Goal: Task Accomplishment & Management: Manage account settings

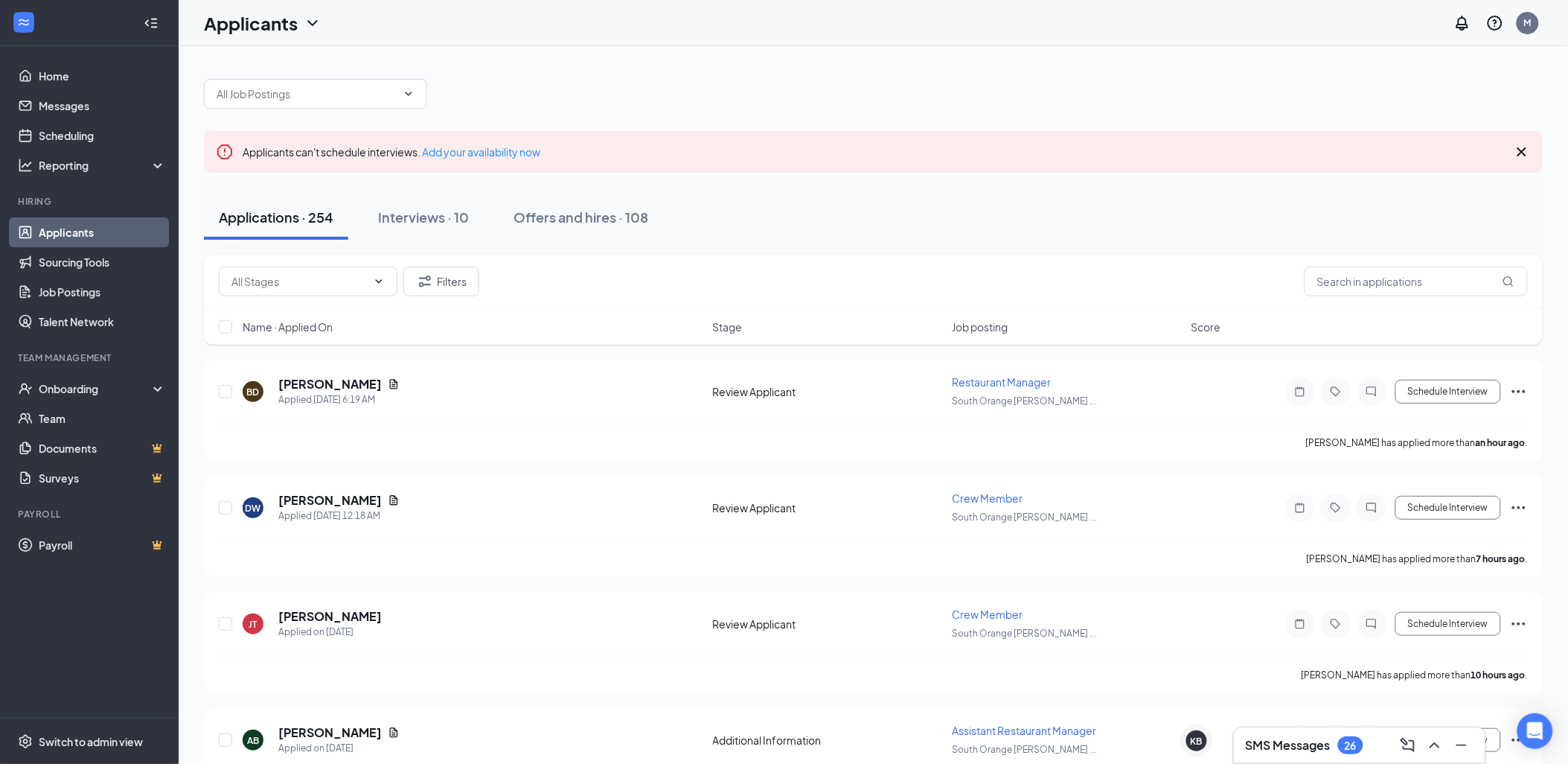
click at [1523, 145] on icon "Cross" at bounding box center [1522, 151] width 18 height 18
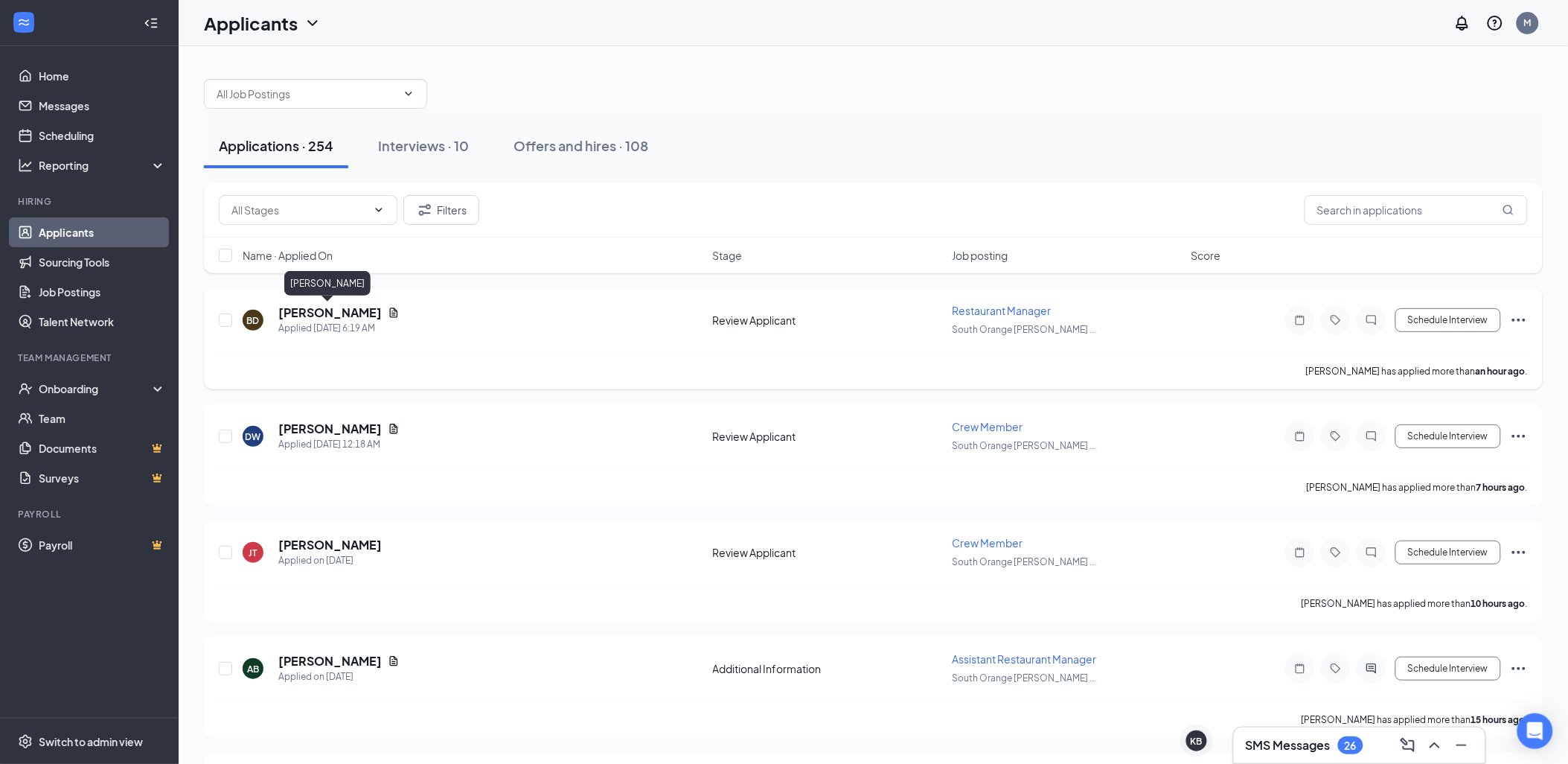
click at [318, 315] on h5 "[PERSON_NAME]" at bounding box center [330, 312] width 104 height 17
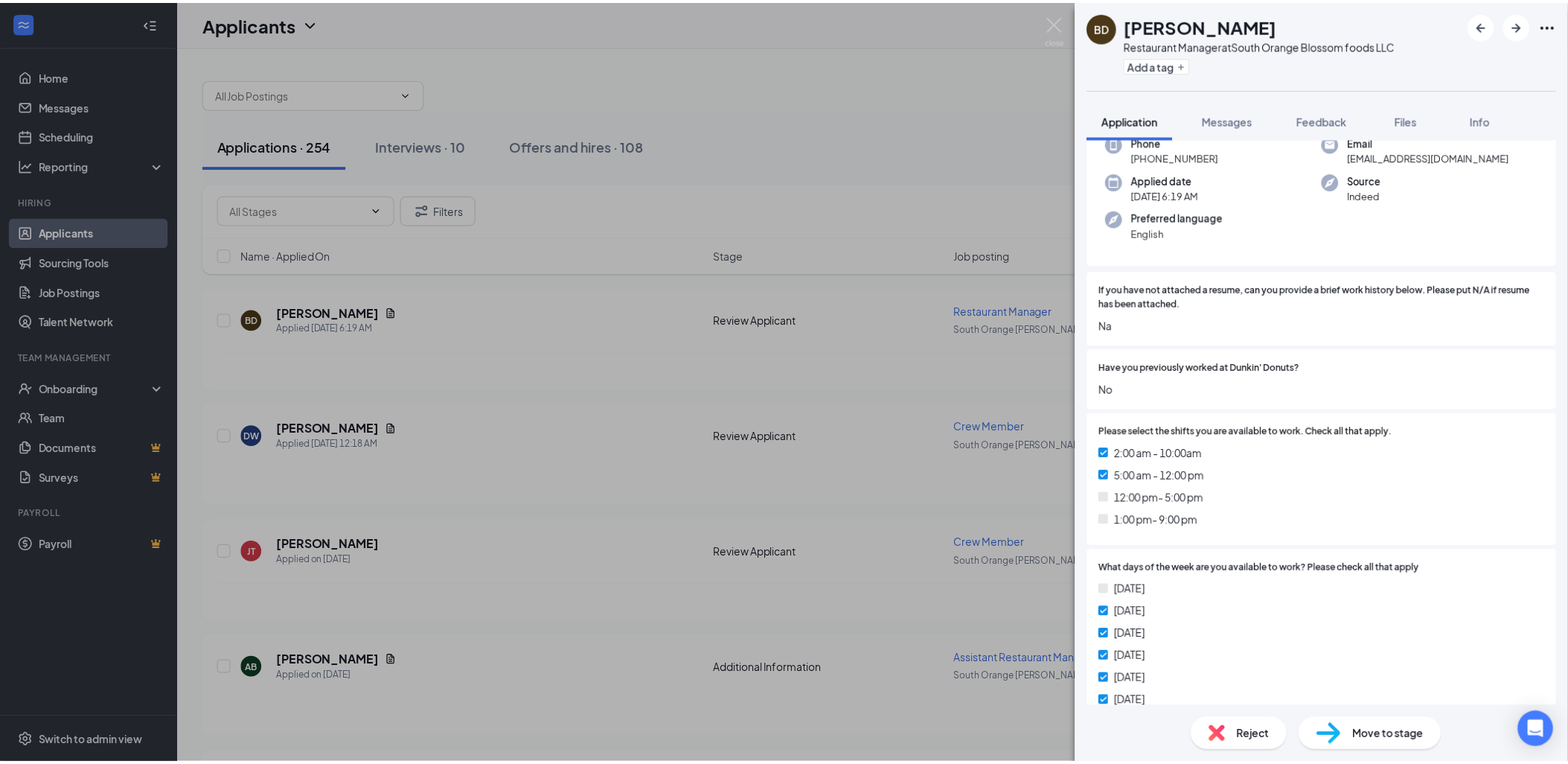
scroll to position [248, 0]
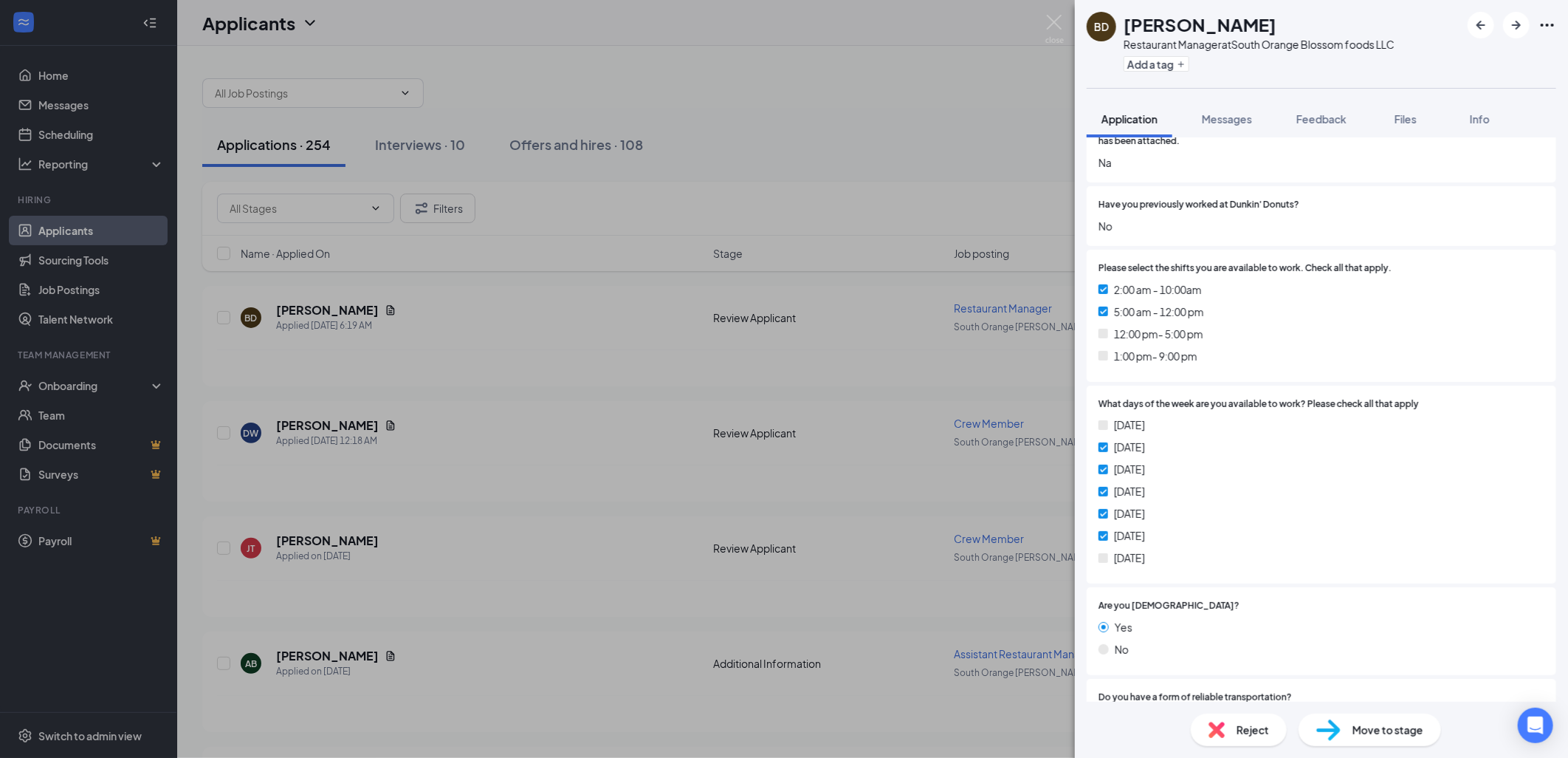
click at [476, 466] on div "BD Brian Donoway Restaurant Manager at South Orange Blossom foods LLC Add a tag…" at bounding box center [784, 379] width 1568 height 758
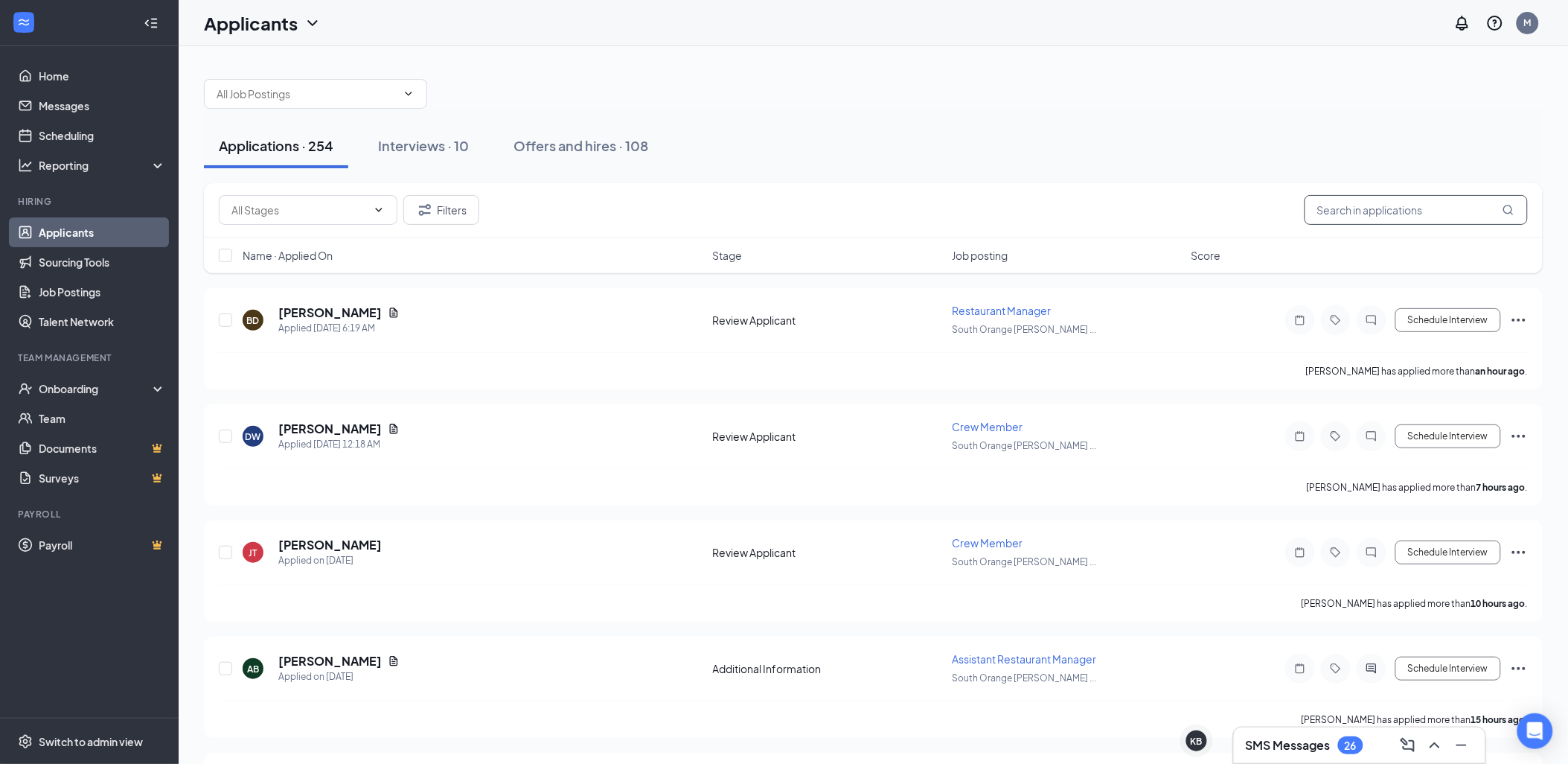
click at [1377, 211] on input "text" at bounding box center [1416, 210] width 223 height 30
type input "DUNKIN"
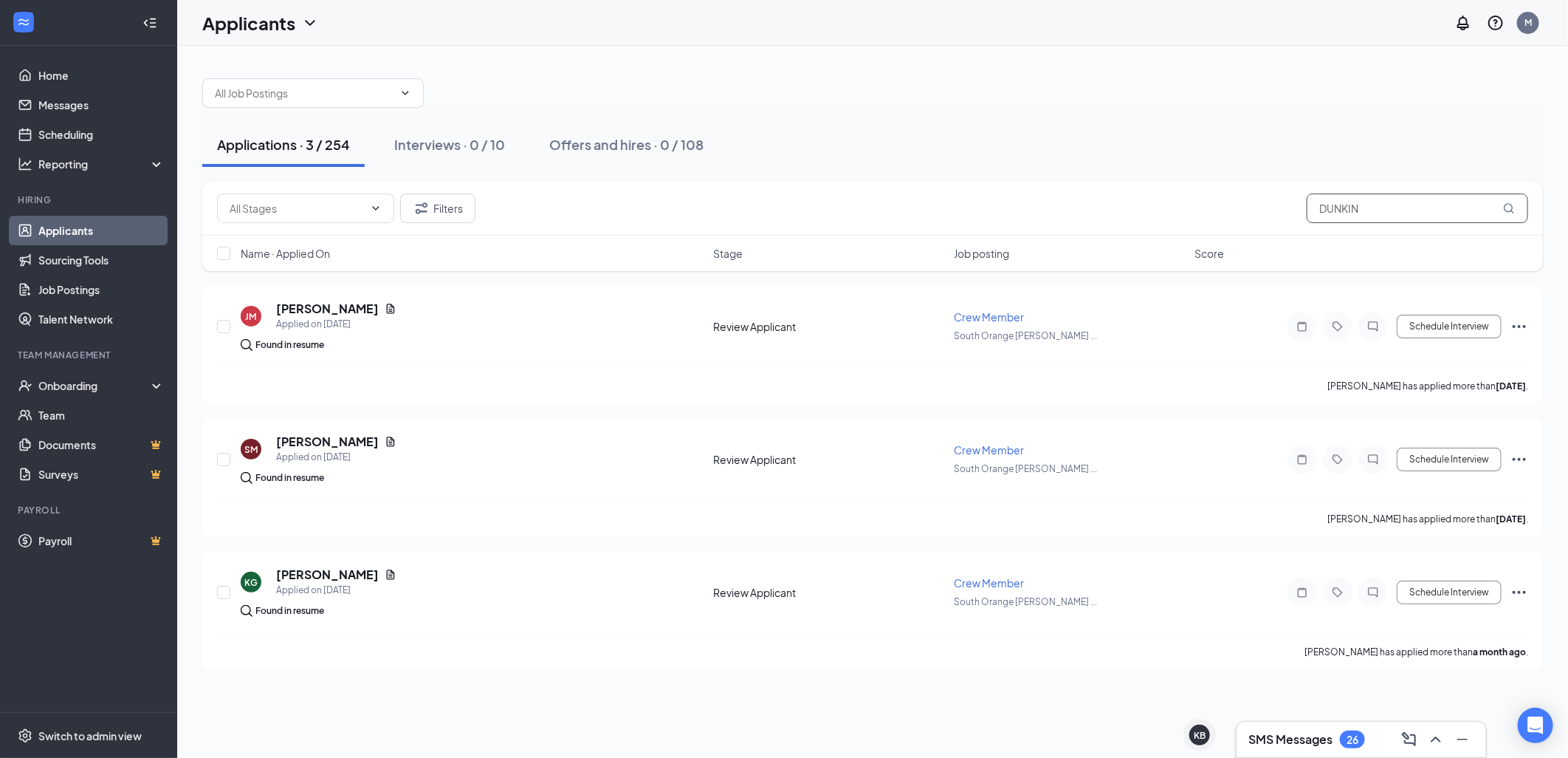
click at [1389, 207] on input "DUNKIN" at bounding box center [1417, 208] width 222 height 29
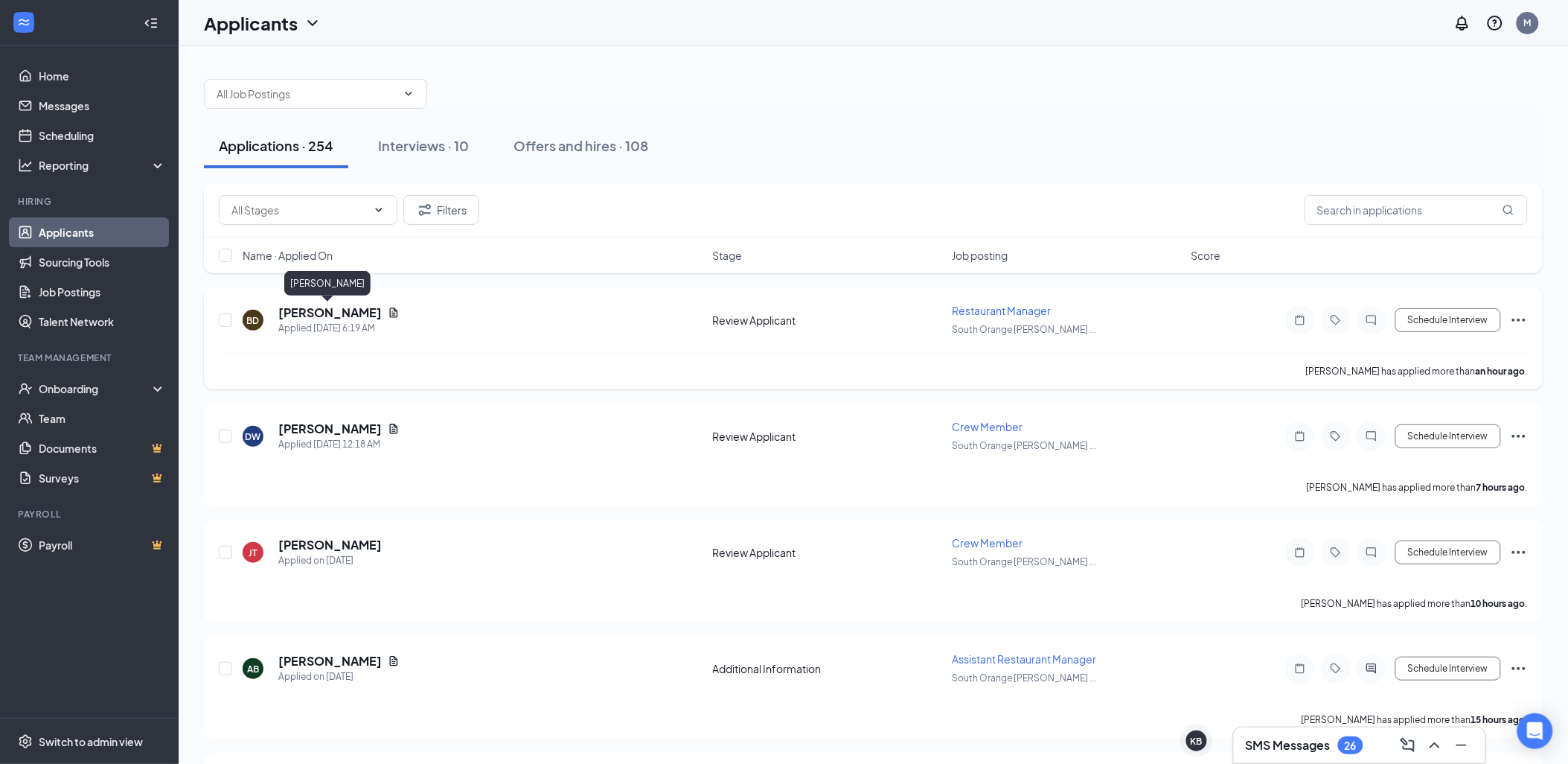
click at [345, 308] on h5 "[PERSON_NAME]" at bounding box center [330, 312] width 104 height 17
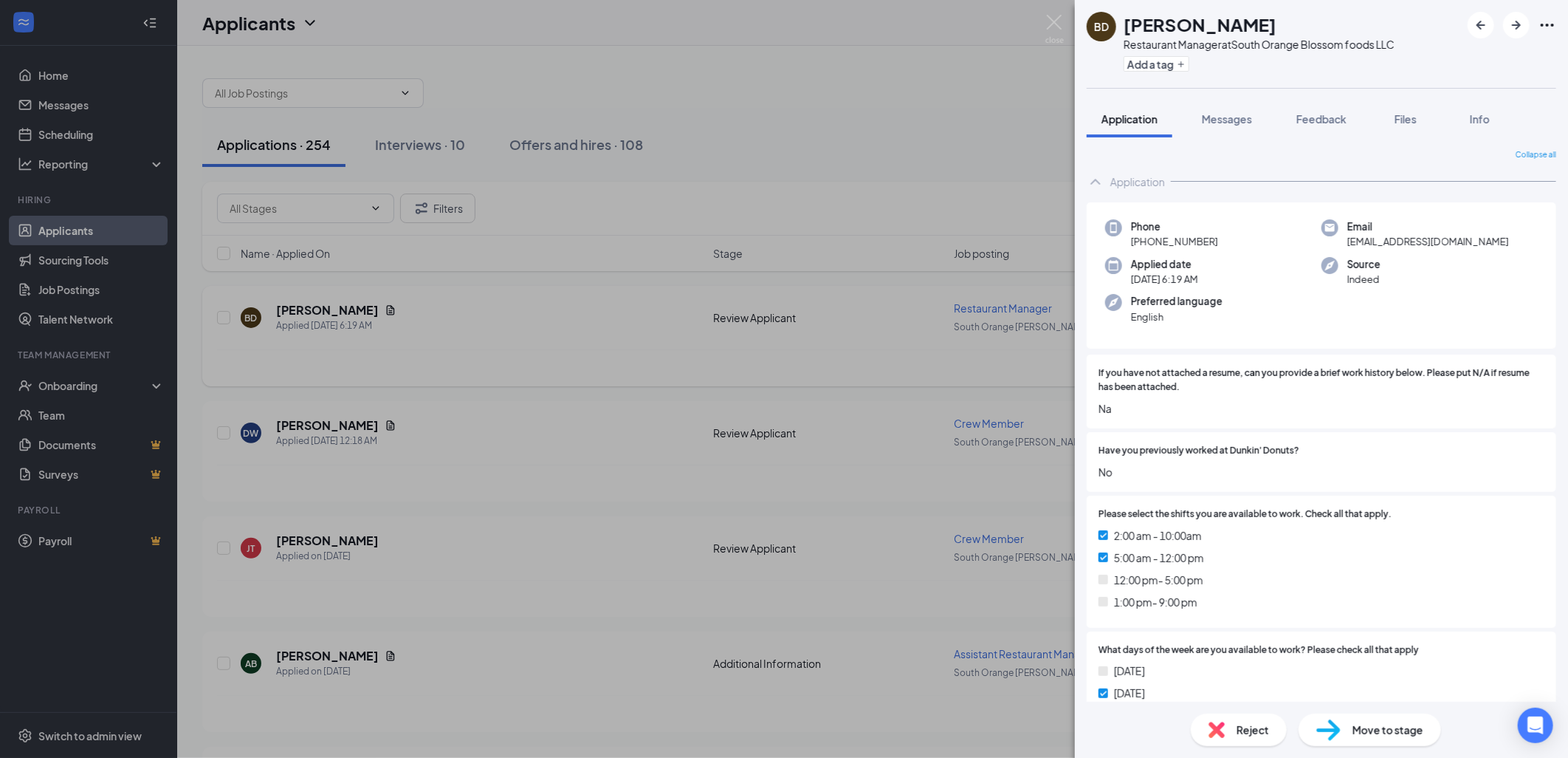
click at [83, 667] on div "BD Brian Donoway Restaurant Manager at South Orange Blossom foods LLC Add a tag…" at bounding box center [784, 379] width 1568 height 758
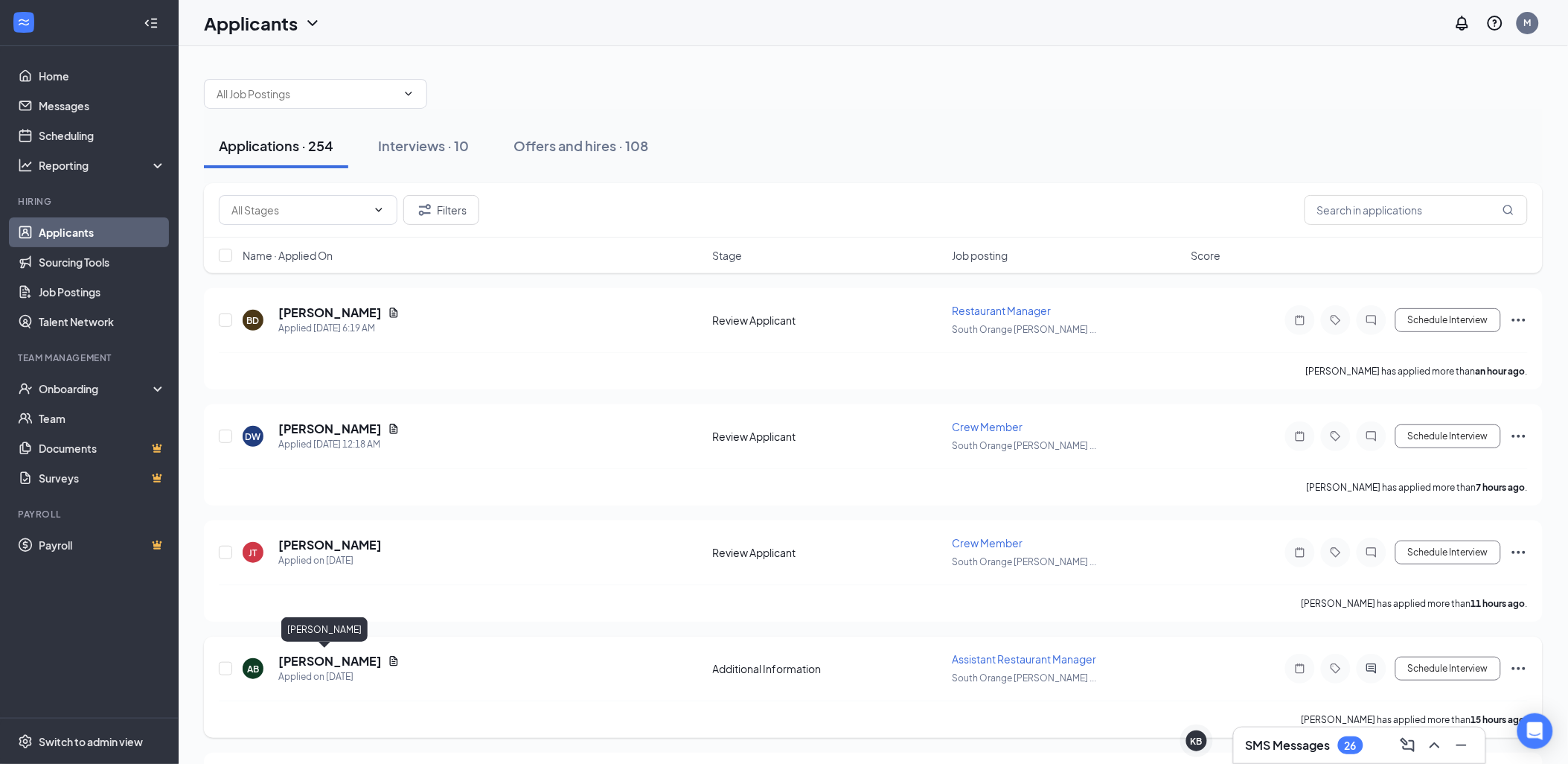
click at [335, 656] on h5 "[PERSON_NAME]" at bounding box center [330, 661] width 104 height 17
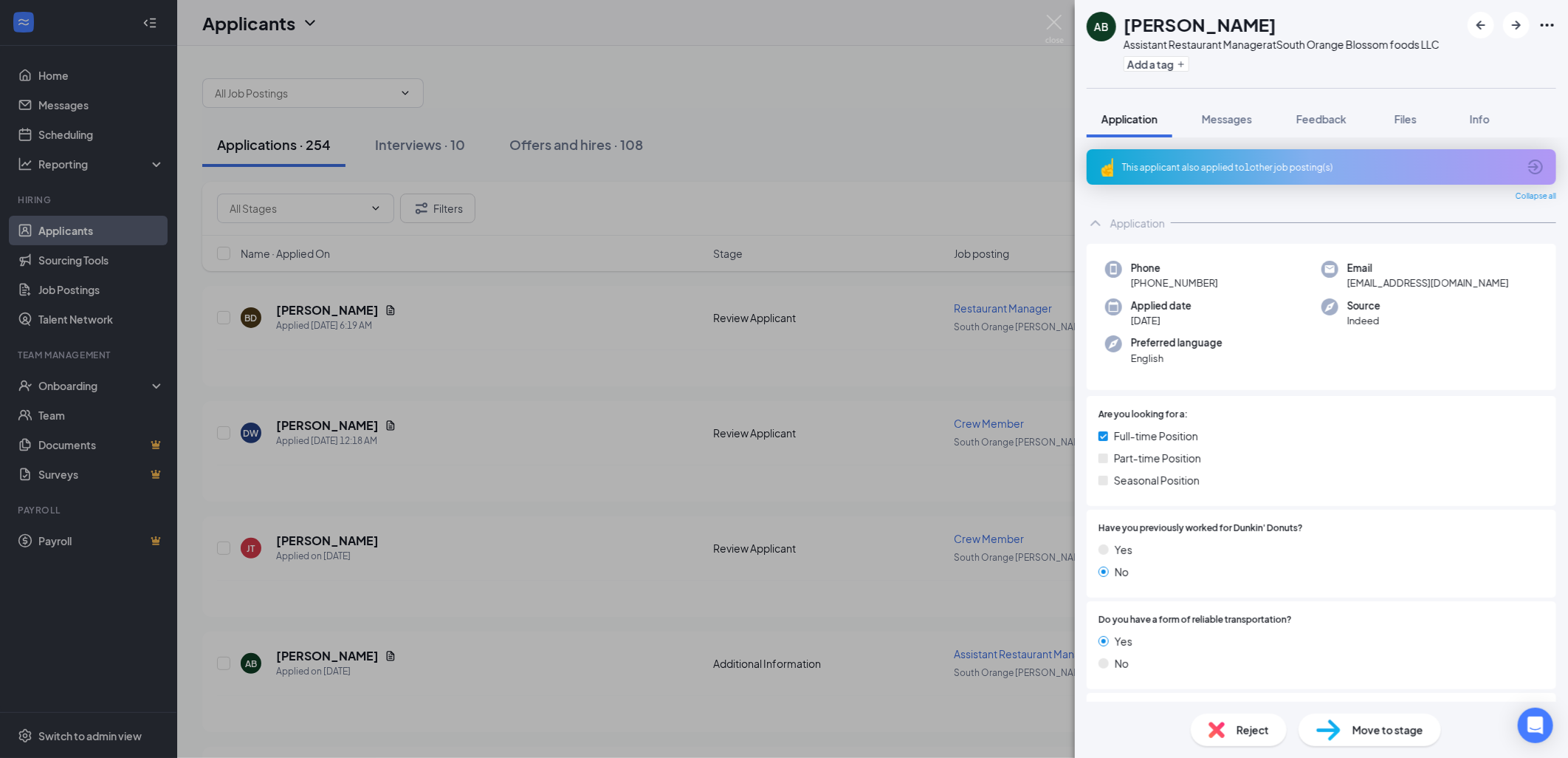
click at [525, 601] on div "AB Aimee Baret Assistant Restaurant Manager at South Orange Blossom foods LLC A…" at bounding box center [784, 379] width 1568 height 758
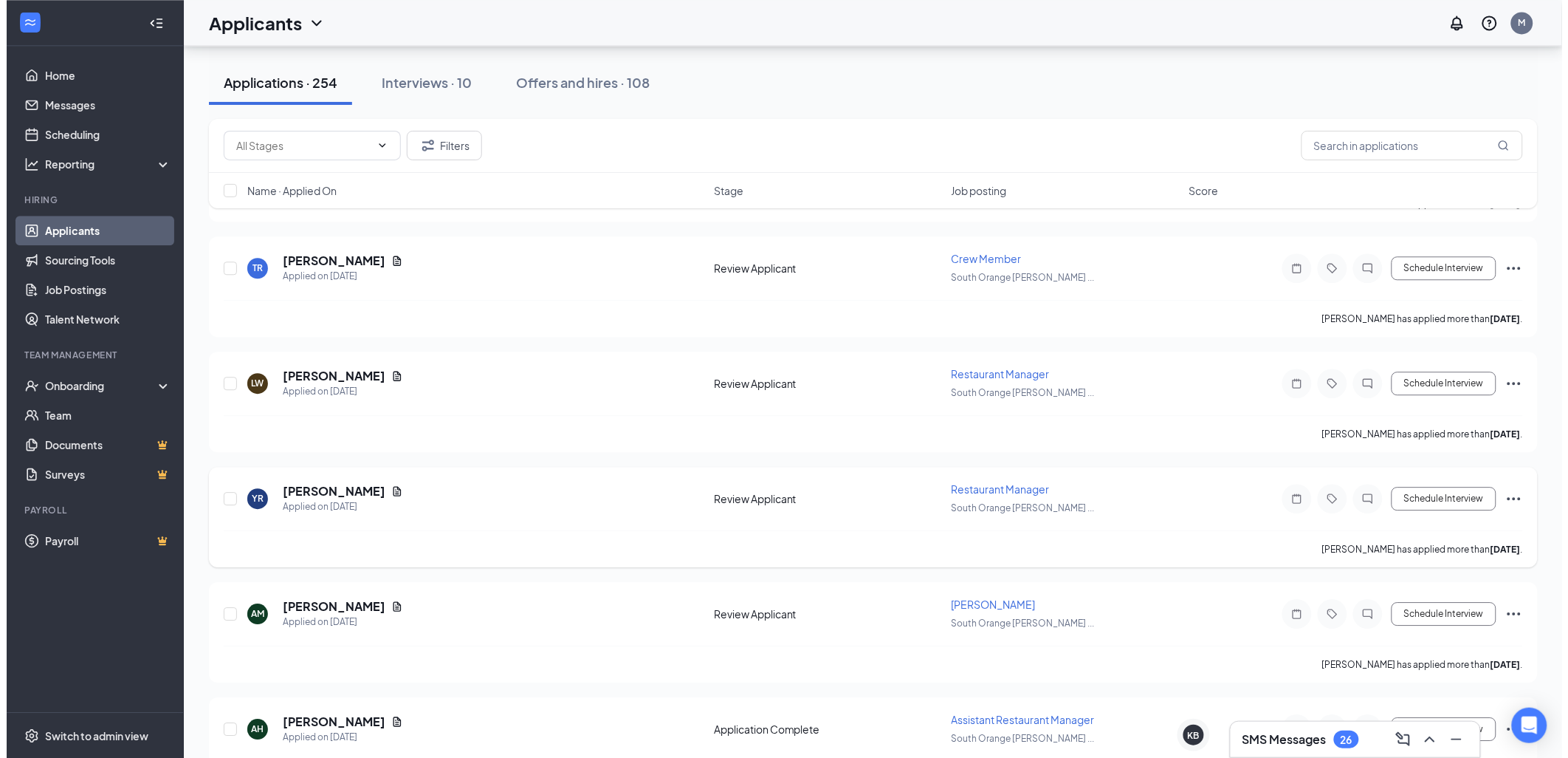
scroll to position [1312, 0]
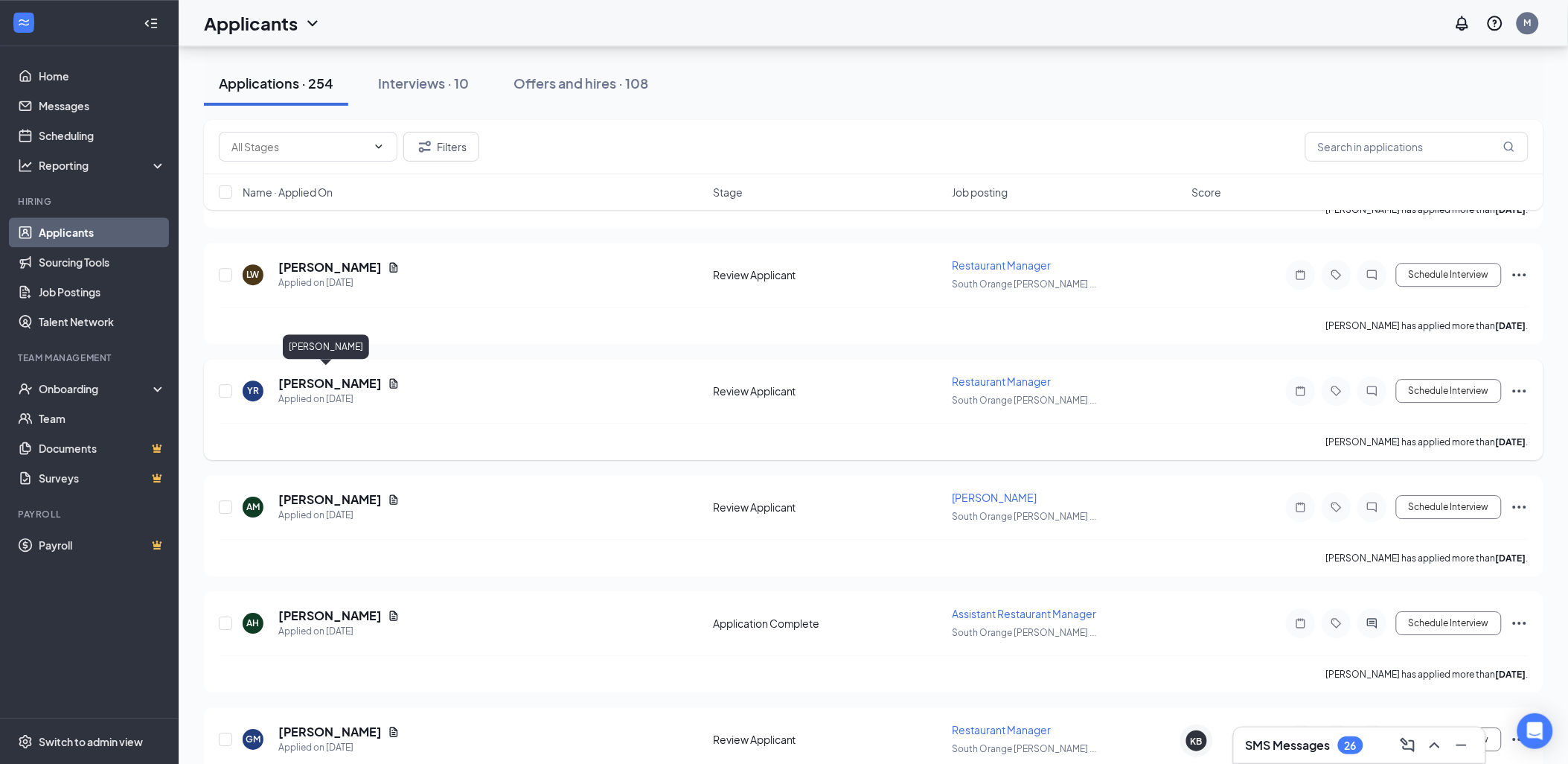
click at [308, 376] on h5 "[PERSON_NAME]" at bounding box center [330, 384] width 104 height 17
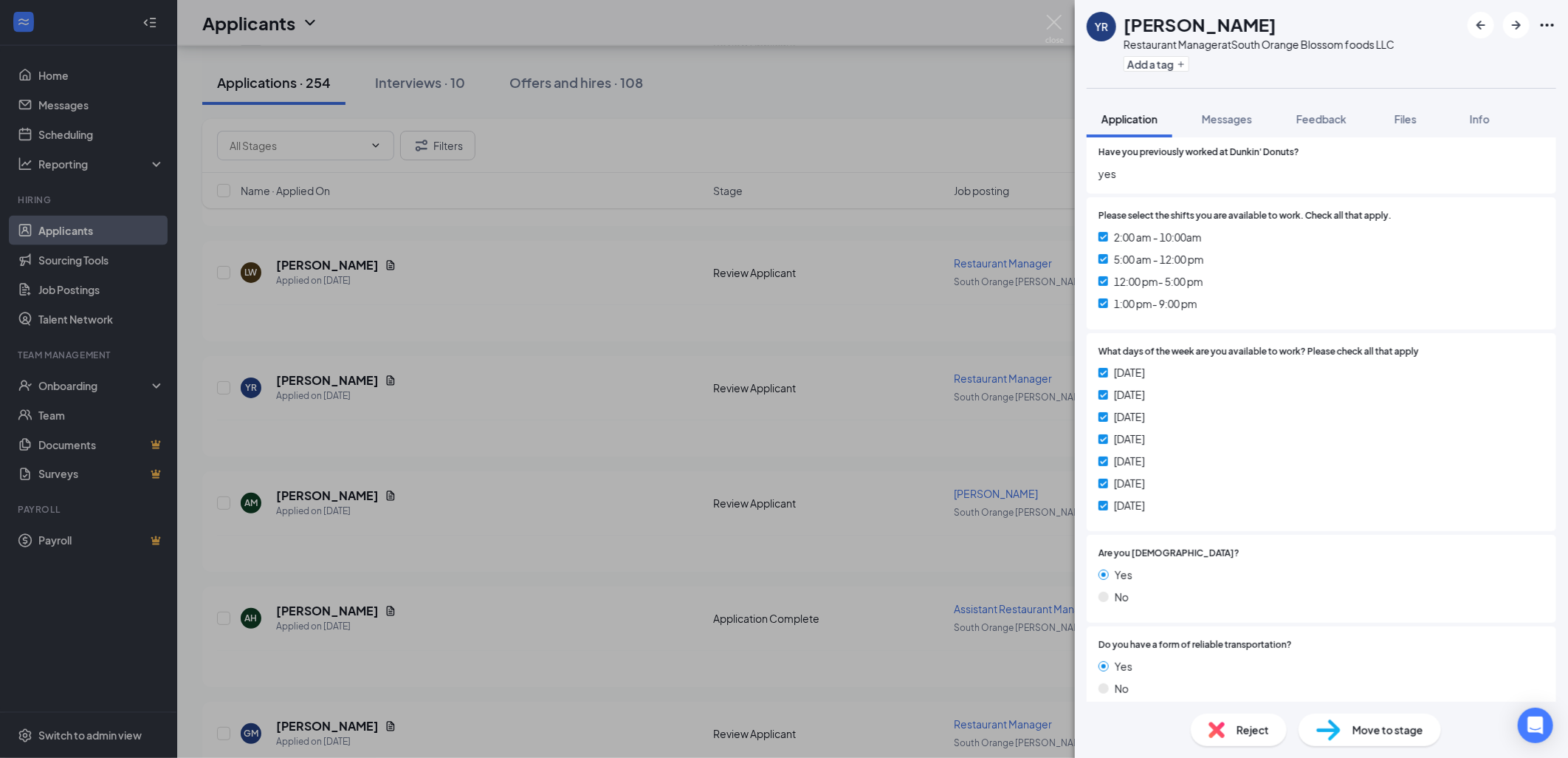
scroll to position [285, 0]
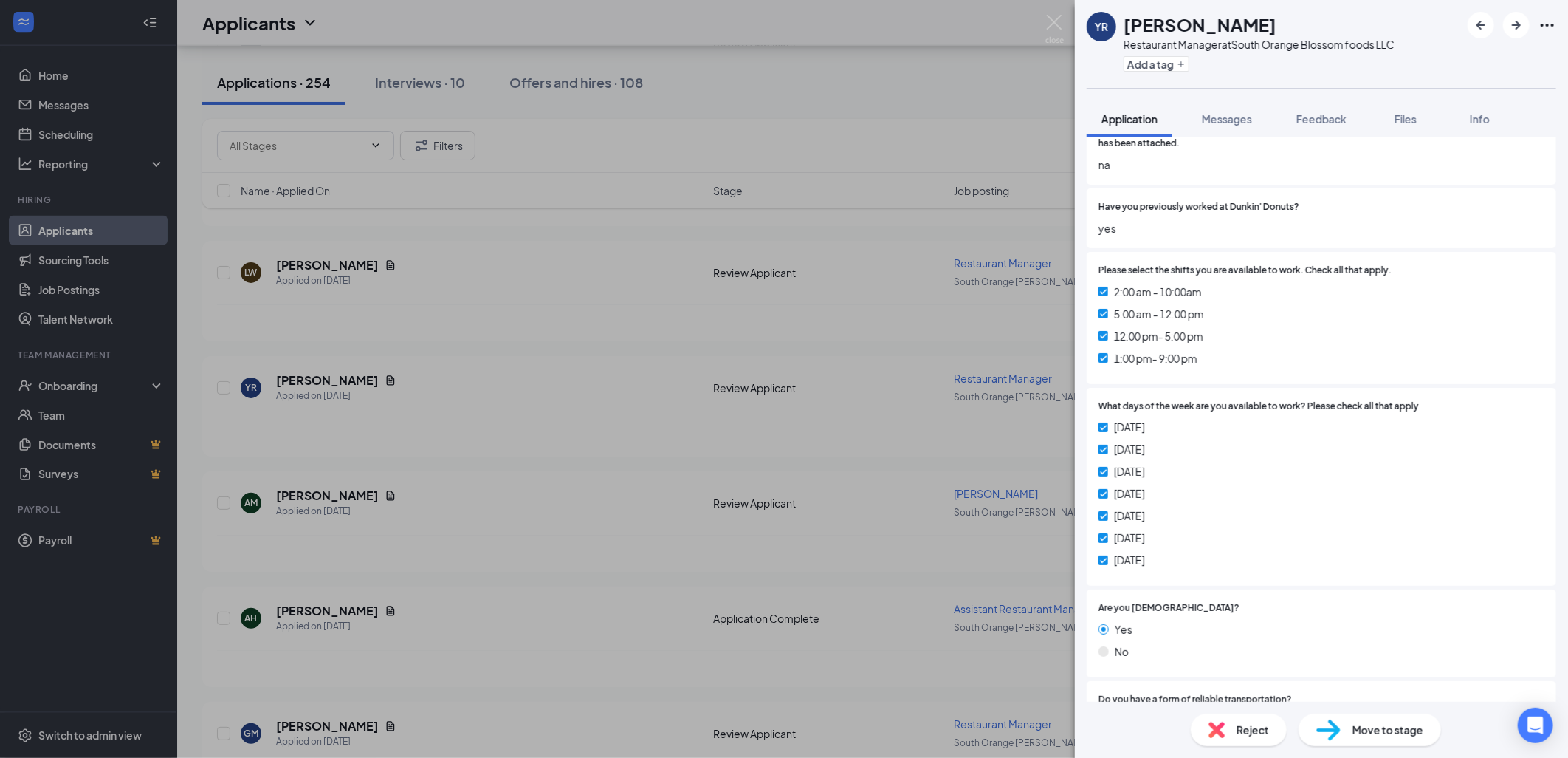
click at [1369, 721] on span "Move to stage" at bounding box center [1388, 729] width 71 height 17
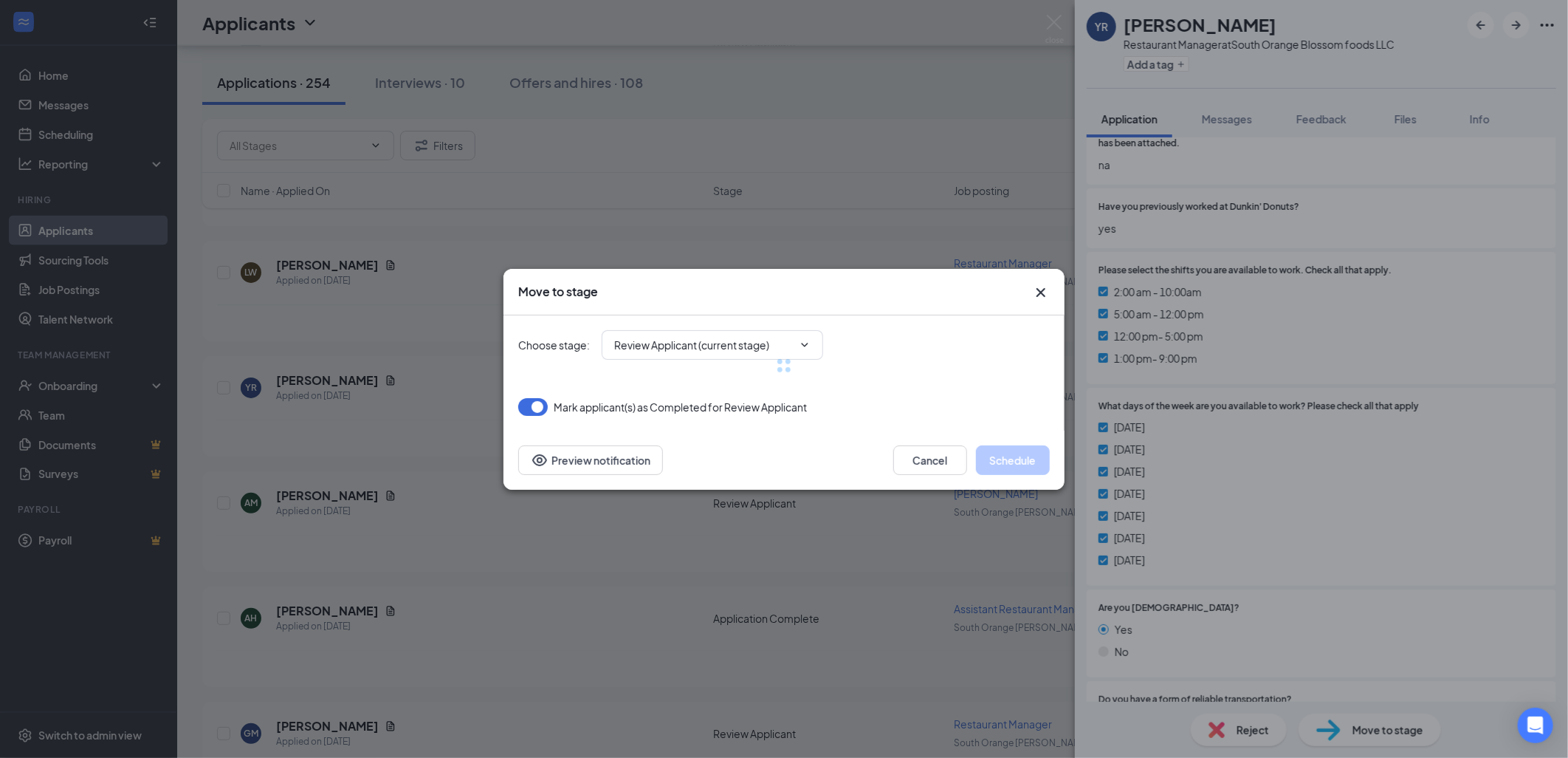
type input "Onsite Interview (next stage)"
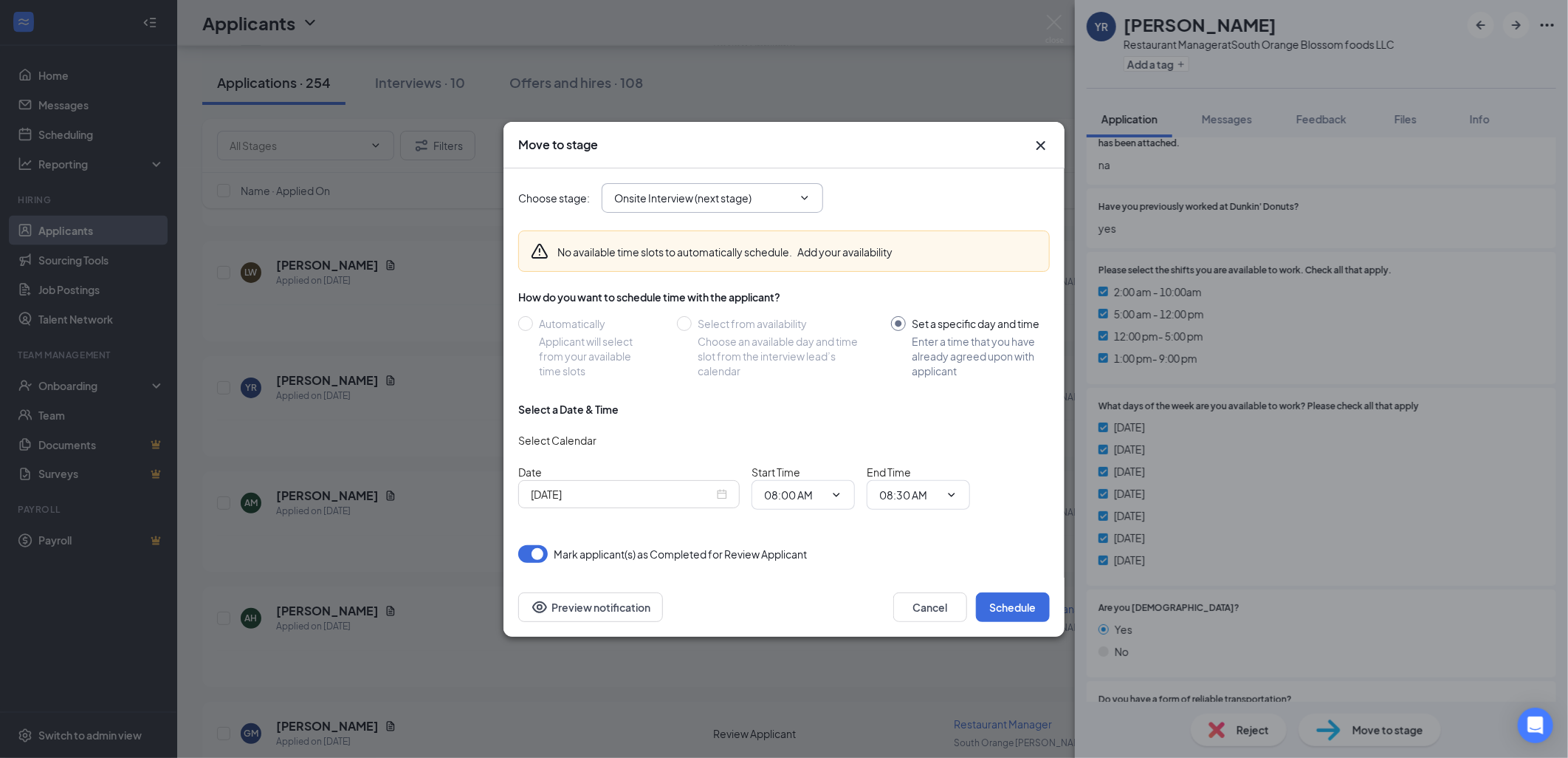
click at [785, 197] on input "Onsite Interview (next stage)" at bounding box center [704, 198] width 178 height 17
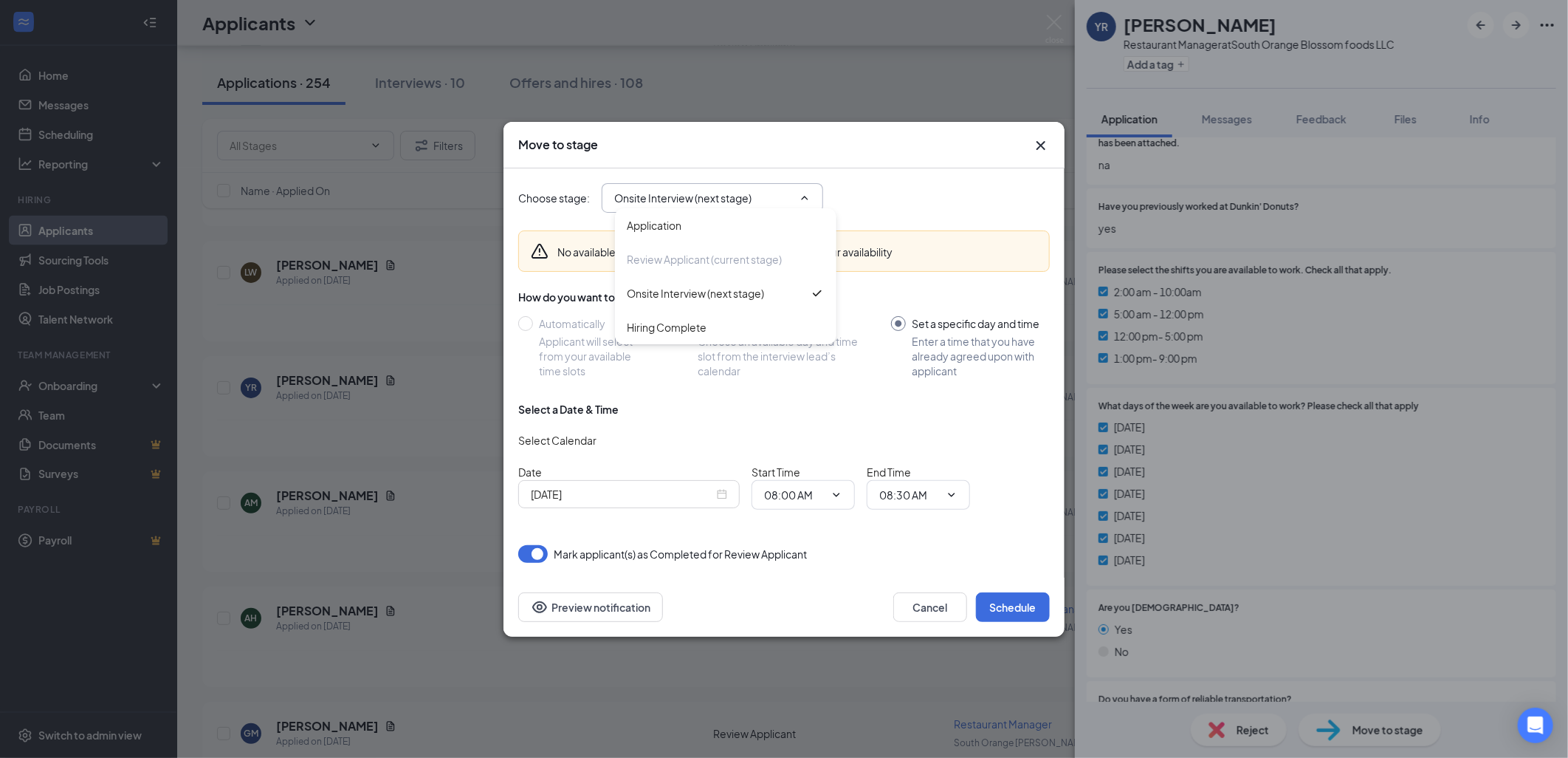
click at [785, 197] on input "Onsite Interview (next stage)" at bounding box center [704, 198] width 178 height 17
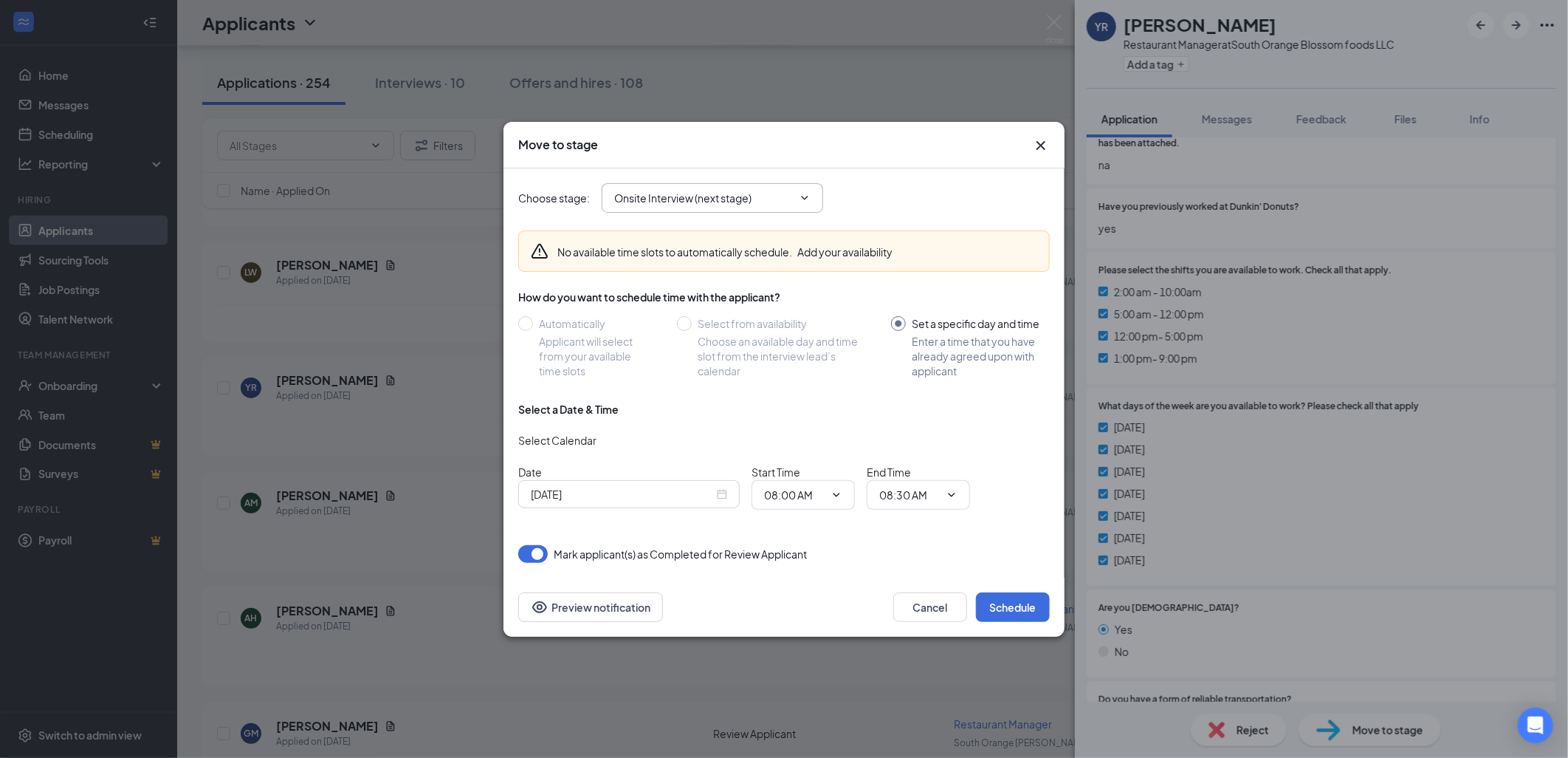
click at [719, 496] on div "[DATE]" at bounding box center [629, 494] width 197 height 17
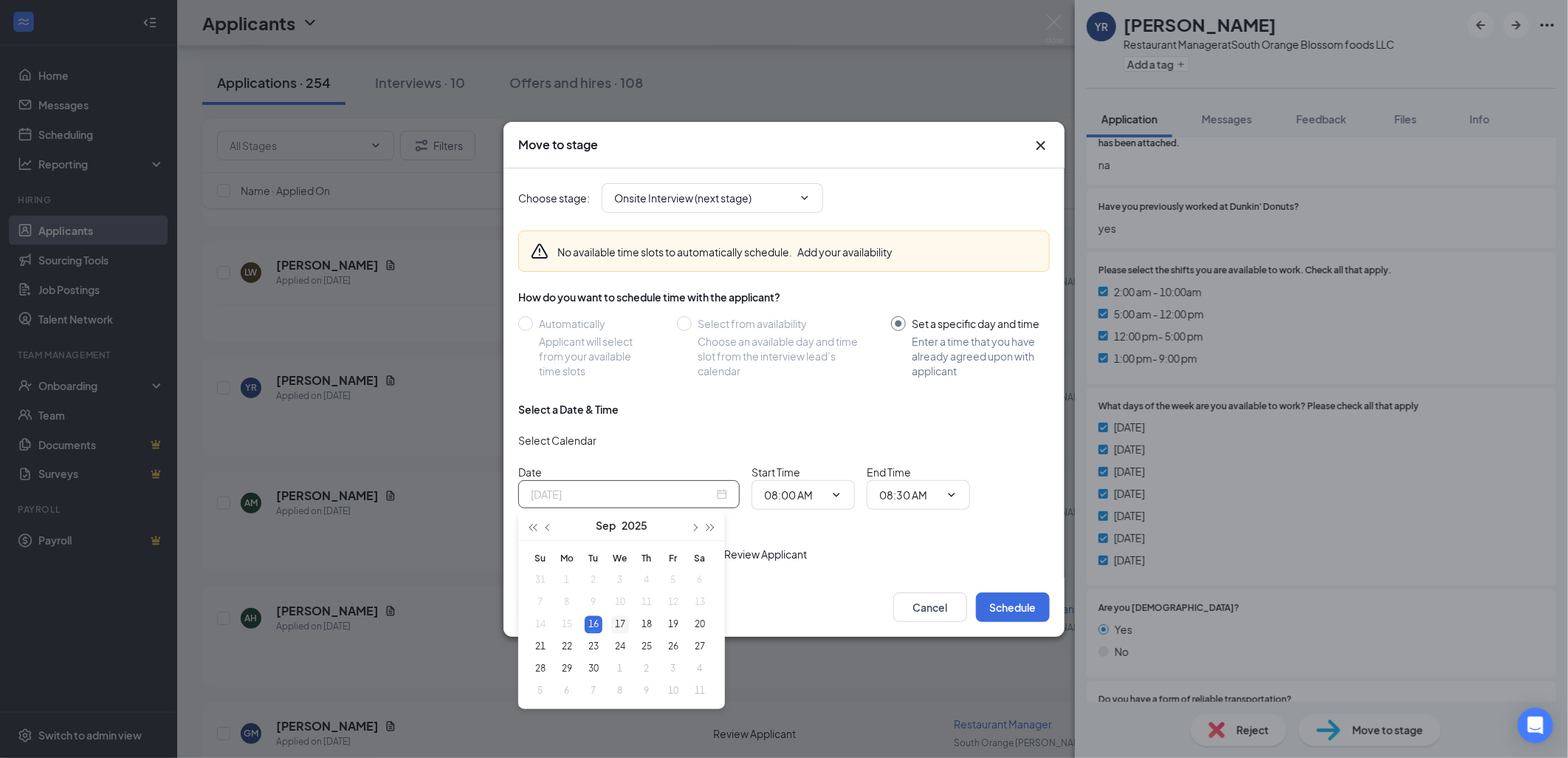
type input "[DATE]"
click at [623, 614] on td "17" at bounding box center [620, 625] width 27 height 22
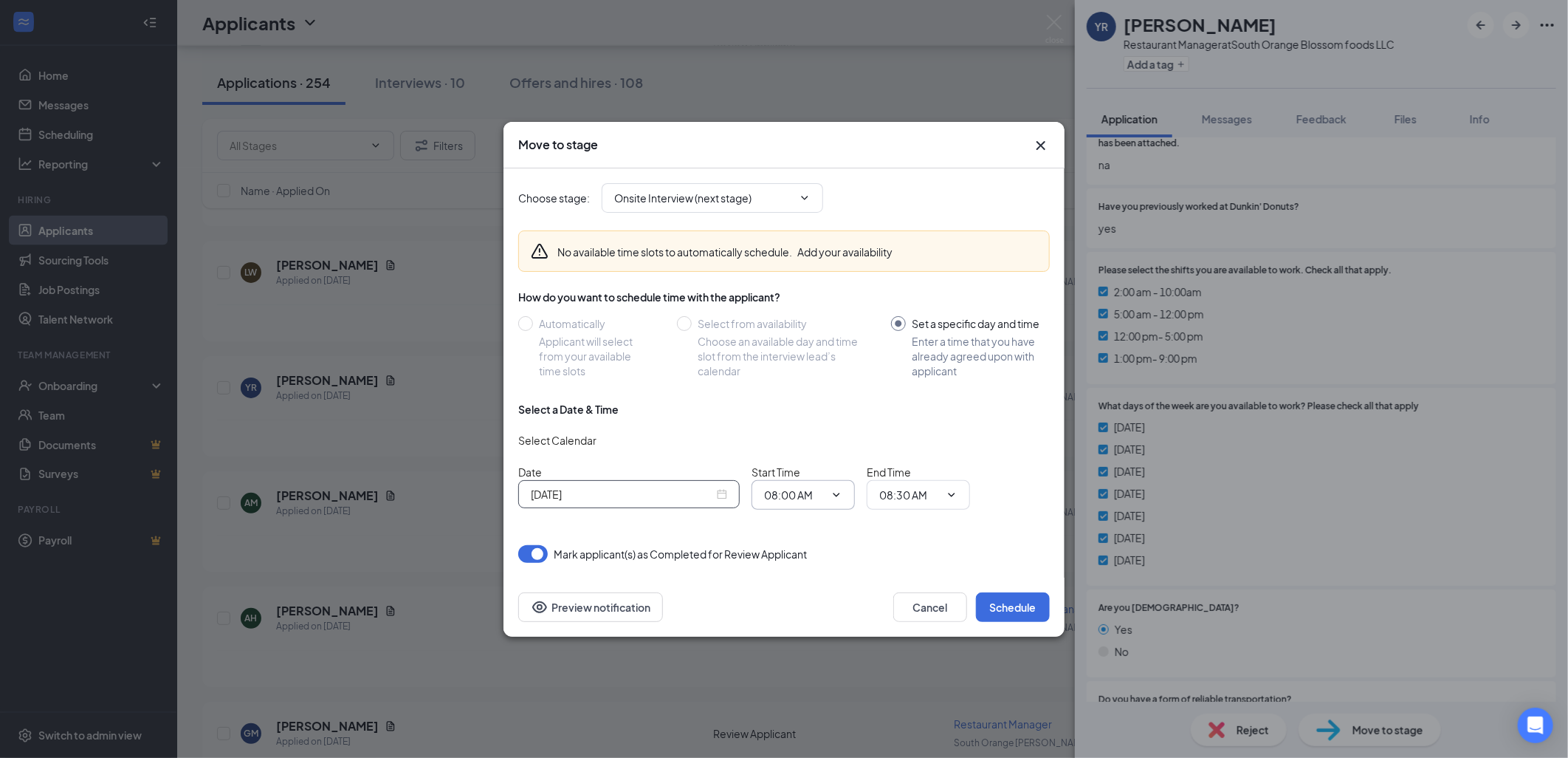
click at [828, 499] on span at bounding box center [835, 494] width 15 height 12
click at [838, 491] on icon "ChevronDown" at bounding box center [836, 494] width 12 height 12
click at [776, 497] on input "08:00 AM" at bounding box center [795, 495] width 61 height 17
click at [787, 484] on div "12:00 AM 12:15 AM 12:30 AM 12:45 AM 01:00 AM 01:15 AM 01:30 AM 01:45 AM 02:00 A…" at bounding box center [816, 373] width 103 height 222
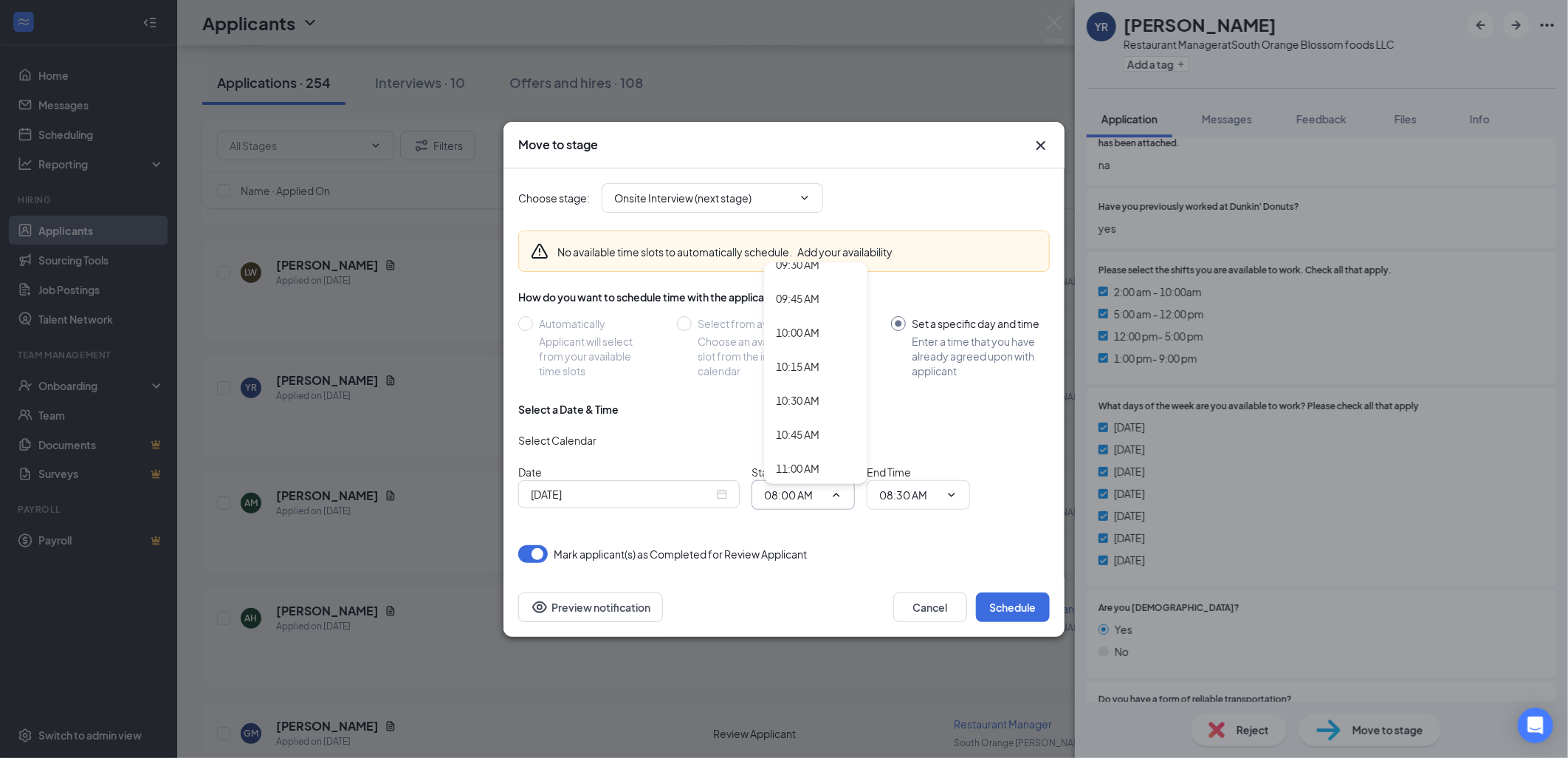
scroll to position [1320, 0]
click at [828, 319] on div "10:00 AM" at bounding box center [816, 317] width 80 height 17
type input "10:00 AM"
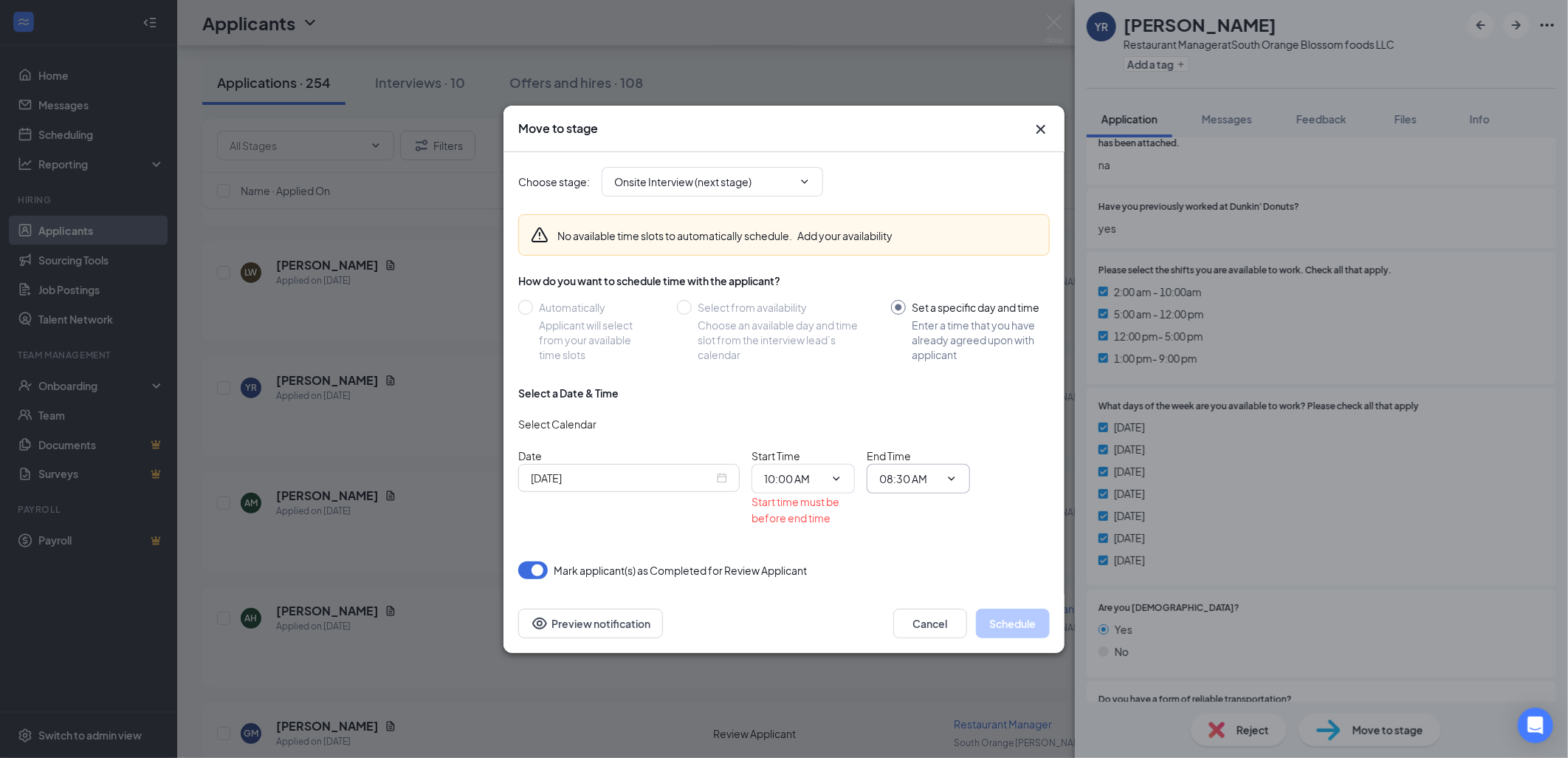
click at [923, 478] on input "08:30 AM" at bounding box center [910, 478] width 61 height 17
click at [933, 379] on div "10:30 AM" at bounding box center [912, 377] width 43 height 17
type input "10:30 AM"
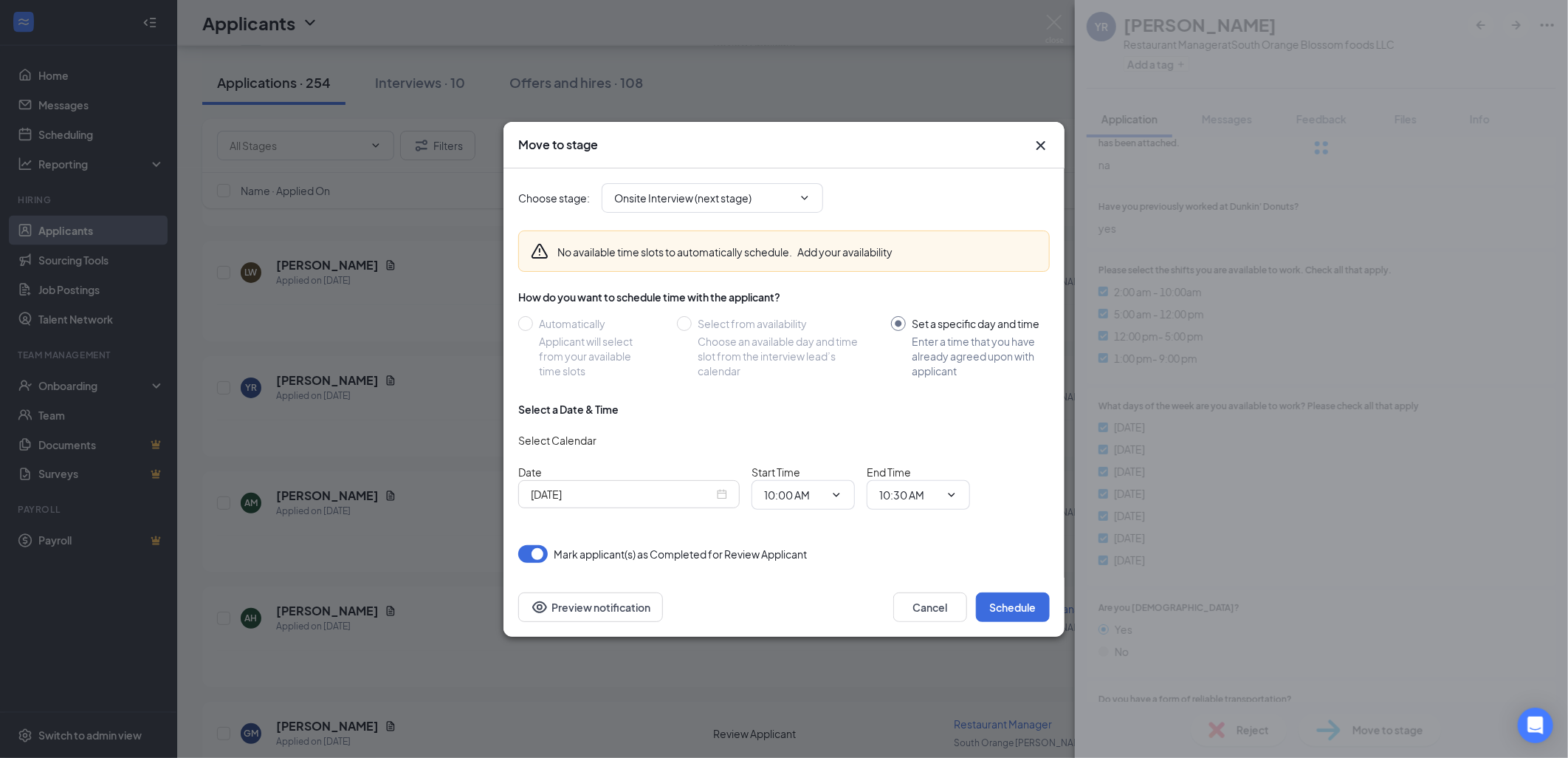
click at [1032, 145] on icon "Cross" at bounding box center [1040, 145] width 17 height 17
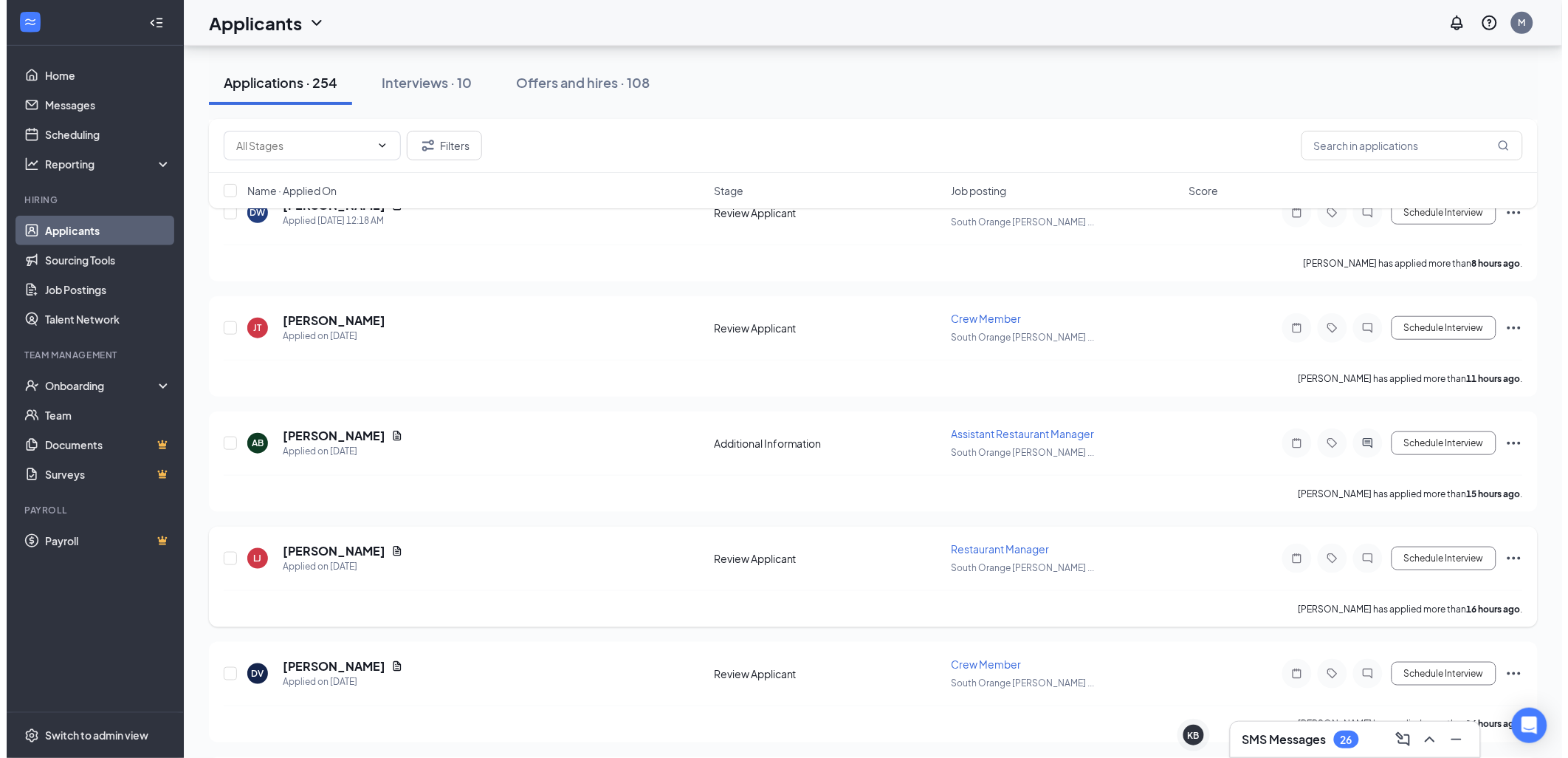
scroll to position [327, 0]
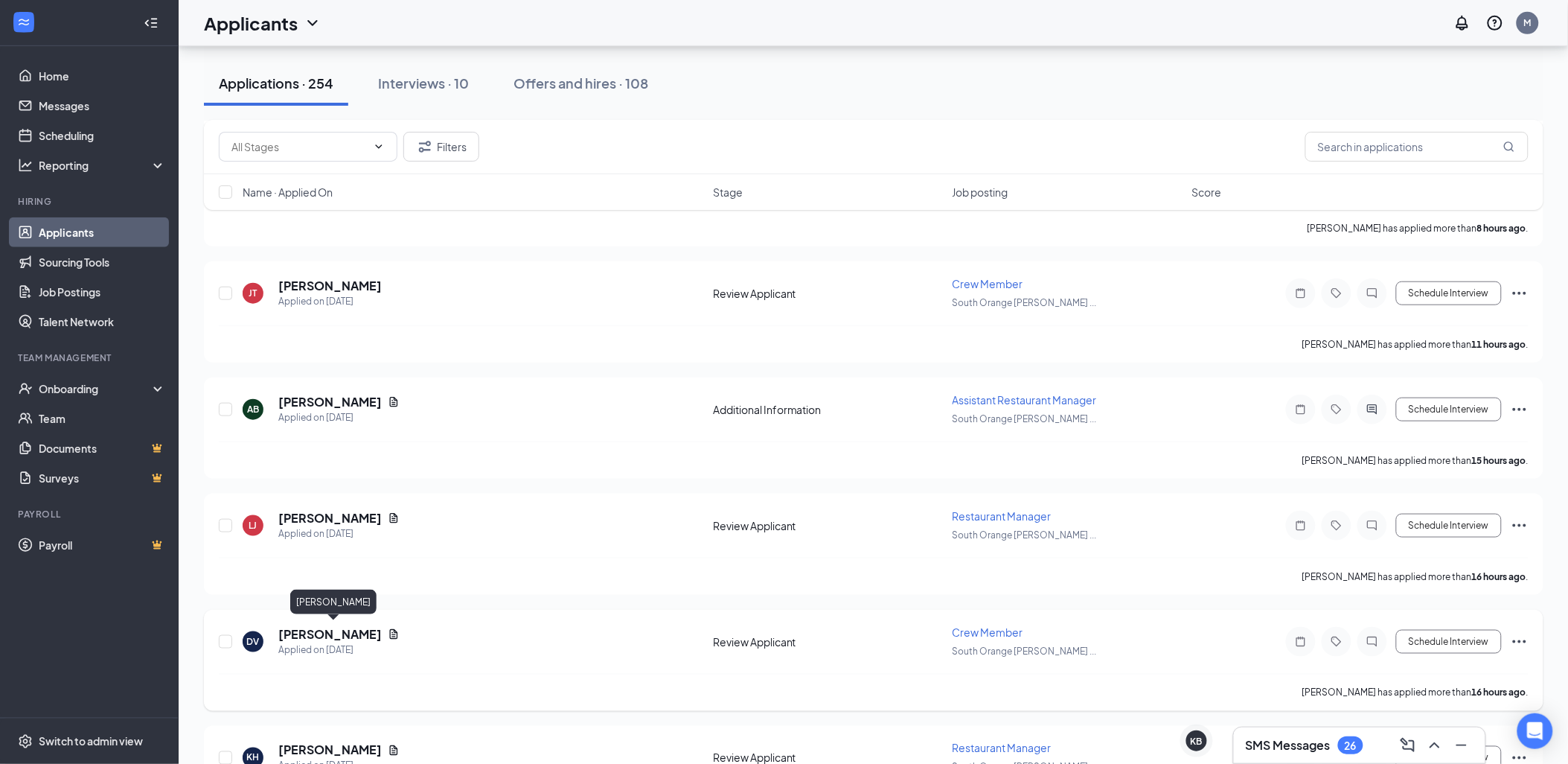
click at [373, 632] on h5 "[PERSON_NAME]" at bounding box center [330, 634] width 104 height 17
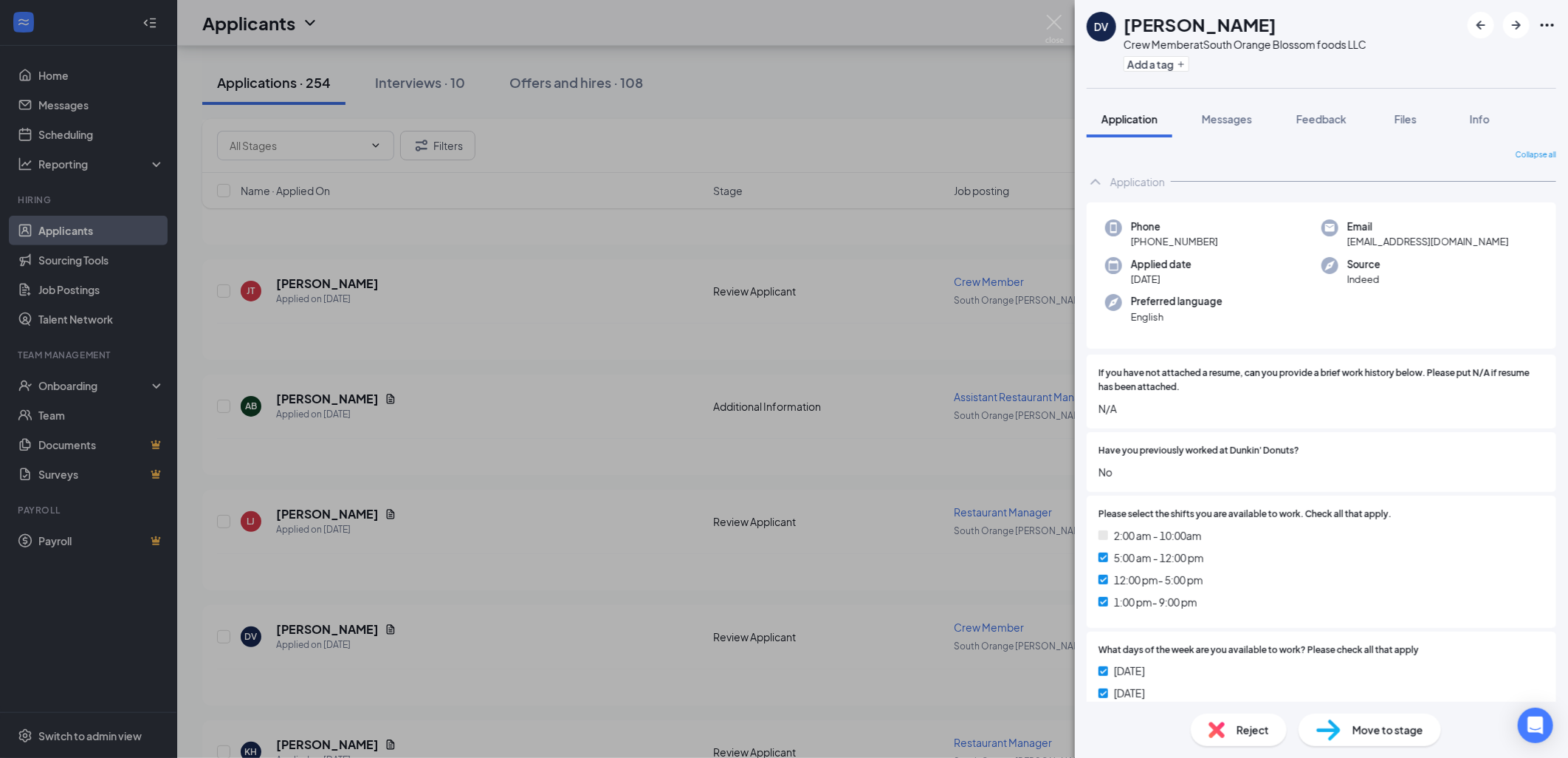
click at [555, 144] on div "DV [PERSON_NAME] Crew Member at South Orange Blossom foods LLC Add a tag Applic…" at bounding box center [784, 379] width 1568 height 758
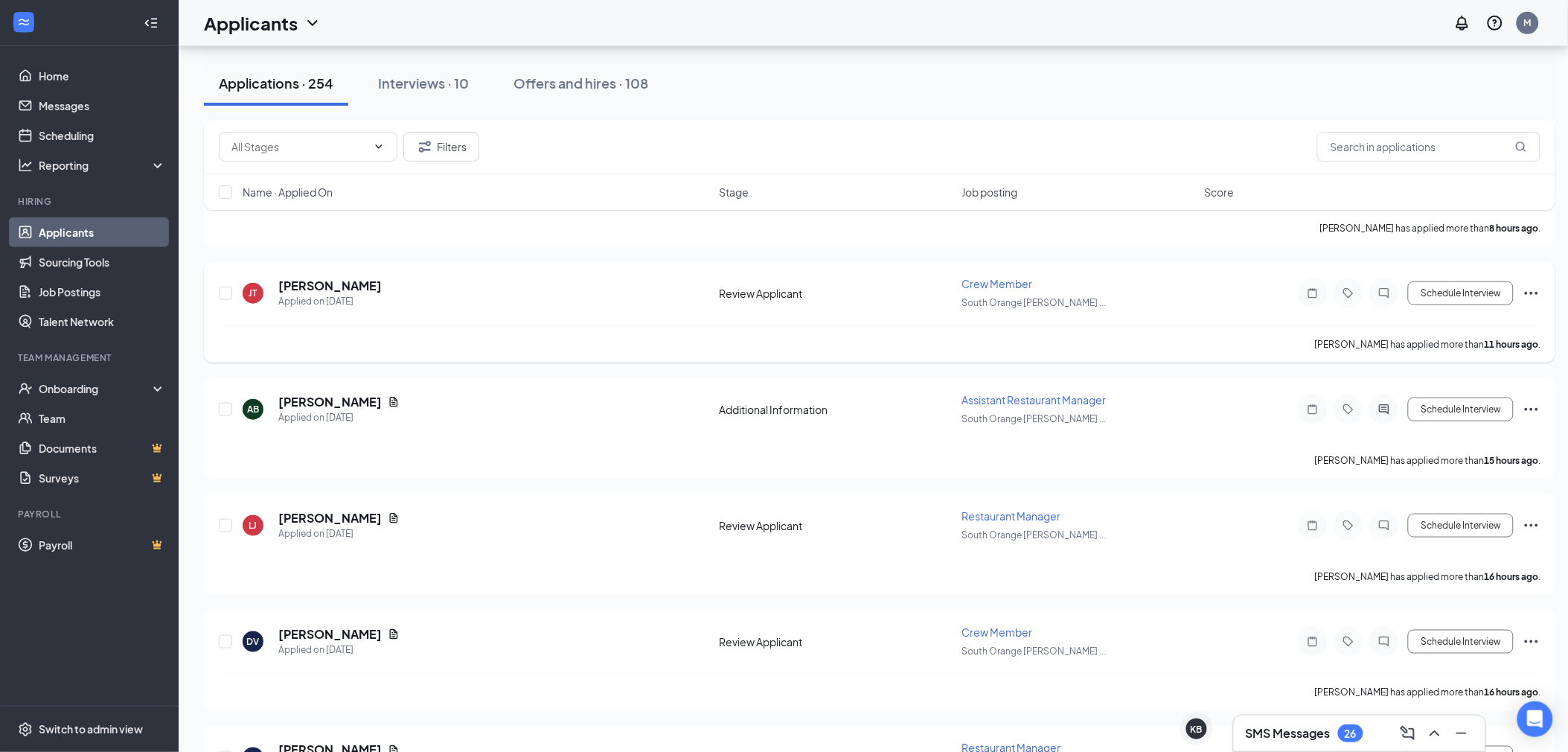
click at [350, 301] on div "Applied on [DATE]" at bounding box center [330, 301] width 104 height 15
click at [336, 285] on h5 "[PERSON_NAME]" at bounding box center [330, 286] width 104 height 17
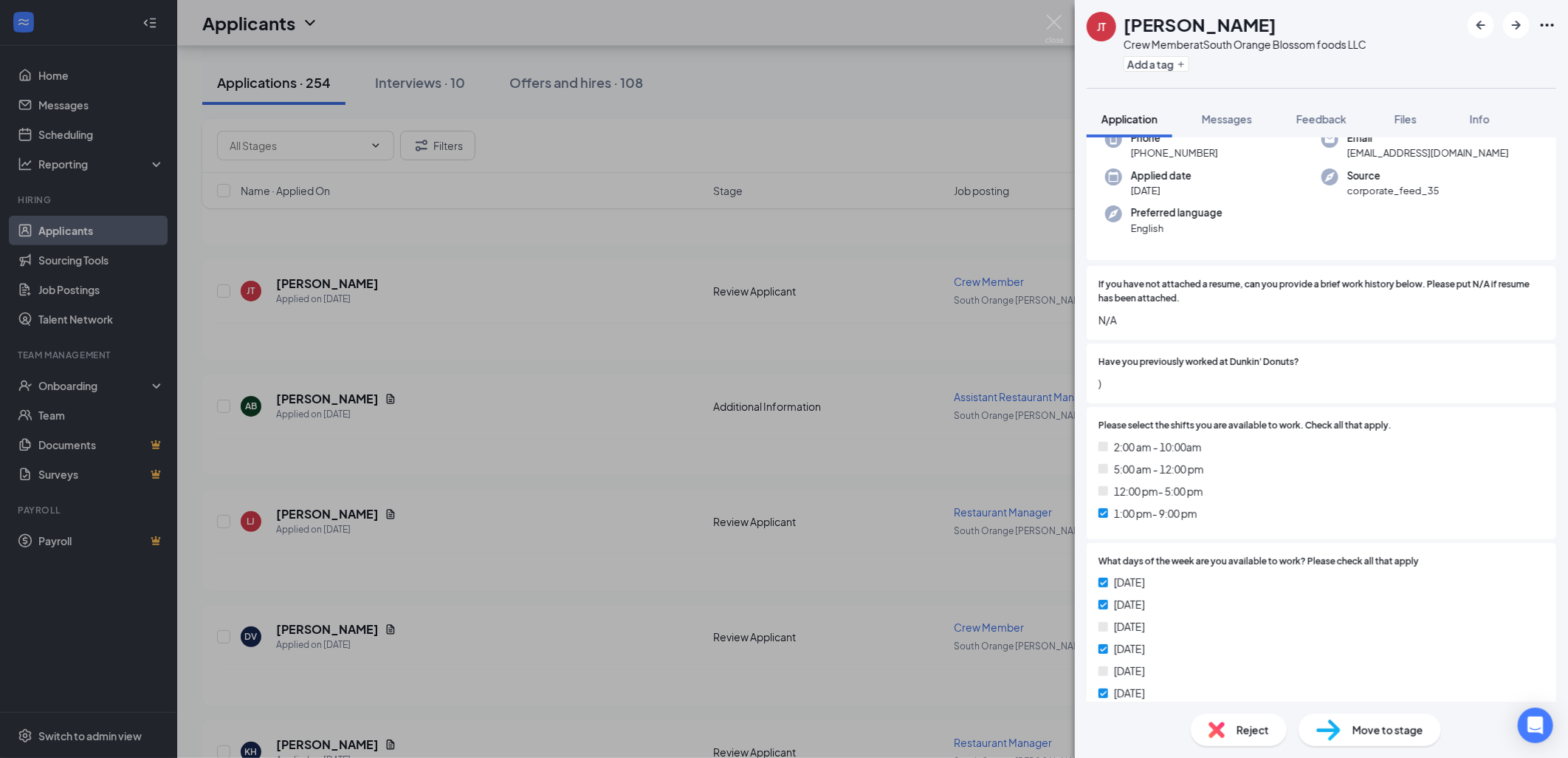
scroll to position [82, 0]
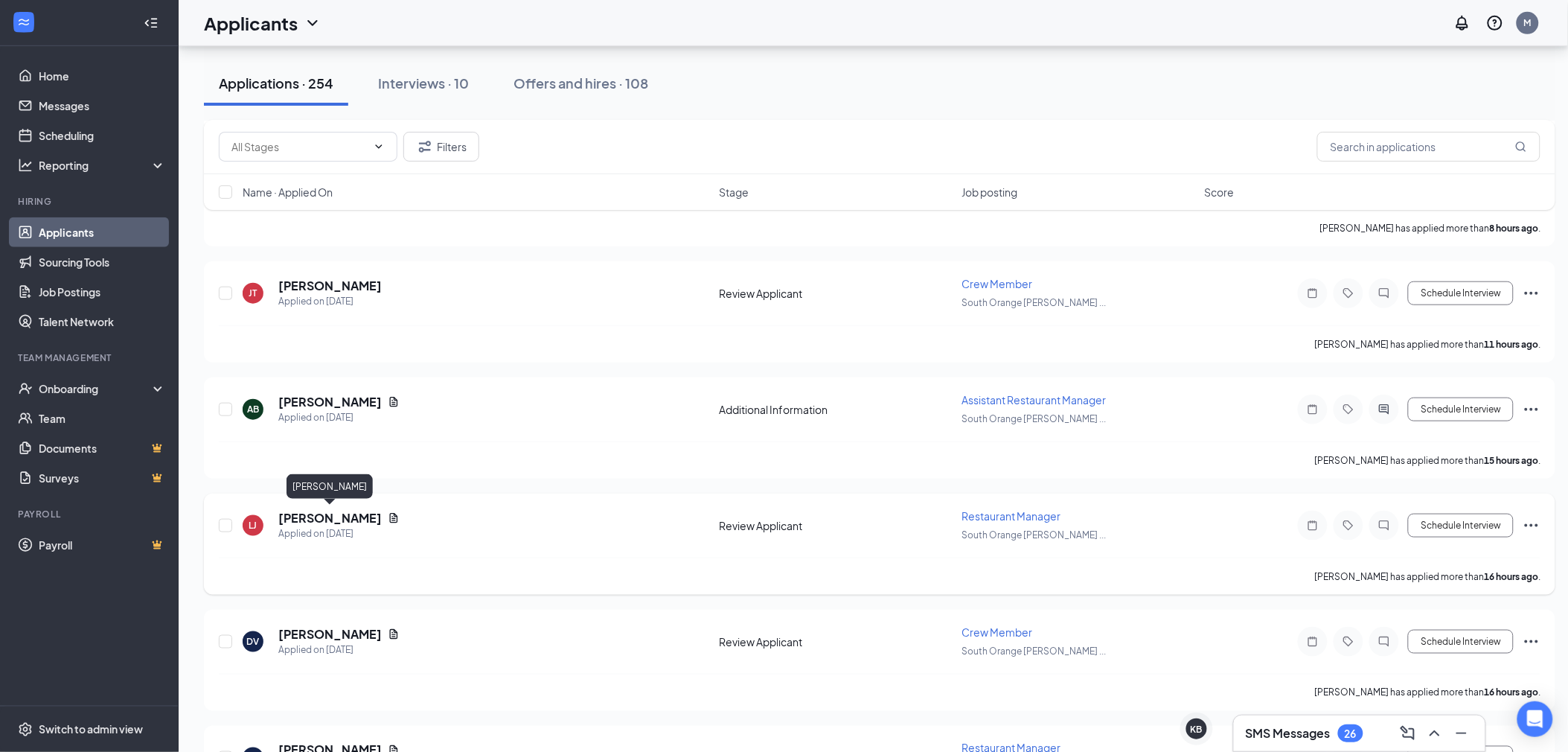
click at [344, 516] on h5 "[PERSON_NAME]" at bounding box center [330, 518] width 104 height 17
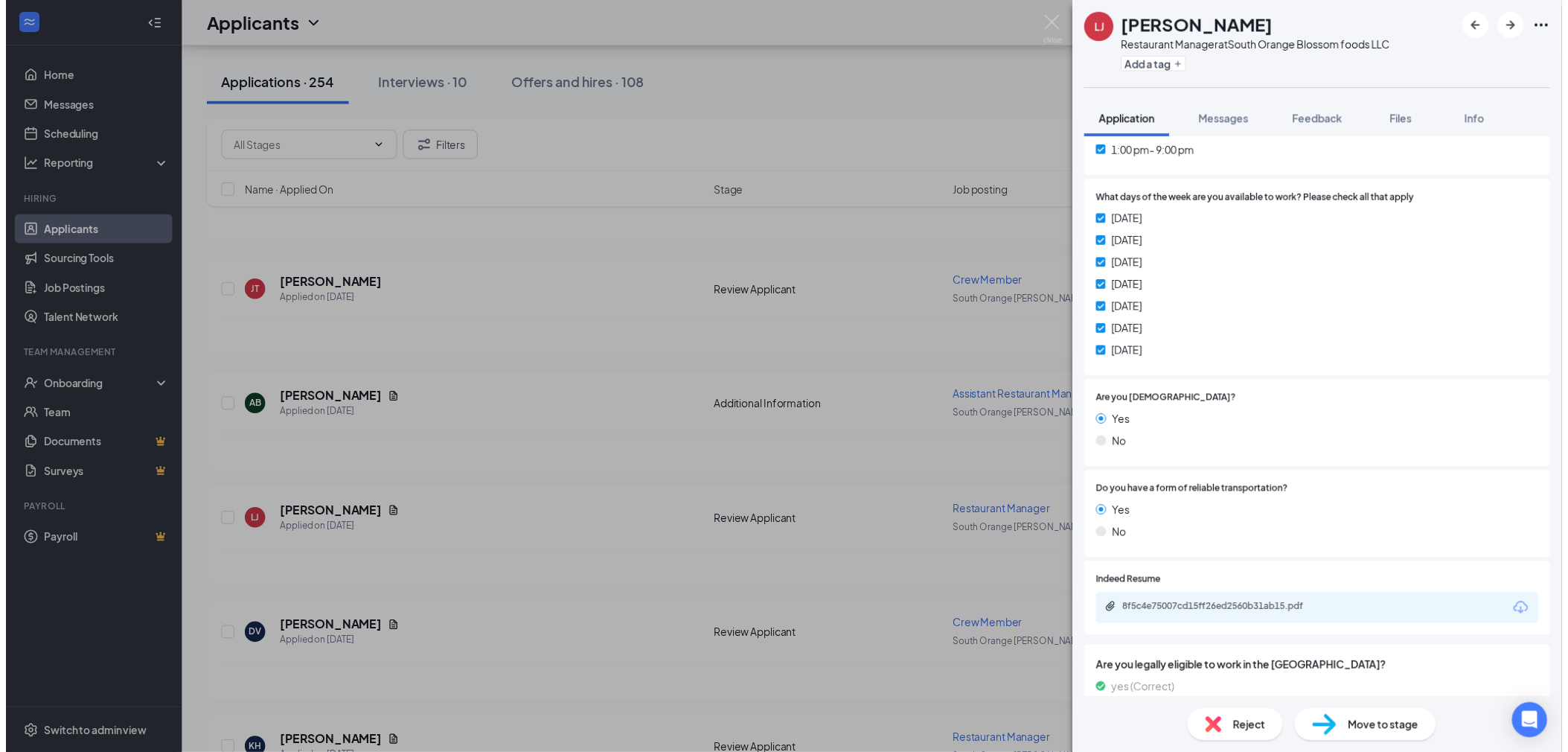
scroll to position [527, 0]
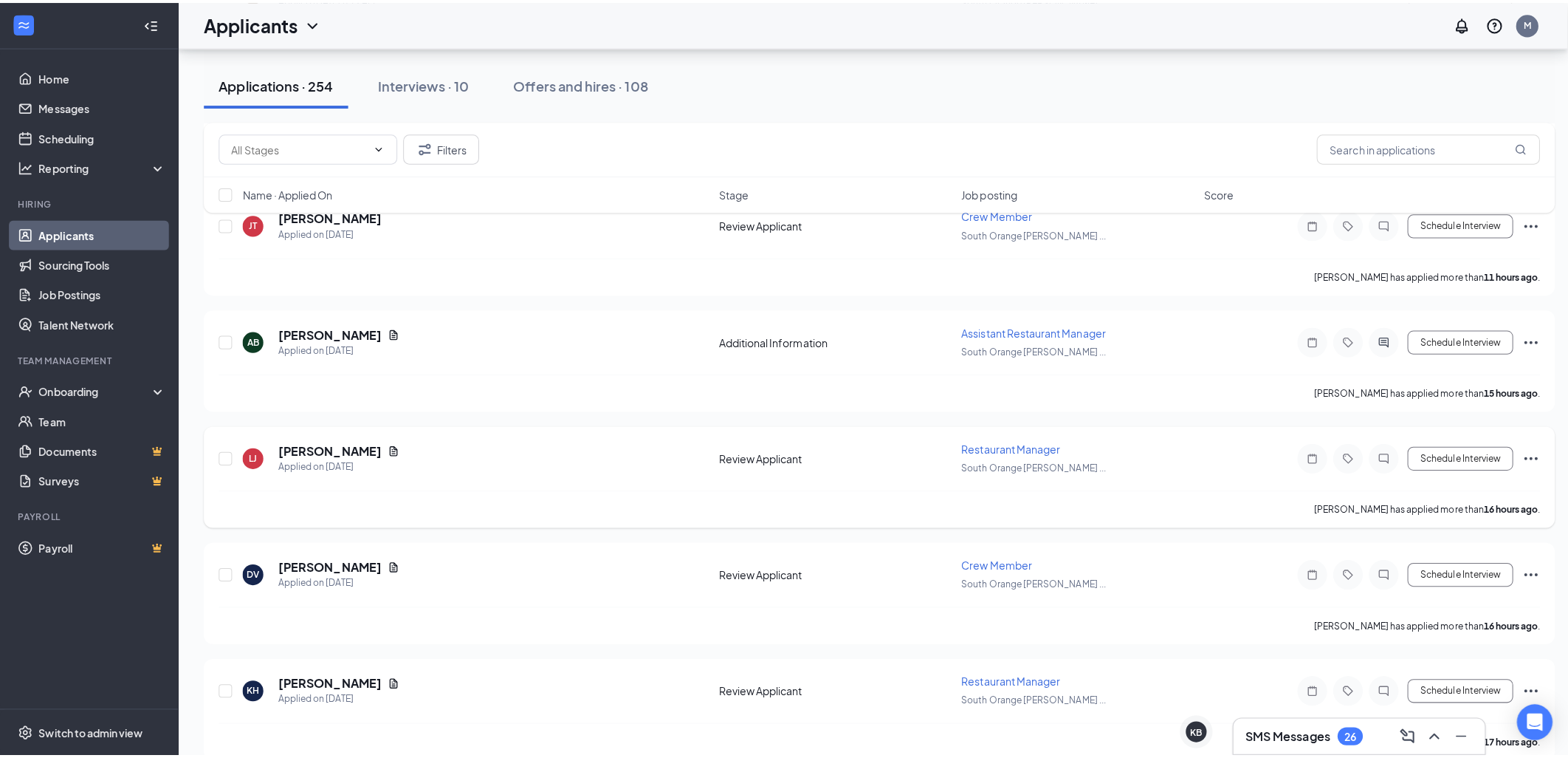
scroll to position [492, 0]
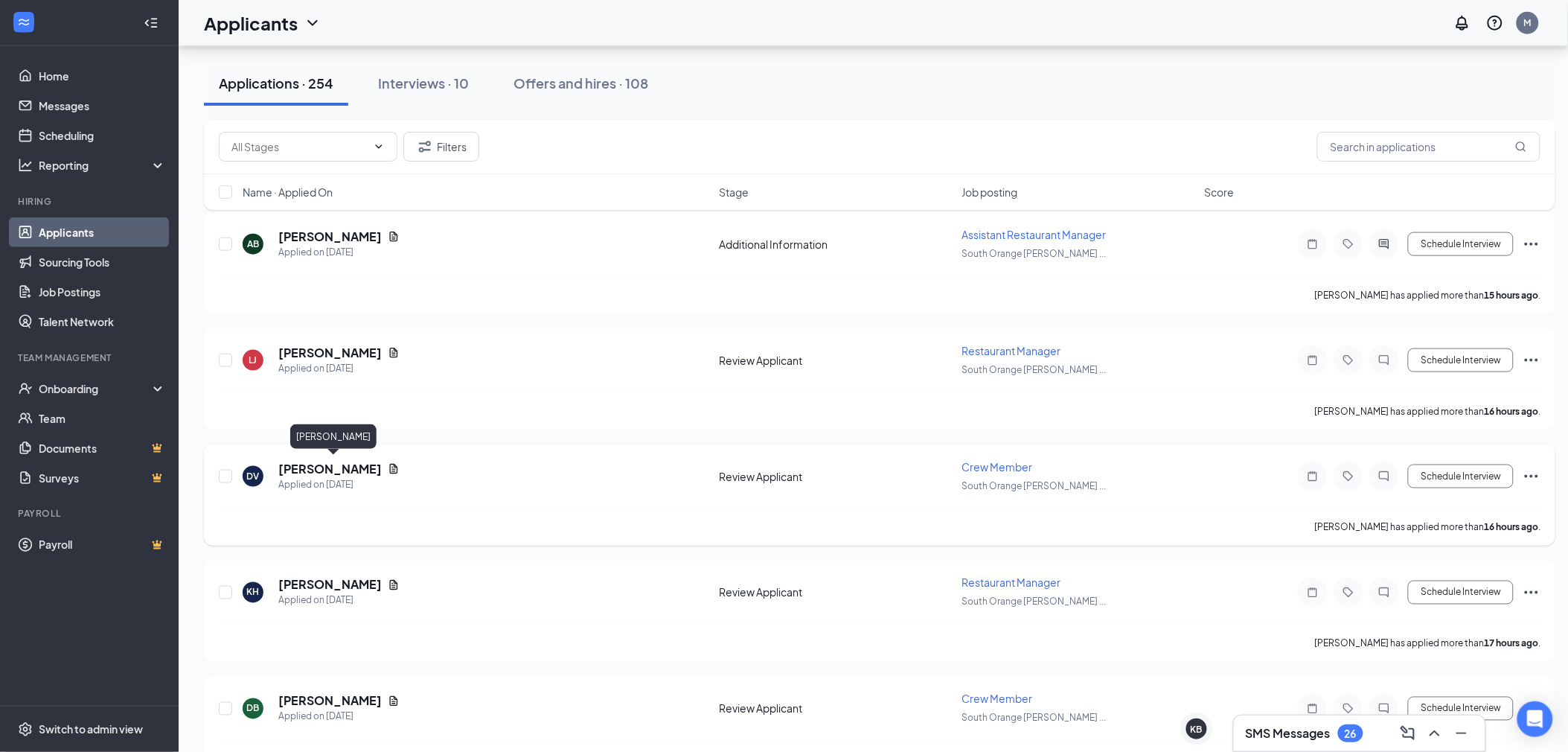
click at [337, 467] on h5 "[PERSON_NAME]" at bounding box center [330, 469] width 104 height 17
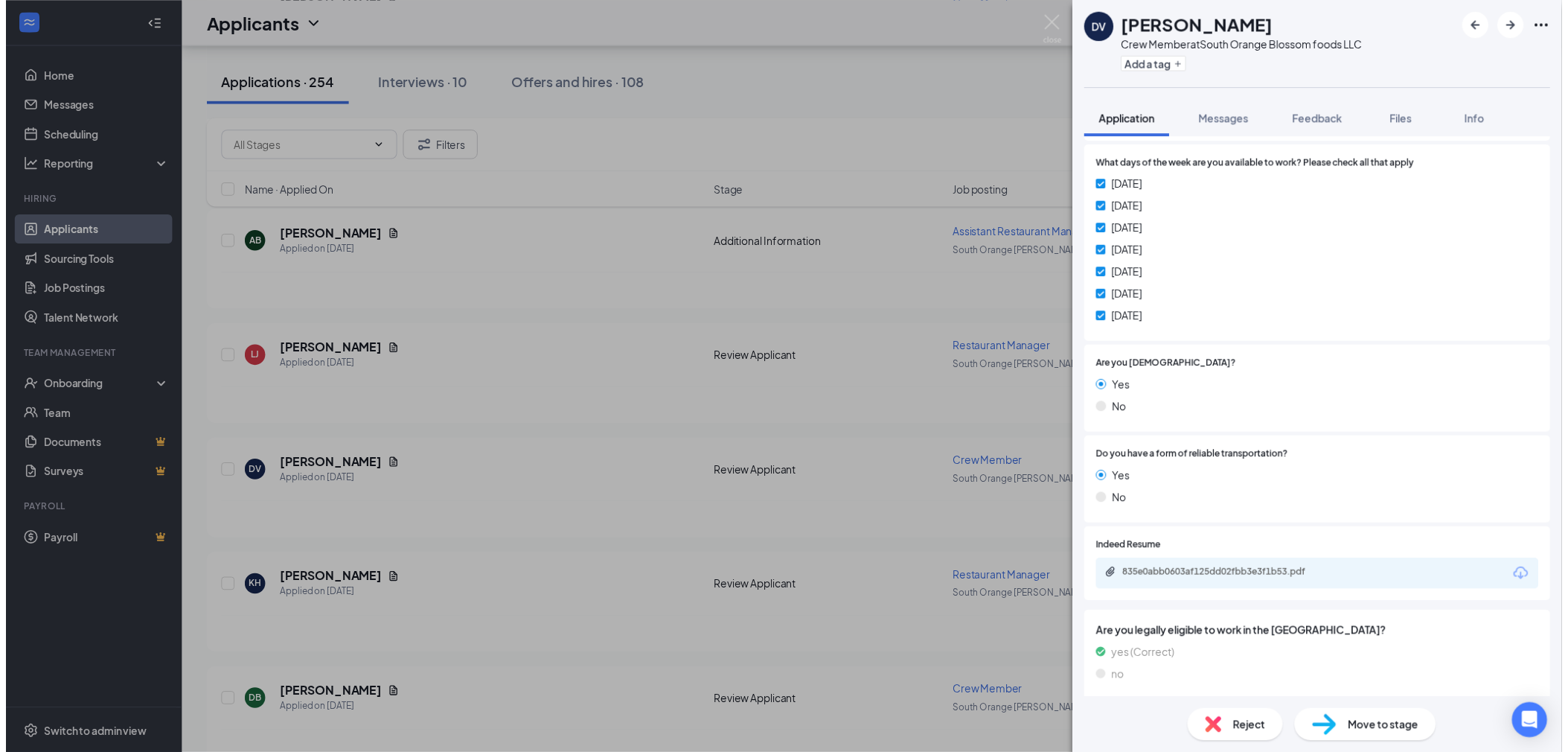
scroll to position [494, 0]
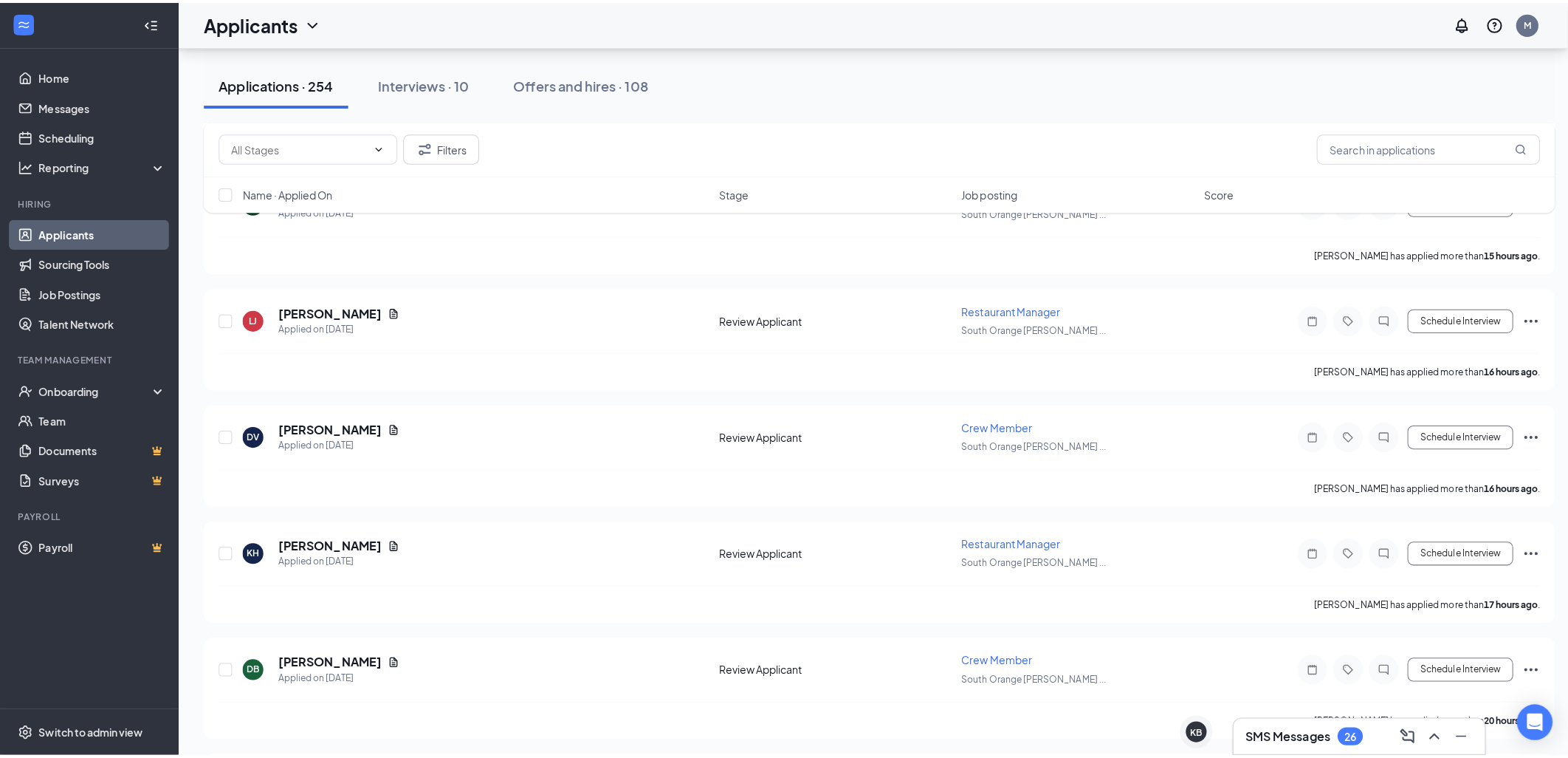
scroll to position [574, 0]
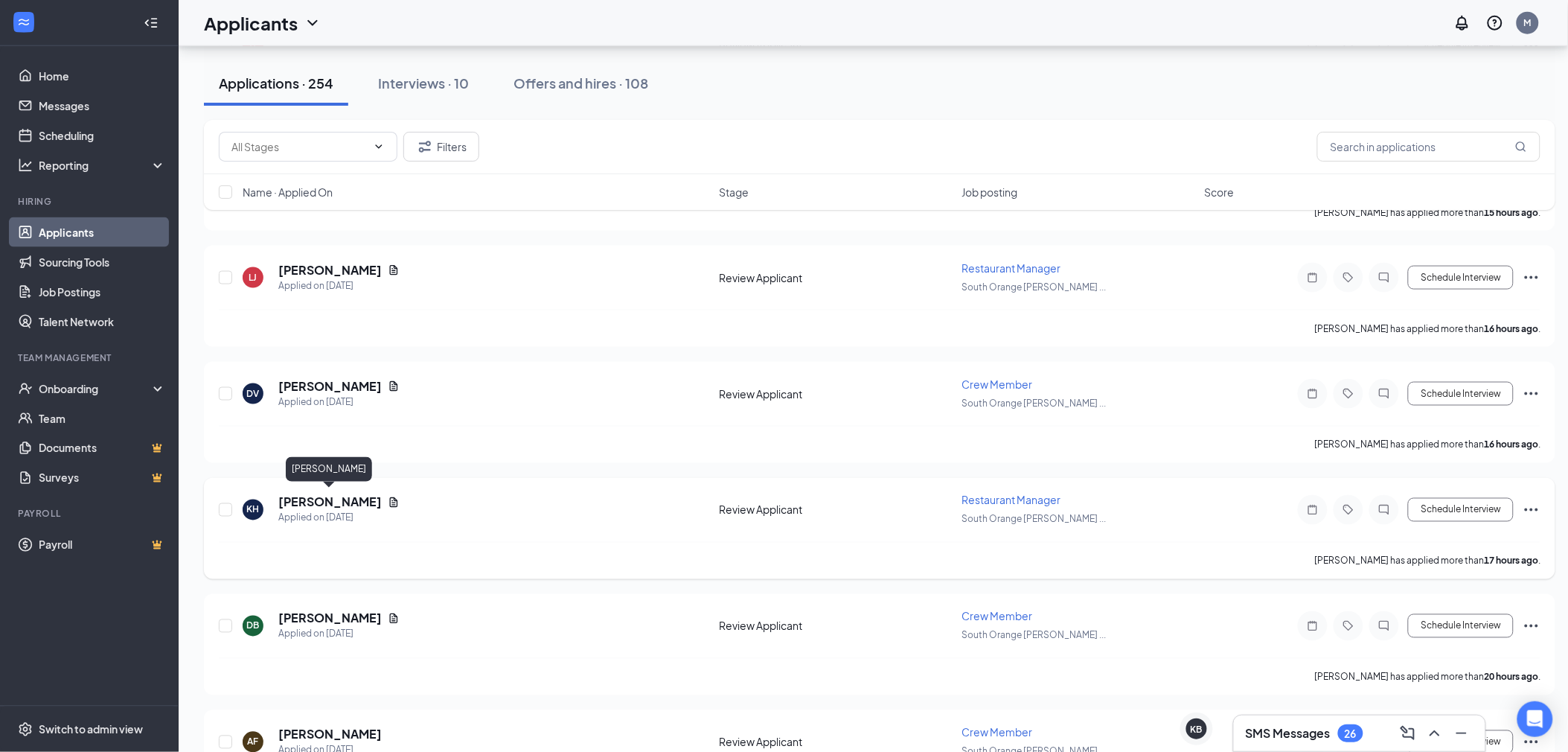
click at [308, 496] on h5 "[PERSON_NAME]" at bounding box center [330, 503] width 104 height 17
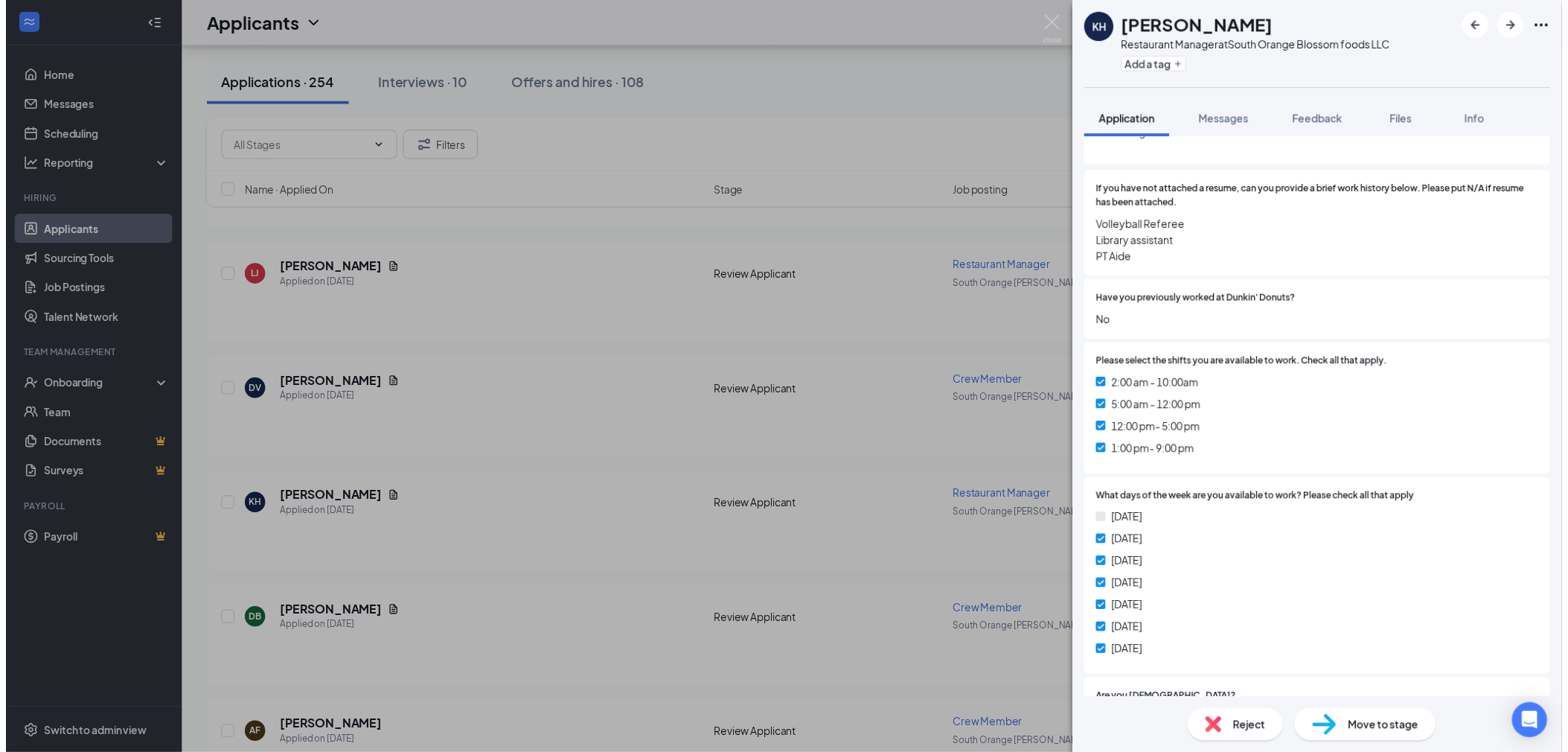
scroll to position [83, 0]
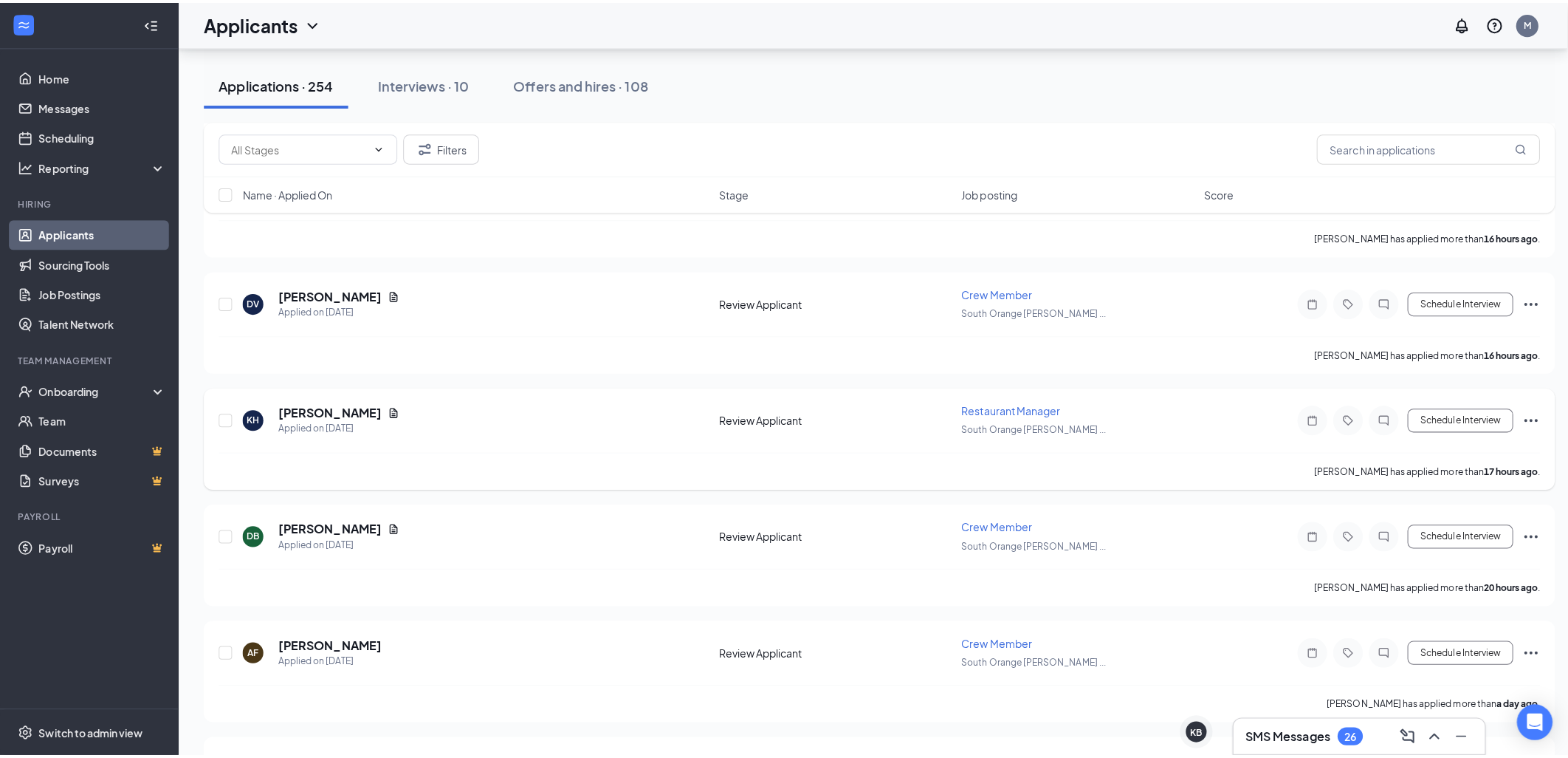
scroll to position [739, 0]
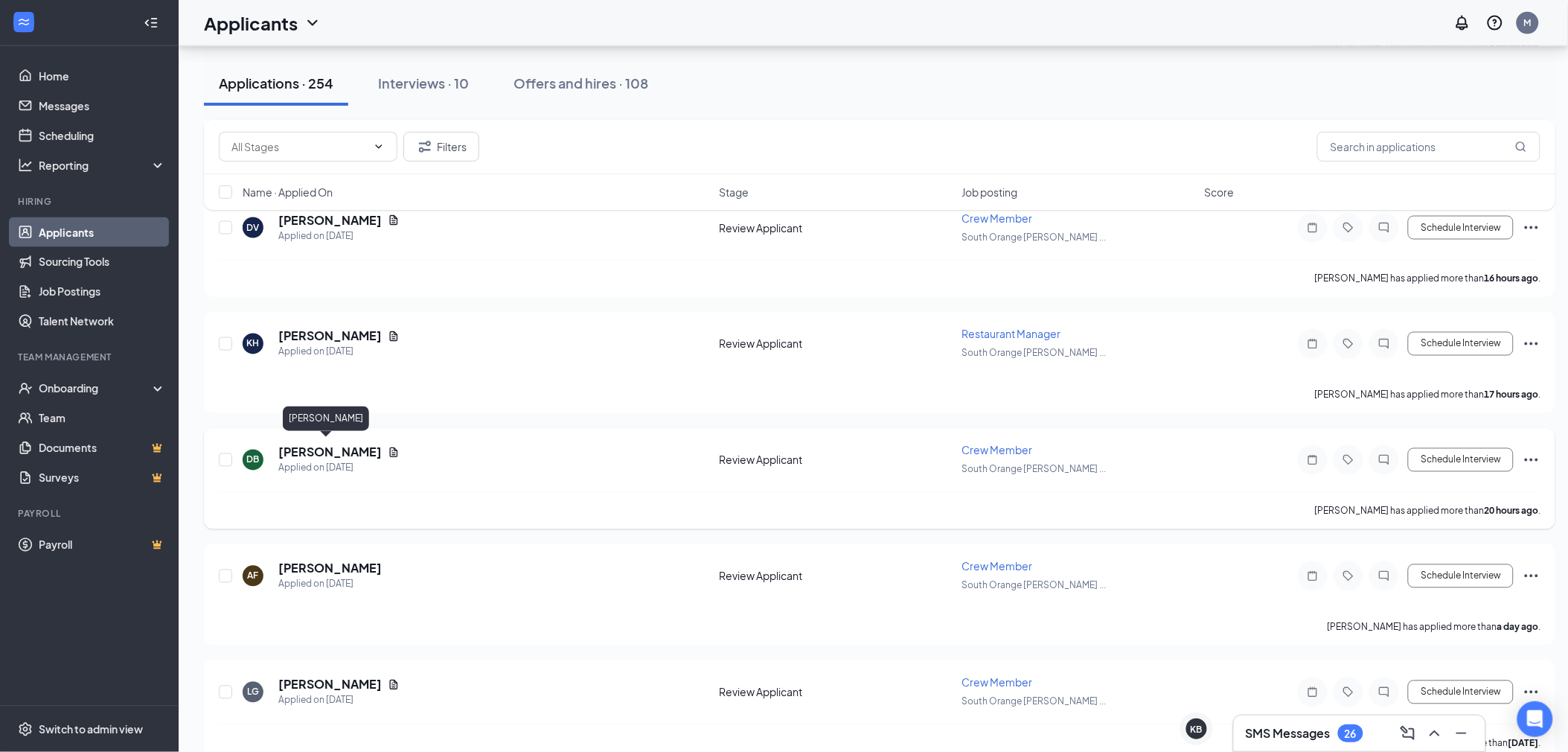
click at [331, 447] on h5 "[PERSON_NAME]" at bounding box center [330, 452] width 104 height 17
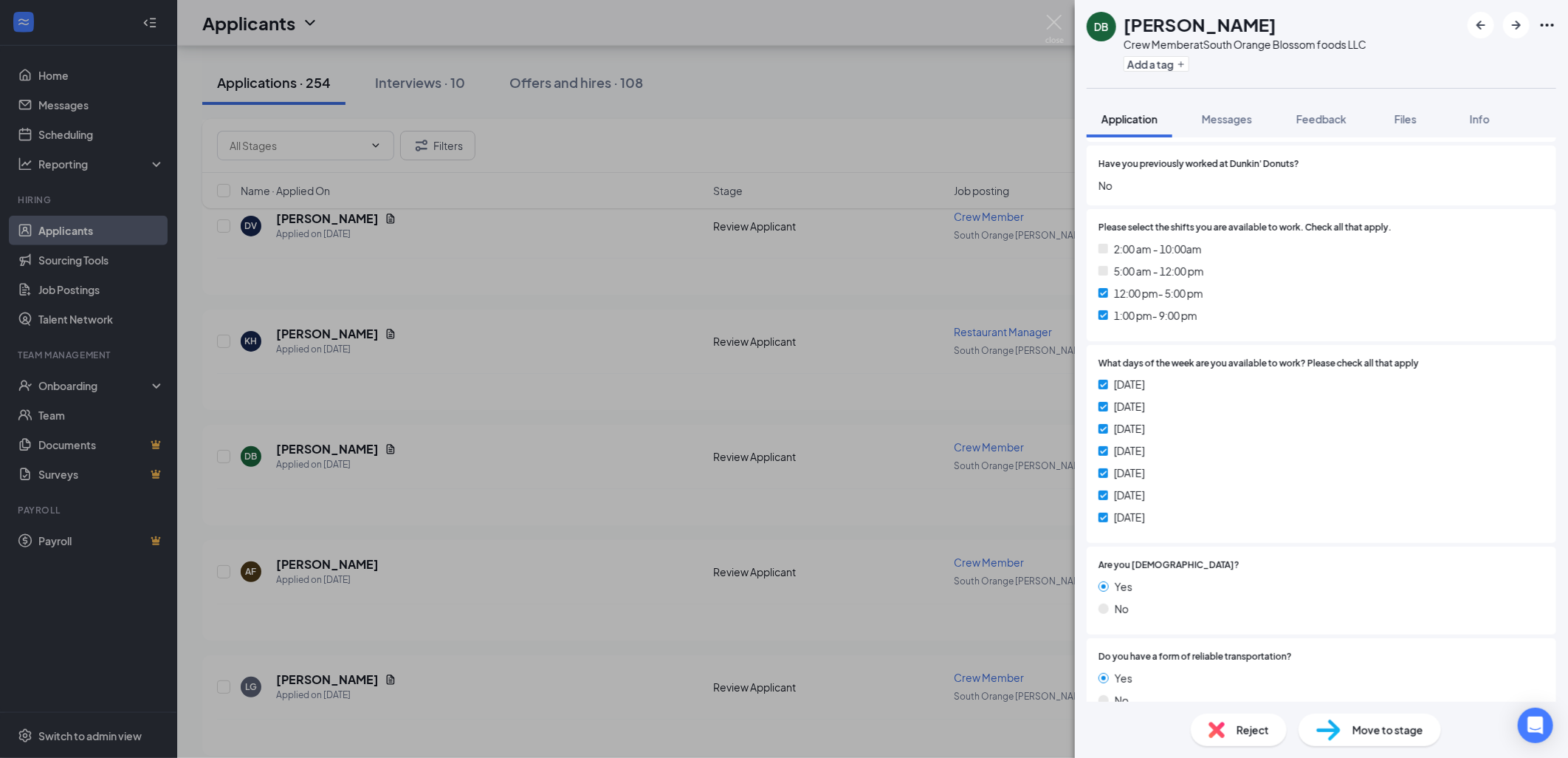
scroll to position [164, 0]
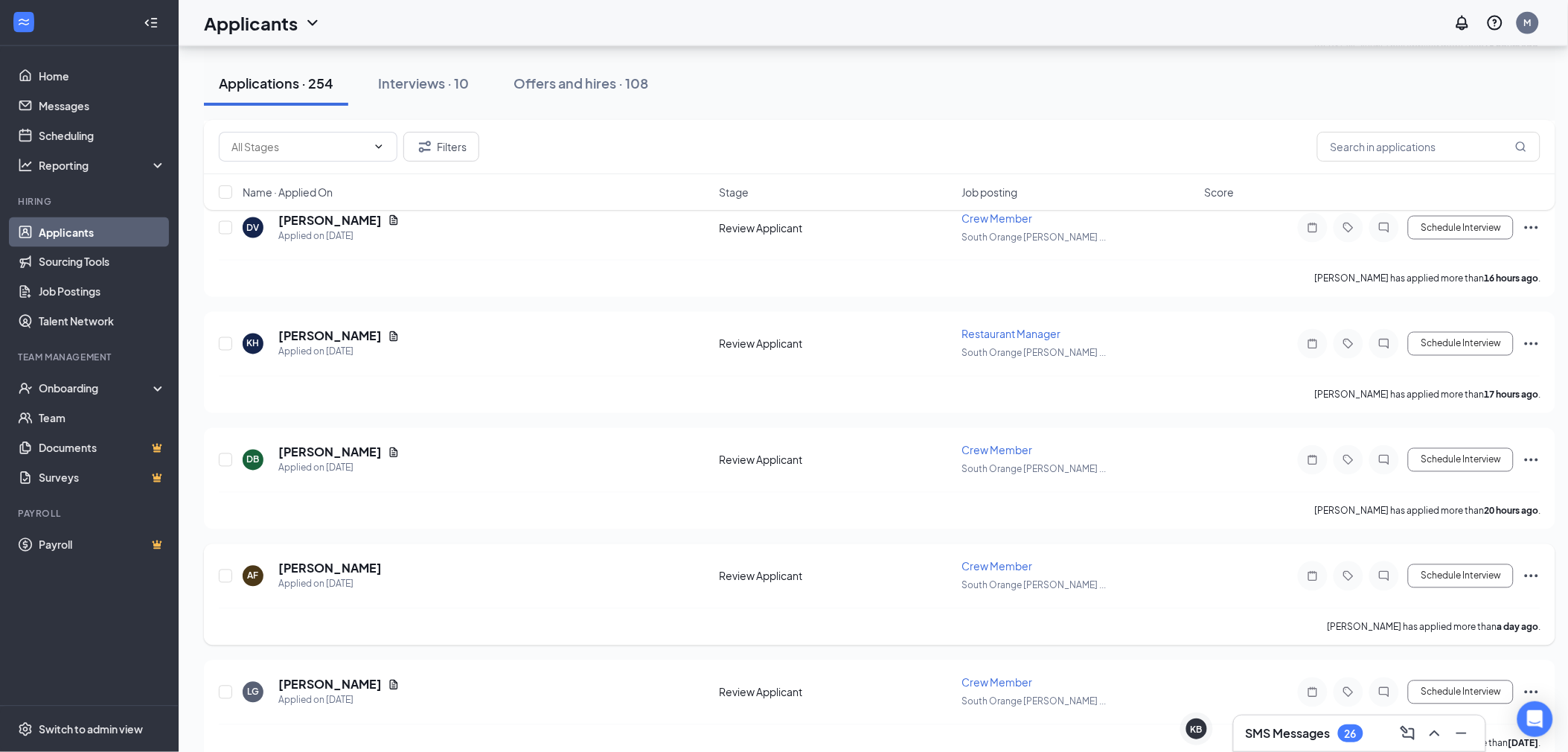
click at [350, 551] on div "AF [PERSON_NAME] Applied on [DATE] Review Applicant Crew Member South Orange [P…" at bounding box center [880, 594] width 1352 height 101
click at [398, 564] on div "AF [PERSON_NAME] Applied on [DATE]" at bounding box center [477, 576] width 467 height 32
click at [367, 578] on div "Applied on [DATE]" at bounding box center [330, 584] width 104 height 15
click at [359, 560] on h5 "[PERSON_NAME]" at bounding box center [330, 568] width 104 height 17
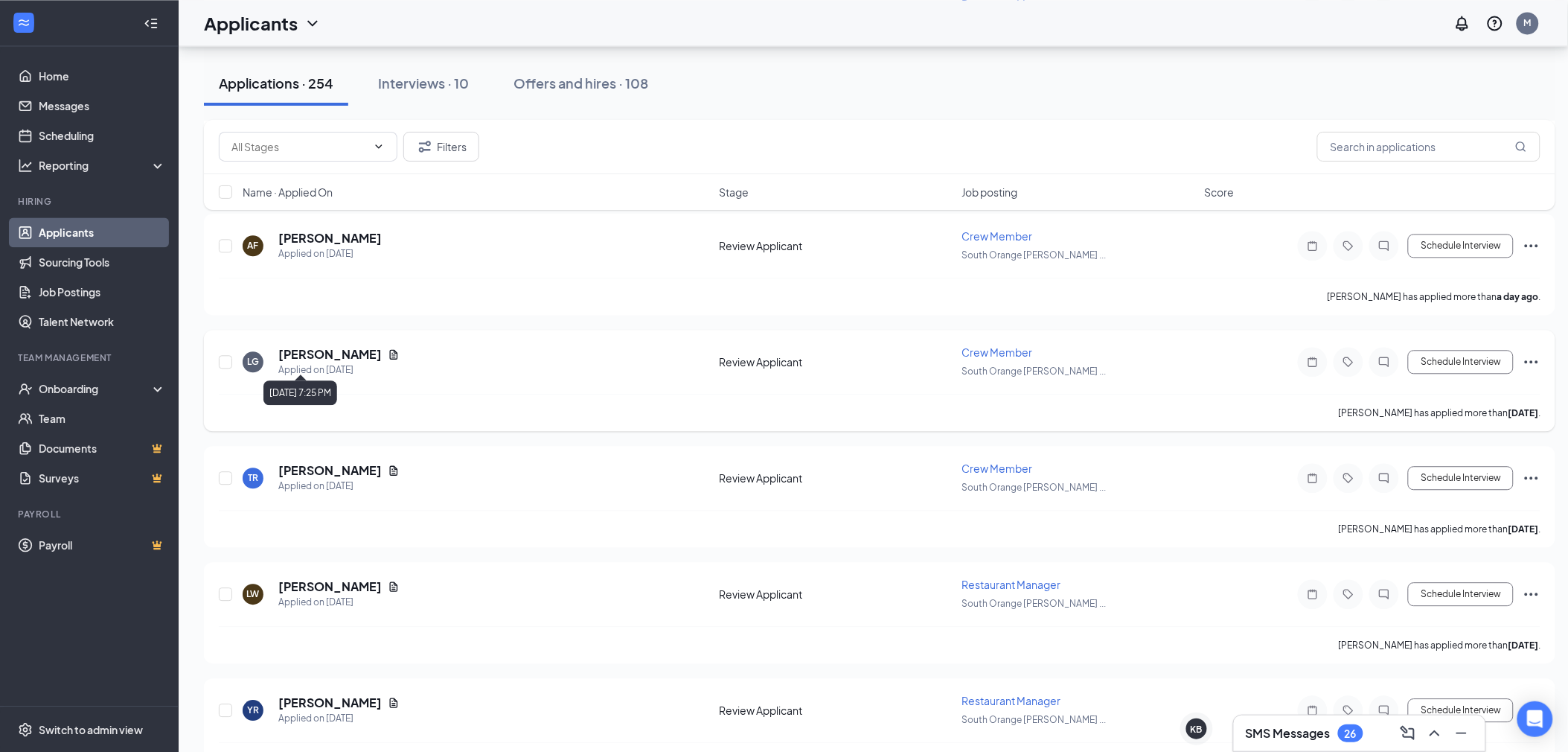
click at [327, 369] on div "Applied on [DATE]" at bounding box center [338, 370] width 121 height 15
click at [335, 348] on h5 "[PERSON_NAME]" at bounding box center [330, 354] width 104 height 17
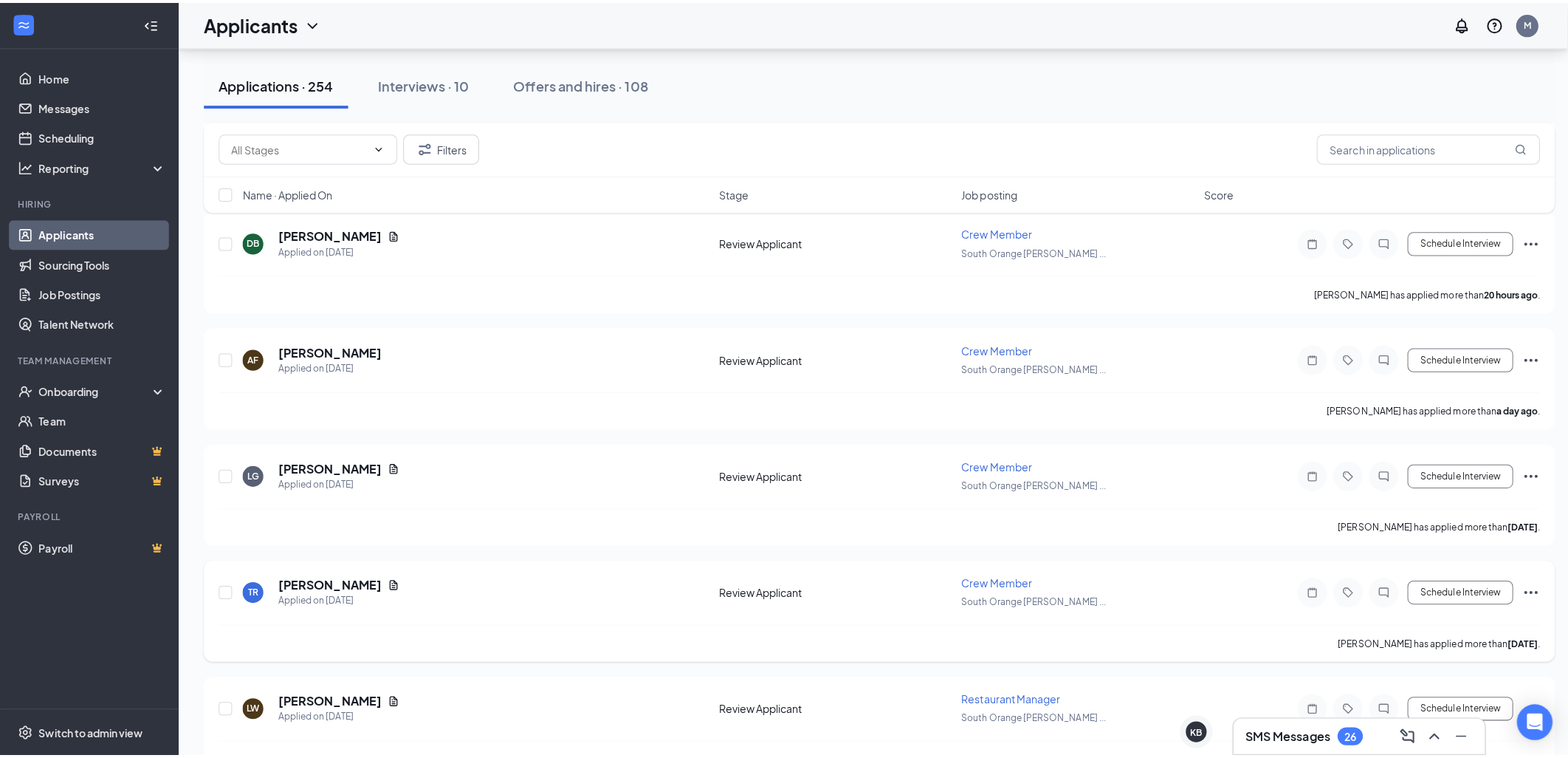
scroll to position [984, 0]
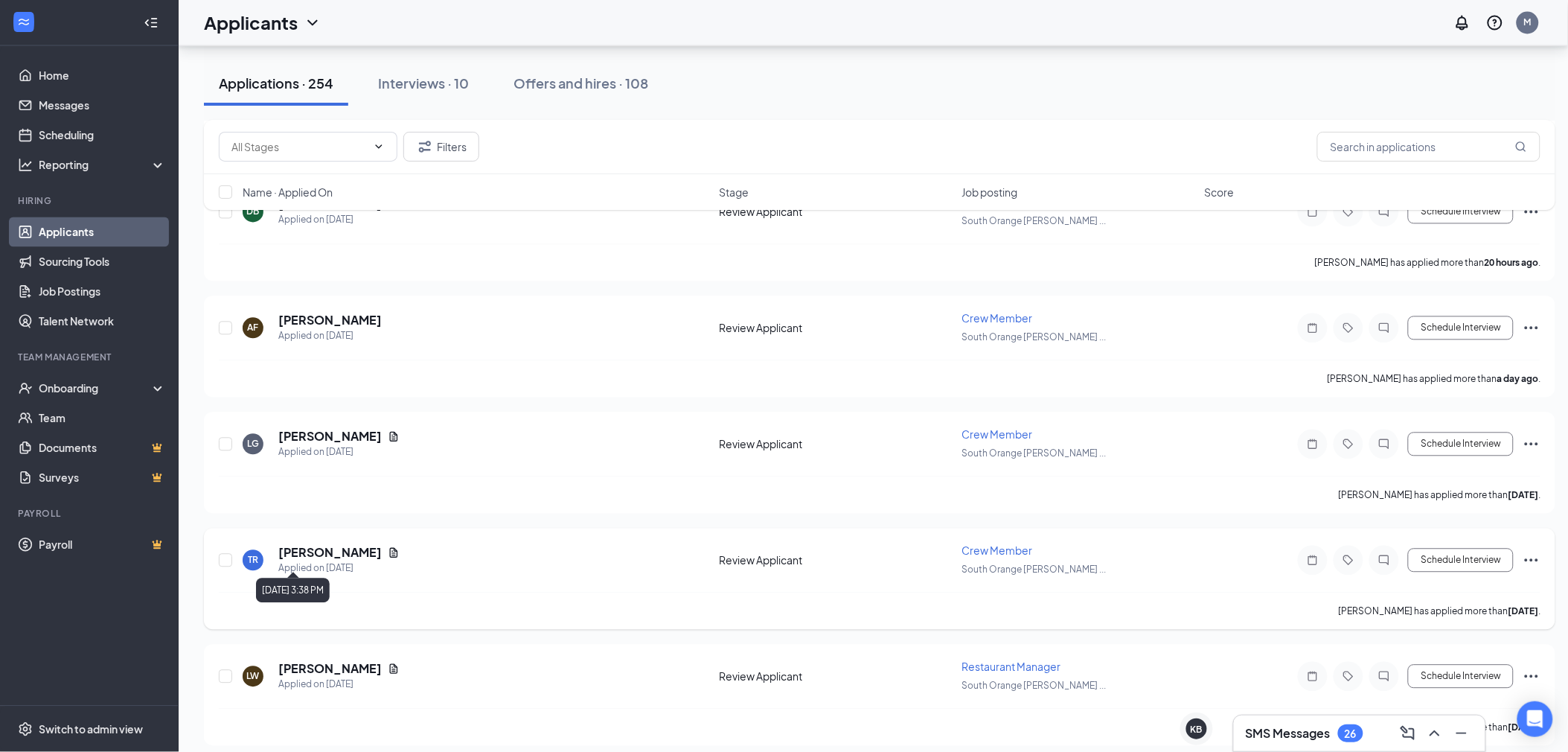
click at [362, 561] on div "Applied on [DATE]" at bounding box center [338, 568] width 121 height 15
click at [394, 555] on div "TR [PERSON_NAME] Applied on [DATE]" at bounding box center [477, 561] width 467 height 32
click at [304, 545] on h5 "[PERSON_NAME]" at bounding box center [330, 554] width 104 height 17
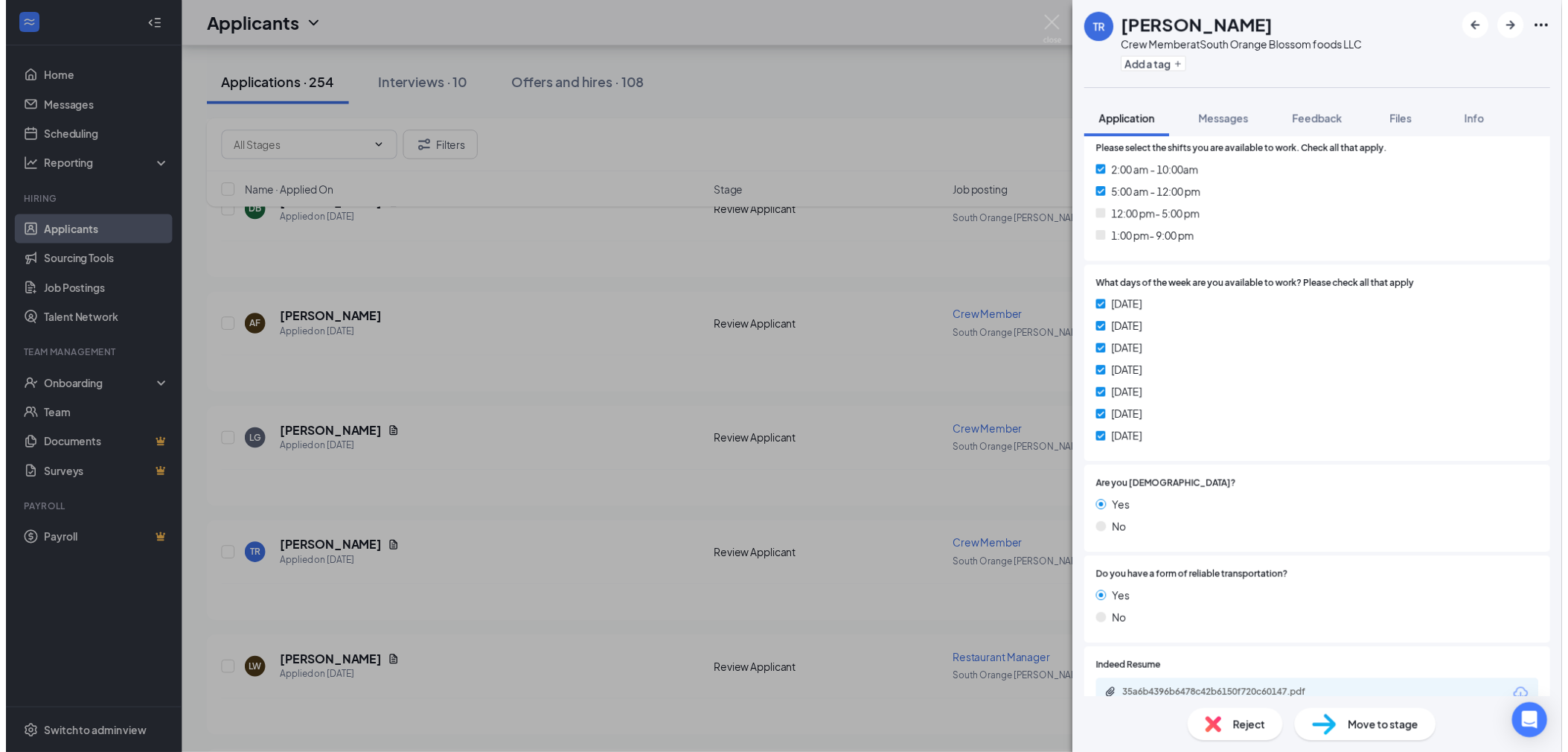
scroll to position [414, 0]
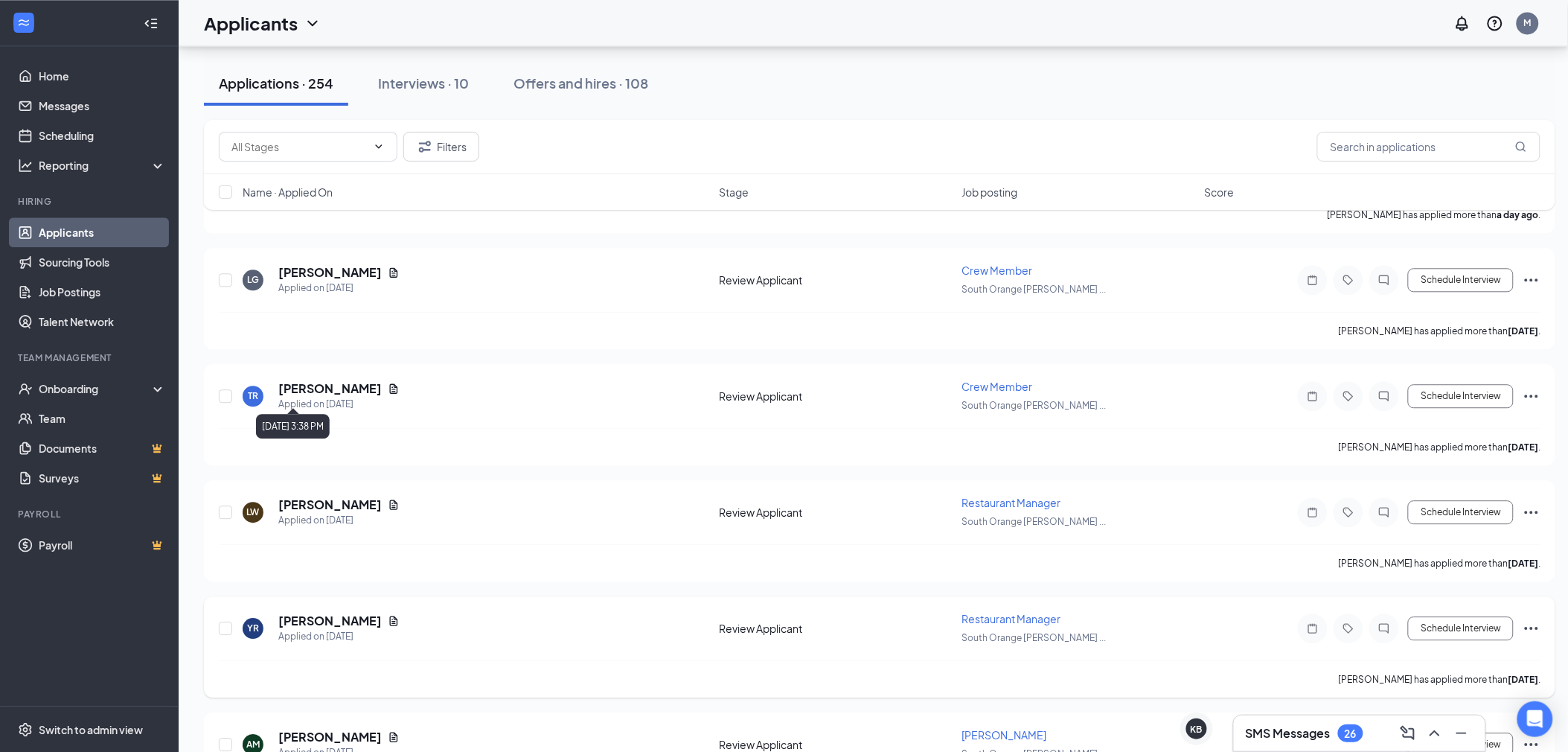
scroll to position [1157, 0]
click at [315, 532] on div "LW [PERSON_NAME] Applied on [DATE] Review Applicant Restaurant Manager [GEOGRAP…" at bounding box center [880, 518] width 1322 height 49
click at [331, 496] on h5 "[PERSON_NAME]" at bounding box center [330, 504] width 104 height 17
click at [345, 612] on h5 "[PERSON_NAME]" at bounding box center [330, 620] width 104 height 17
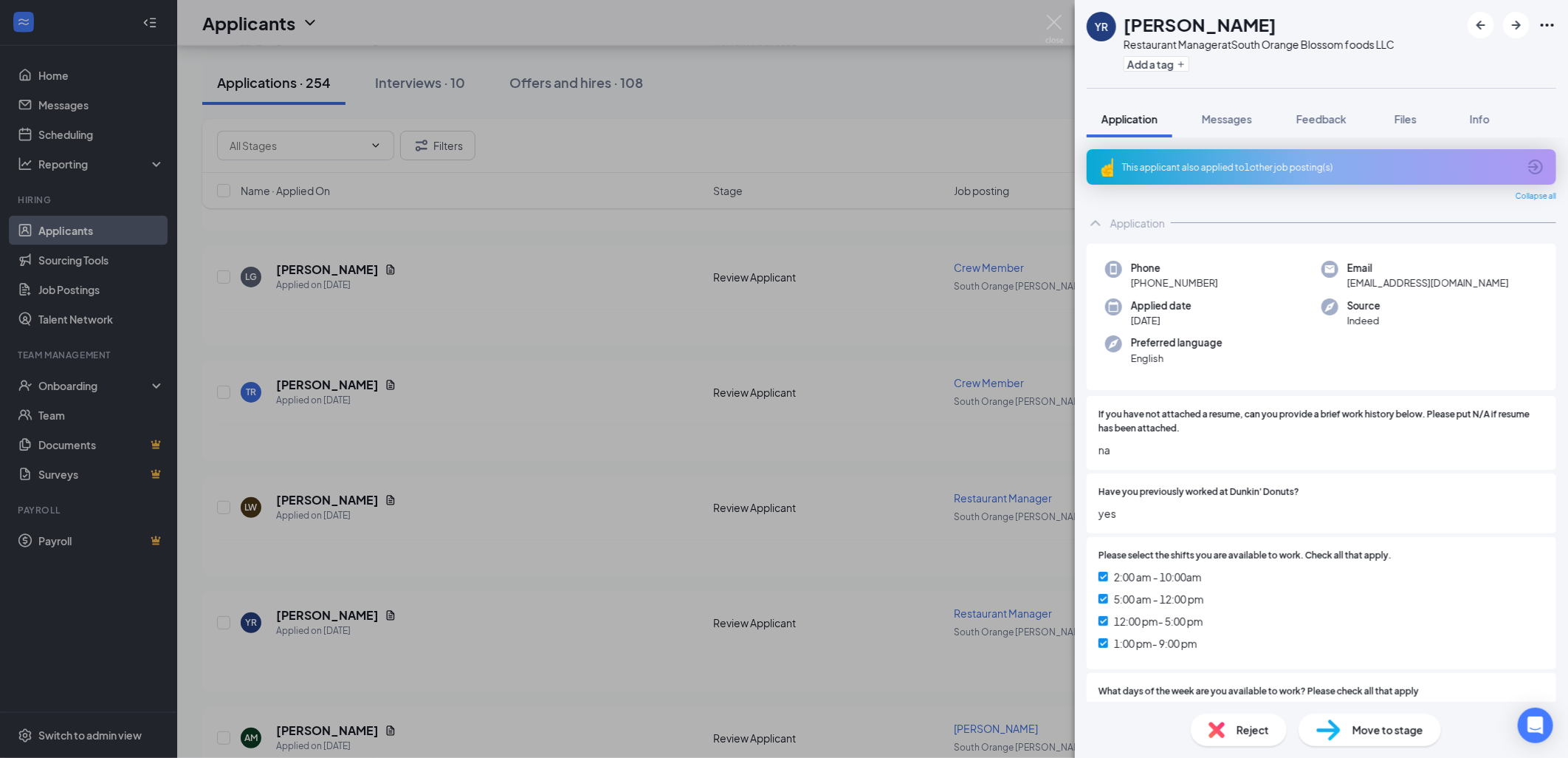
click at [496, 609] on div "YR [PERSON_NAME] Restaurant Manager at [GEOGRAPHIC_DATA] Blossom foods LLC Add …" at bounding box center [784, 379] width 1568 height 758
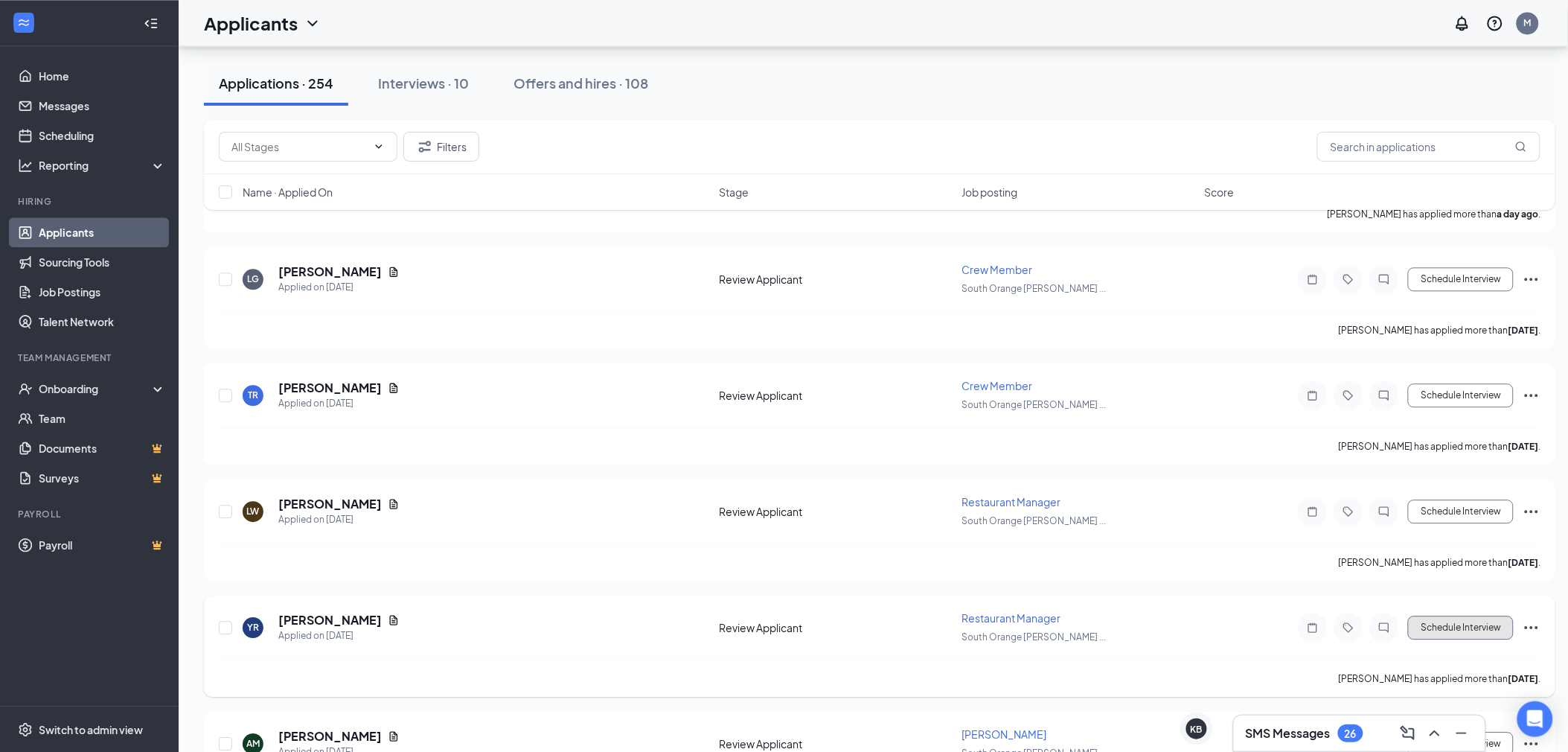
click at [1476, 621] on button "Schedule Interview" at bounding box center [1461, 628] width 106 height 24
type input "Onsite Interview (next stage)"
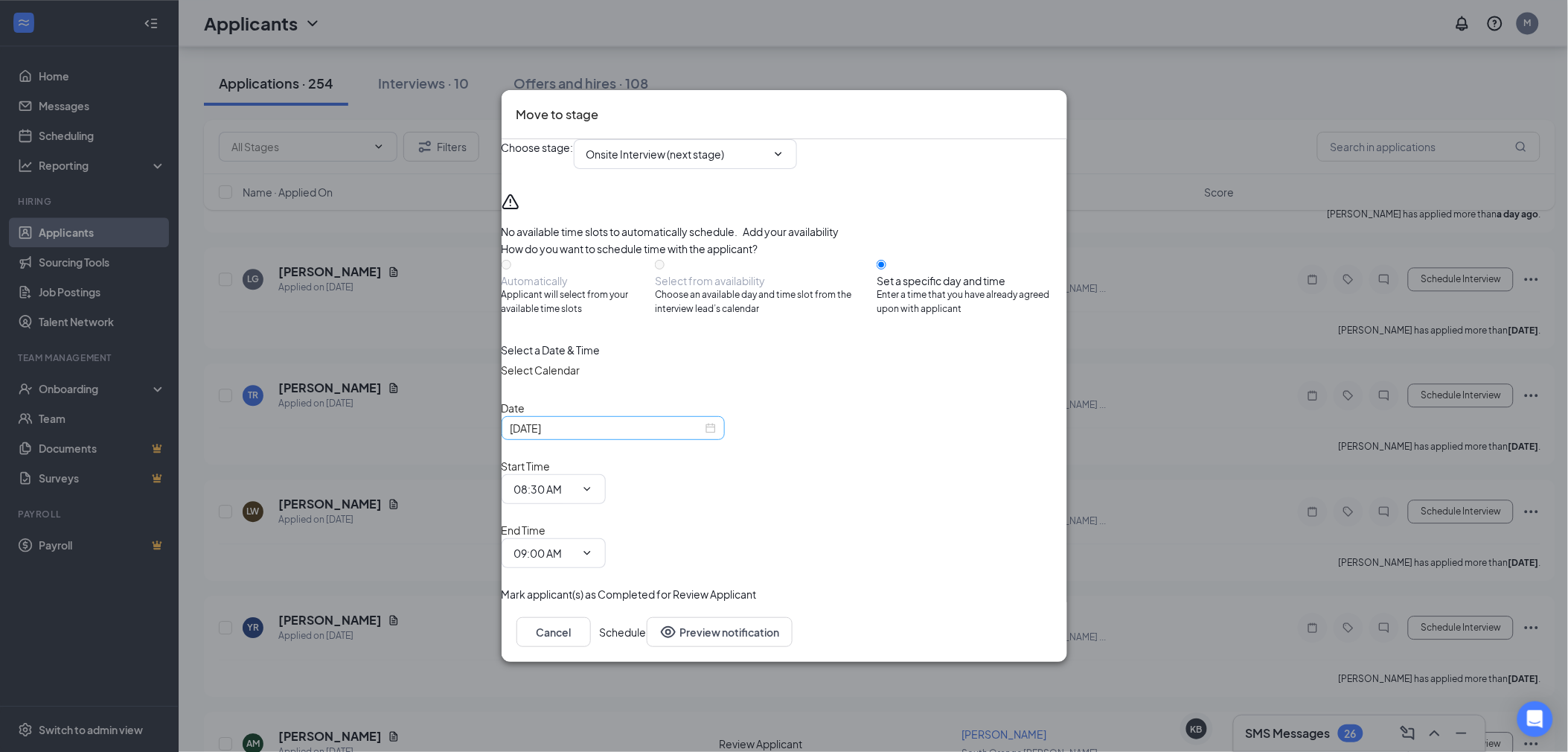
click at [725, 440] on div "[DATE]" at bounding box center [613, 428] width 223 height 24
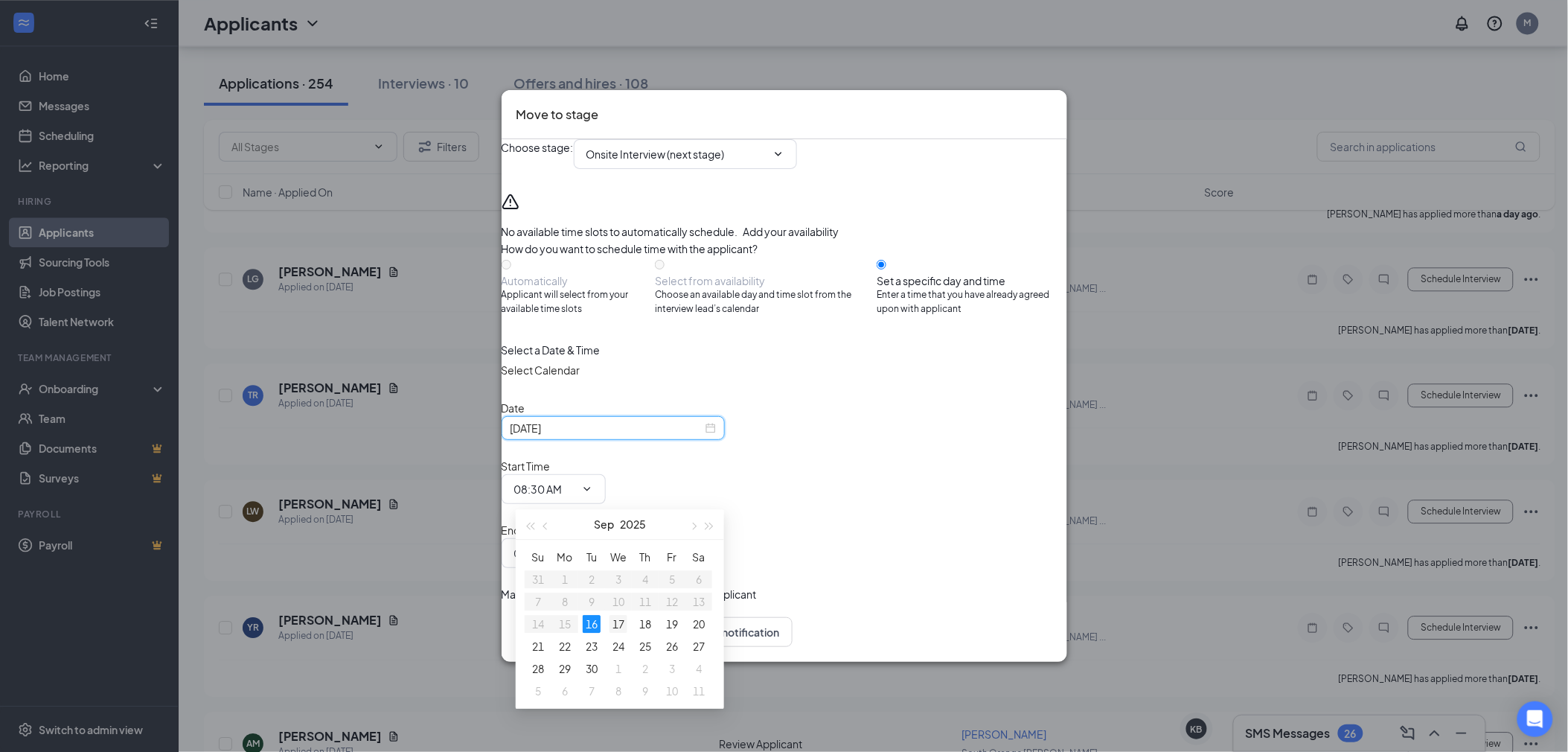
type input "[DATE]"
click at [619, 618] on div "17" at bounding box center [618, 623] width 18 height 18
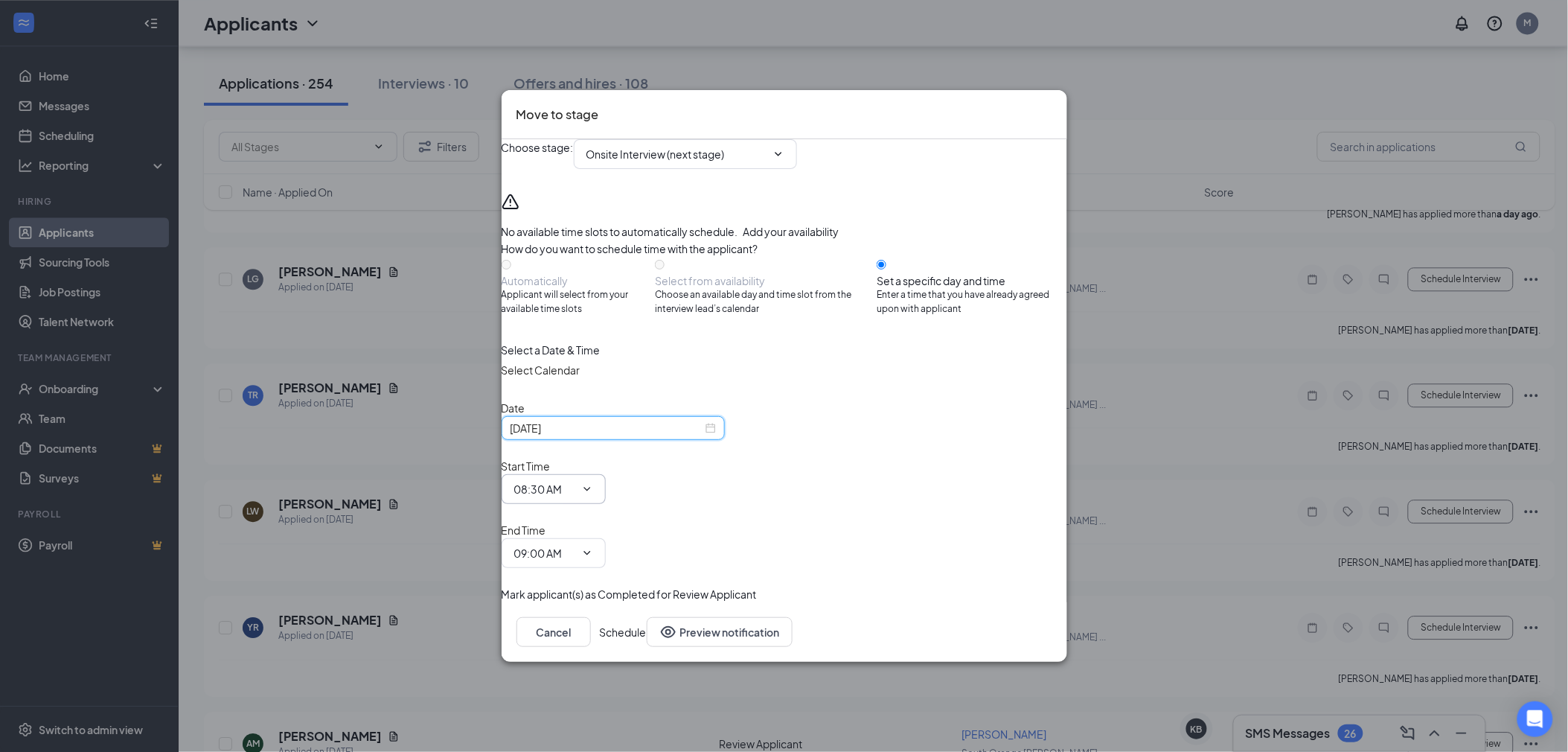
click at [606, 501] on span "08:30 AM" at bounding box center [554, 489] width 104 height 30
click at [593, 490] on icon "ChevronDown" at bounding box center [587, 489] width 12 height 12
click at [575, 497] on input "08:30 AM" at bounding box center [545, 490] width 61 height 17
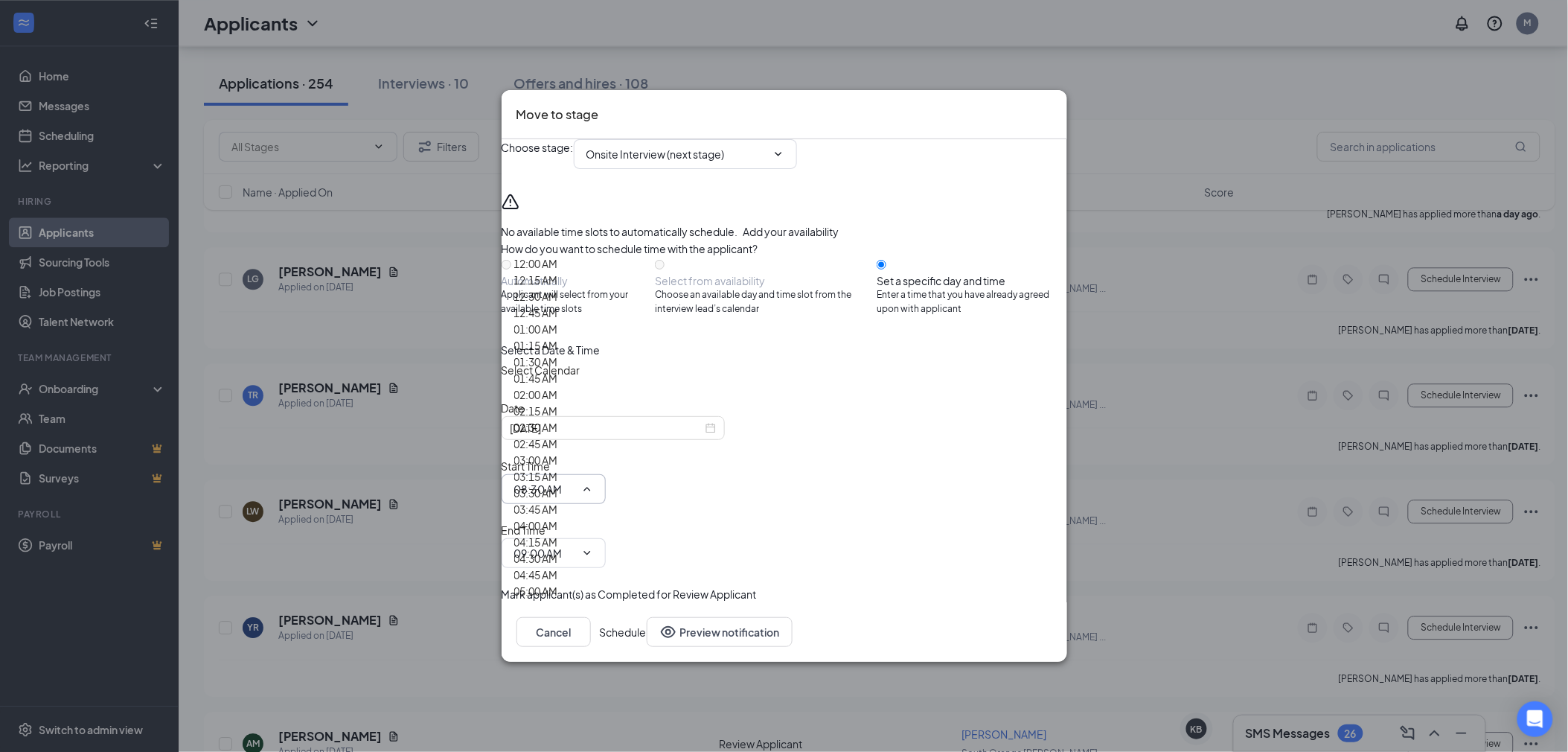
drag, startPoint x: 792, startPoint y: 499, endPoint x: 779, endPoint y: 494, distance: 13.9
click at [575, 494] on input "08:30 AM" at bounding box center [545, 490] width 61 height 17
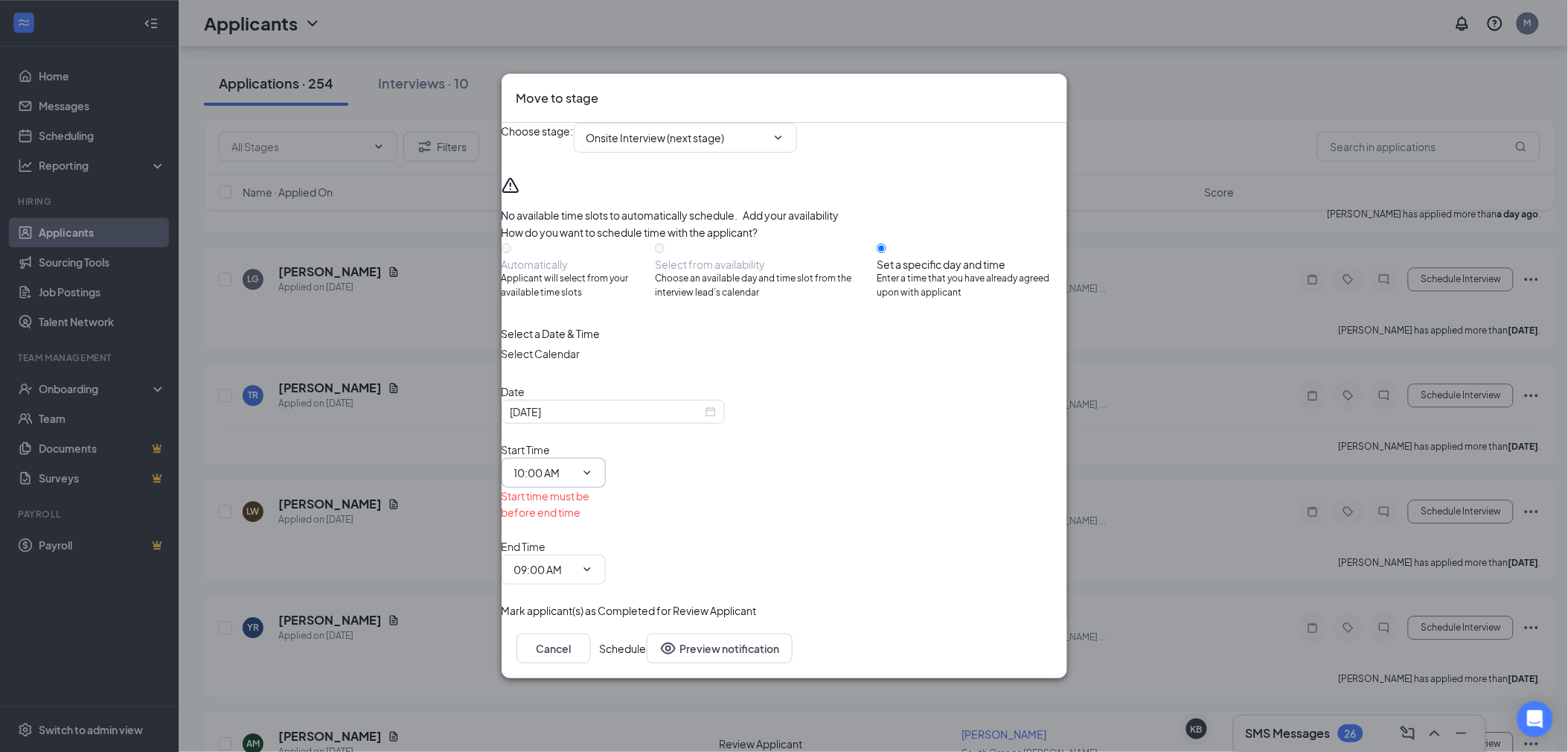
click at [593, 478] on span at bounding box center [586, 472] width 15 height 12
click at [593, 478] on icon "ChevronDown" at bounding box center [587, 472] width 12 height 12
click at [575, 472] on input "10:00 AM" at bounding box center [545, 473] width 61 height 17
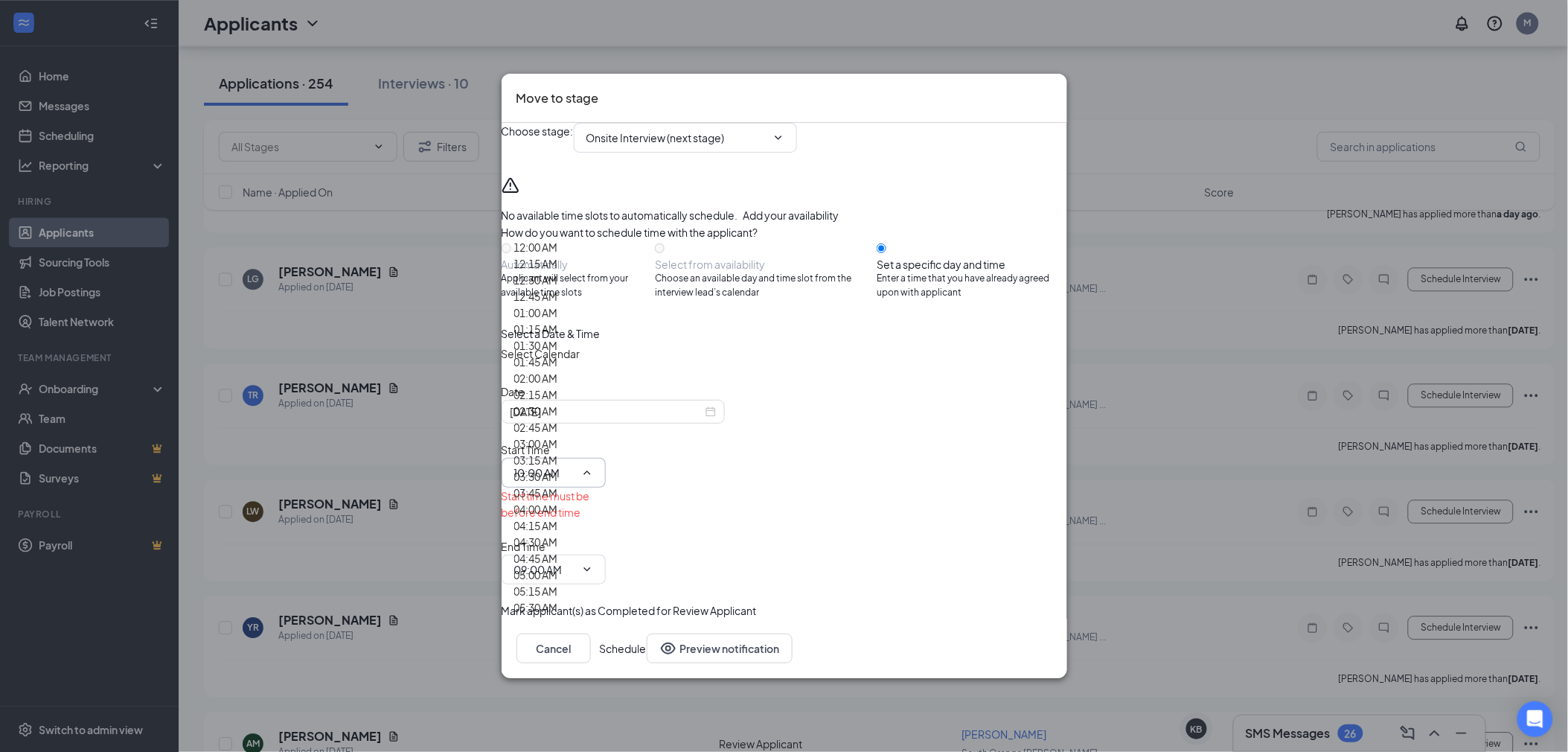
type input "10:30 AM"
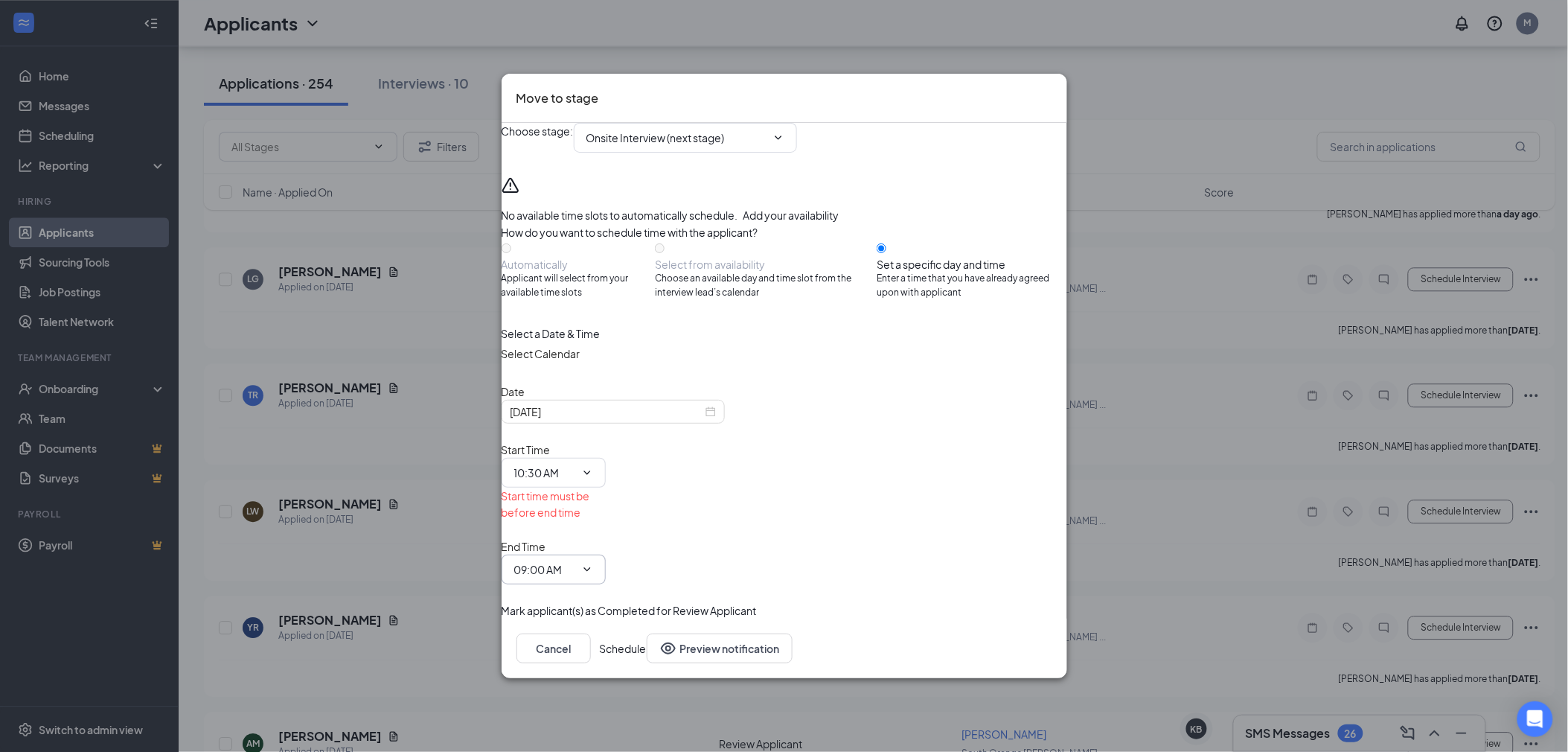
click at [575, 561] on input "09:00 AM" at bounding box center [545, 569] width 61 height 17
type input "11:00 AM"
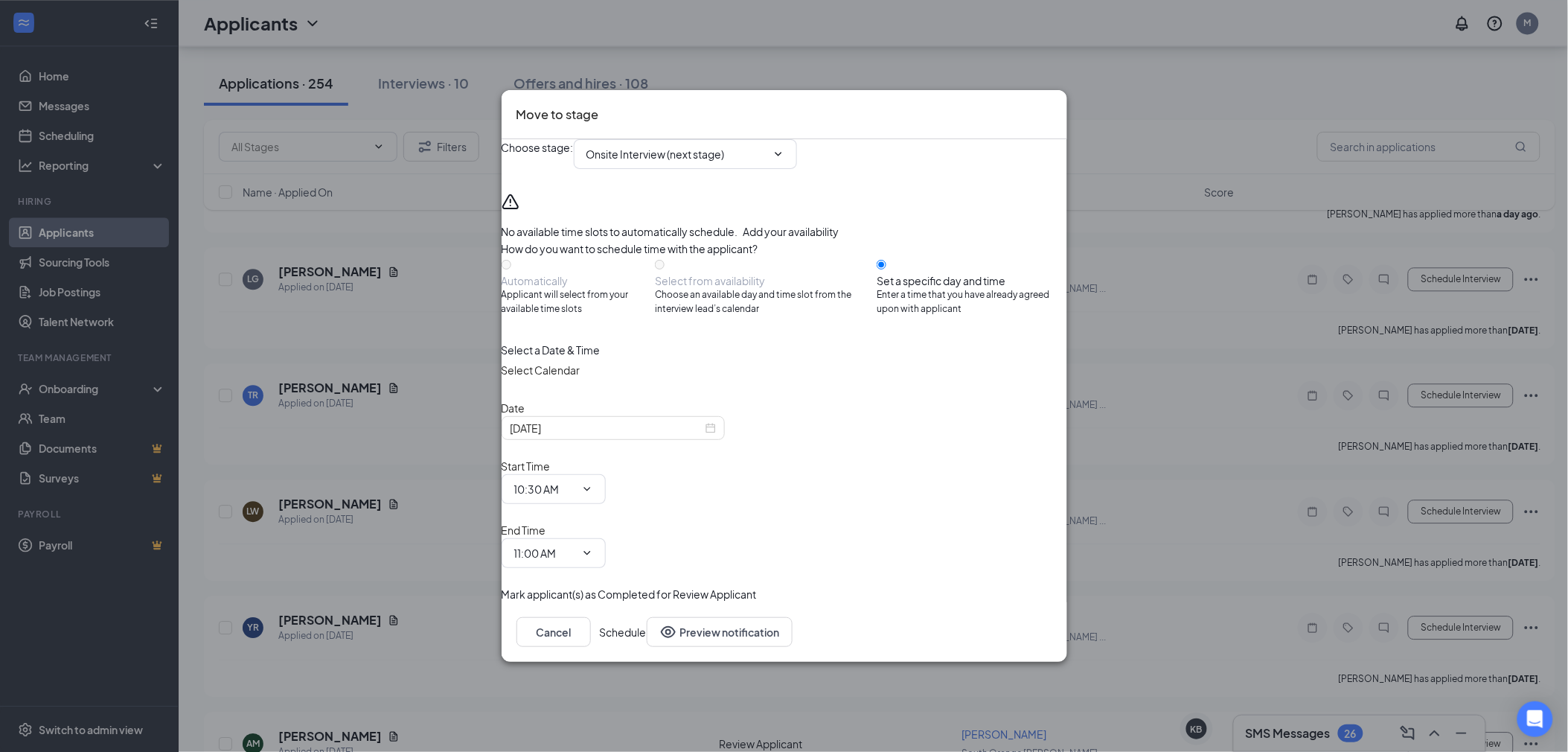
drag, startPoint x: 979, startPoint y: 595, endPoint x: 990, endPoint y: 604, distance: 14.2
click at [647, 617] on button "Schedule" at bounding box center [623, 631] width 47 height 30
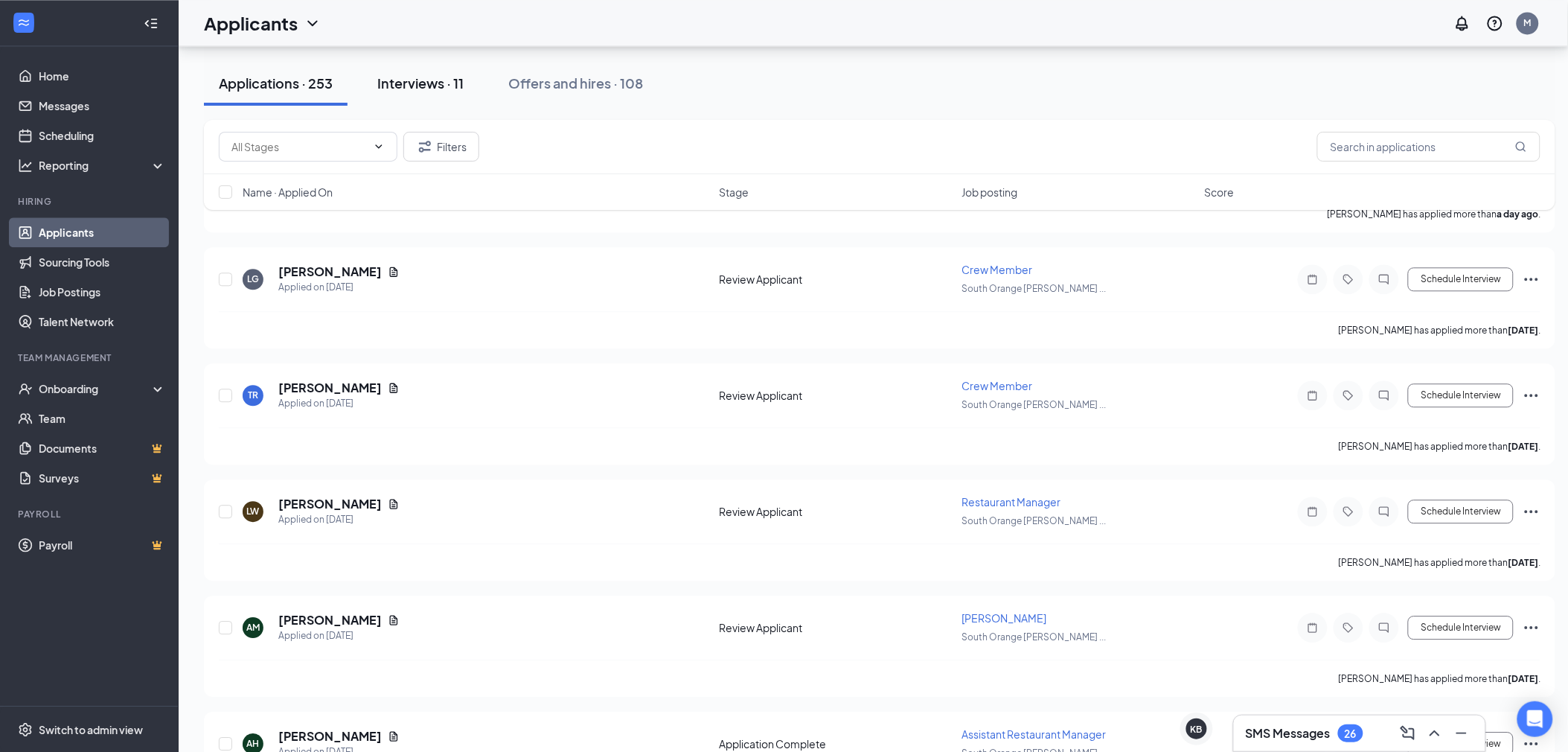
click at [447, 77] on div "Interviews · 11" at bounding box center [420, 83] width 86 height 19
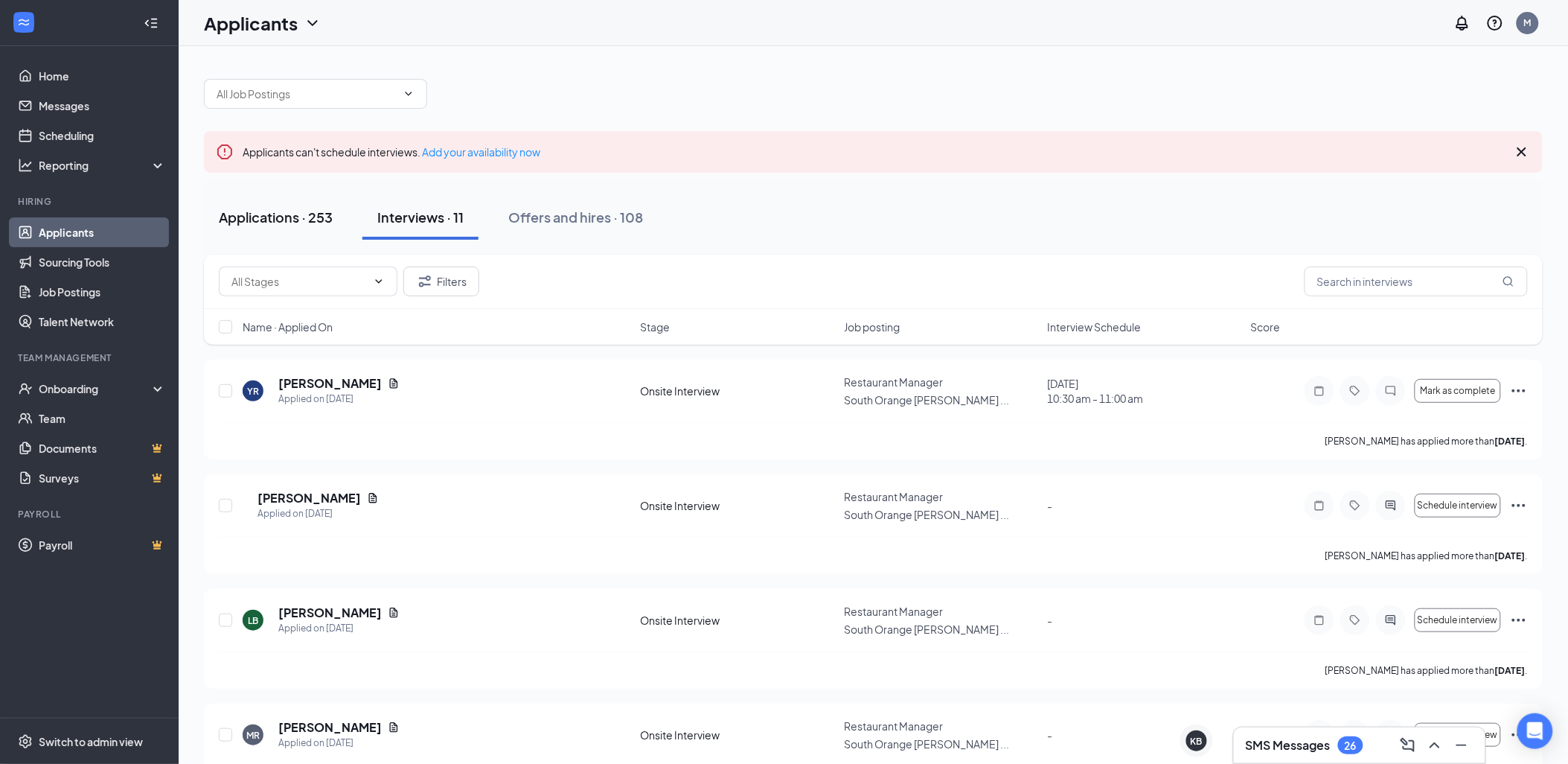
click at [271, 217] on div "Applications · 253" at bounding box center [275, 217] width 114 height 19
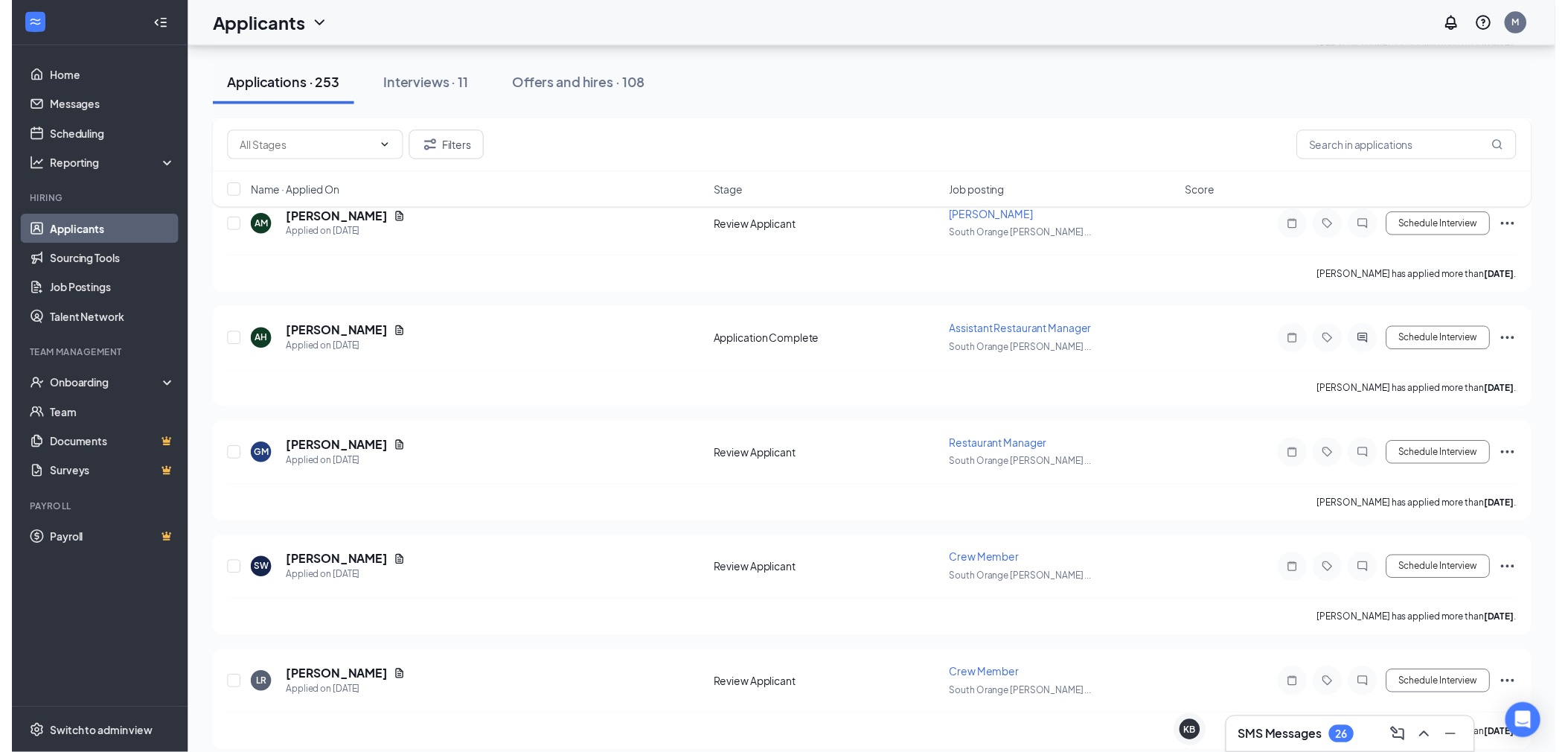
scroll to position [1572, 0]
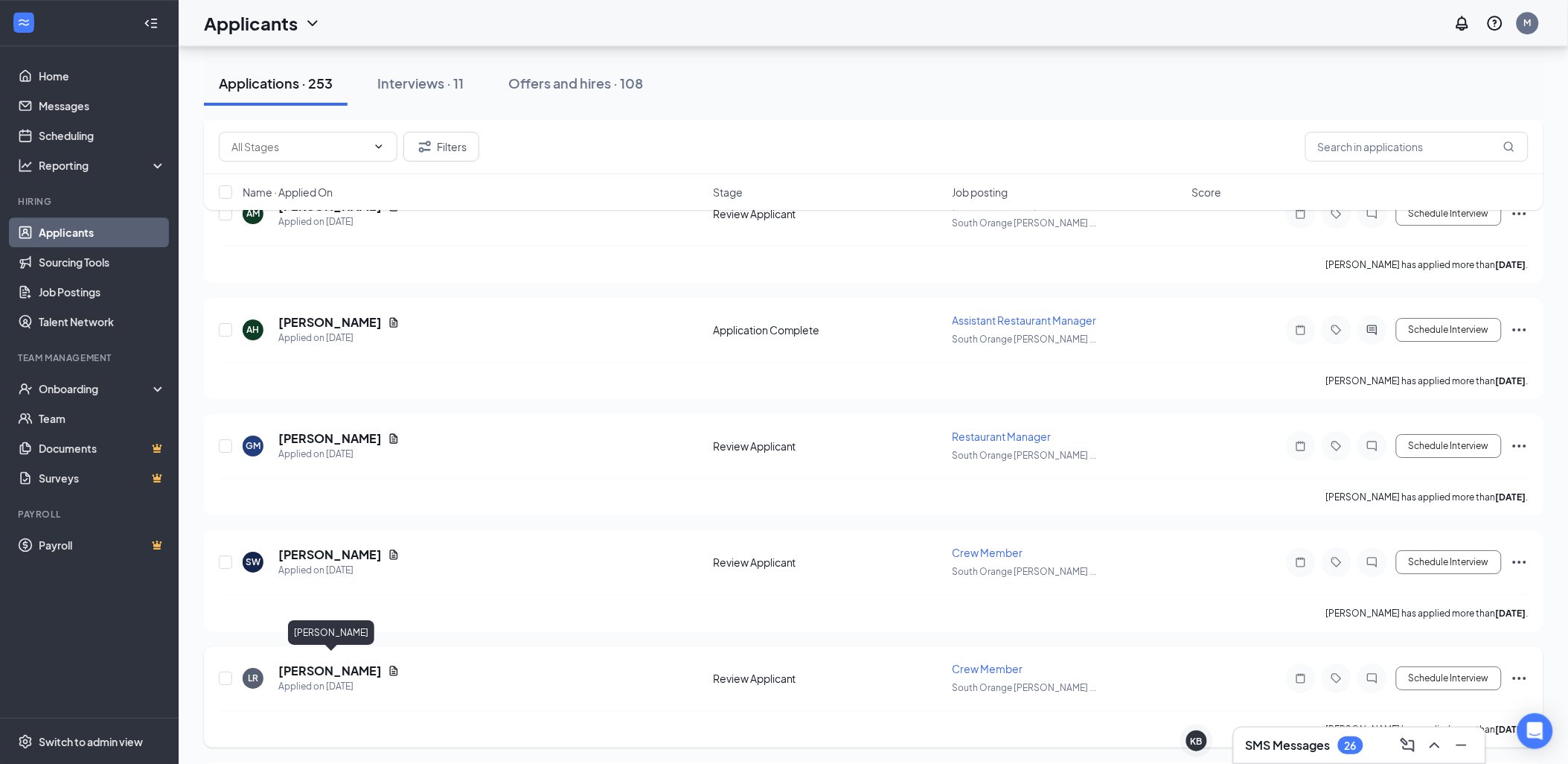
click at [348, 662] on h5 "[PERSON_NAME]" at bounding box center [330, 670] width 104 height 17
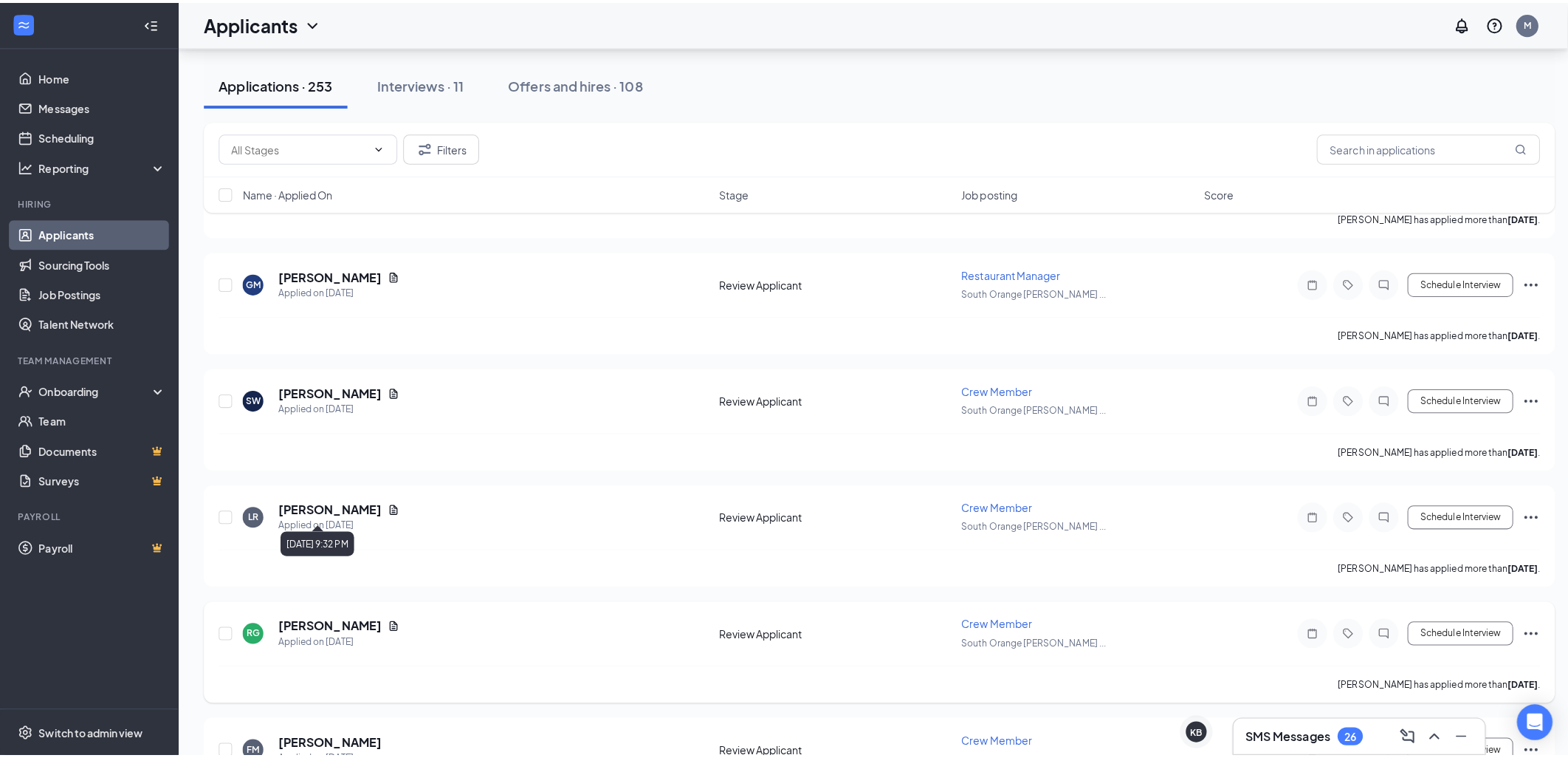
scroll to position [1723, 0]
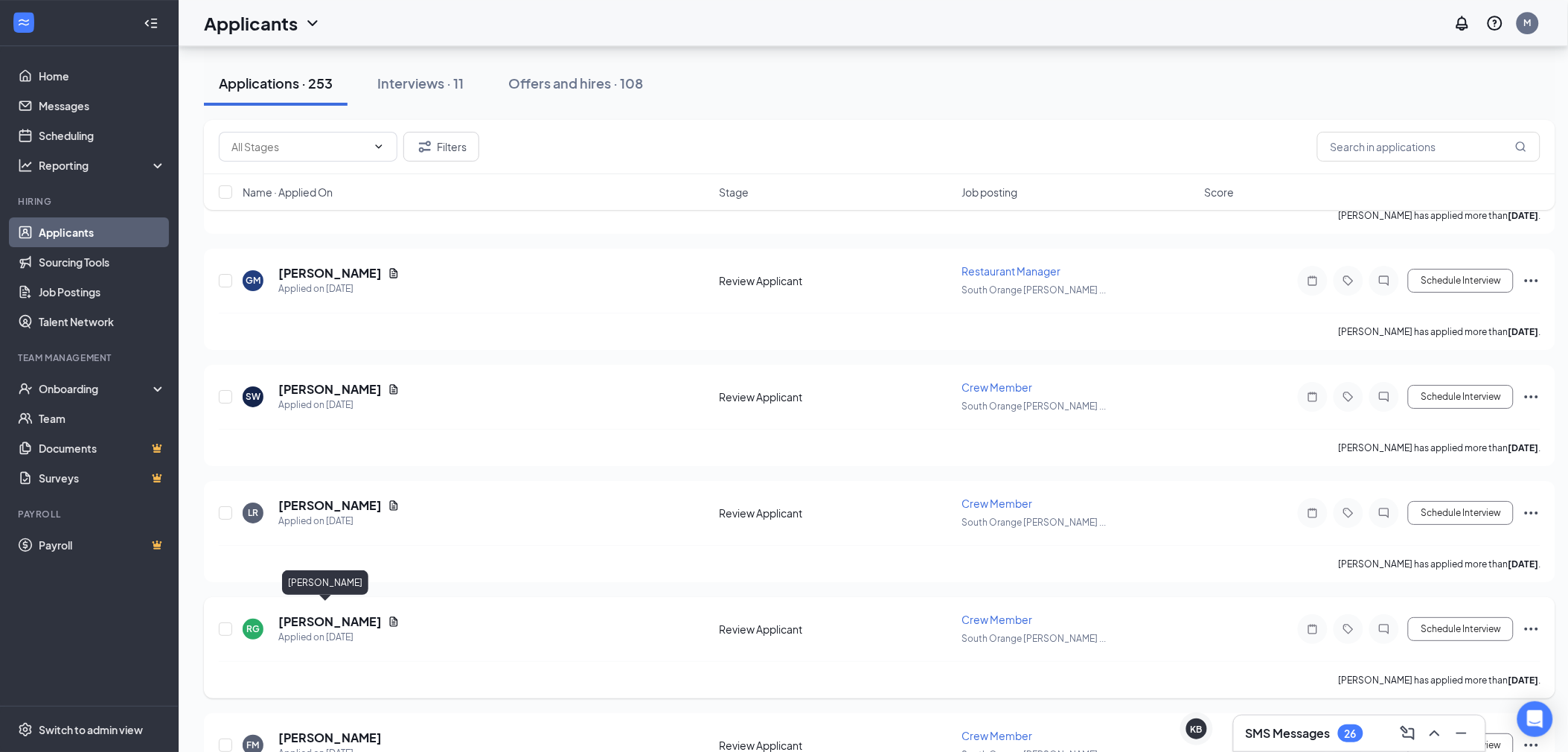
click at [329, 613] on h5 "[PERSON_NAME]" at bounding box center [330, 621] width 104 height 17
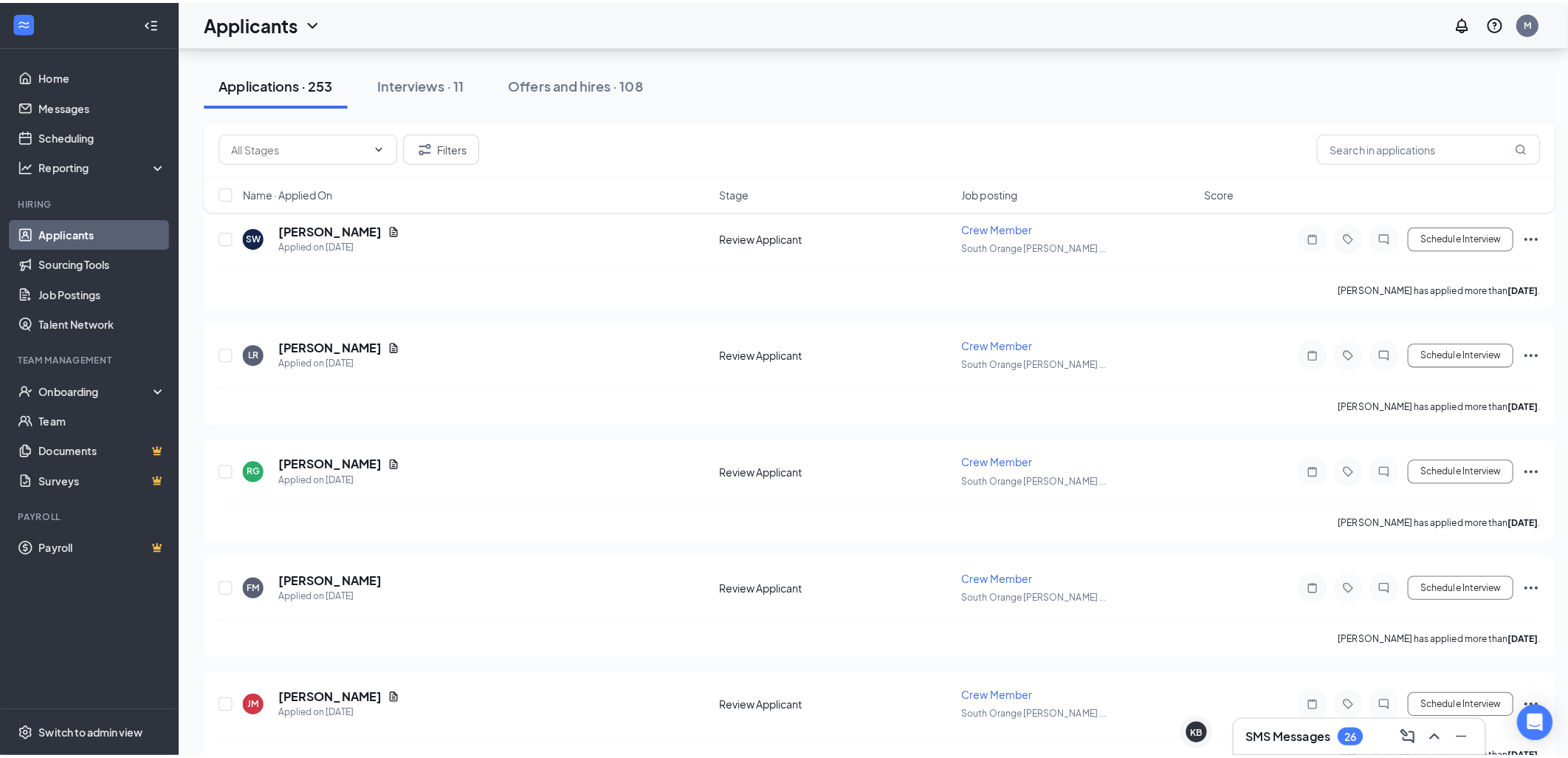
scroll to position [1887, 0]
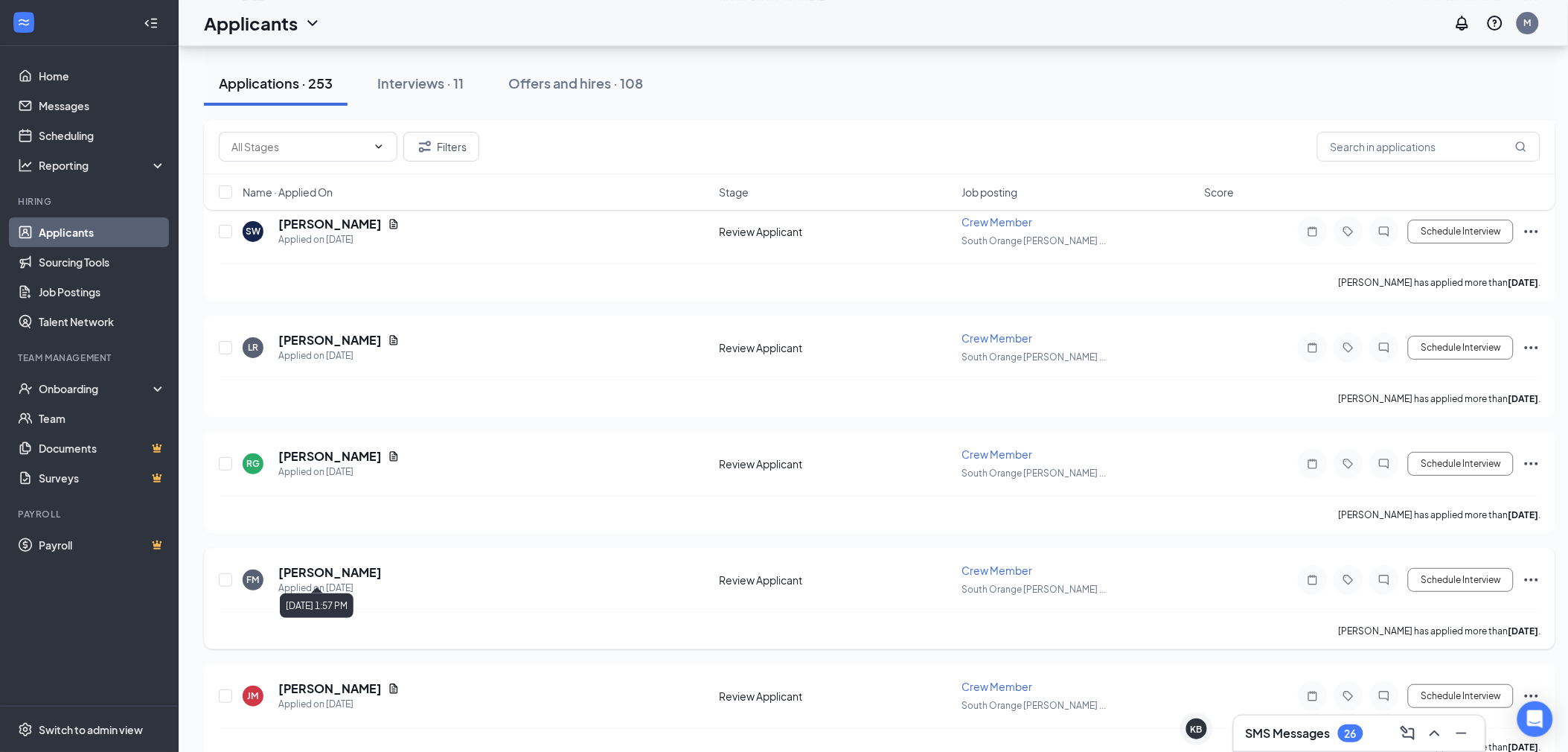
click at [367, 580] on div "Applied on [DATE]" at bounding box center [330, 588] width 104 height 15
click at [382, 564] on h5 "[PERSON_NAME]" at bounding box center [330, 572] width 104 height 17
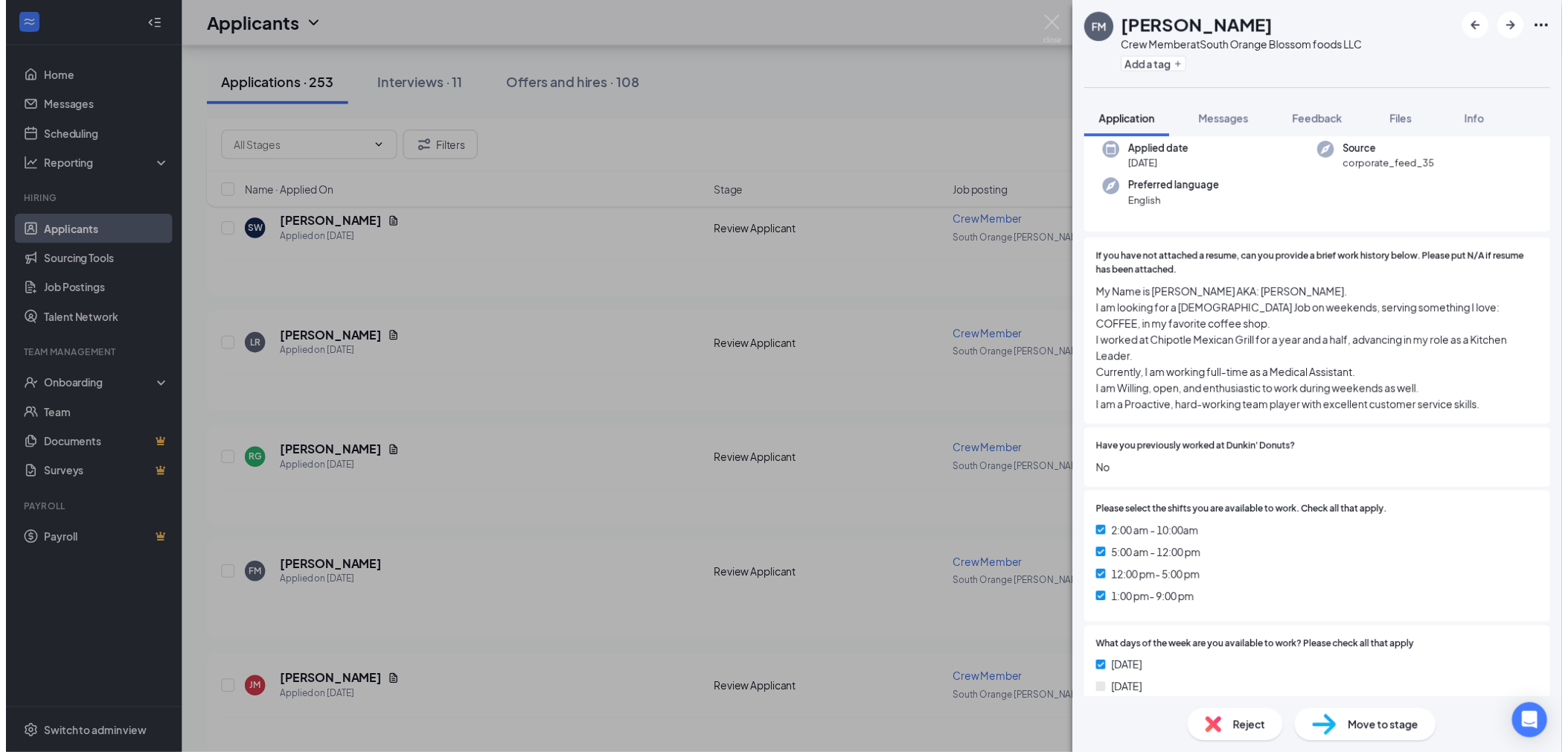
scroll to position [165, 0]
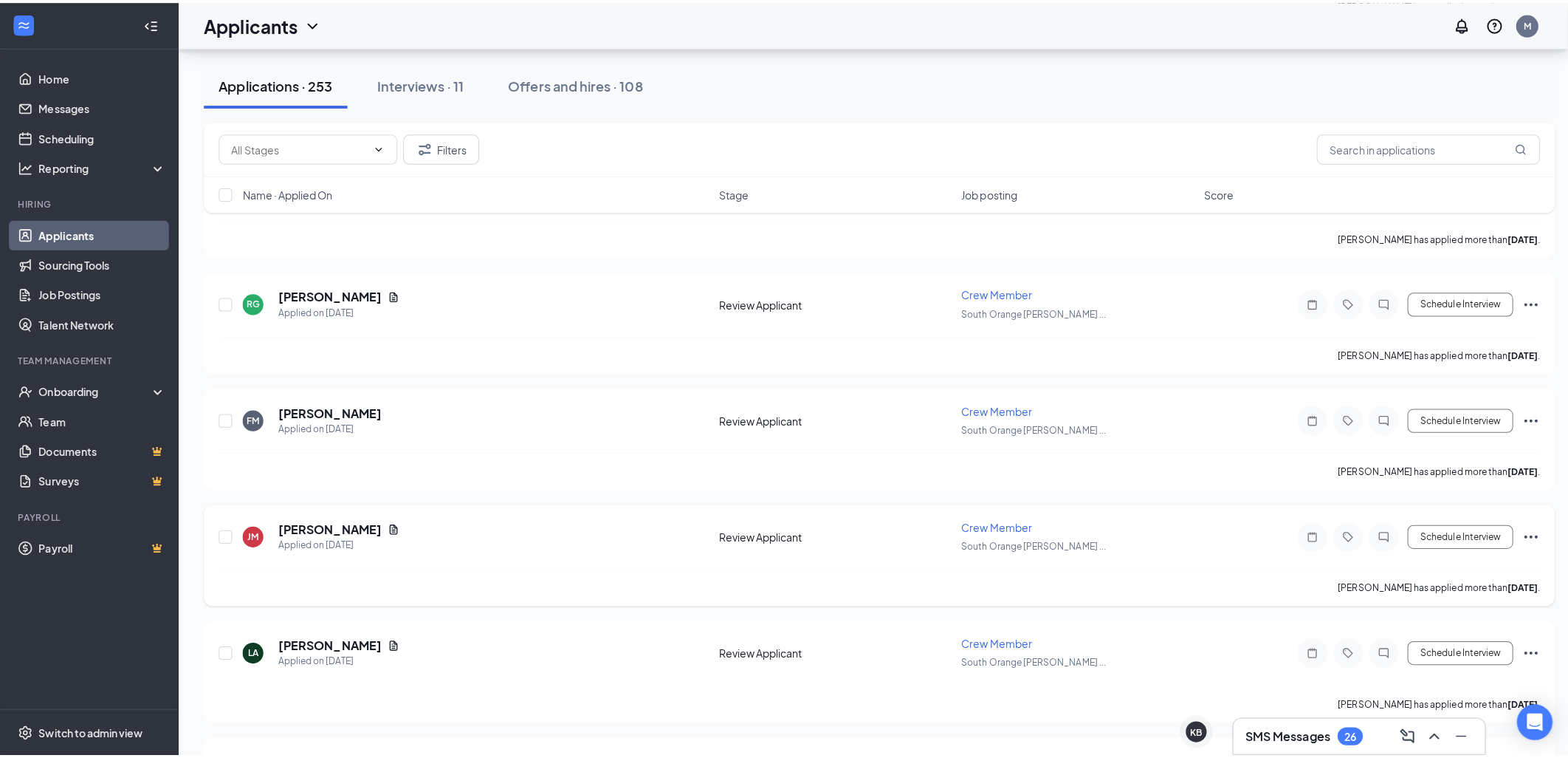
scroll to position [2050, 0]
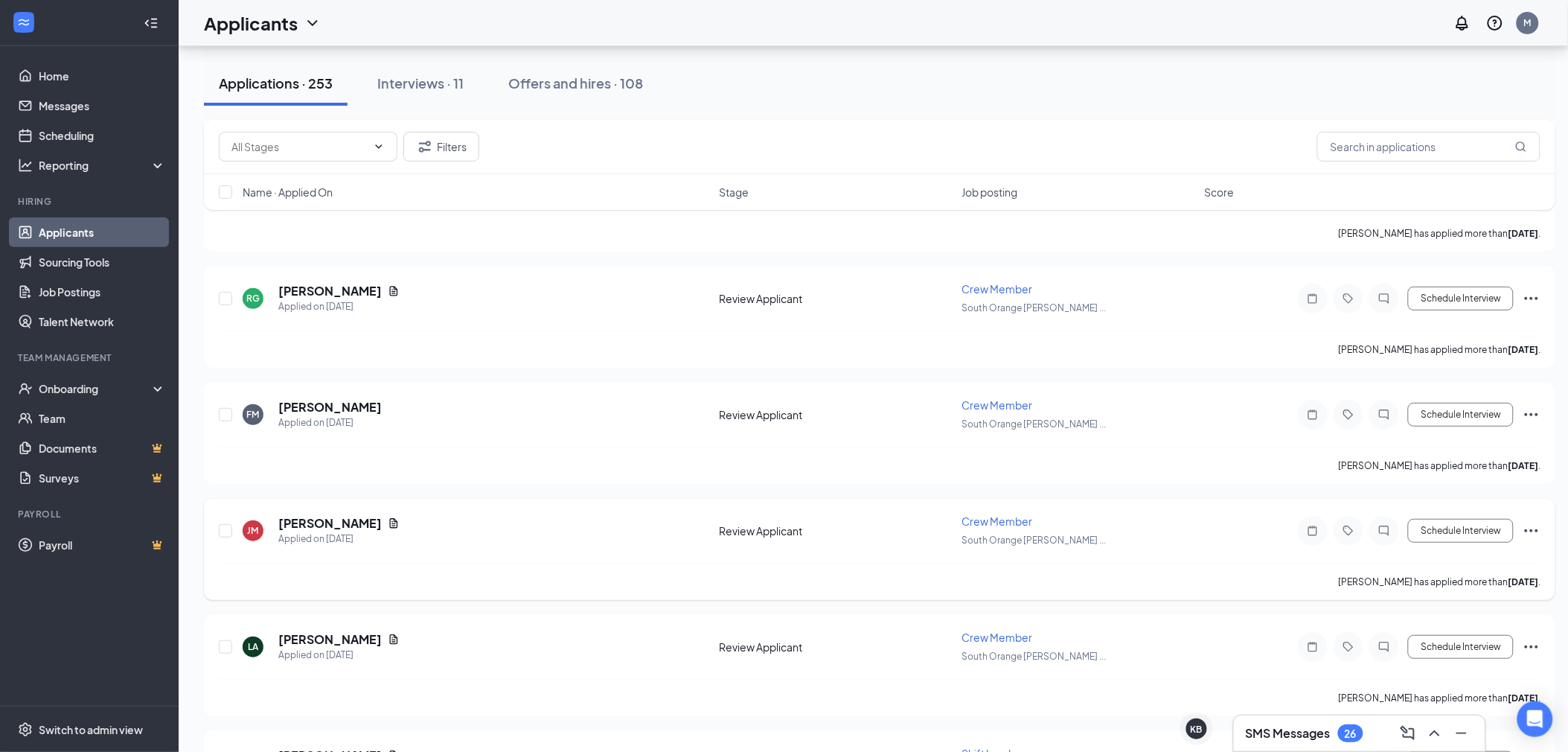
click at [395, 529] on div "[PERSON_NAME] Applied on [DATE]" at bounding box center [477, 530] width 467 height 32
click at [296, 515] on h5 "[PERSON_NAME]" at bounding box center [330, 523] width 104 height 17
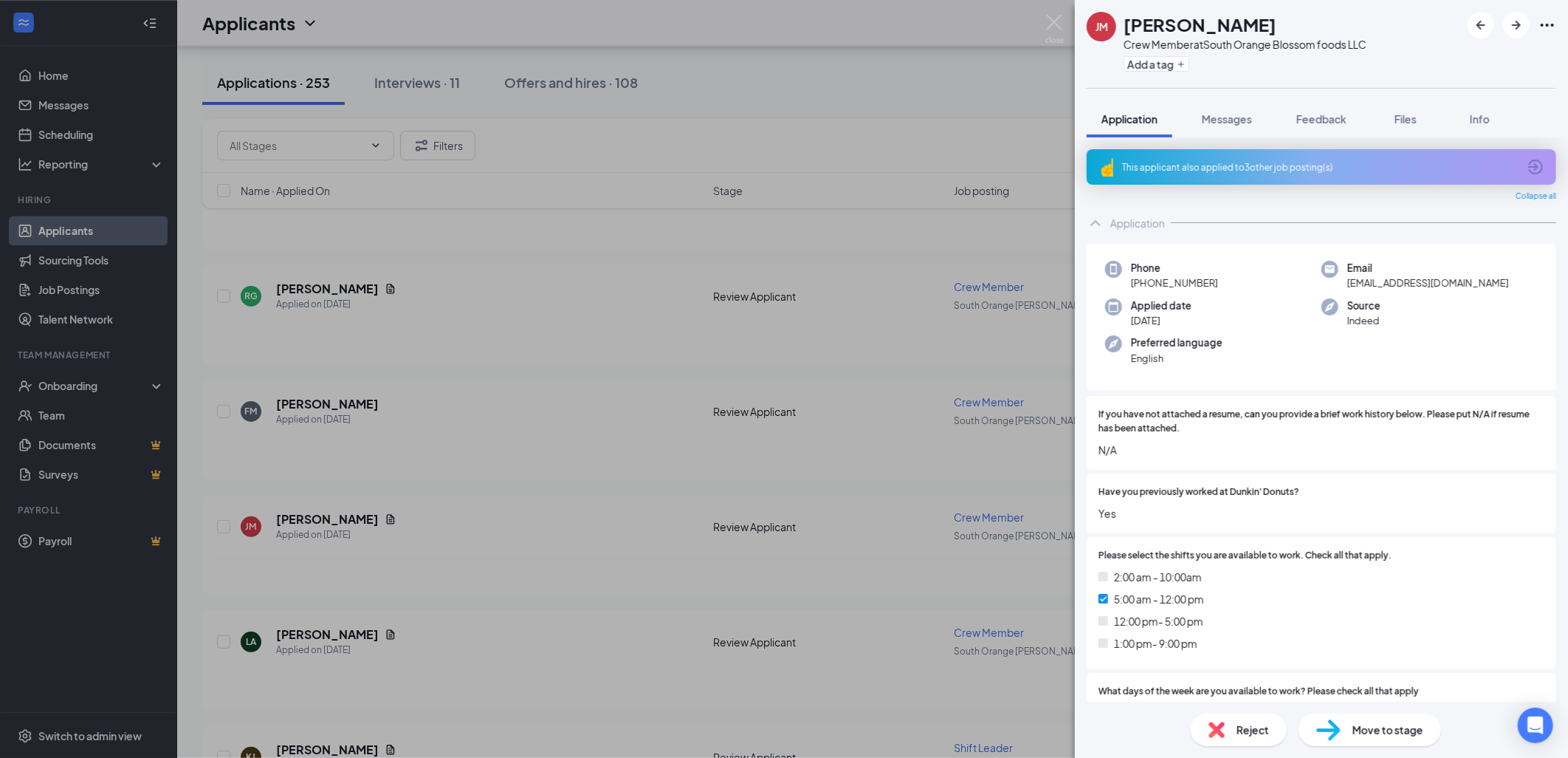
click at [1361, 729] on span "Move to stage" at bounding box center [1388, 729] width 71 height 17
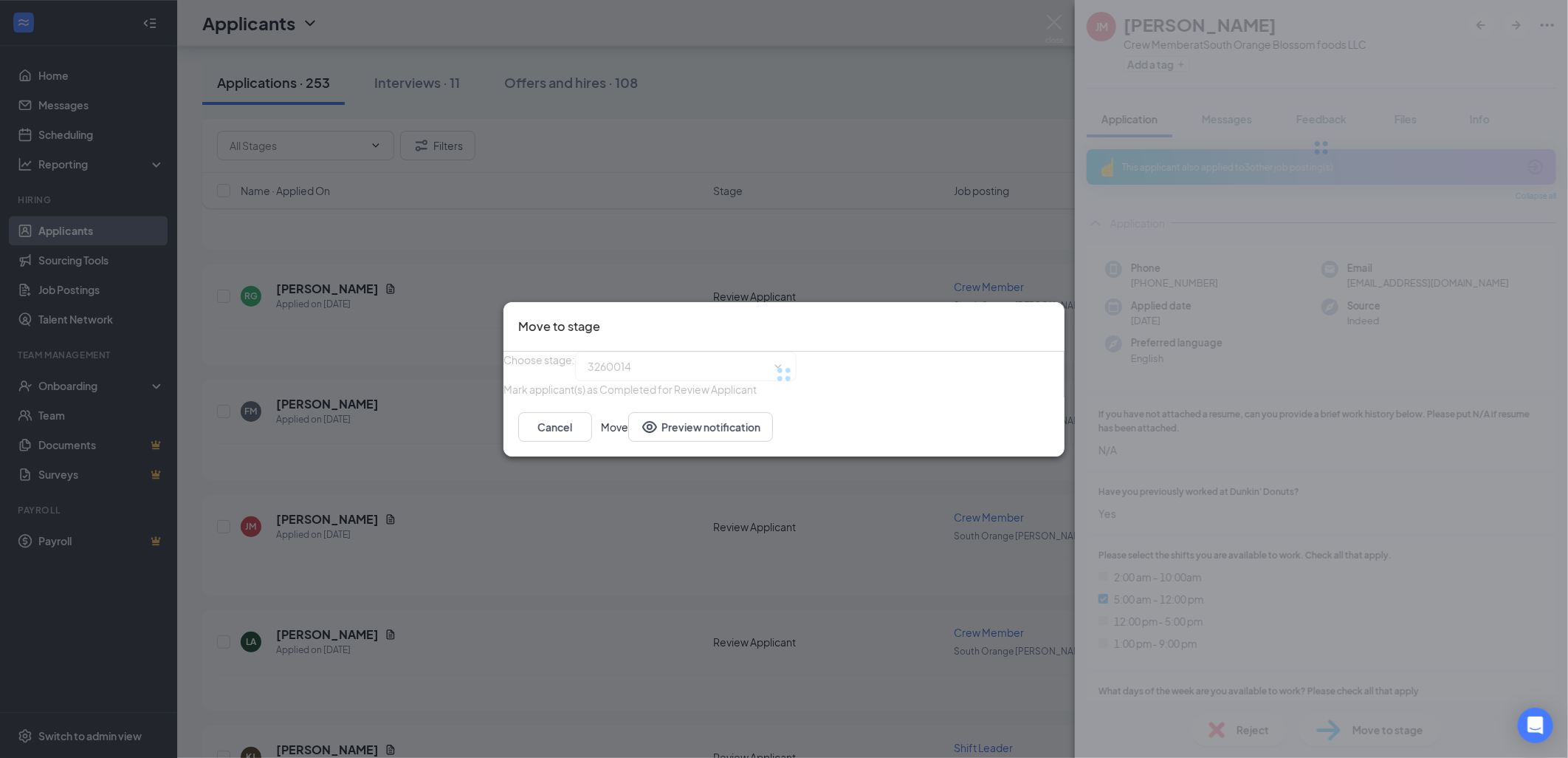
type input "Onsite Interview (next stage)"
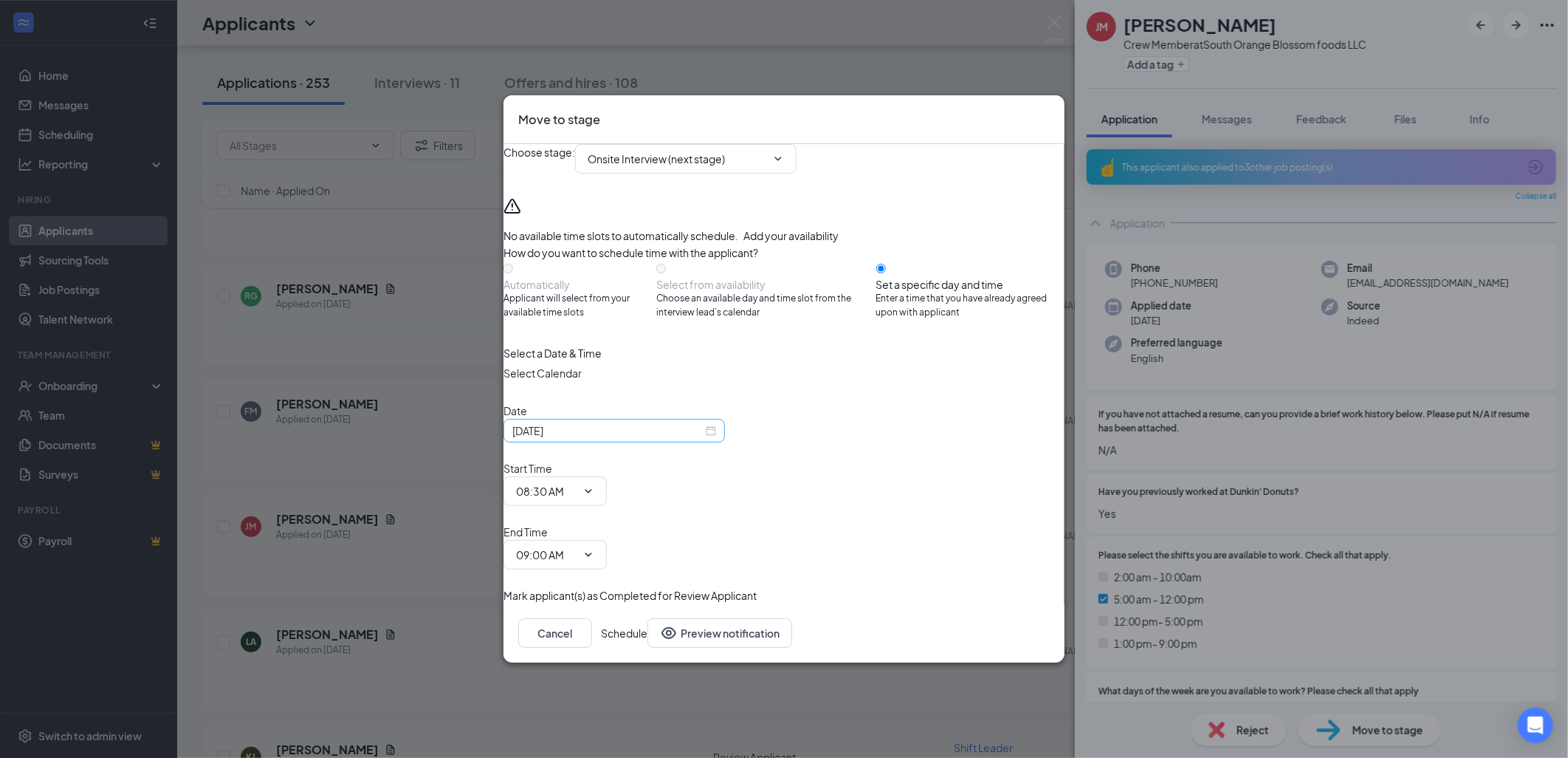
click at [658, 439] on input "[DATE]" at bounding box center [607, 431] width 190 height 17
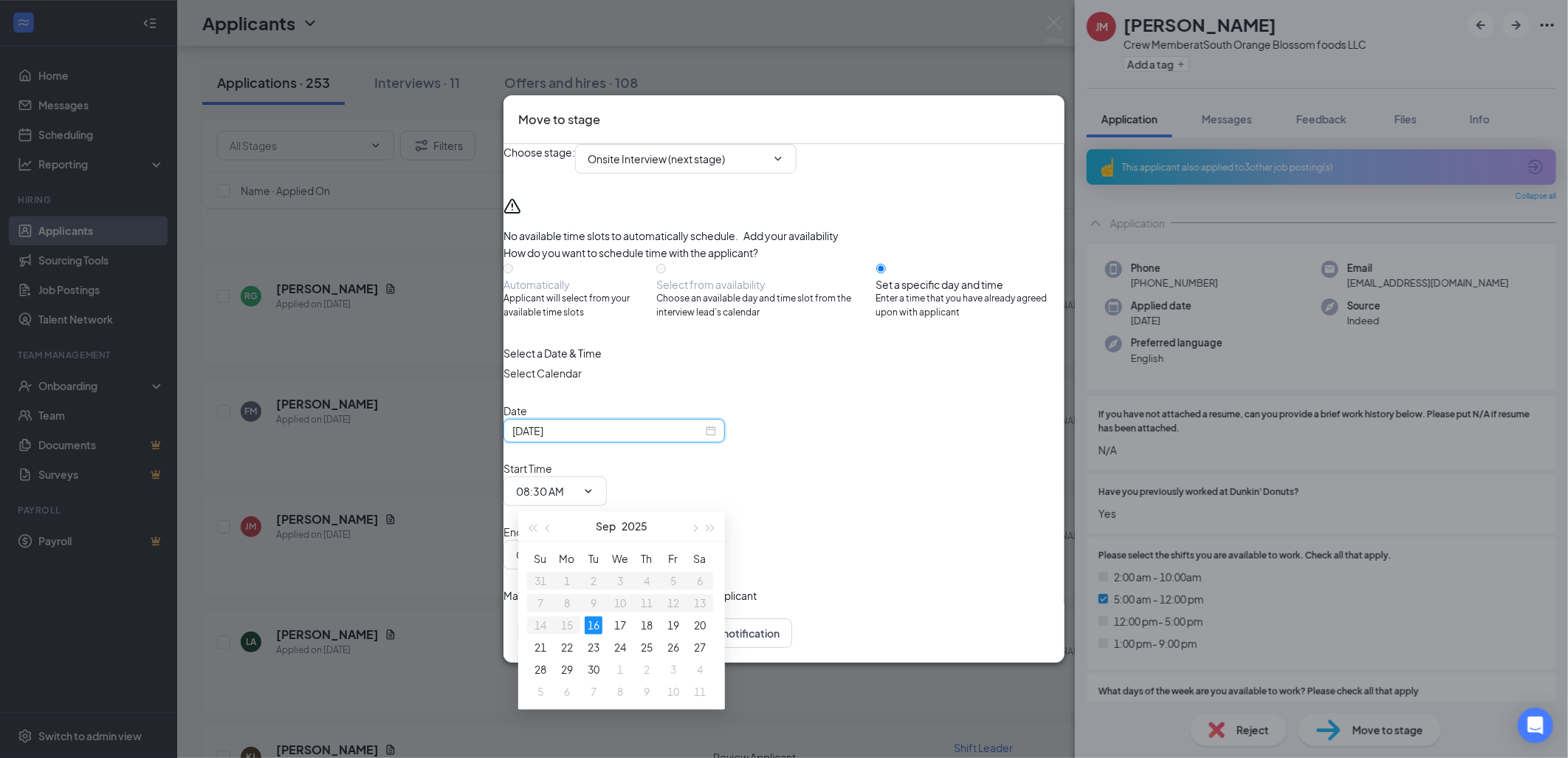
click at [716, 442] on div "[DATE]" at bounding box center [613, 431] width 222 height 24
type input "[DATE]"
click at [624, 624] on div "17" at bounding box center [620, 624] width 17 height 17
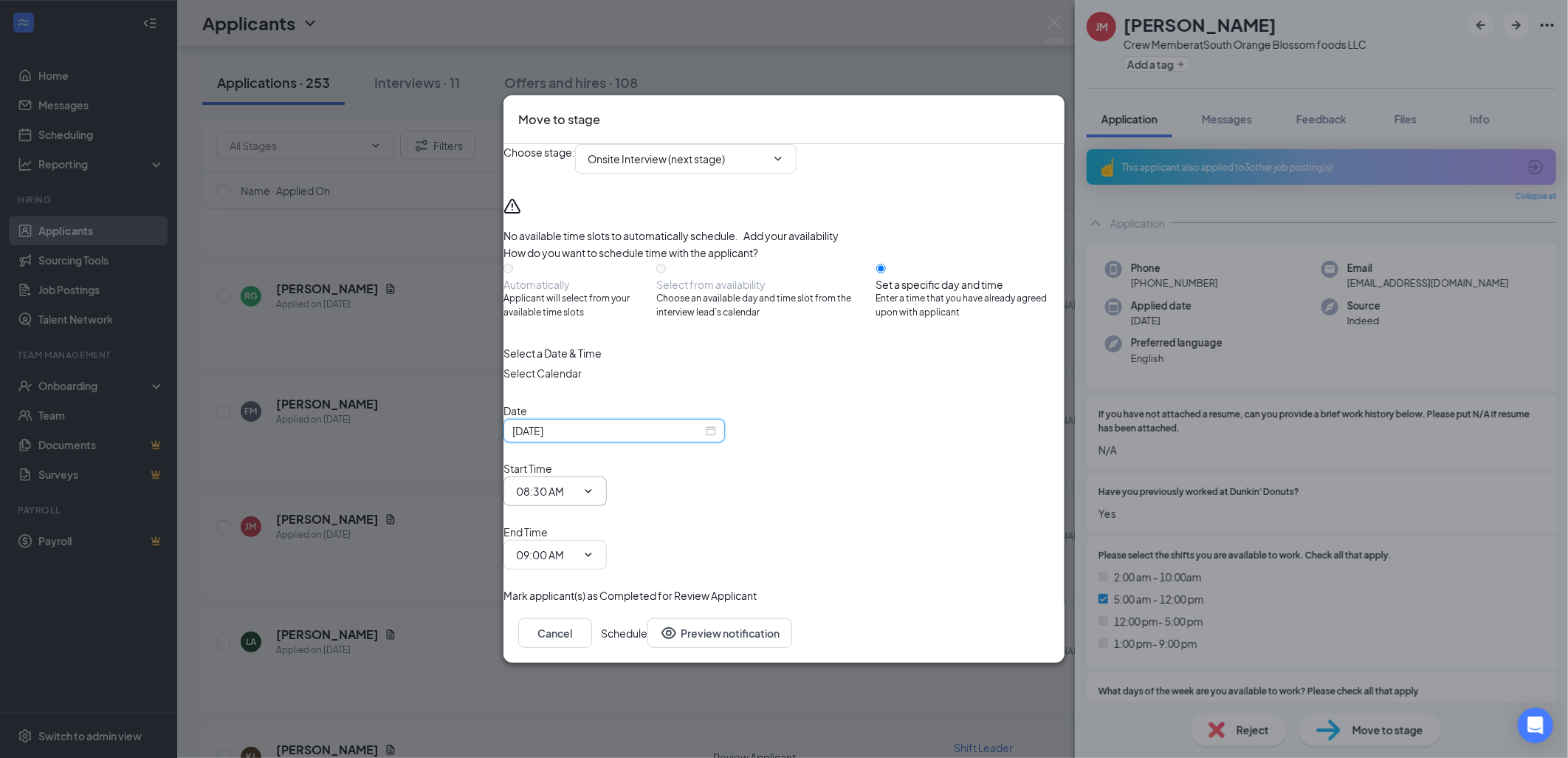
click at [594, 492] on icon "ChevronDown" at bounding box center [588, 490] width 12 height 12
click at [577, 497] on input "08:30 AM" at bounding box center [546, 491] width 61 height 17
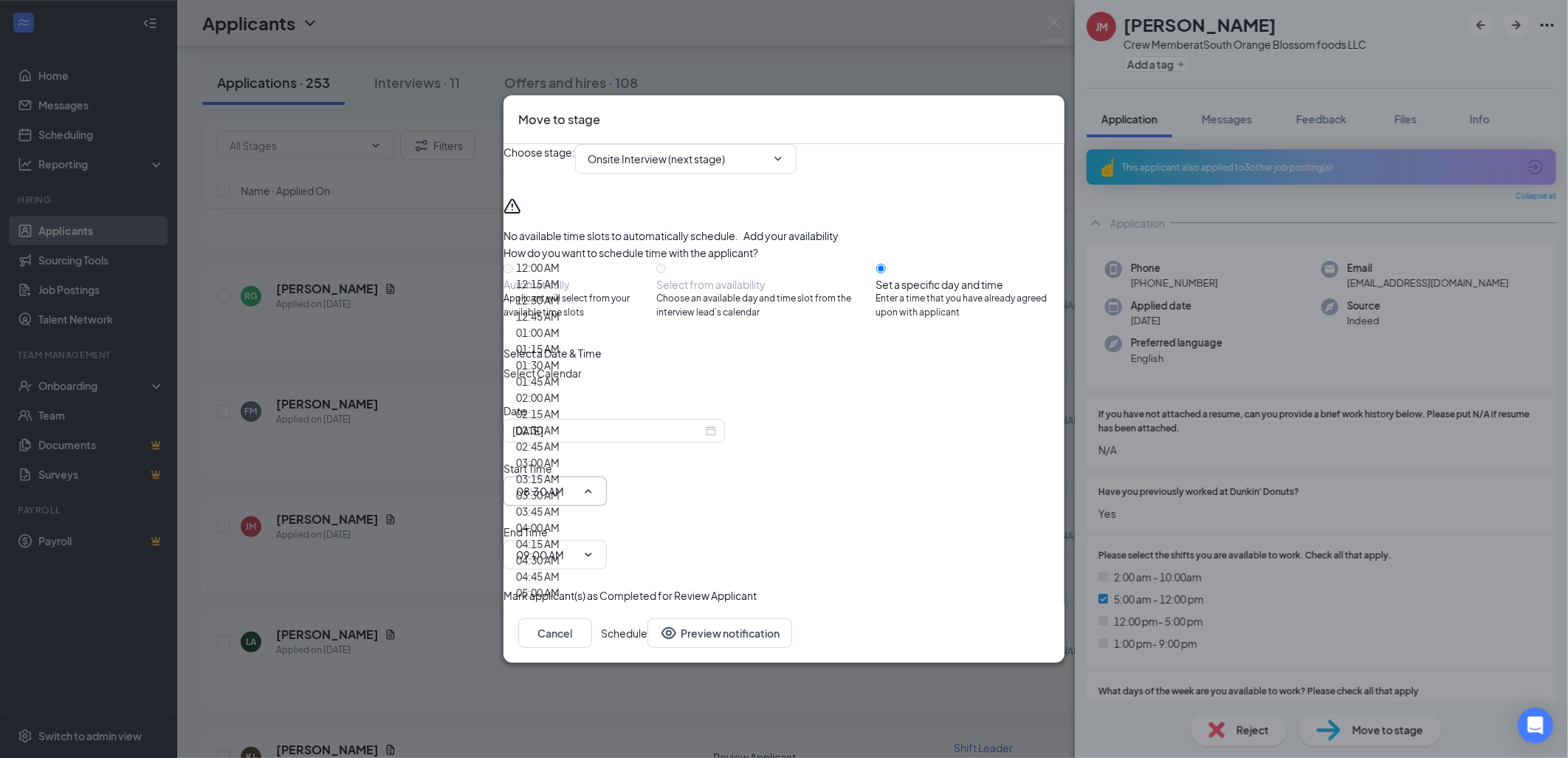
scroll to position [1312, 0]
type input "11:00 AM"
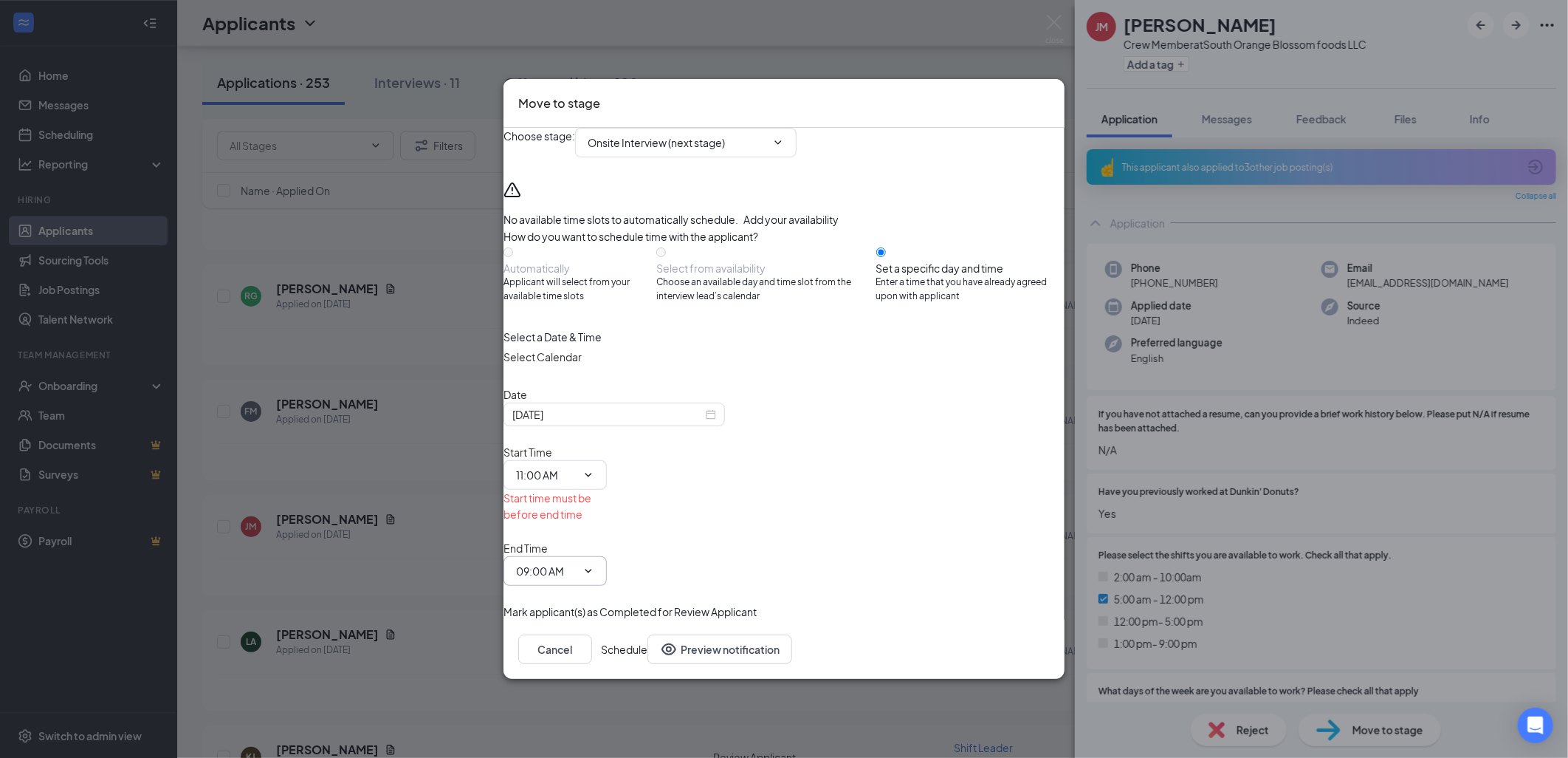
click at [577, 563] on input "09:00 AM" at bounding box center [546, 571] width 61 height 17
type input "11:30 AM"
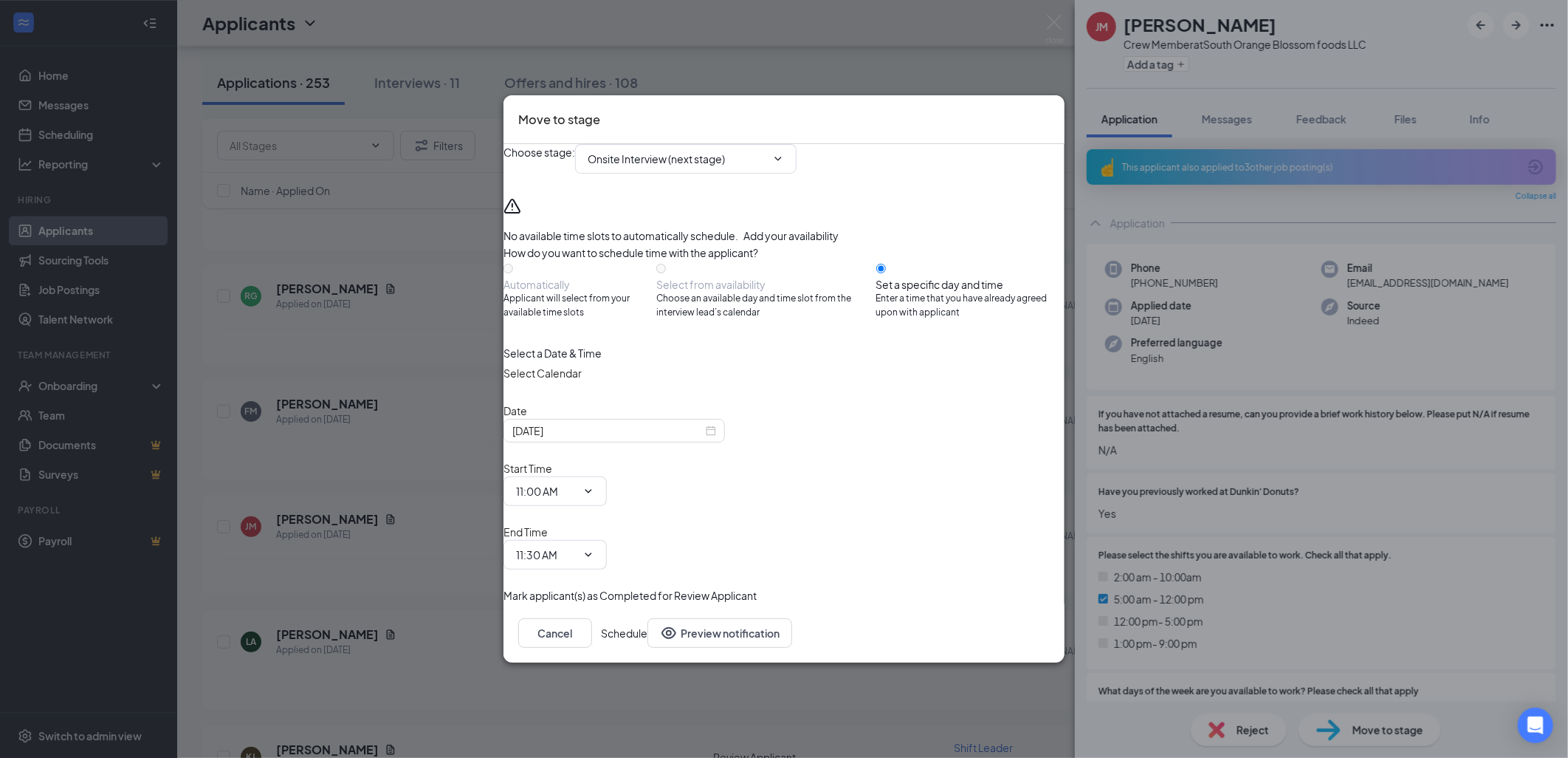
click at [647, 618] on button "Schedule" at bounding box center [624, 633] width 47 height 29
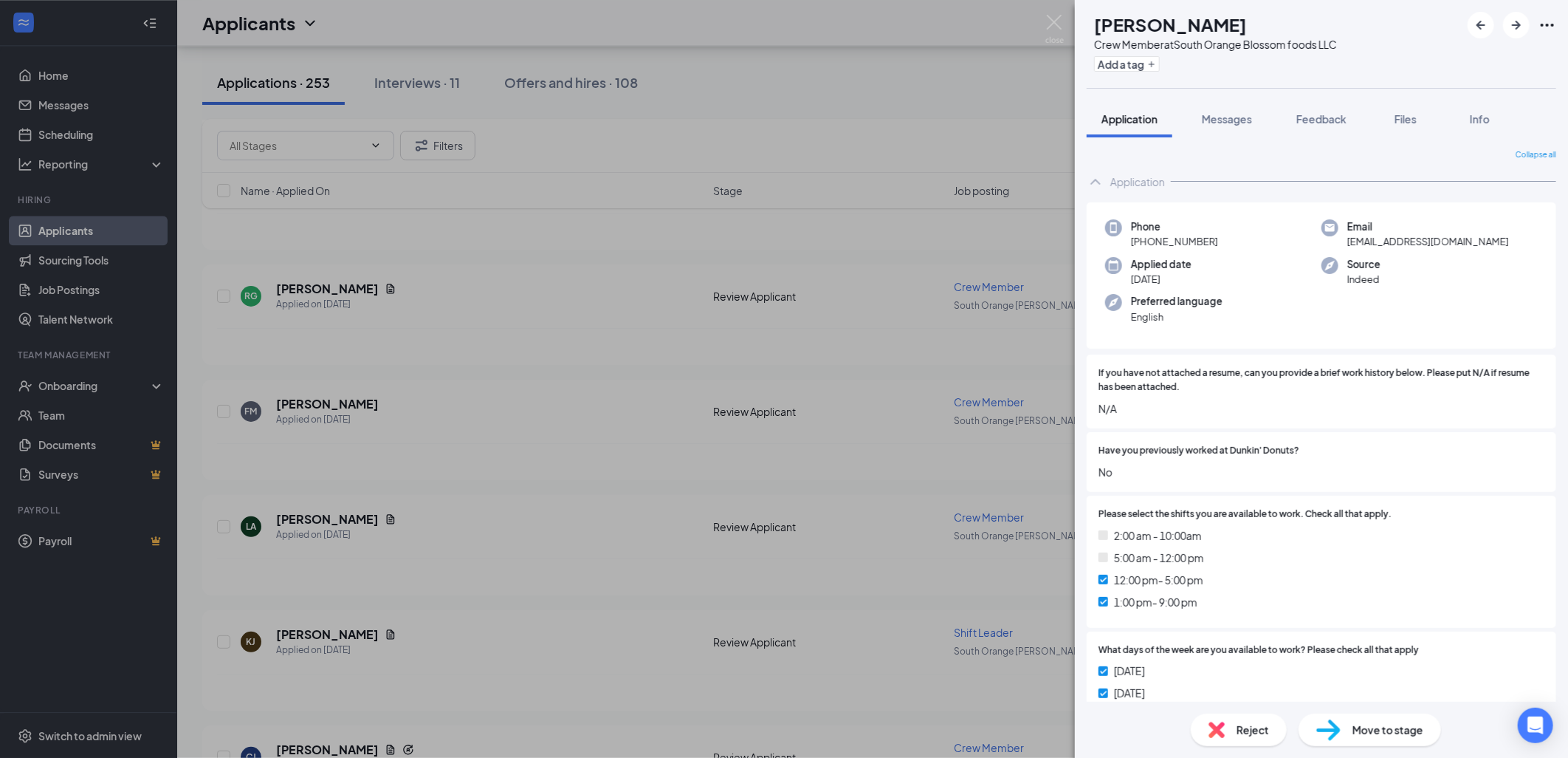
click at [432, 642] on div "LA [PERSON_NAME] Crew Member at [GEOGRAPHIC_DATA] Blossom foods LLC Add a tag A…" at bounding box center [784, 379] width 1568 height 758
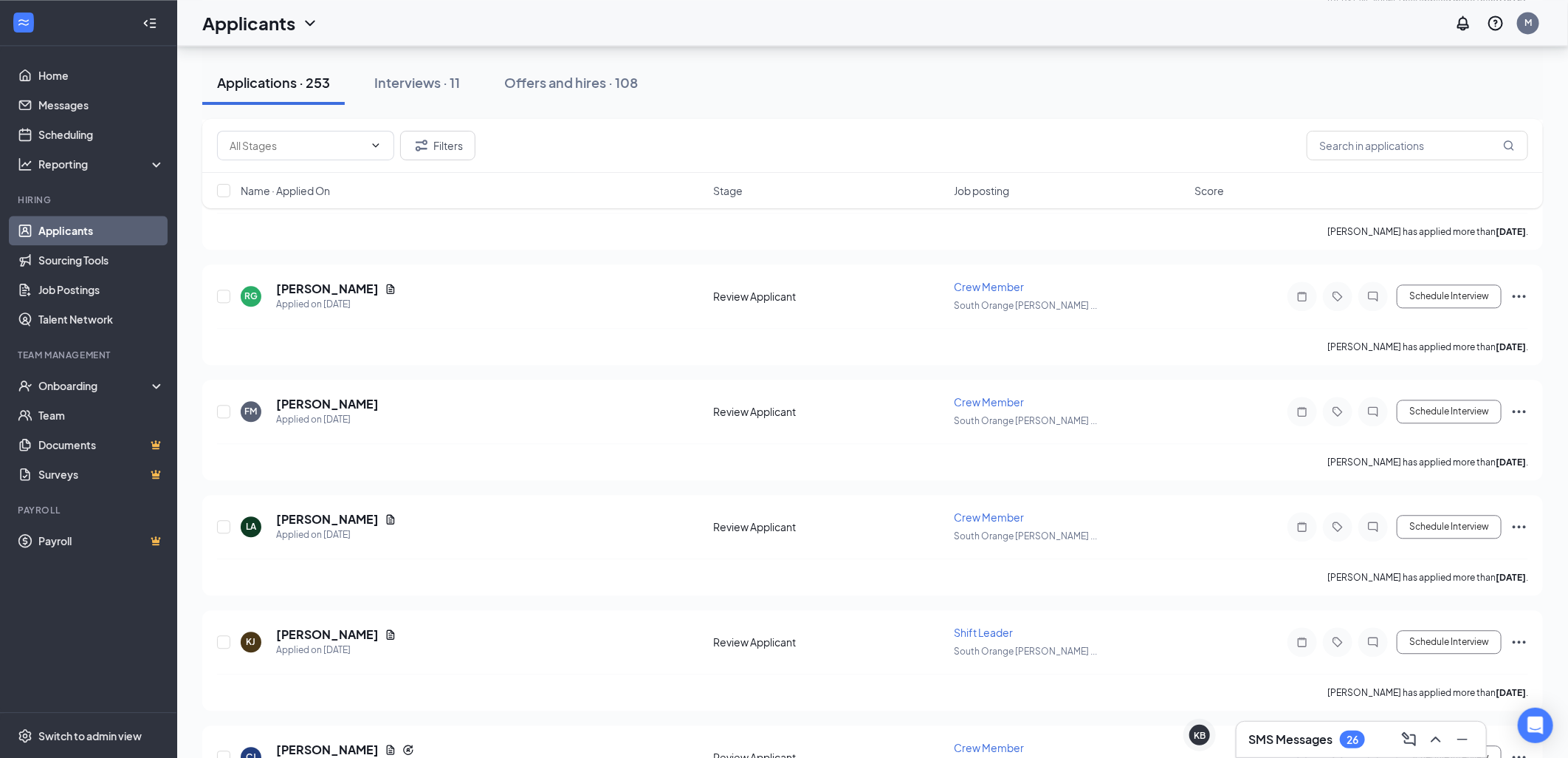
click at [313, 626] on h5 "[PERSON_NAME]" at bounding box center [327, 635] width 103 height 17
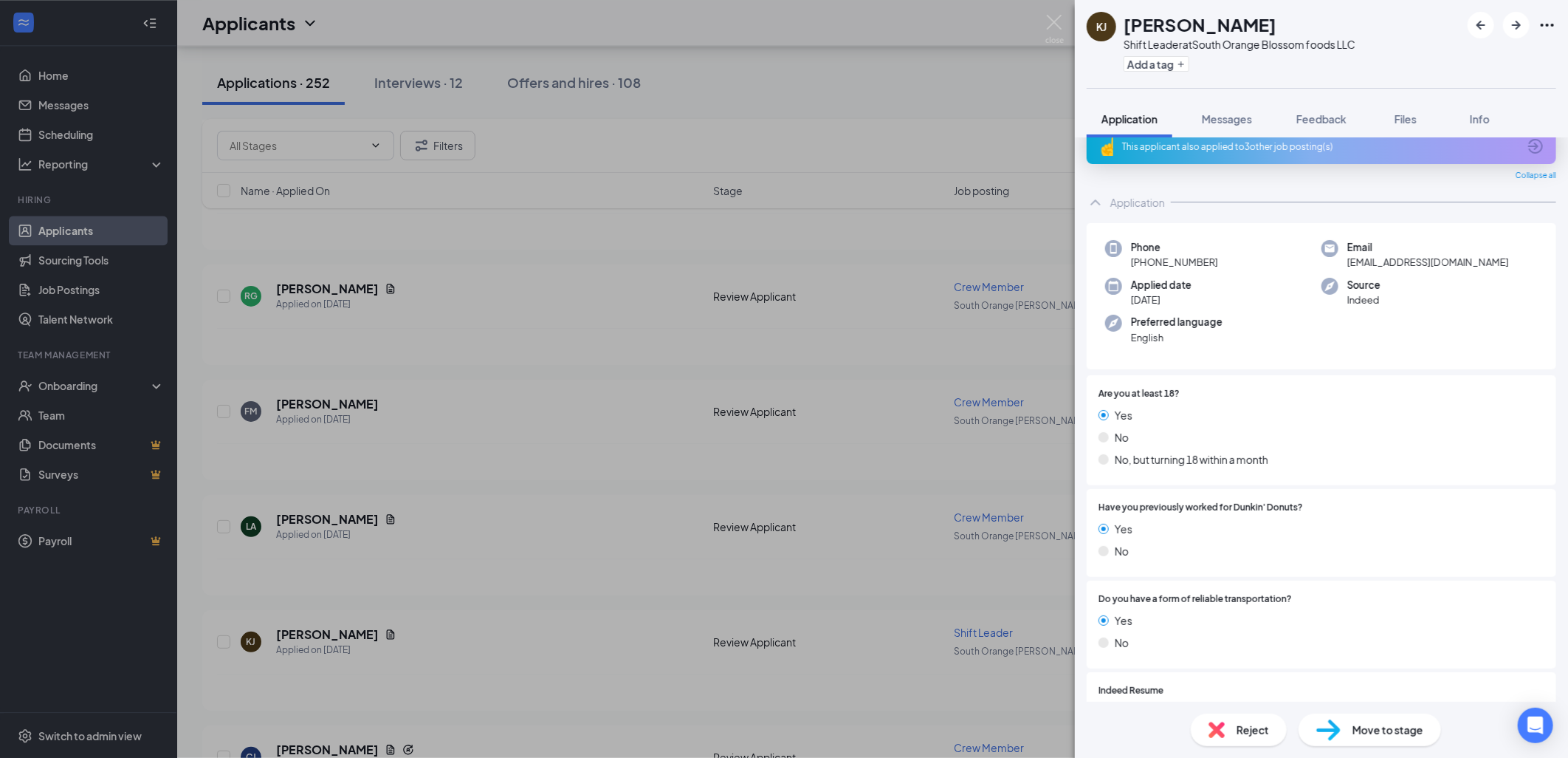
scroll to position [17, 0]
click at [1364, 741] on div "Move to stage" at bounding box center [1369, 729] width 143 height 32
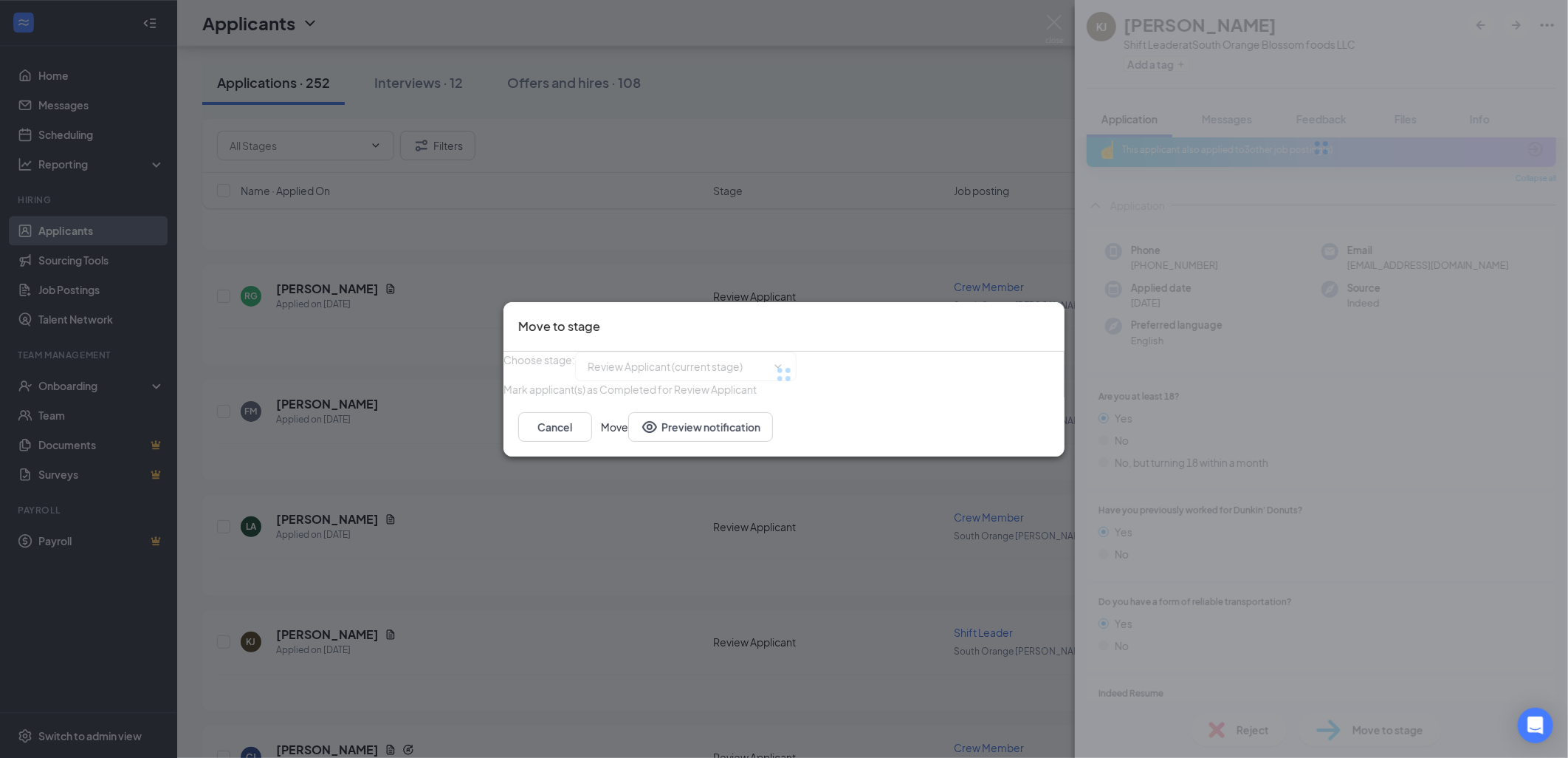
type input "Onsite Interview (next stage)"
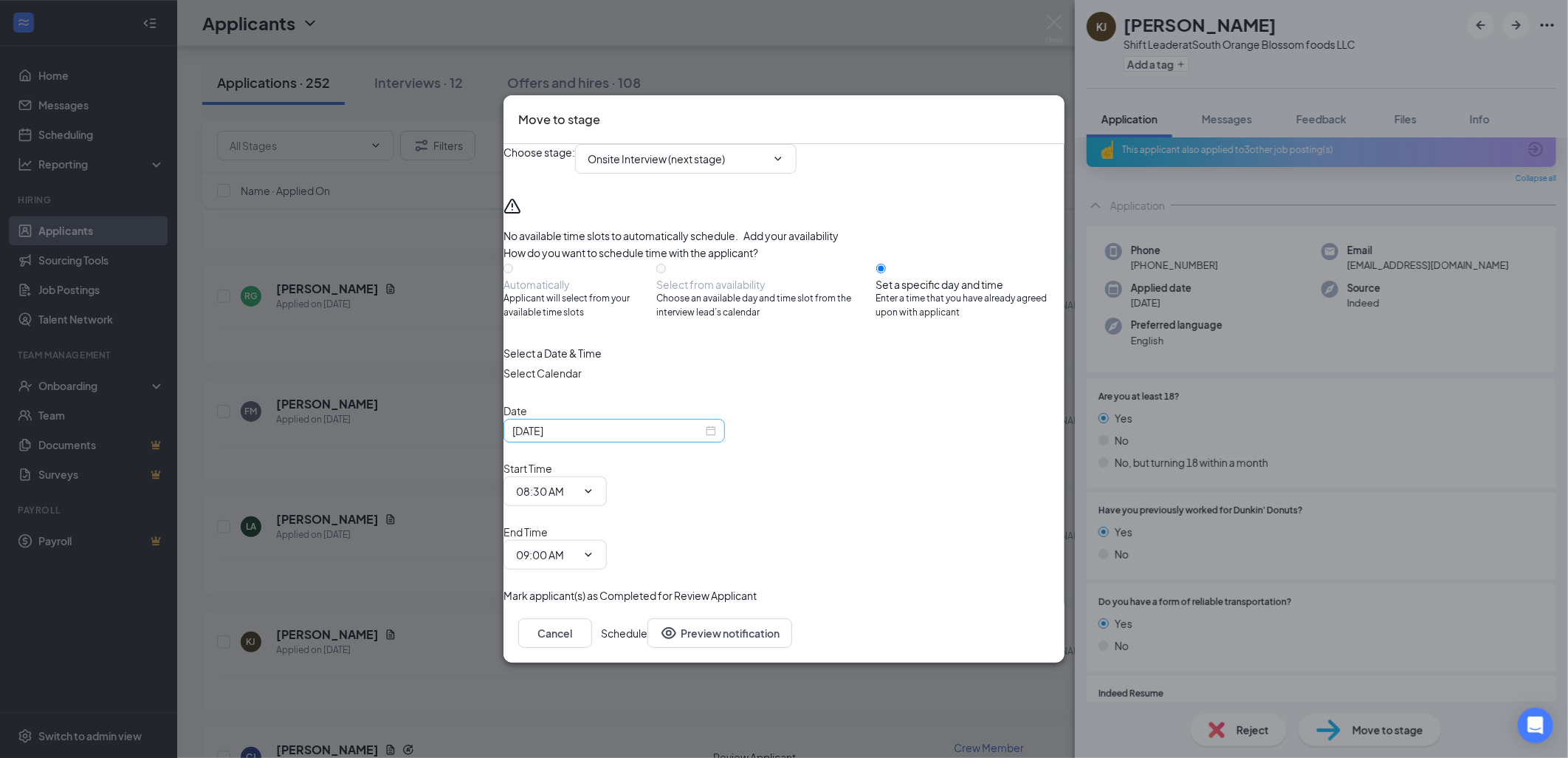
click at [716, 439] on div "[DATE]" at bounding box center [614, 431] width 204 height 17
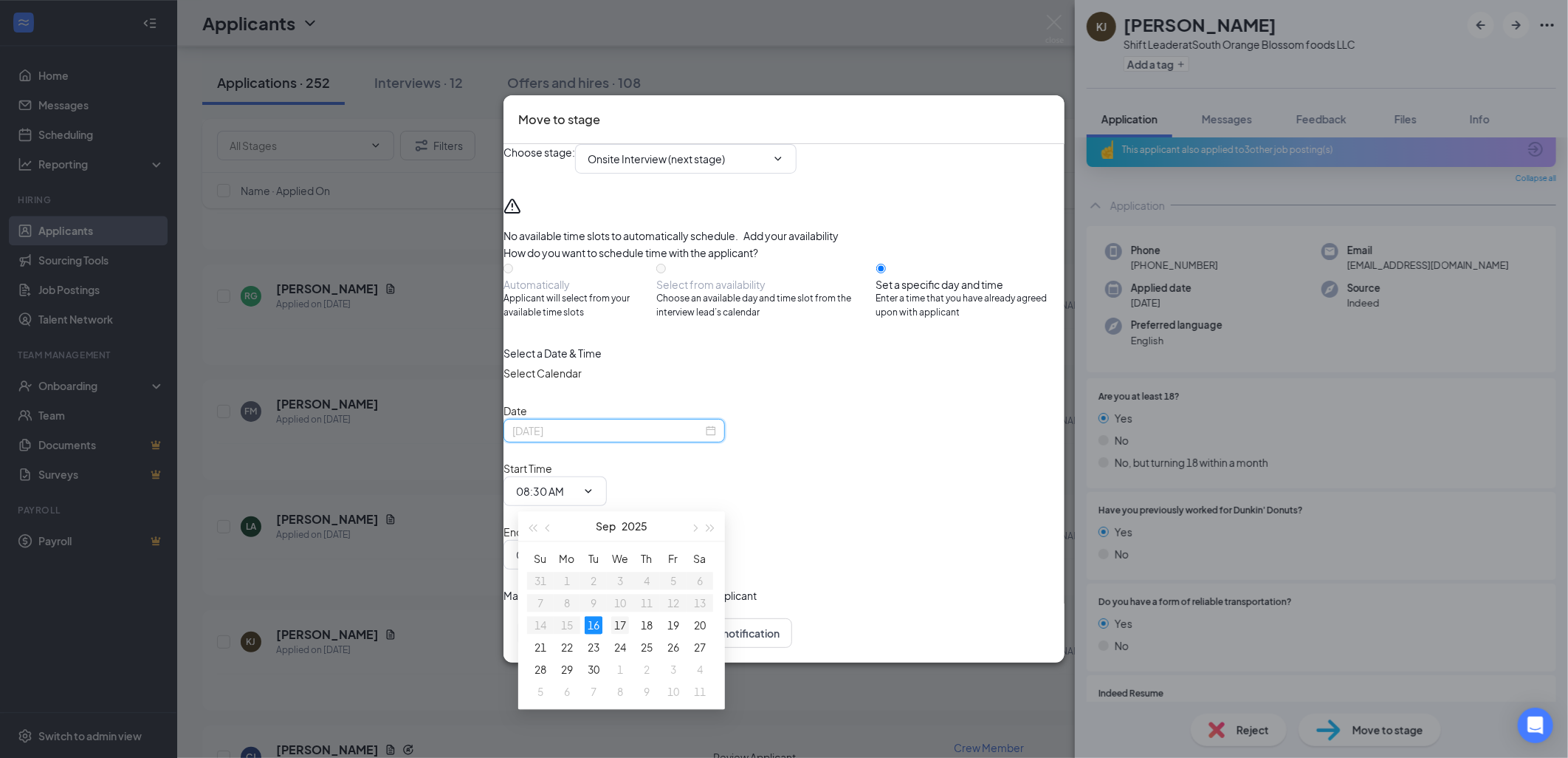
type input "[DATE]"
click at [617, 625] on div "17" at bounding box center [620, 624] width 17 height 17
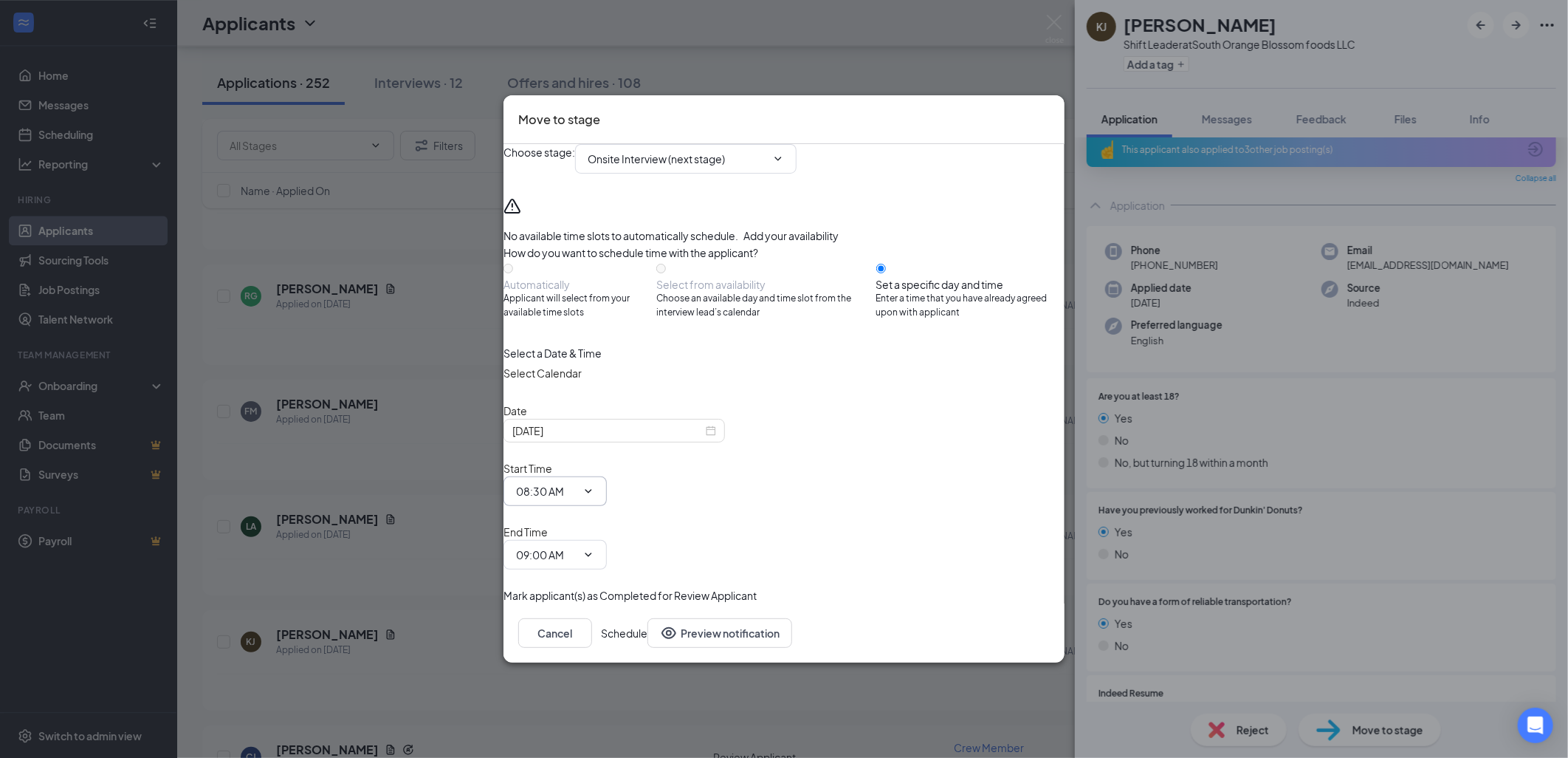
click at [577, 496] on input "08:30 AM" at bounding box center [546, 491] width 61 height 17
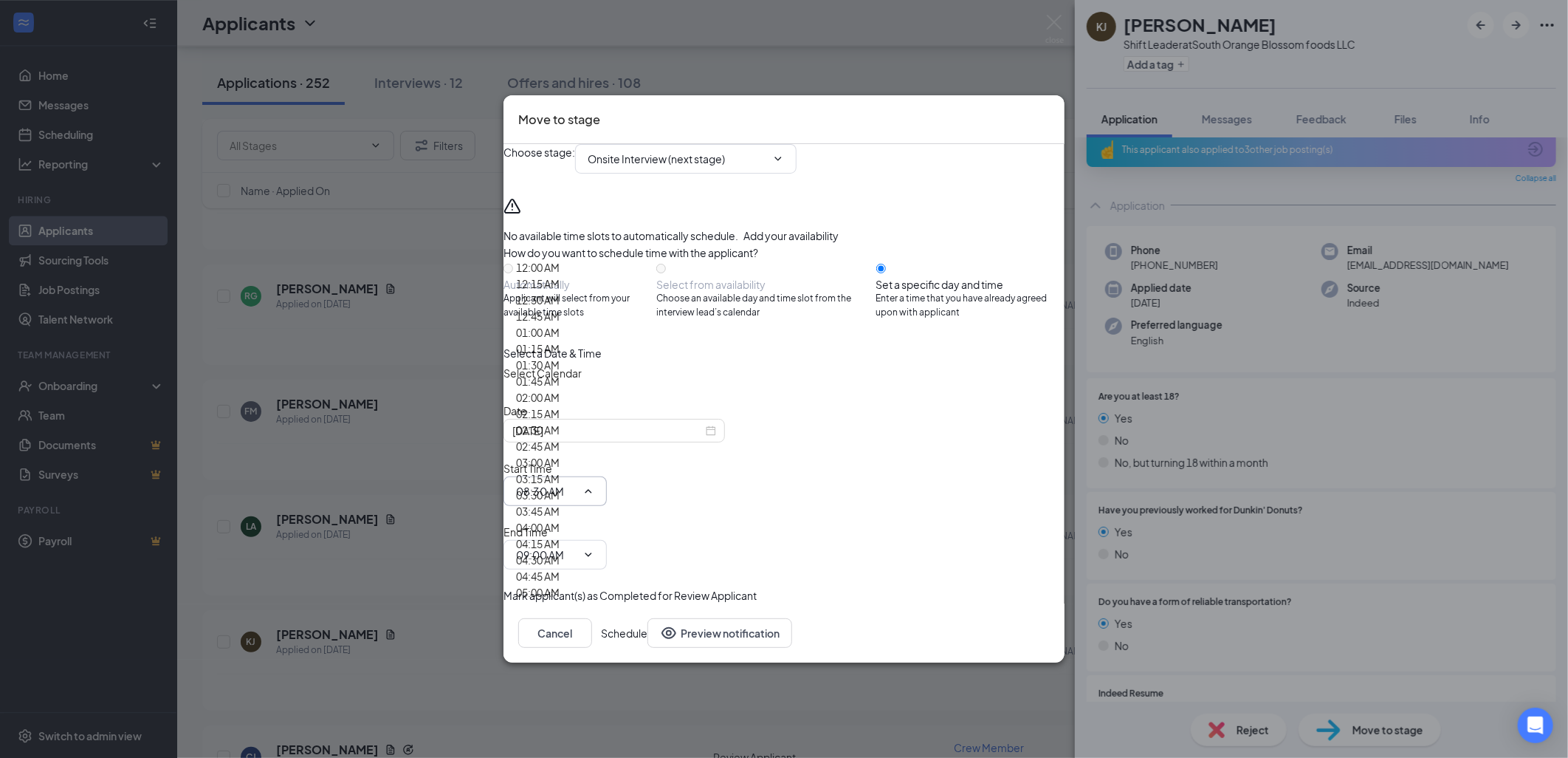
scroll to position [1476, 0]
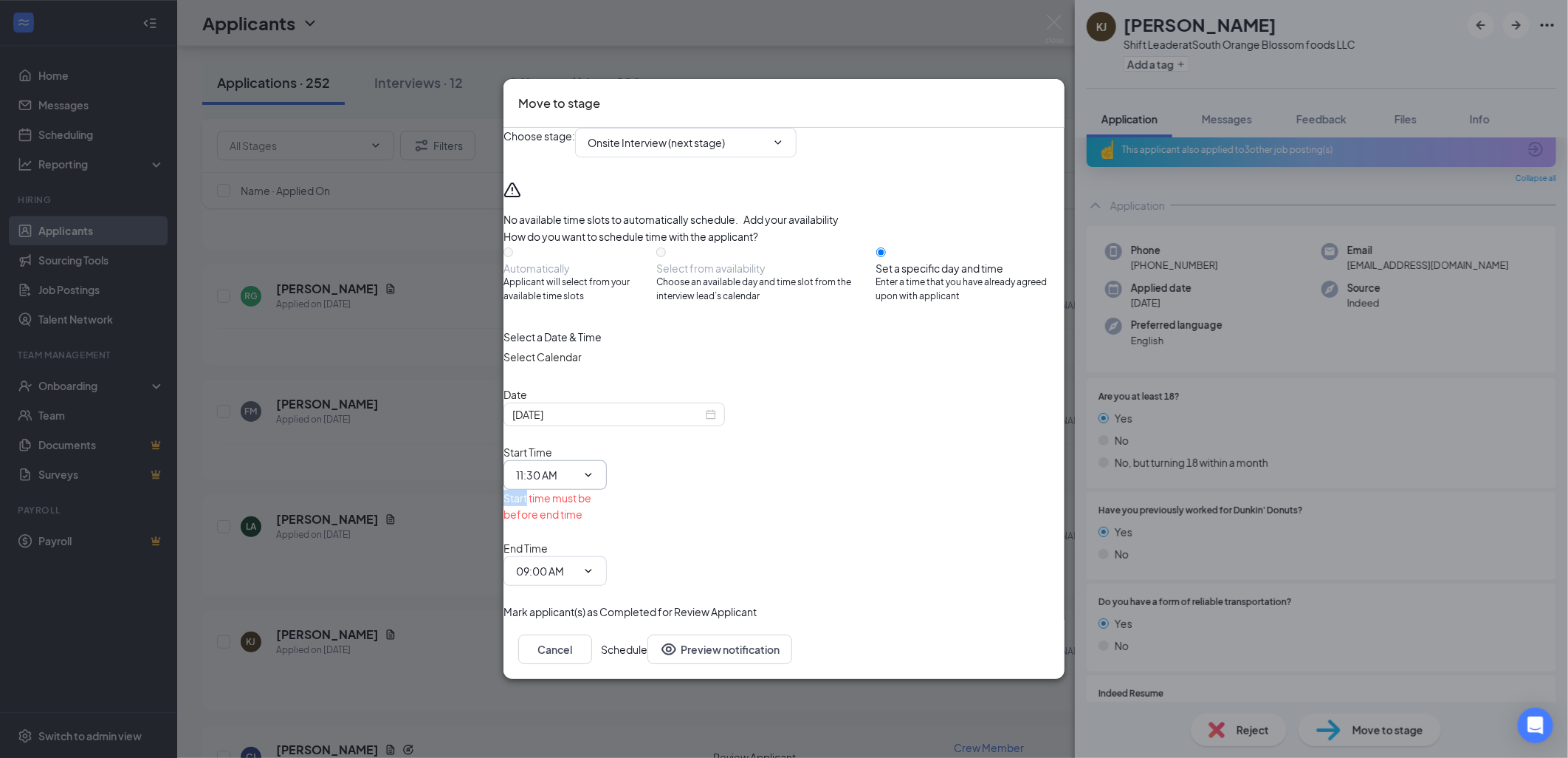
drag, startPoint x: 795, startPoint y: 377, endPoint x: 830, endPoint y: 481, distance: 109.7
click at [594, 481] on icon "ChevronDown" at bounding box center [588, 475] width 12 height 12
click at [577, 481] on input "11:30 AM" at bounding box center [546, 475] width 61 height 17
drag, startPoint x: 799, startPoint y: 481, endPoint x: 787, endPoint y: 481, distance: 12.0
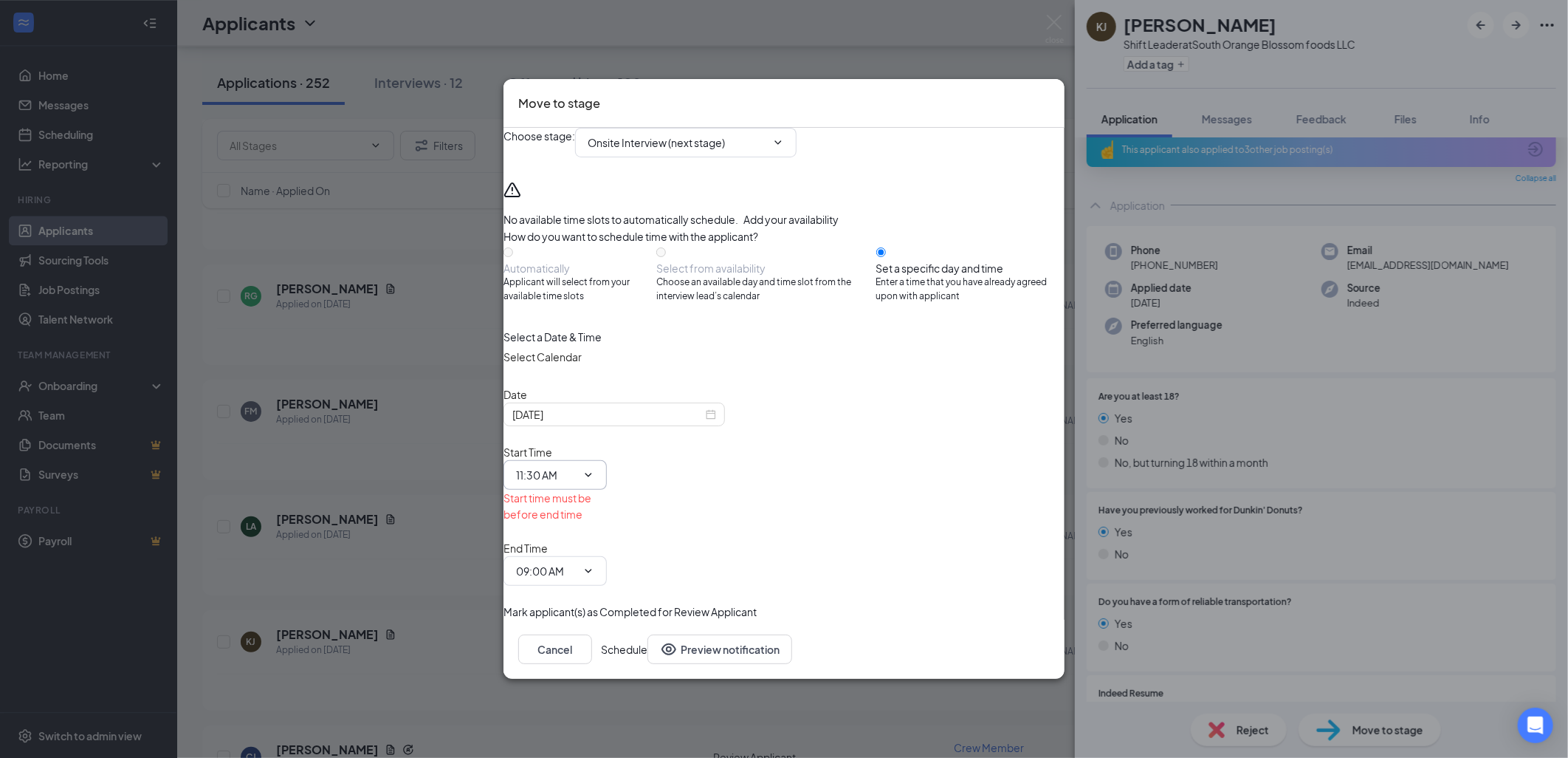
click at [577, 483] on input "11:30 AM" at bounding box center [546, 475] width 61 height 17
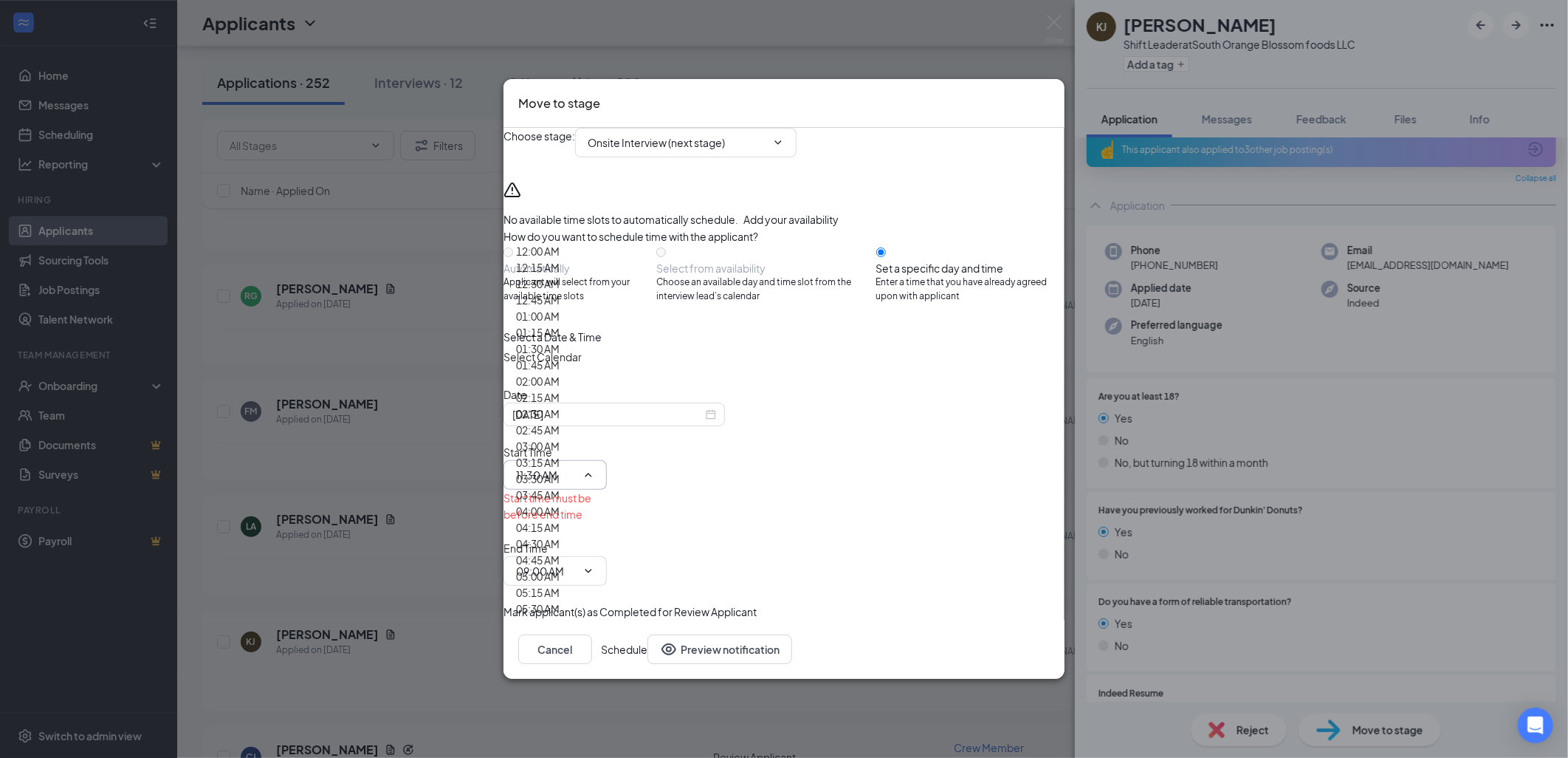
click at [607, 475] on span "11:30 AM 12:00 AM 12:15 AM 12:30 AM 12:45 AM 01:00 AM 01:15 AM 01:30 AM 01:45 A…" at bounding box center [555, 475] width 103 height 29
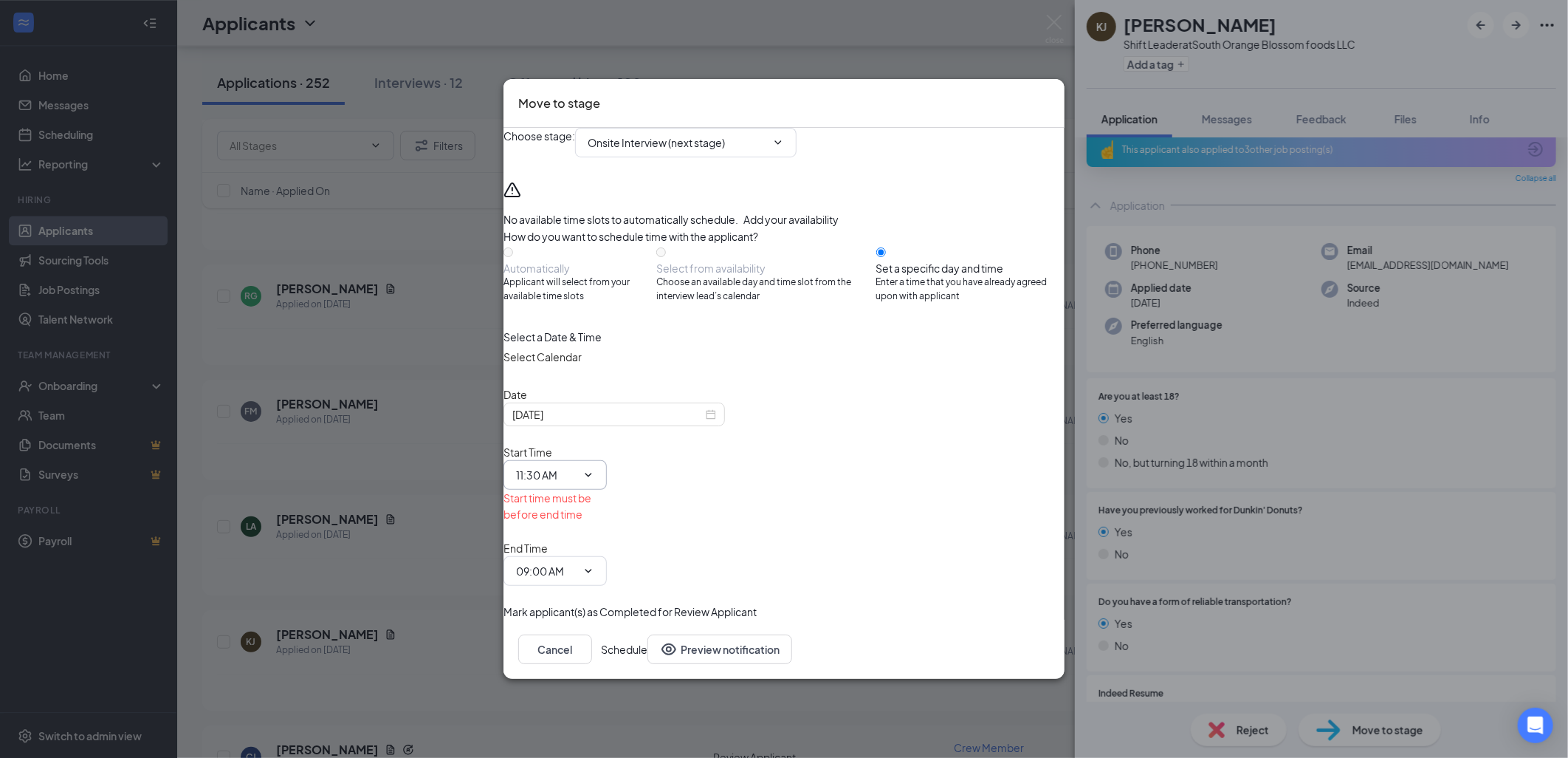
click at [577, 477] on input "11:30 AM" at bounding box center [546, 475] width 61 height 17
drag, startPoint x: 807, startPoint y: 477, endPoint x: 780, endPoint y: 477, distance: 27.0
click at [577, 477] on input "11:30 AM" at bounding box center [546, 475] width 61 height 17
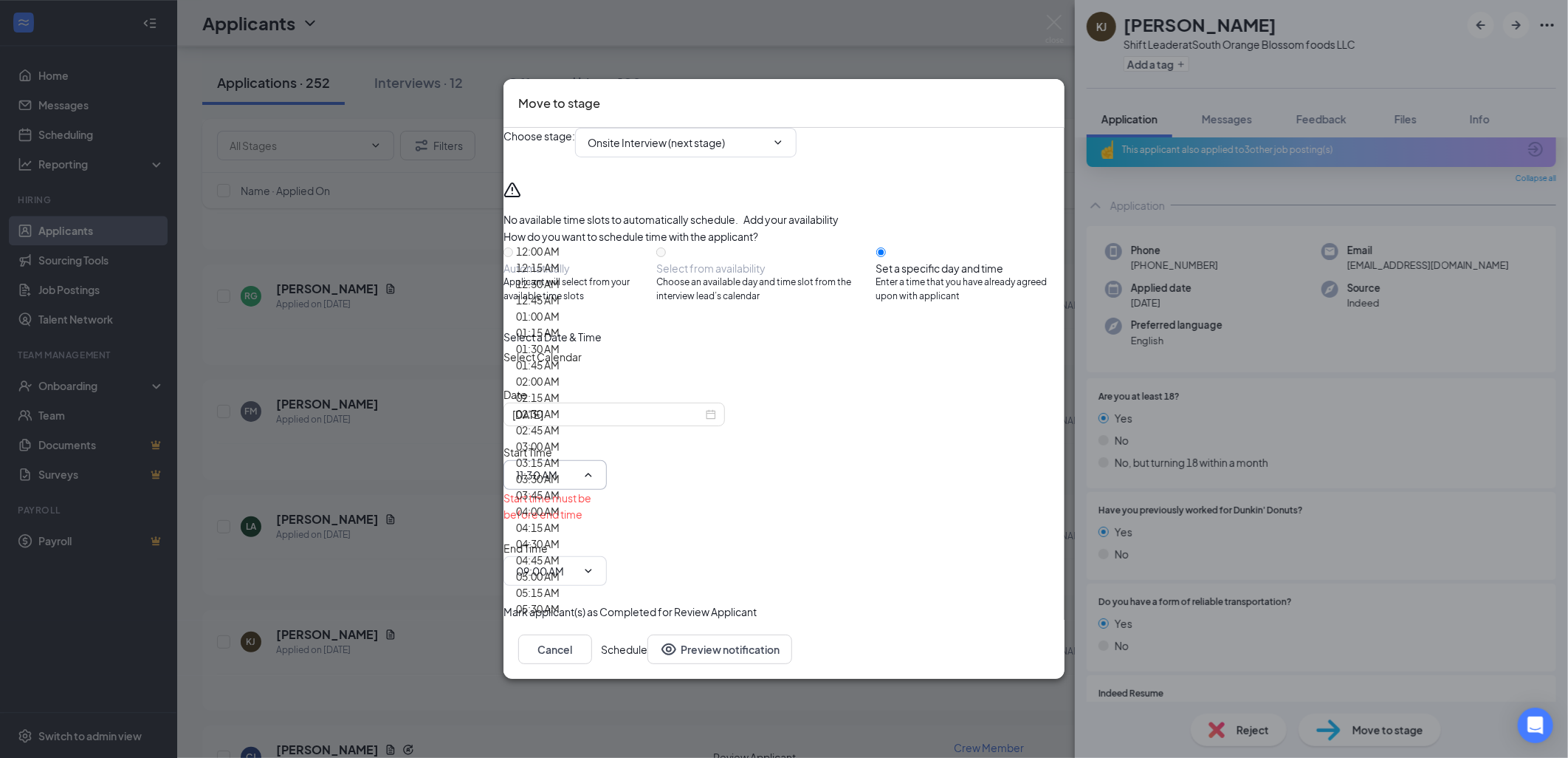
type input "11:00 AM"
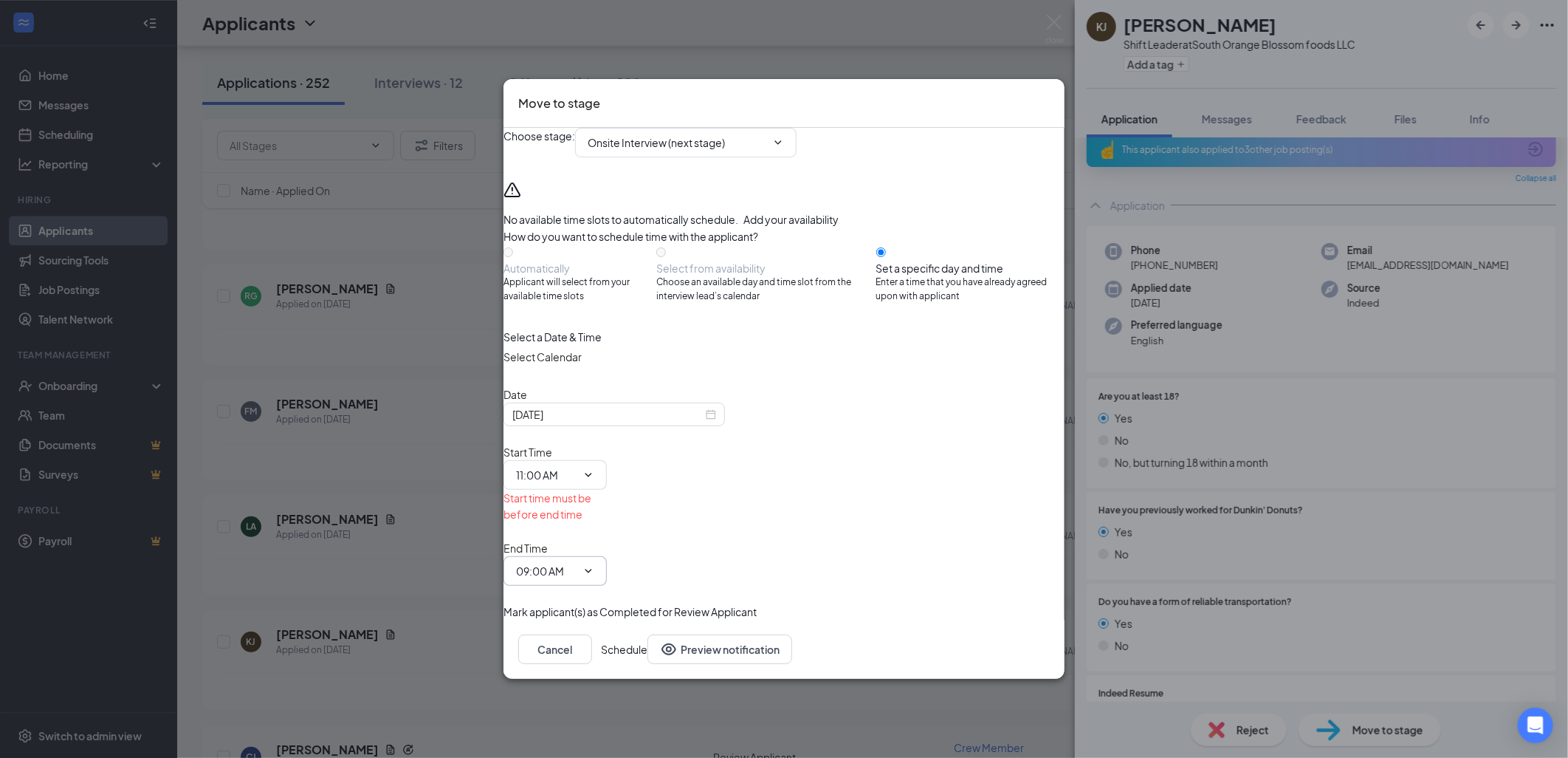
click at [577, 563] on input "09:00 AM" at bounding box center [546, 571] width 61 height 17
type input "11:30 AM"
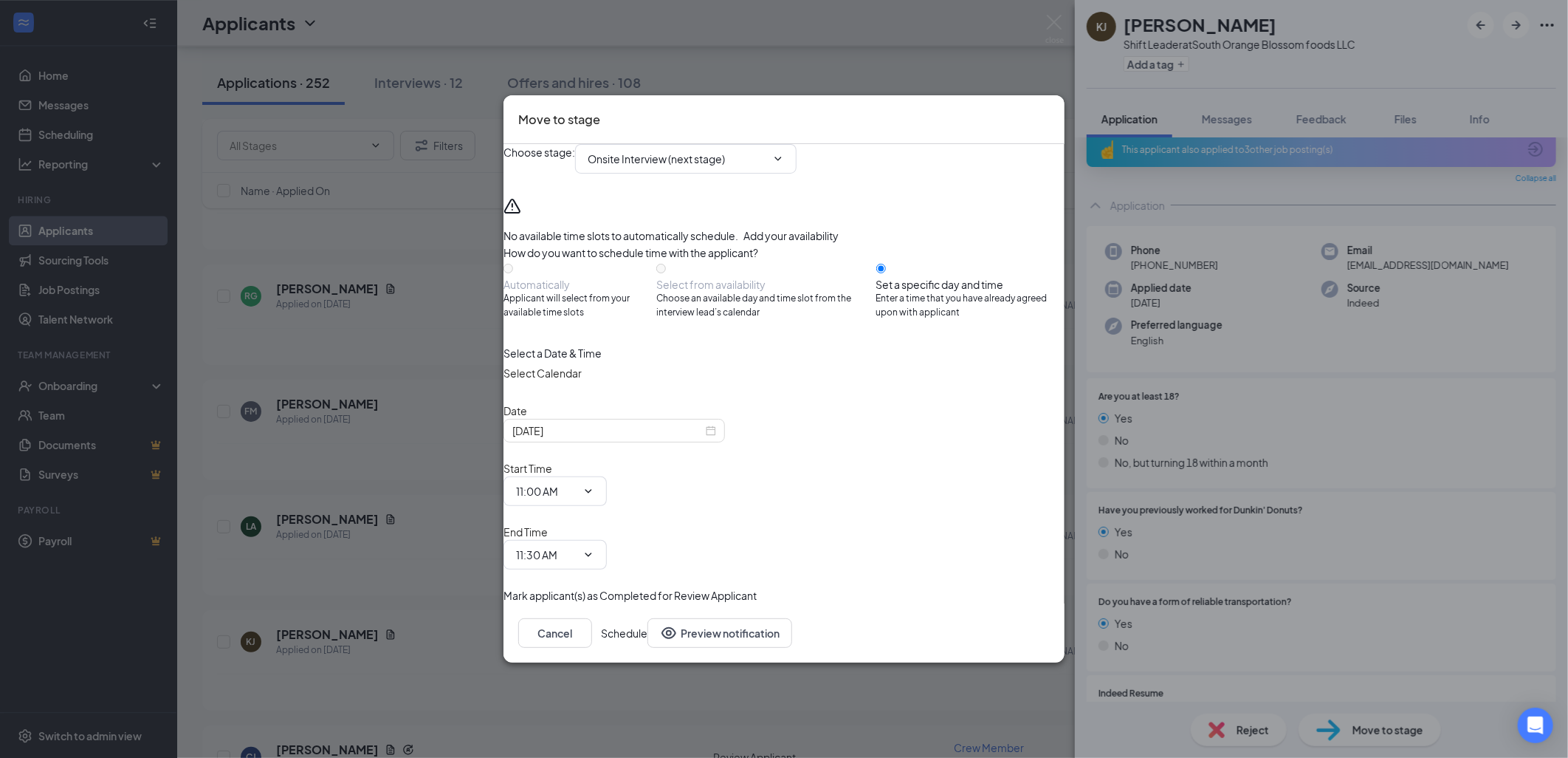
click at [1006, 603] on div "Cancel Schedule Preview notification" at bounding box center [784, 633] width 561 height 59
click at [647, 618] on button "Schedule" at bounding box center [624, 633] width 47 height 29
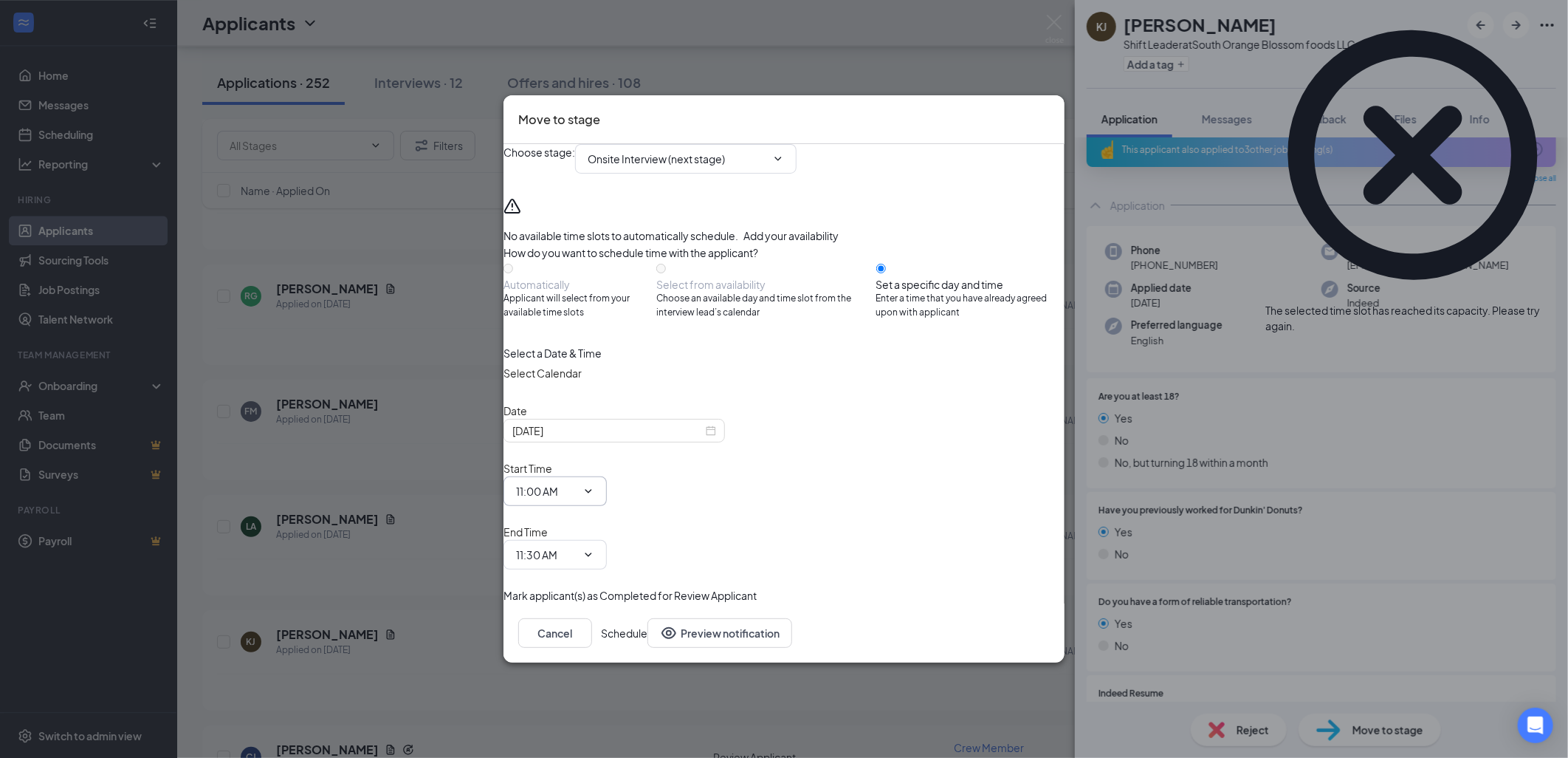
click at [594, 497] on icon "ChevronDown" at bounding box center [588, 490] width 12 height 12
click at [577, 488] on input "11:00 AM" at bounding box center [546, 491] width 61 height 17
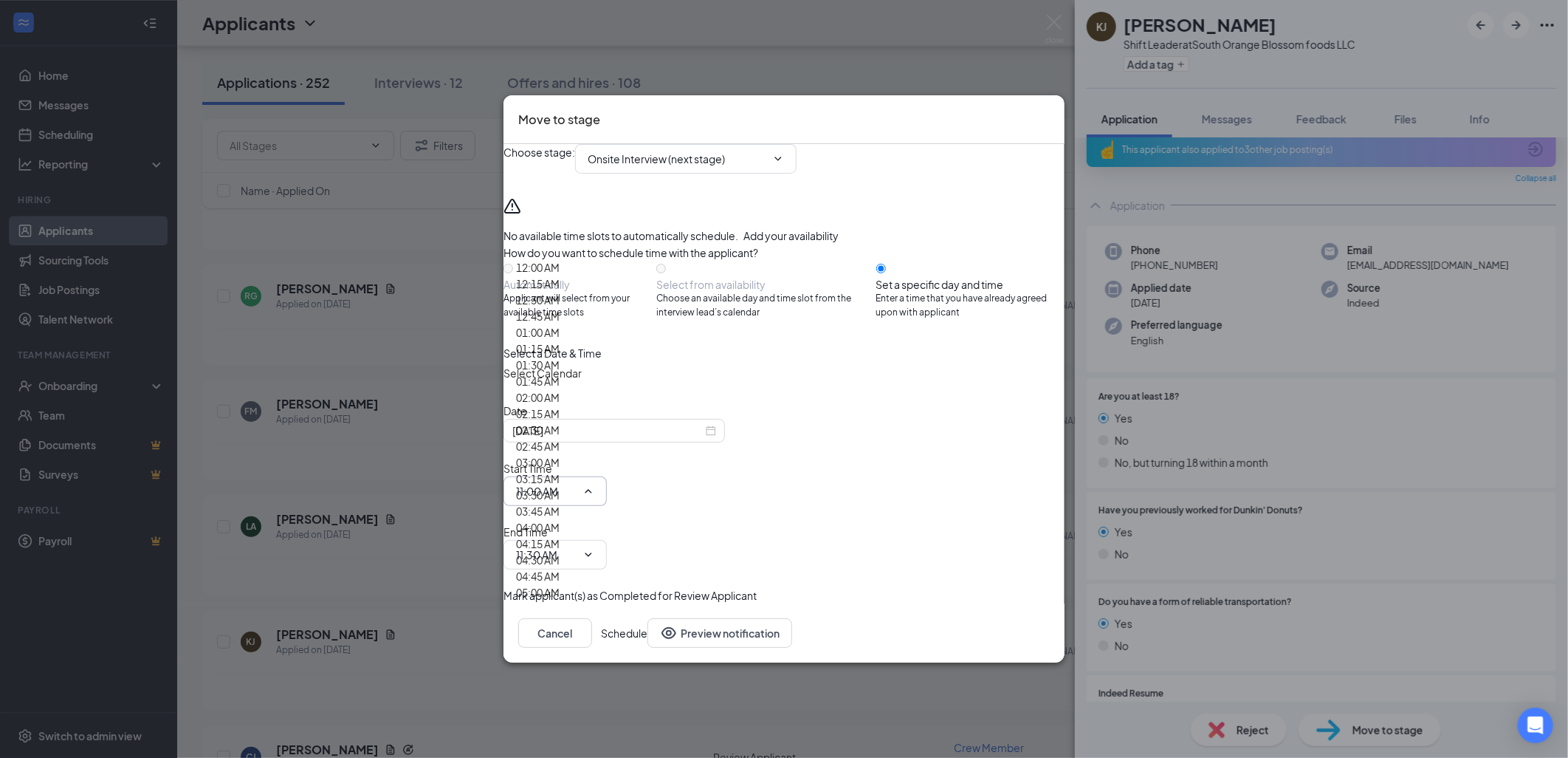
type input "11:30 AM"
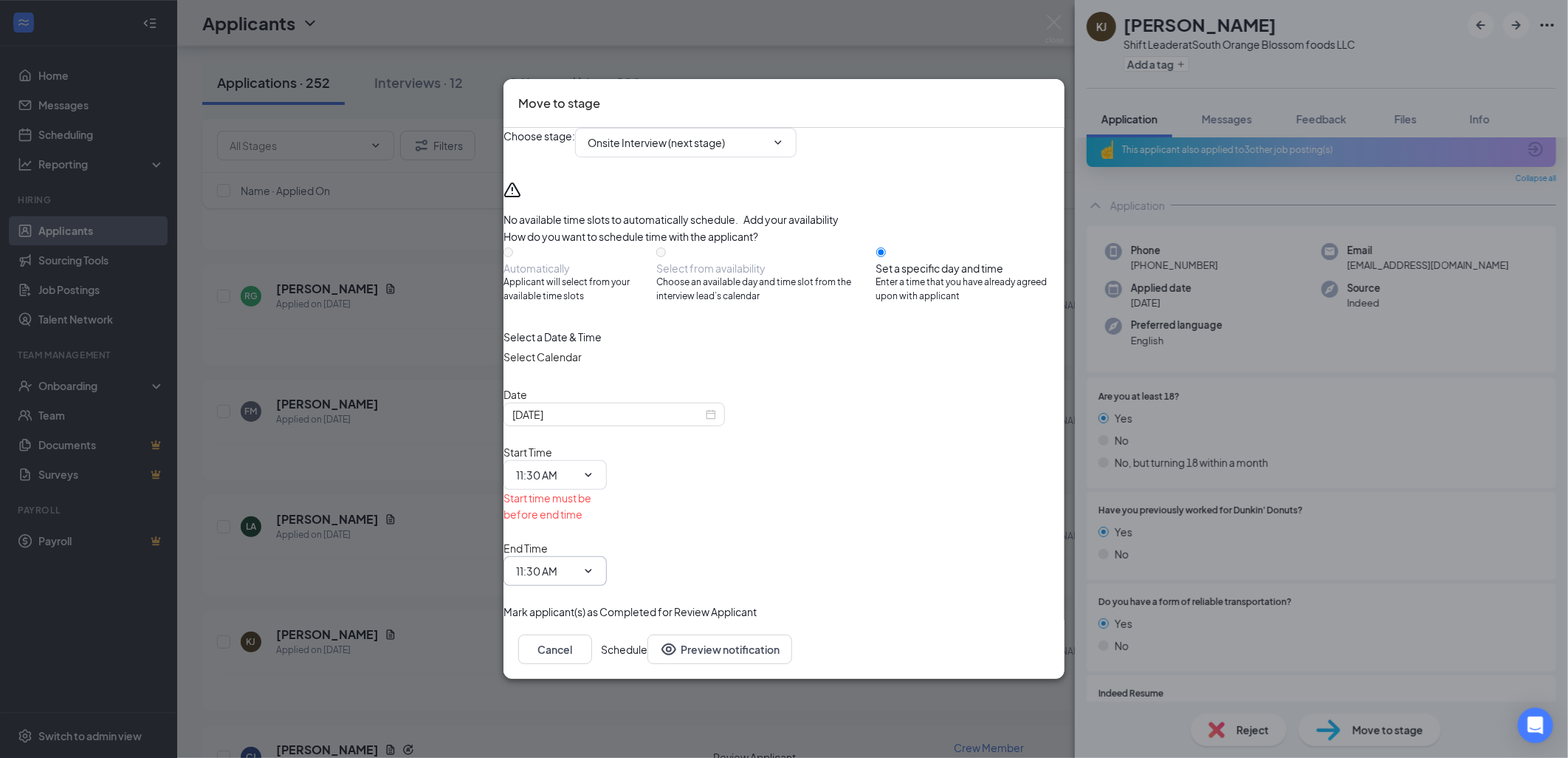
click at [577, 563] on input "11:30 AM" at bounding box center [546, 571] width 61 height 17
type input "12:00 PM"
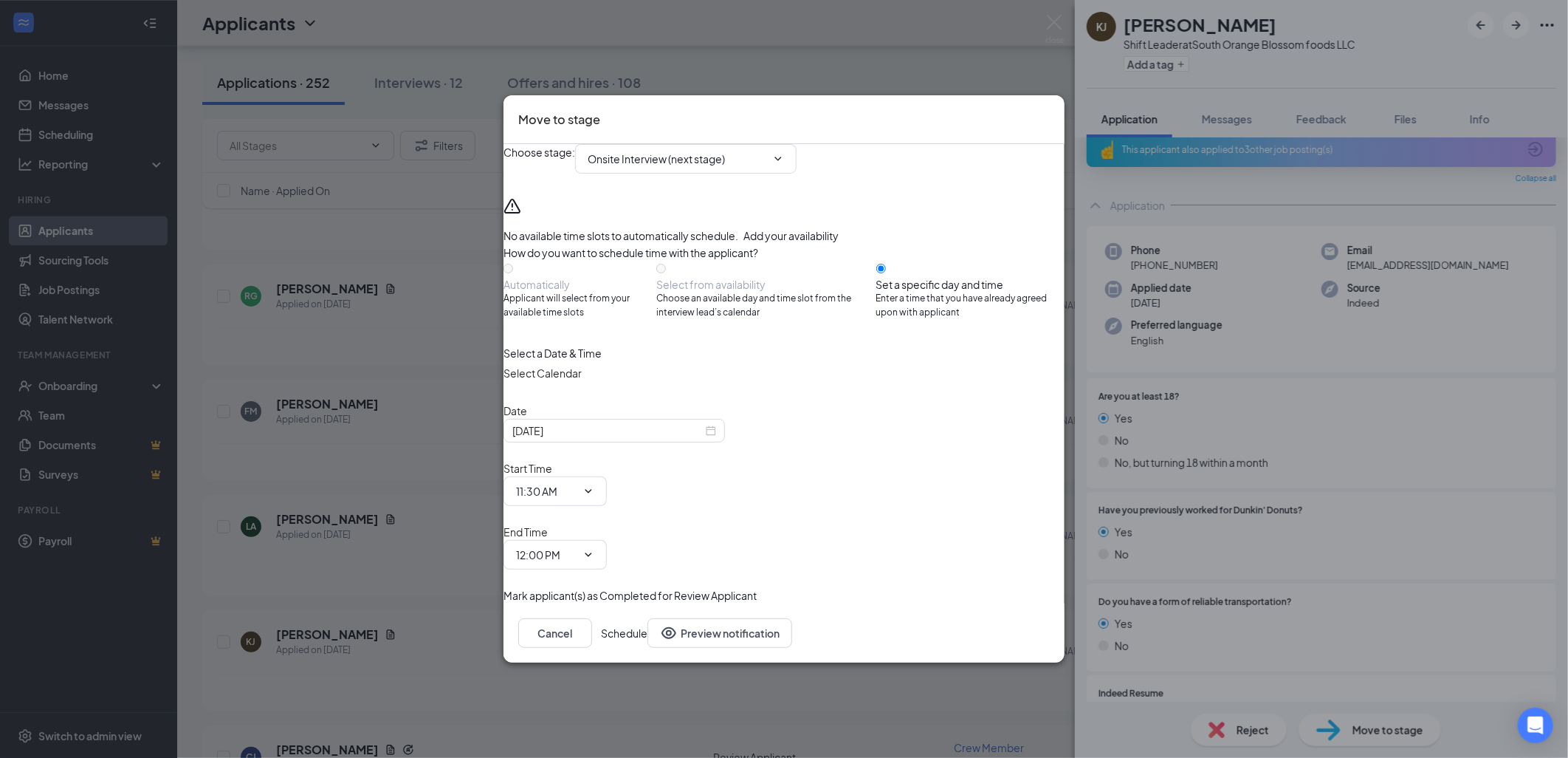
click at [647, 618] on button "Schedule" at bounding box center [624, 633] width 47 height 29
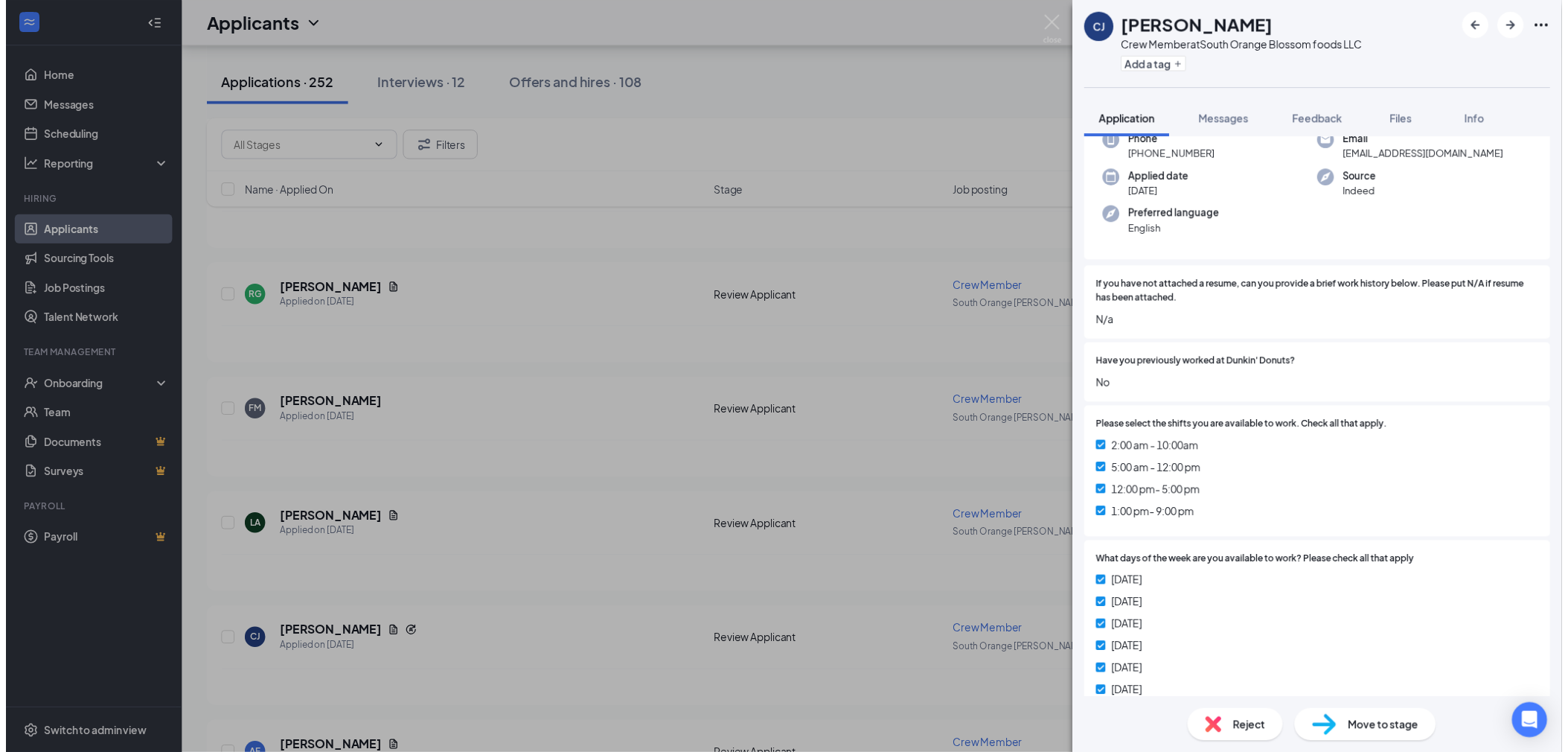
scroll to position [40, 0]
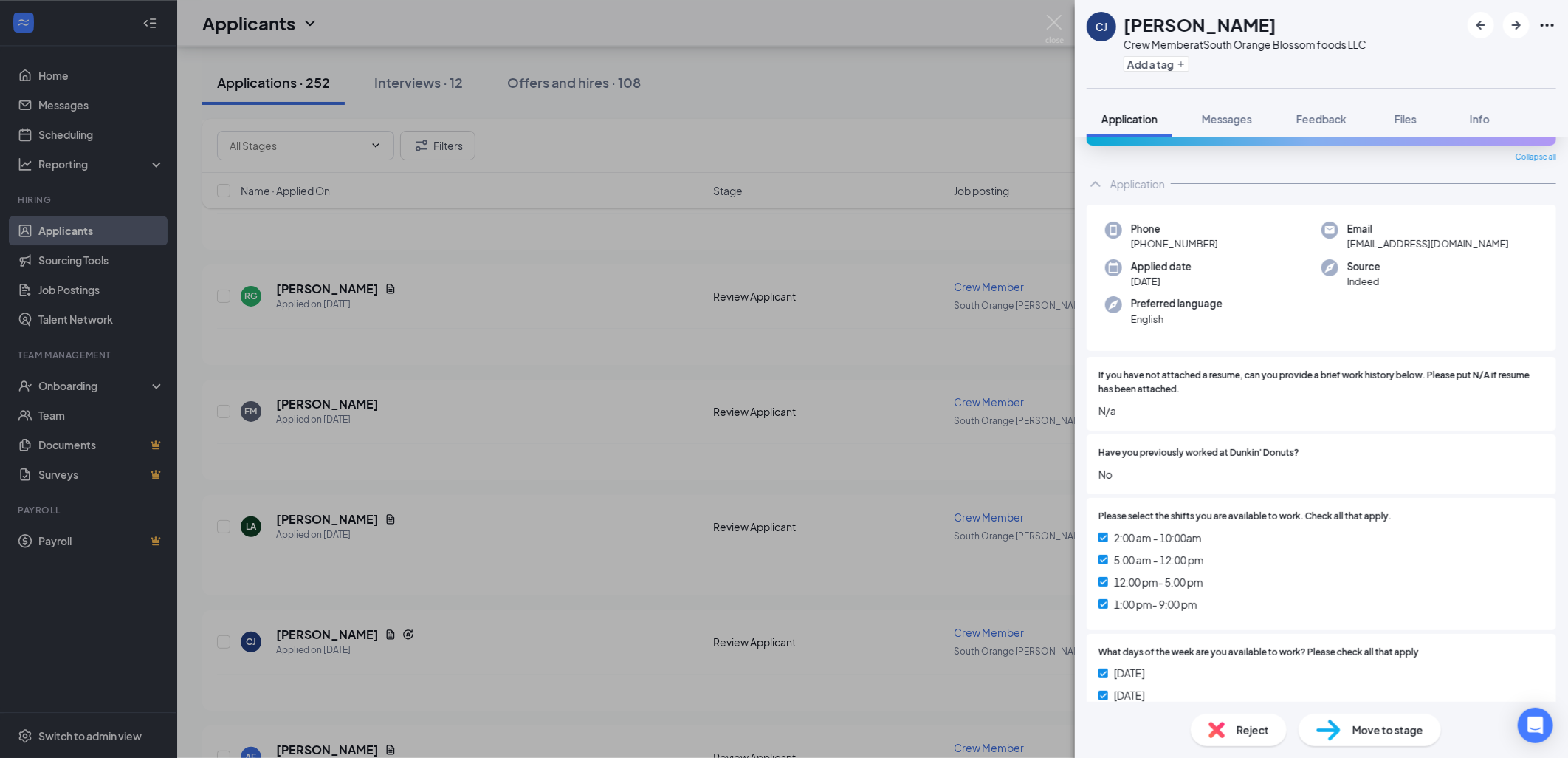
click at [84, 286] on div "[PERSON_NAME] [PERSON_NAME] Crew Member at South Orange Blossom foods LLC Add a…" at bounding box center [784, 379] width 1568 height 758
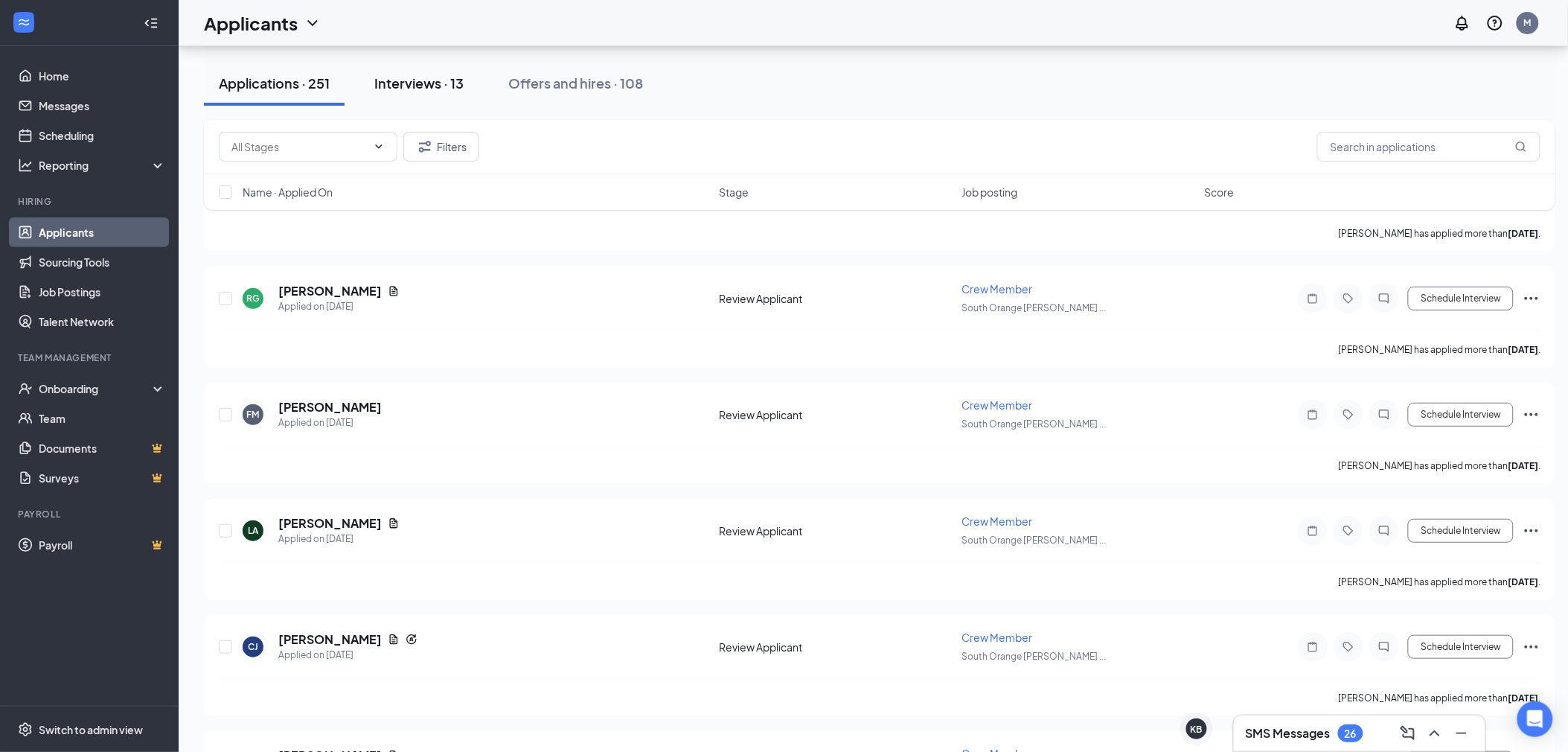
click at [449, 86] on div "Interviews · 13" at bounding box center [419, 83] width 89 height 19
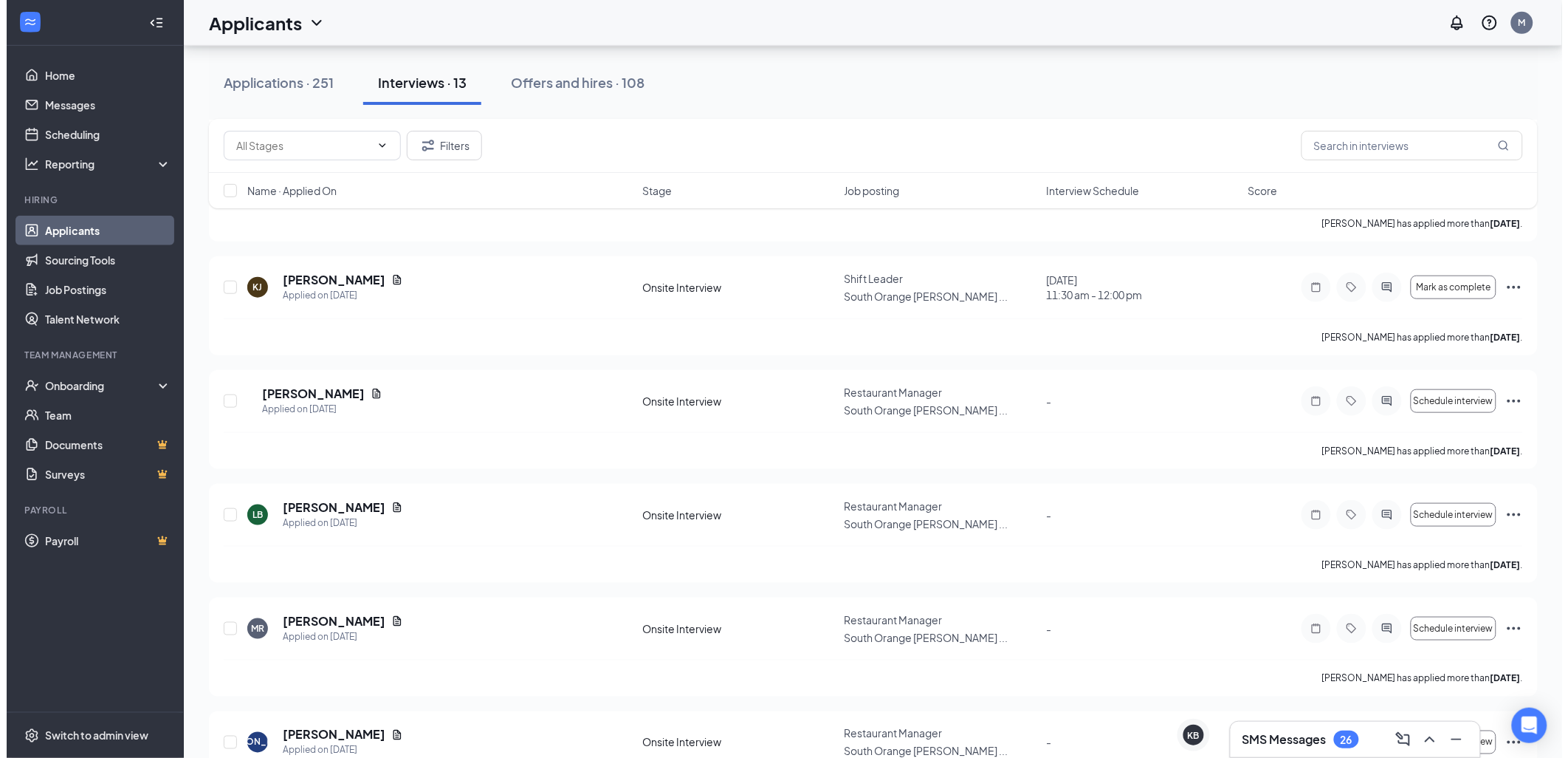
scroll to position [246, 0]
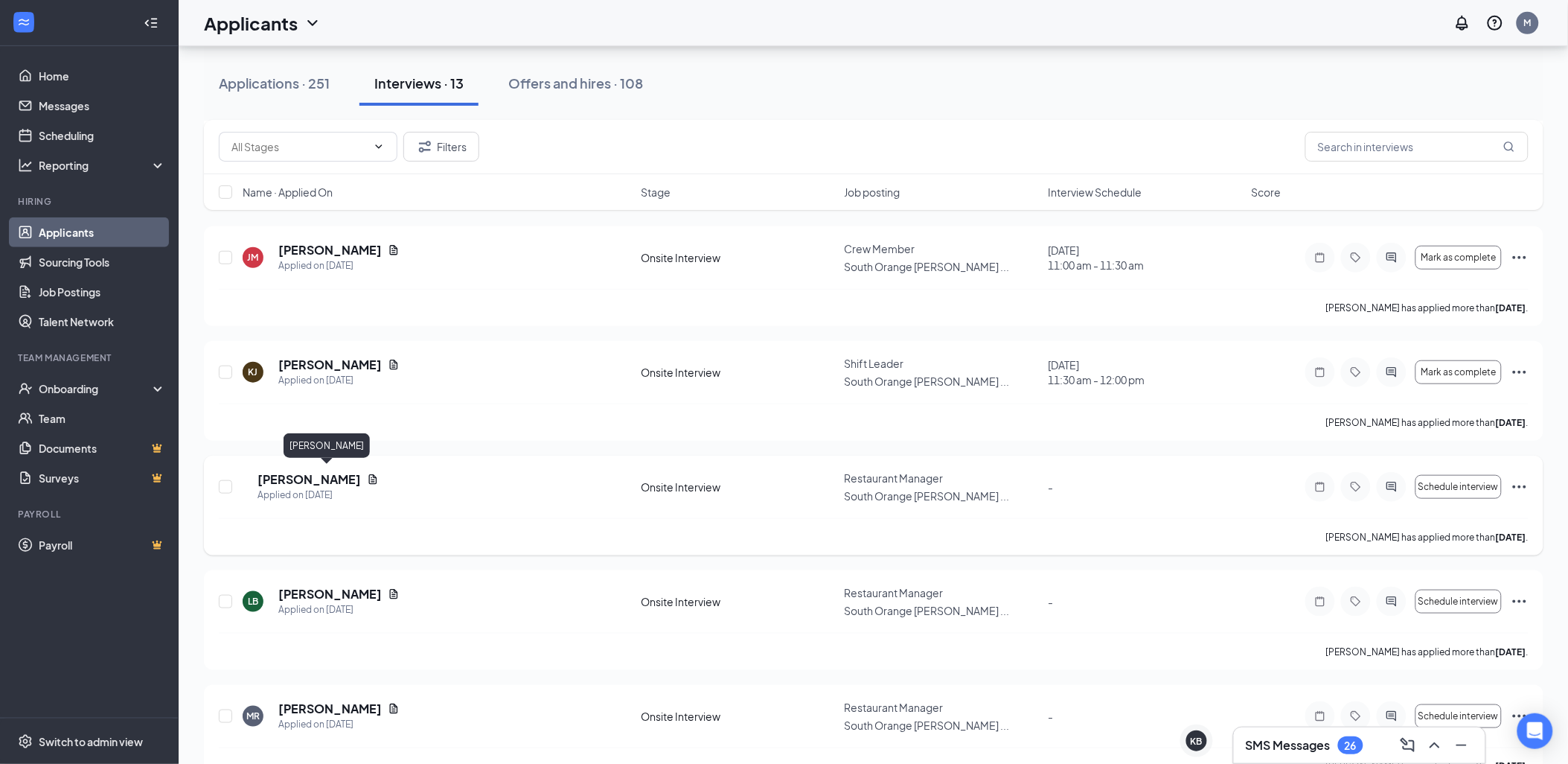
click at [347, 475] on h5 "[PERSON_NAME]" at bounding box center [310, 479] width 104 height 17
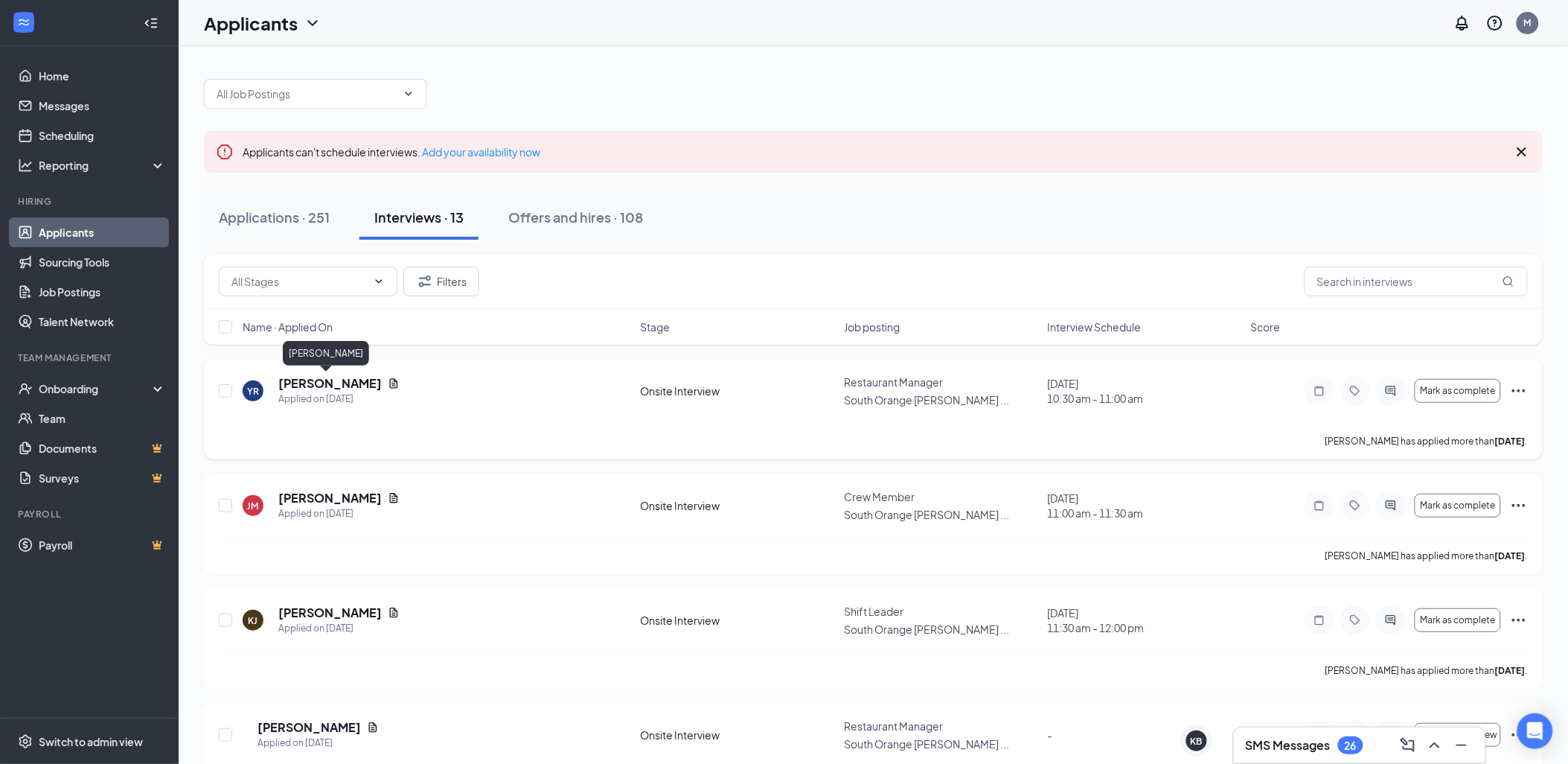
click at [308, 377] on h5 "[PERSON_NAME]" at bounding box center [330, 384] width 104 height 17
click at [312, 491] on h5 "[PERSON_NAME]" at bounding box center [330, 498] width 104 height 17
click at [367, 607] on div "[PERSON_NAME] [PERSON_NAME] Applied on [DATE]" at bounding box center [438, 620] width 389 height 32
click at [300, 605] on h5 "[PERSON_NAME]" at bounding box center [330, 613] width 104 height 17
click at [241, 221] on div "Applications · 251" at bounding box center [274, 217] width 111 height 19
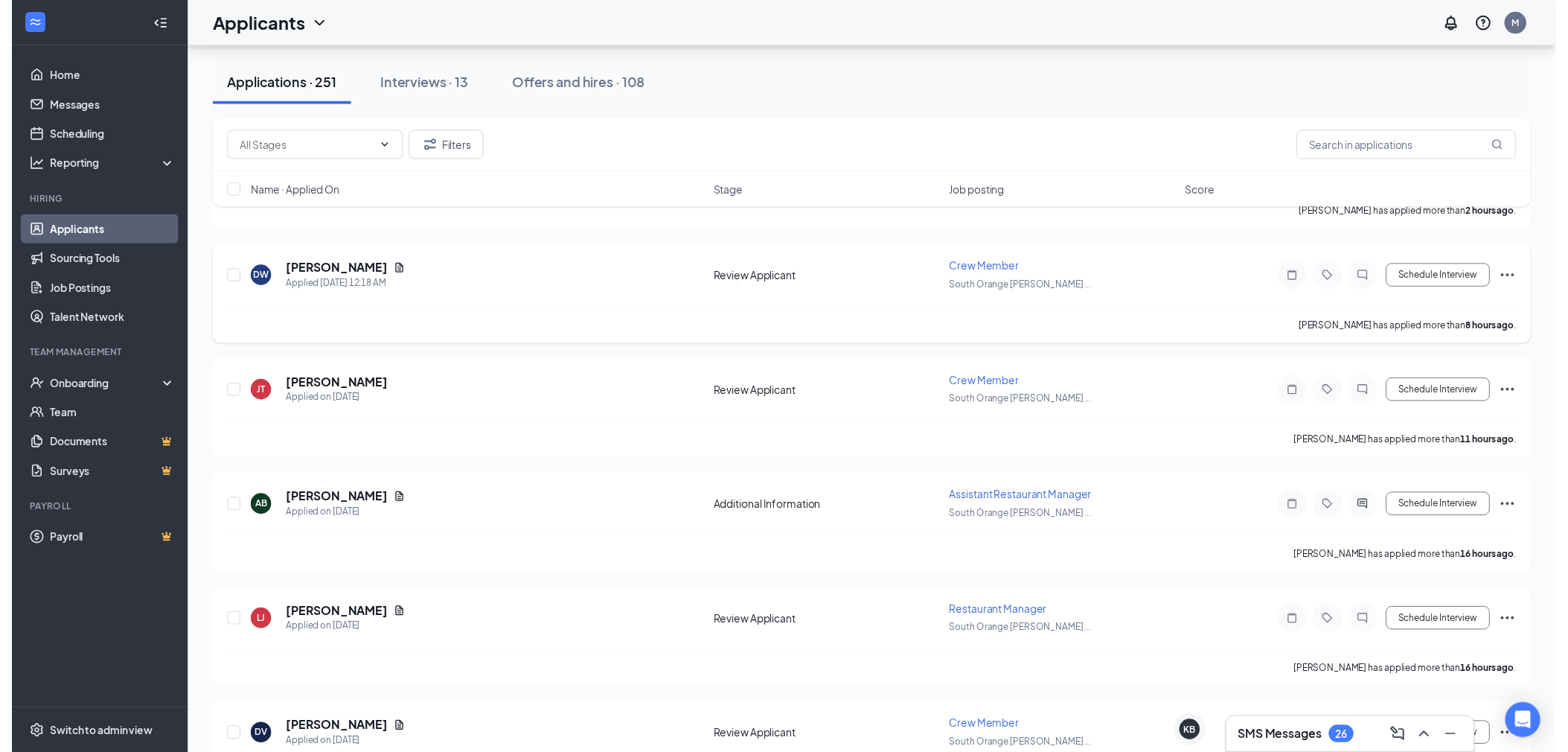
scroll to position [414, 0]
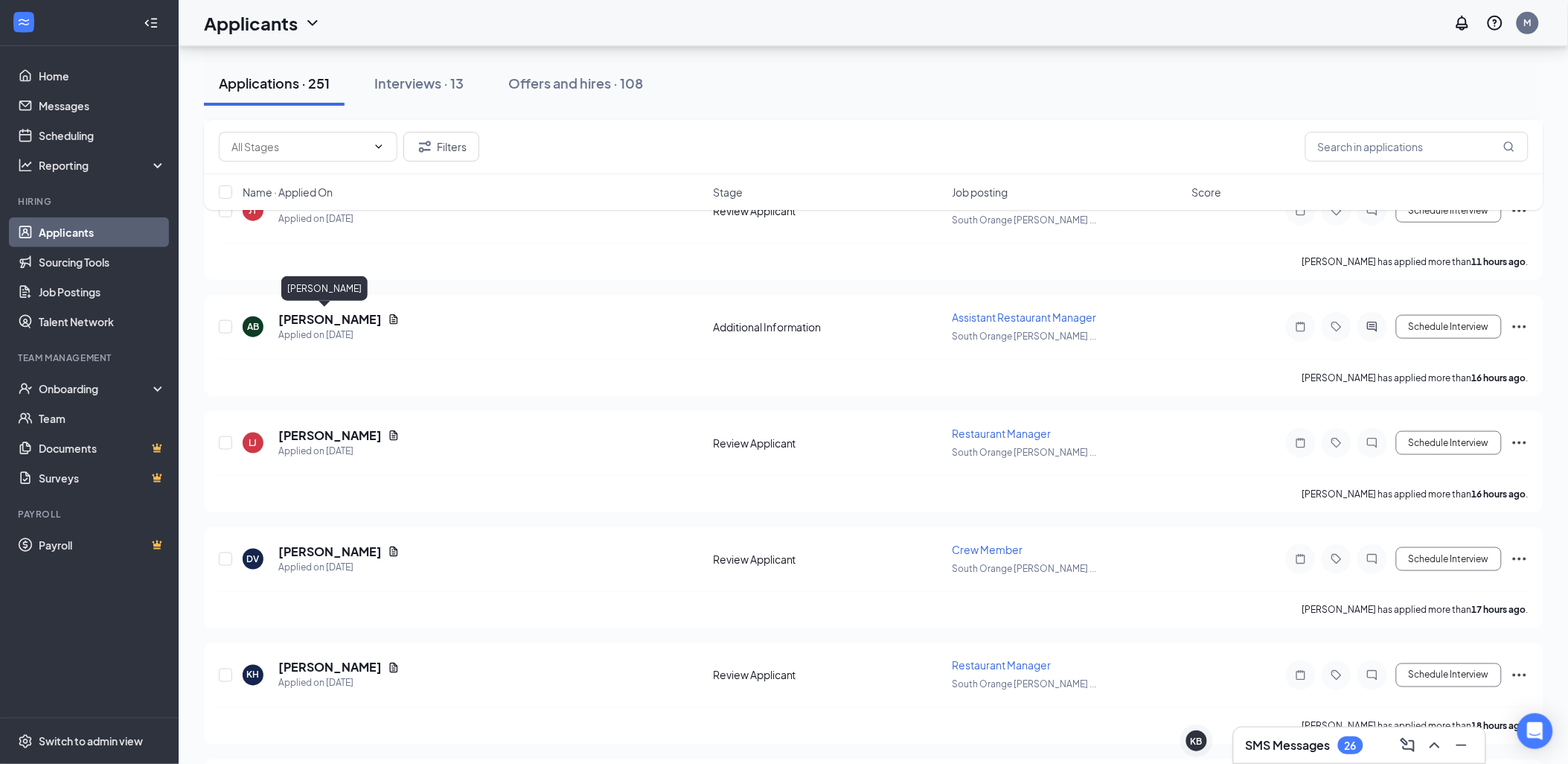
click at [322, 305] on div "[PERSON_NAME]" at bounding box center [324, 291] width 86 height 31
click at [322, 314] on h5 "[PERSON_NAME]" at bounding box center [330, 320] width 104 height 17
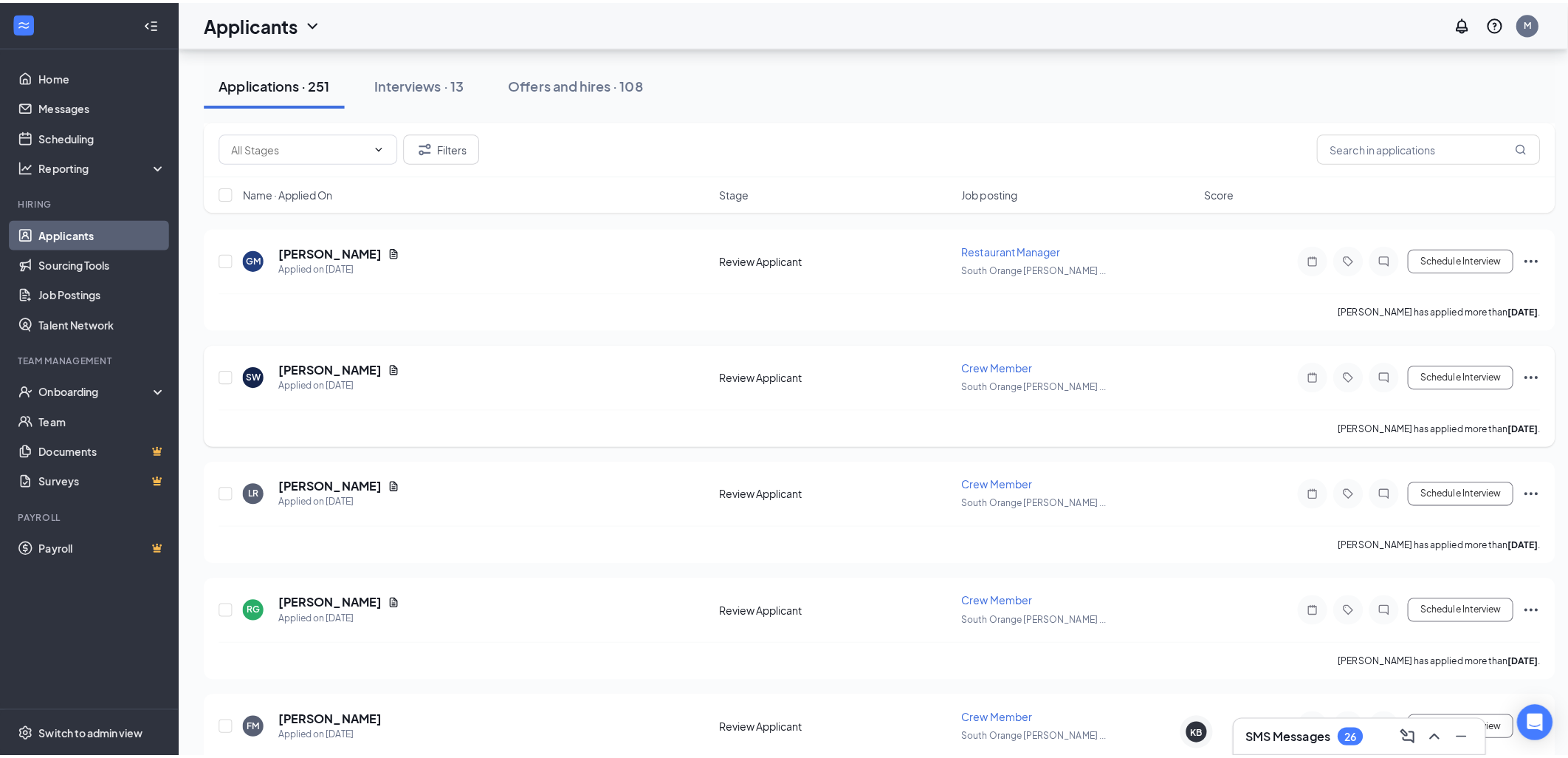
scroll to position [1805, 0]
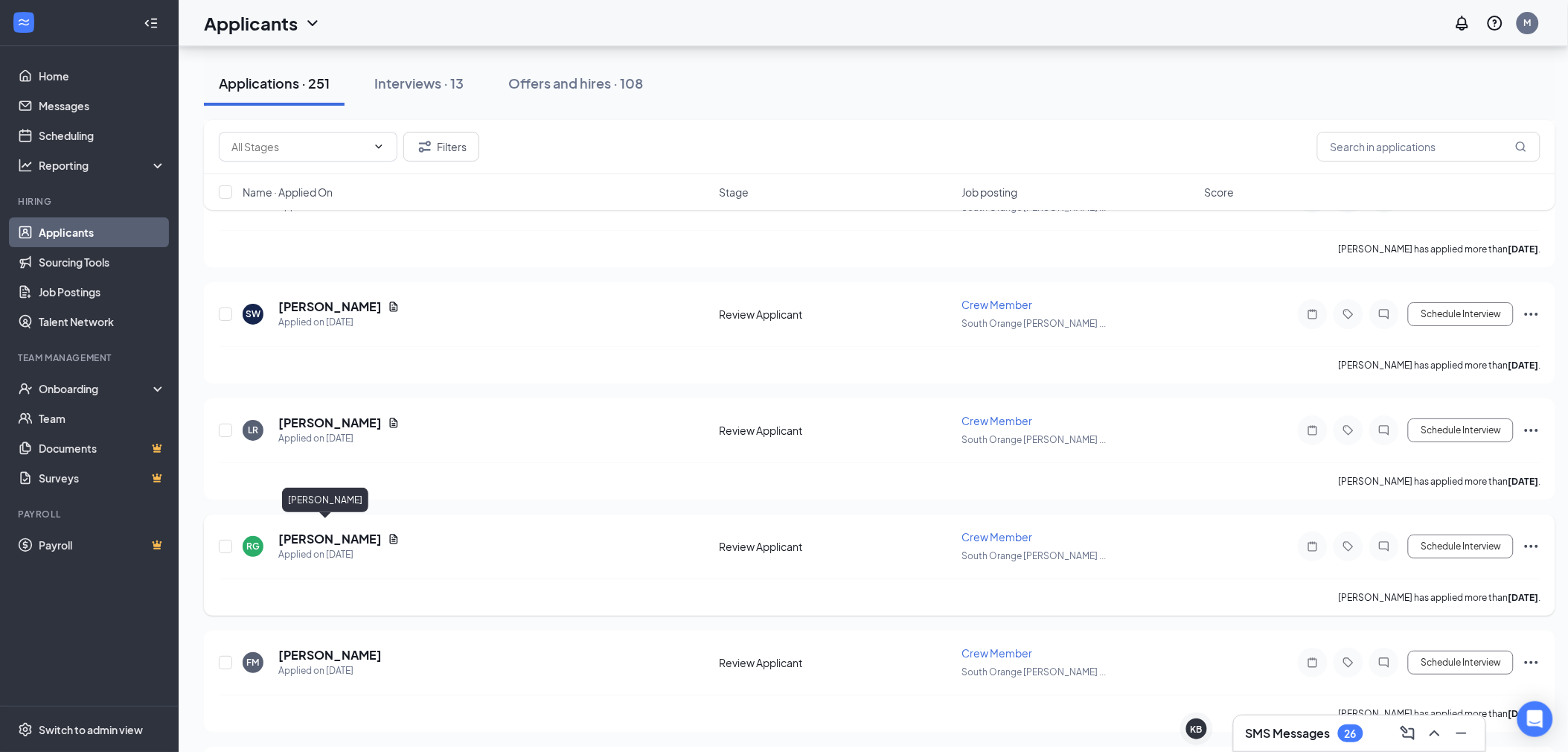
click at [295, 530] on h5 "[PERSON_NAME]" at bounding box center [330, 539] width 104 height 17
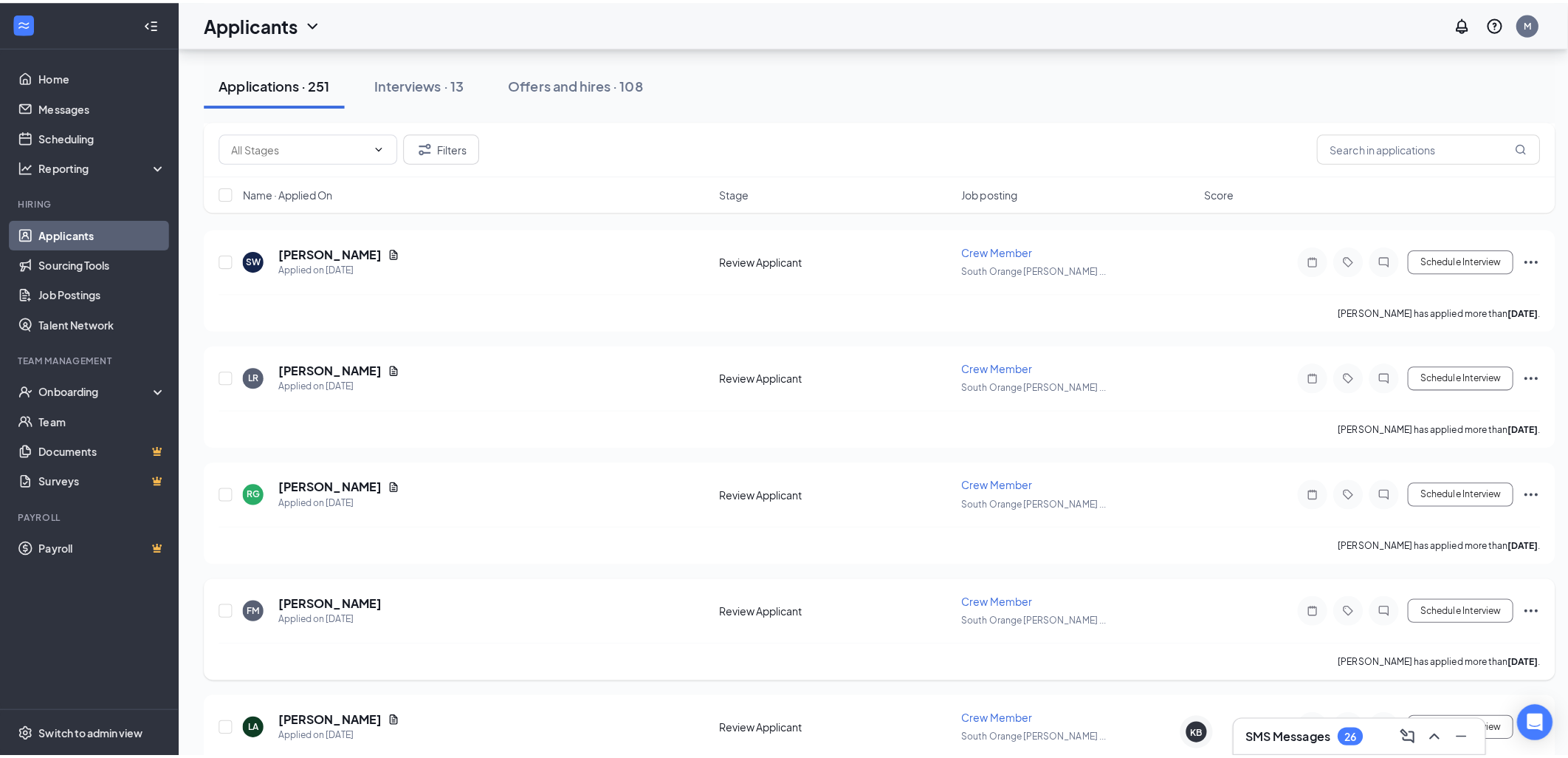
scroll to position [1969, 0]
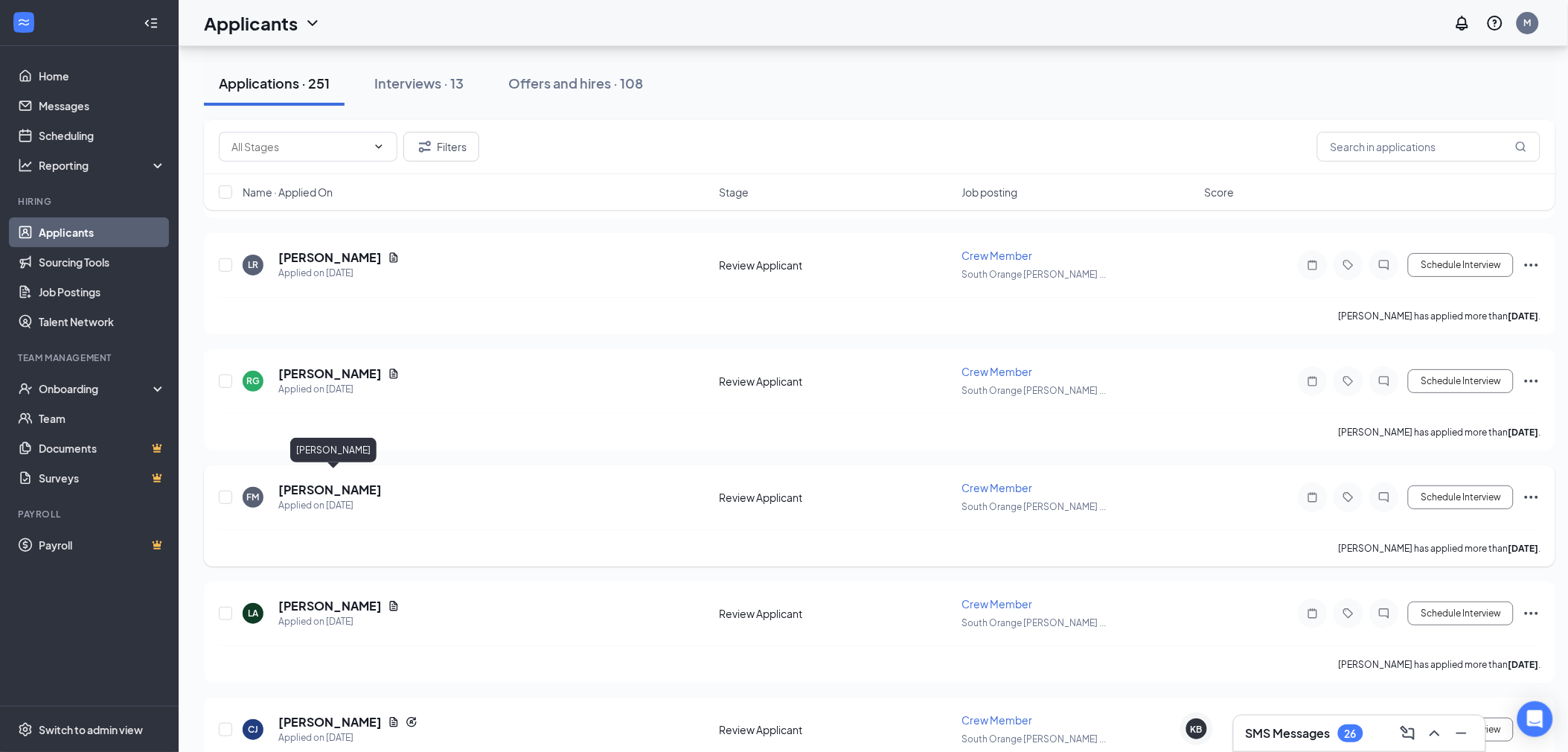
click at [382, 481] on h5 "[PERSON_NAME]" at bounding box center [330, 490] width 104 height 17
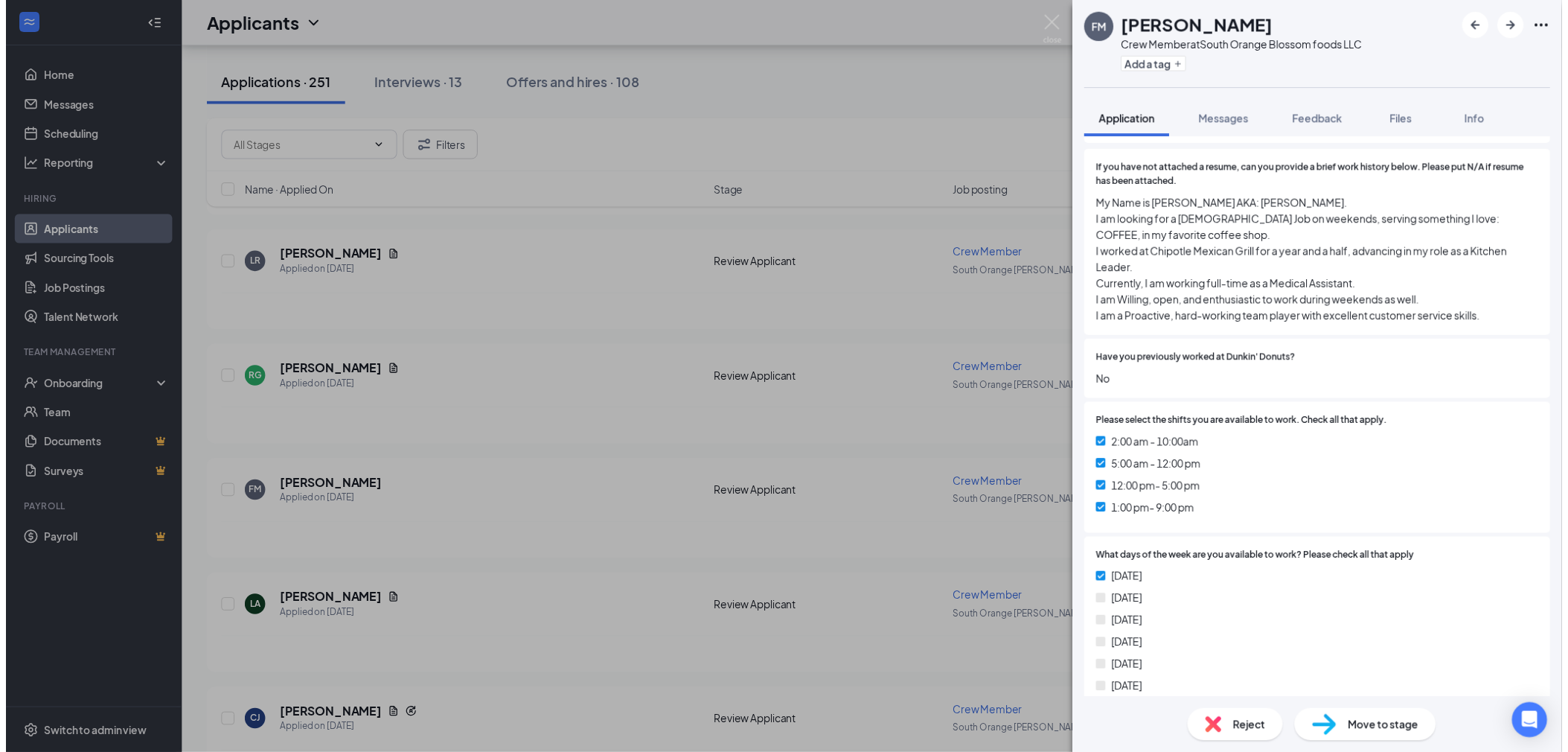
scroll to position [330, 0]
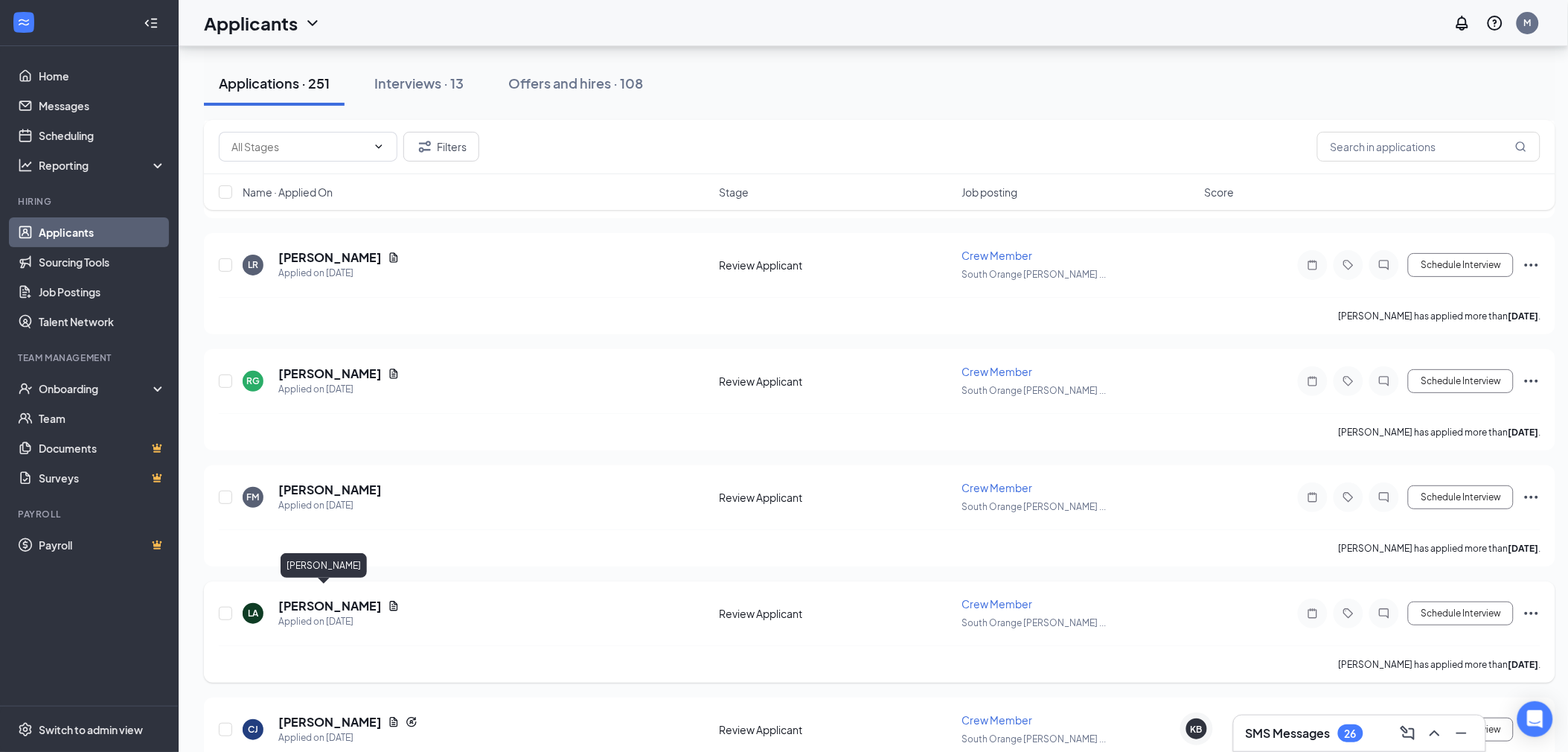
click at [318, 598] on h5 "[PERSON_NAME]" at bounding box center [330, 606] width 104 height 17
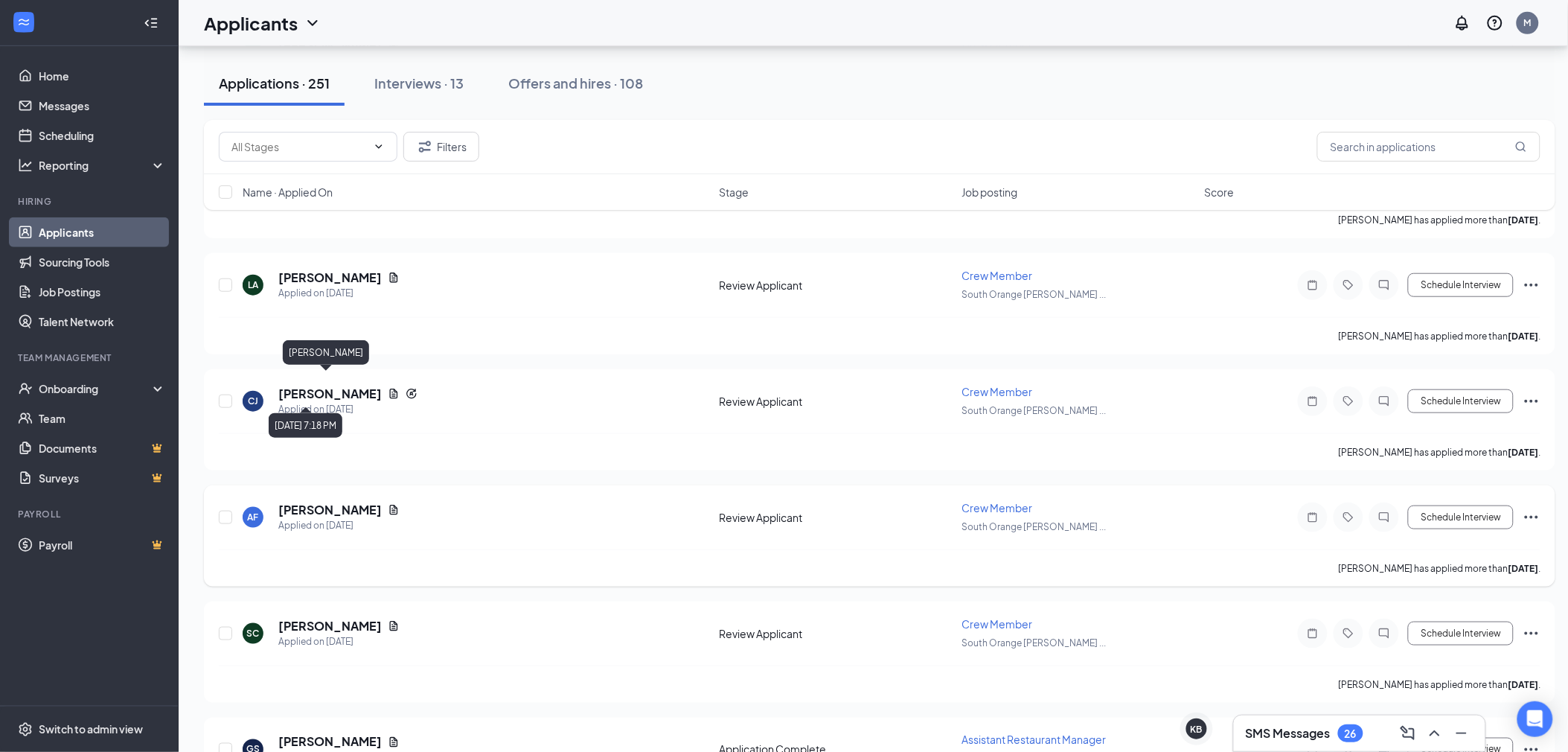
scroll to position [2315, 0]
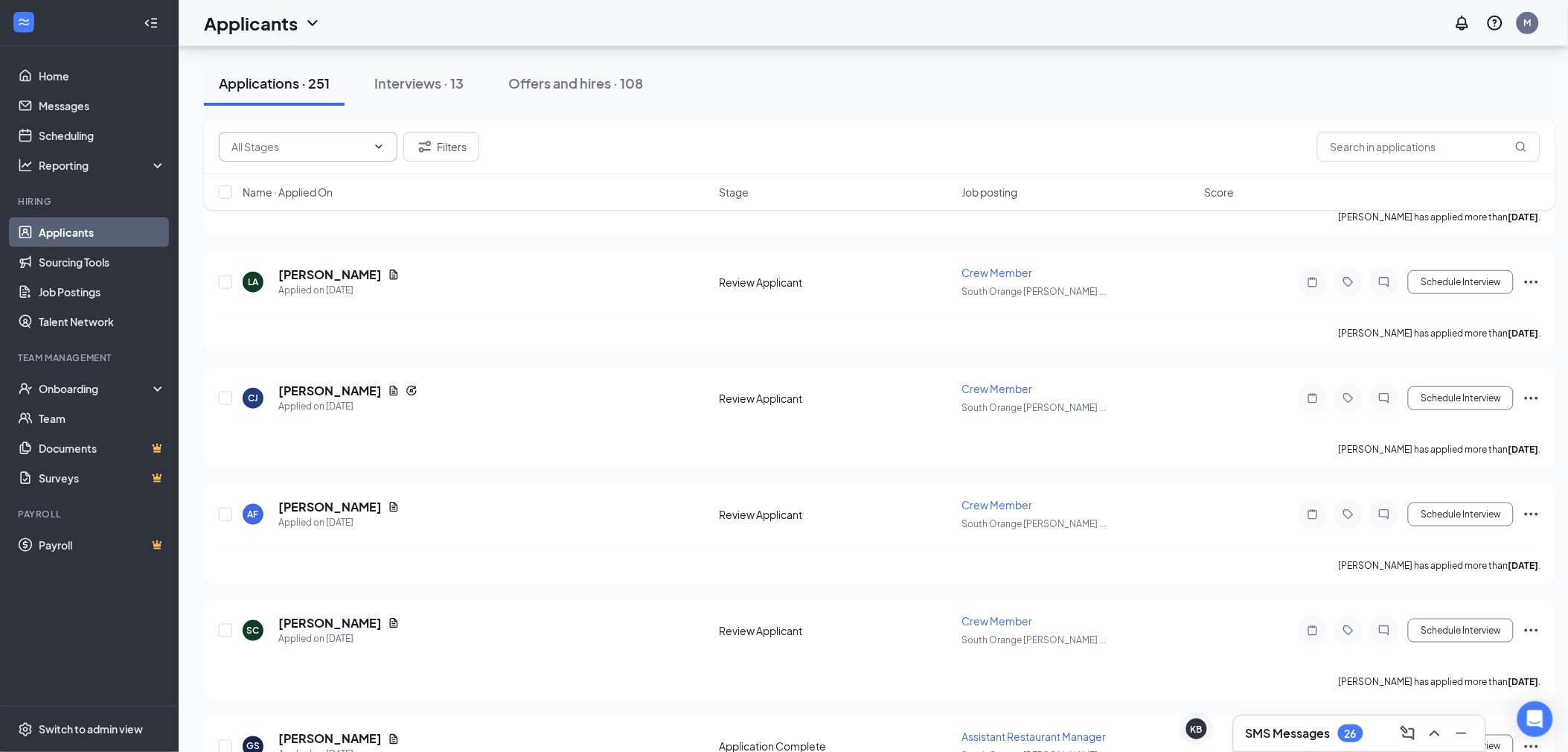
drag, startPoint x: 531, startPoint y: 538, endPoint x: 749, endPoint y: 121, distance: 470.5
click at [752, 102] on div "Applications · 251 Interviews · 13 Offers and hires · 108" at bounding box center [880, 83] width 1352 height 45
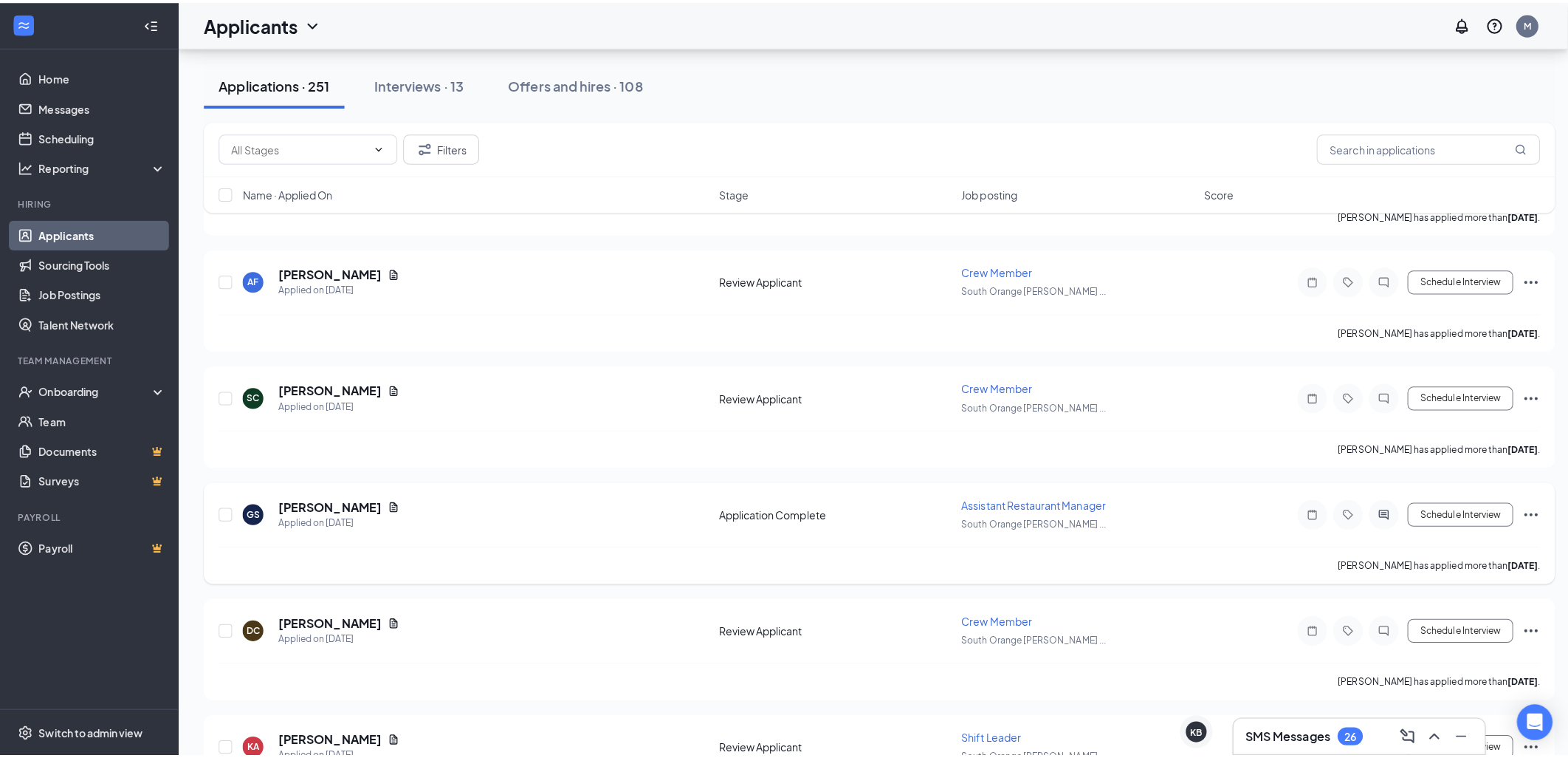
scroll to position [2544, 0]
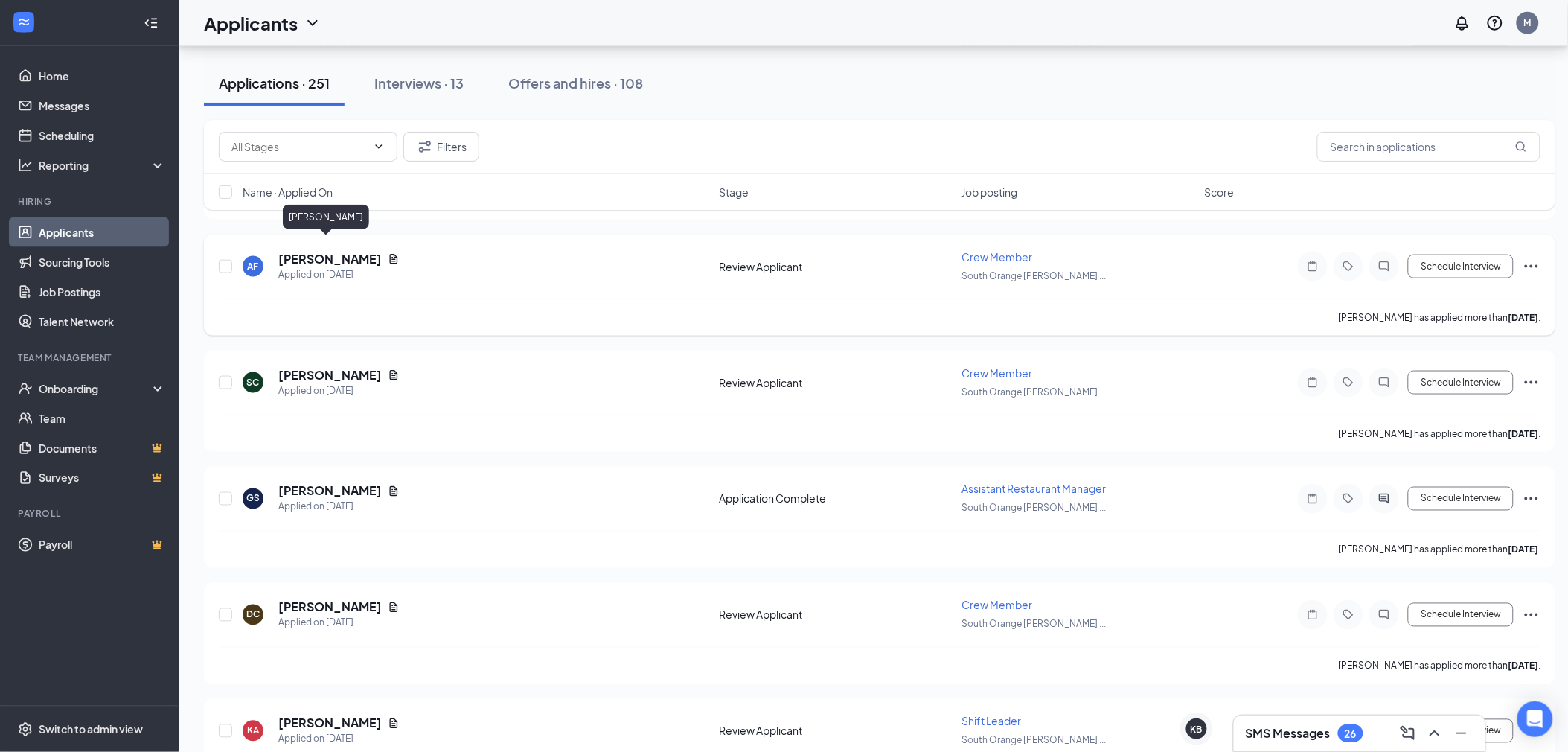
click at [306, 251] on h5 "[PERSON_NAME]" at bounding box center [330, 260] width 104 height 17
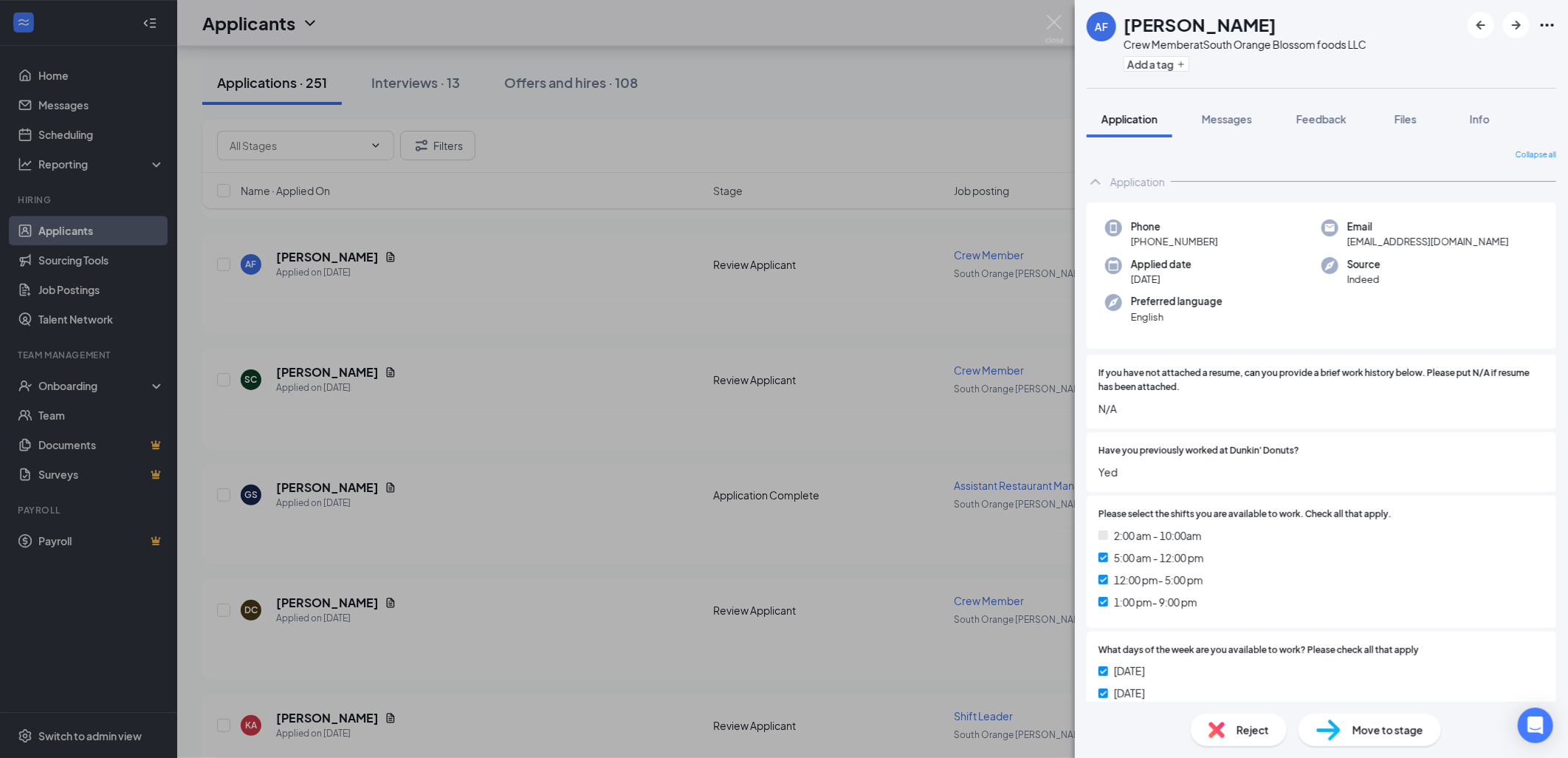
click at [1340, 740] on img at bounding box center [1328, 729] width 24 height 21
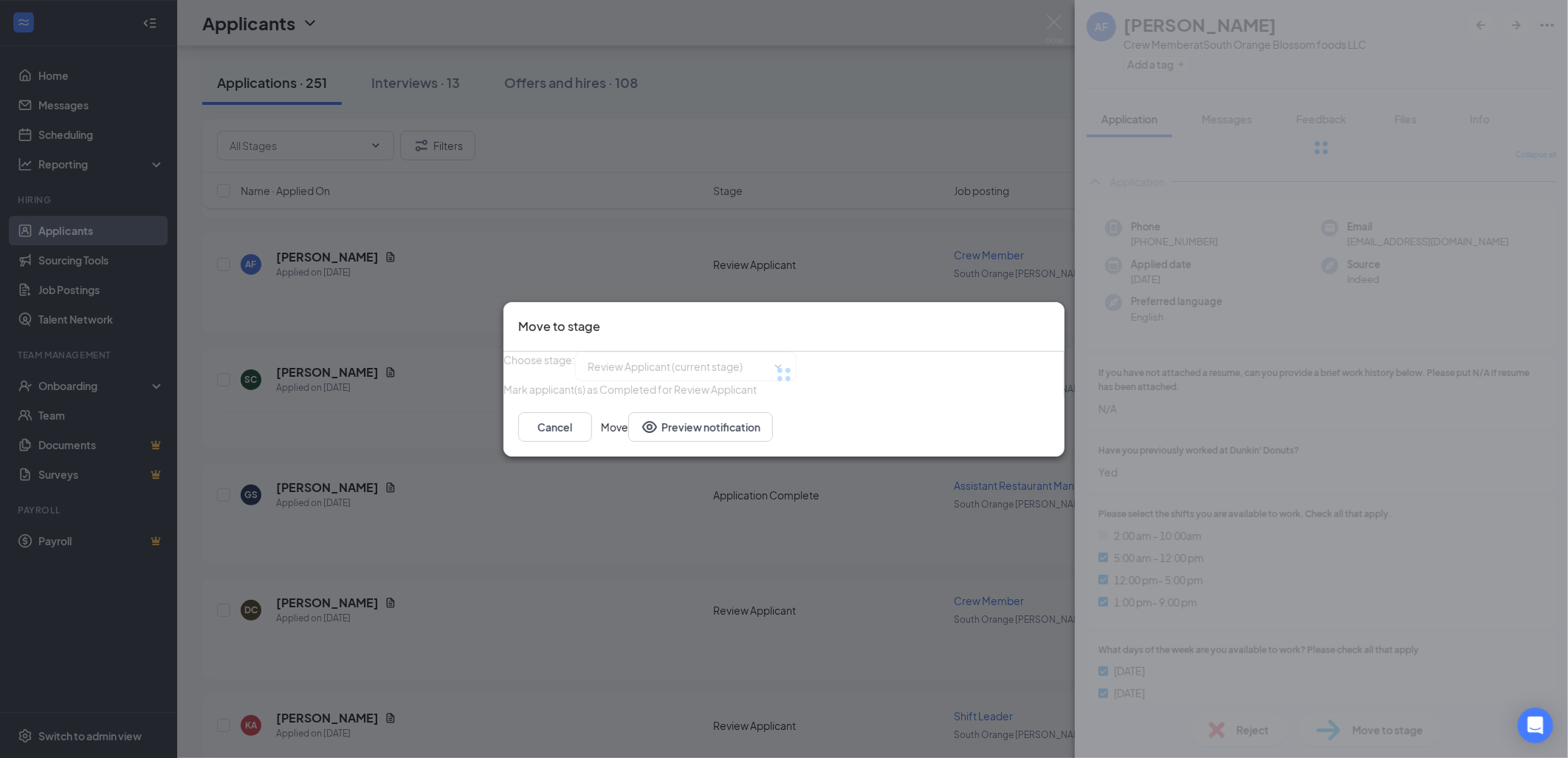
type input "Onsite Interview (next stage)"
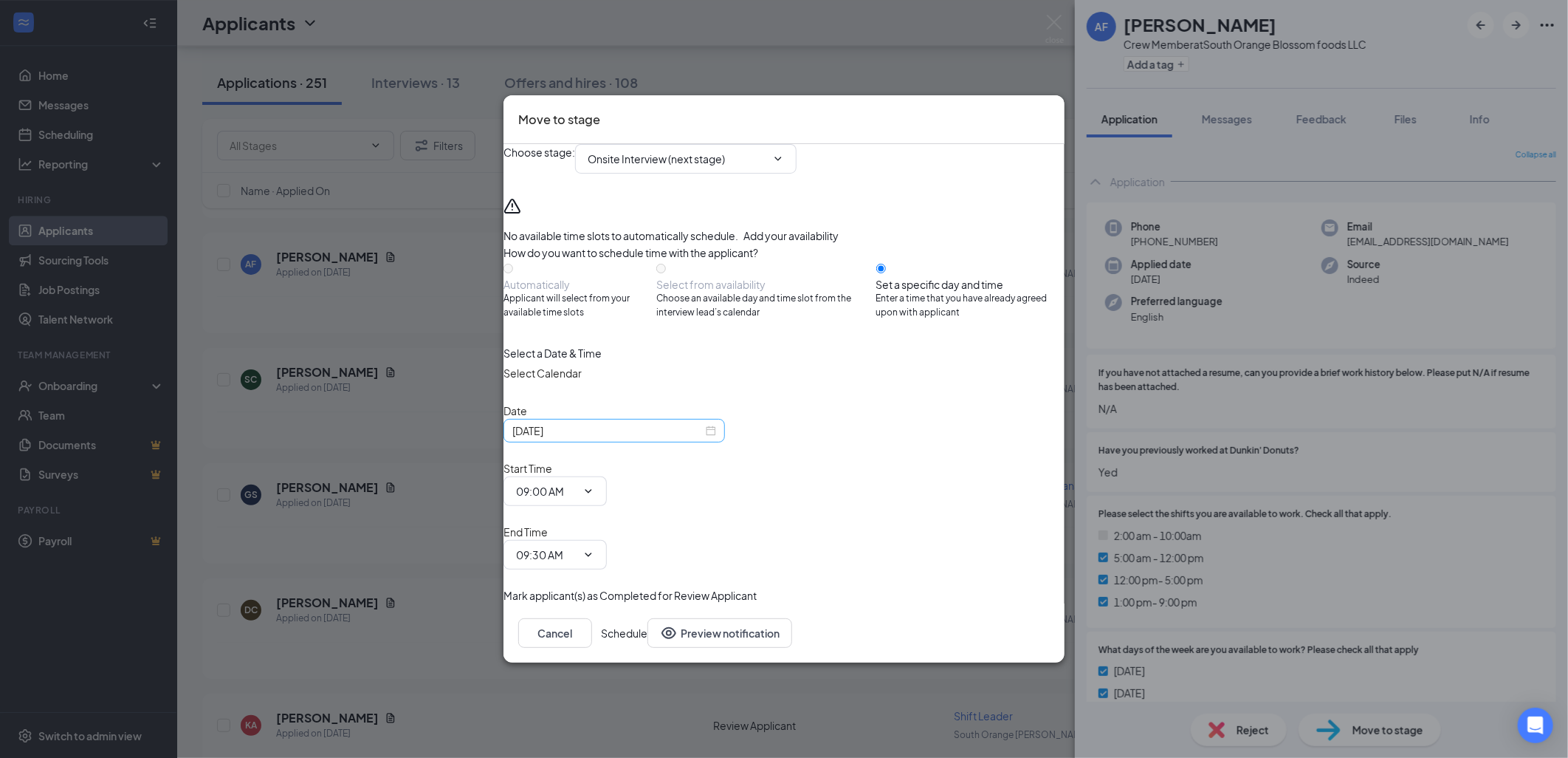
click at [716, 439] on div "[DATE]" at bounding box center [614, 431] width 204 height 17
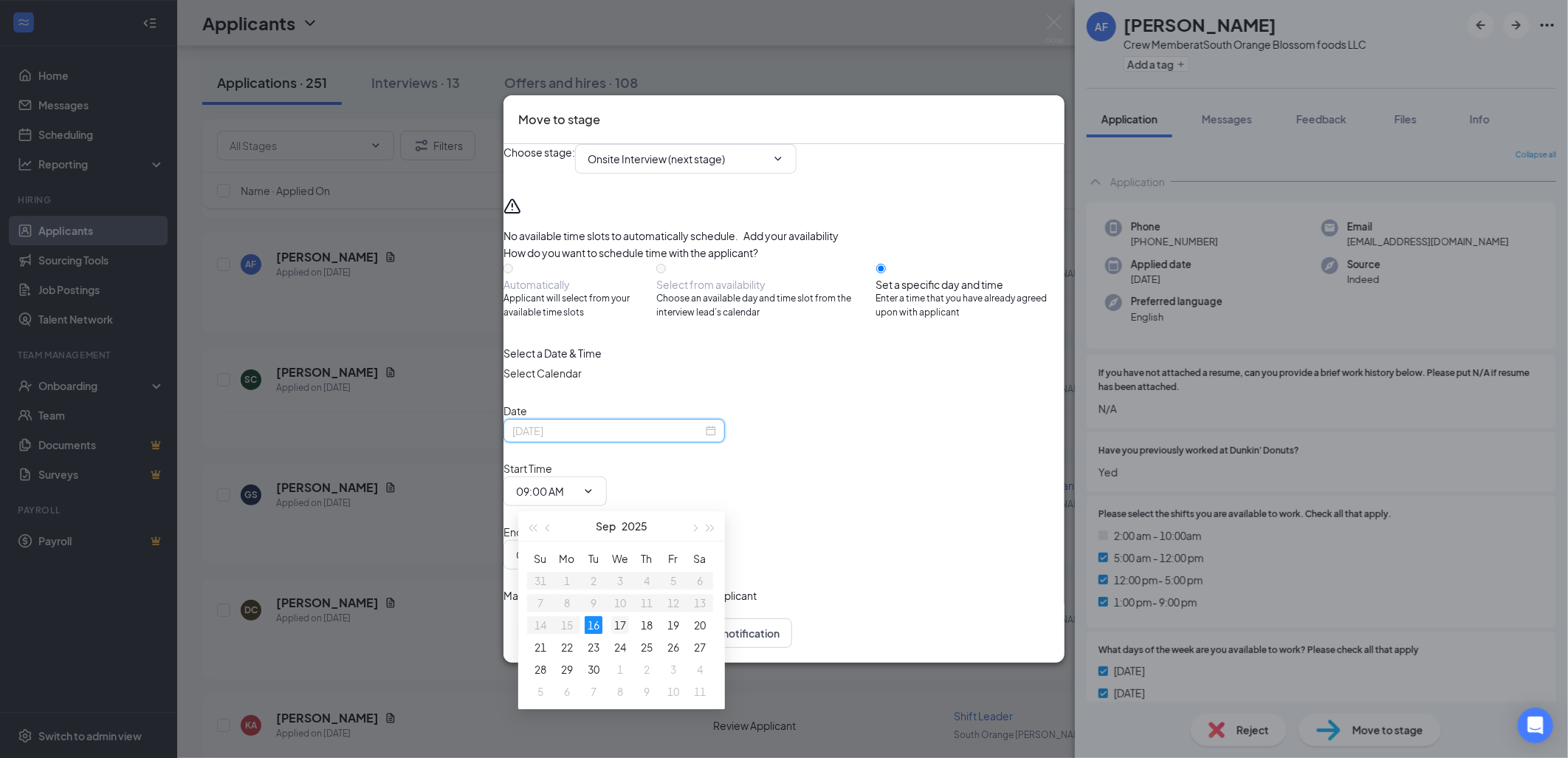
type input "[DATE]"
click at [615, 619] on div "17" at bounding box center [620, 624] width 17 height 17
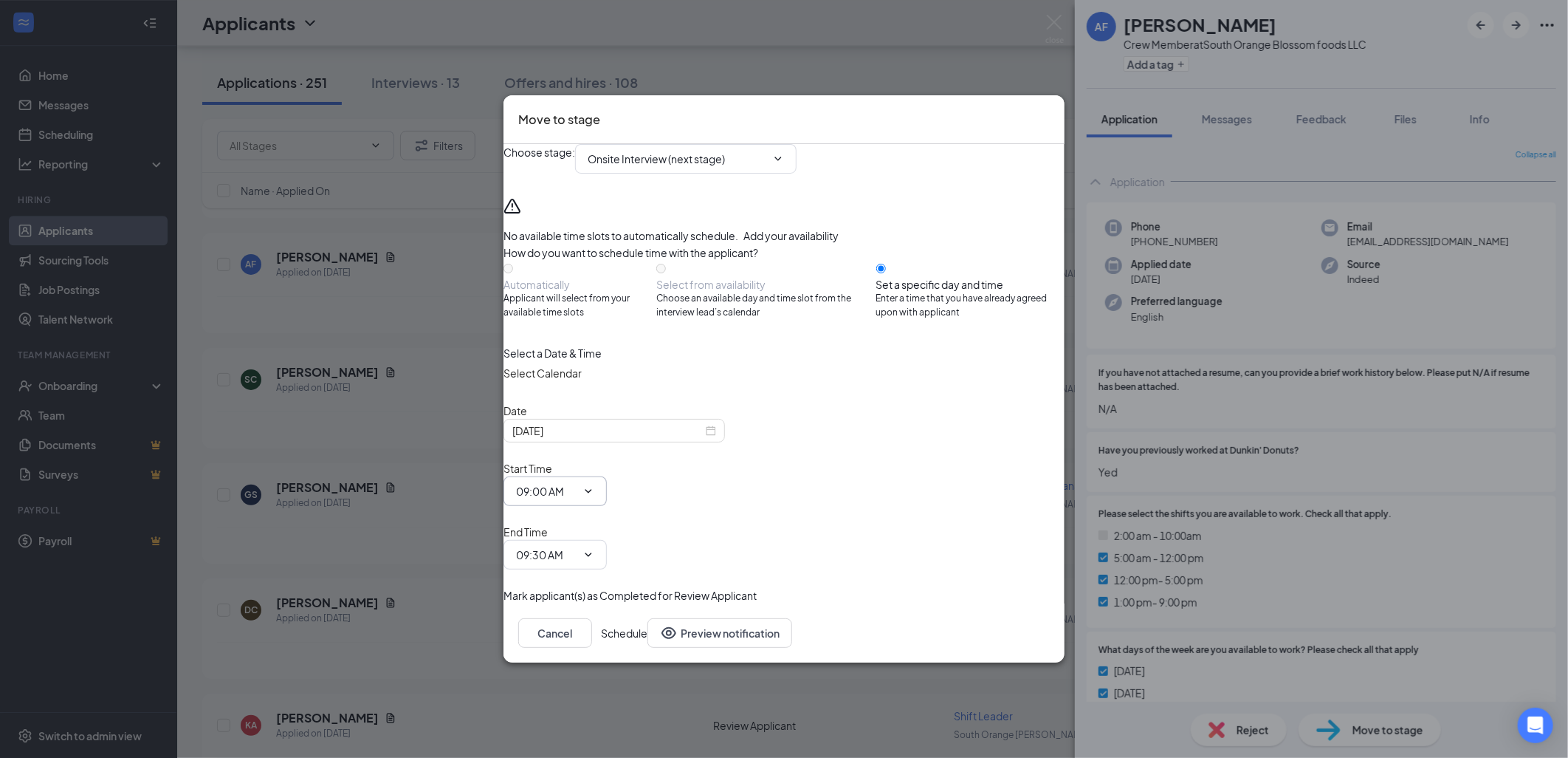
click at [594, 497] on icon "ChevronDown" at bounding box center [588, 490] width 12 height 12
click at [577, 500] on input "09:00 AM" at bounding box center [546, 491] width 61 height 17
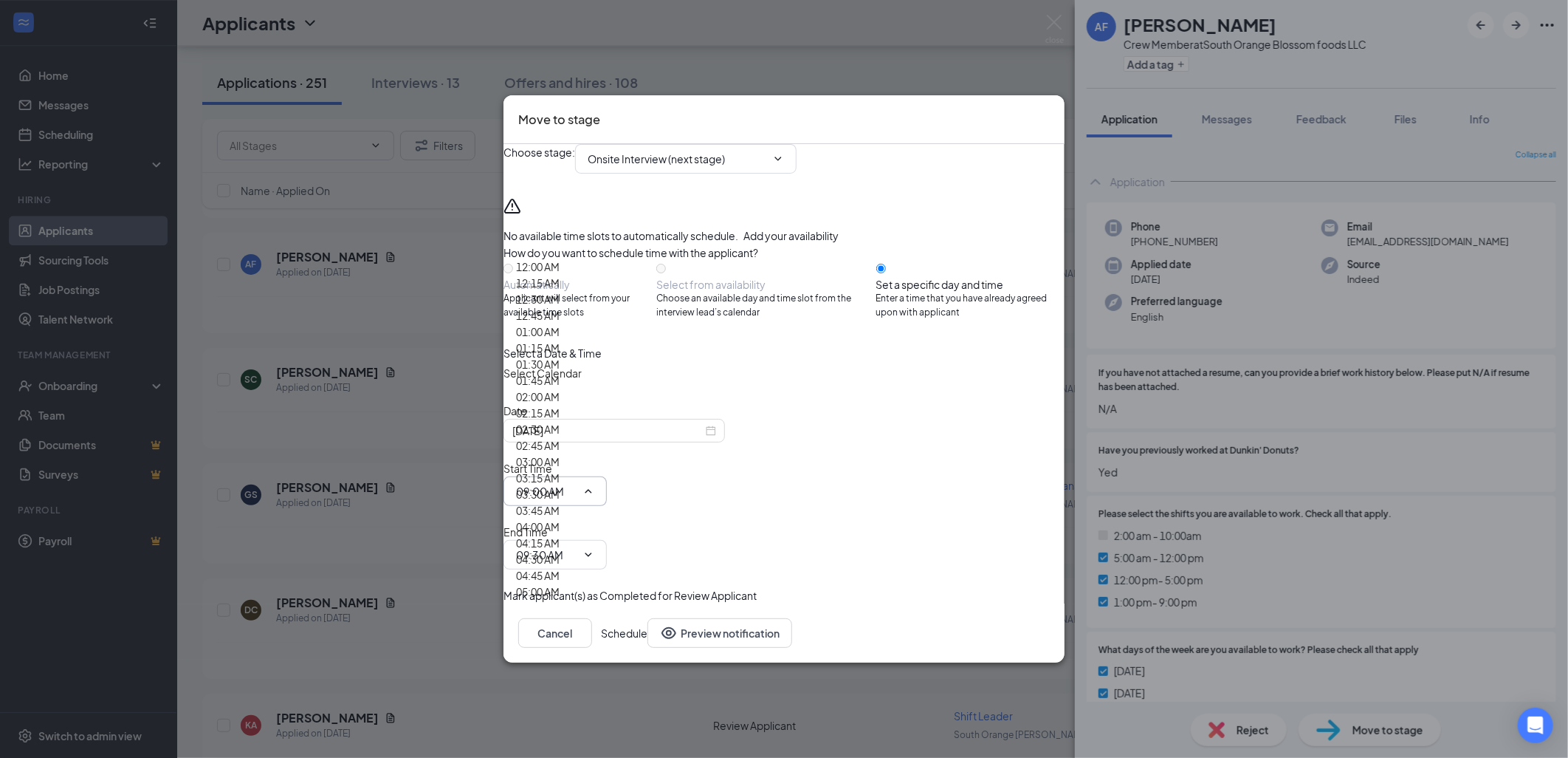
scroll to position [1230, 0]
type input "10:00 AM"
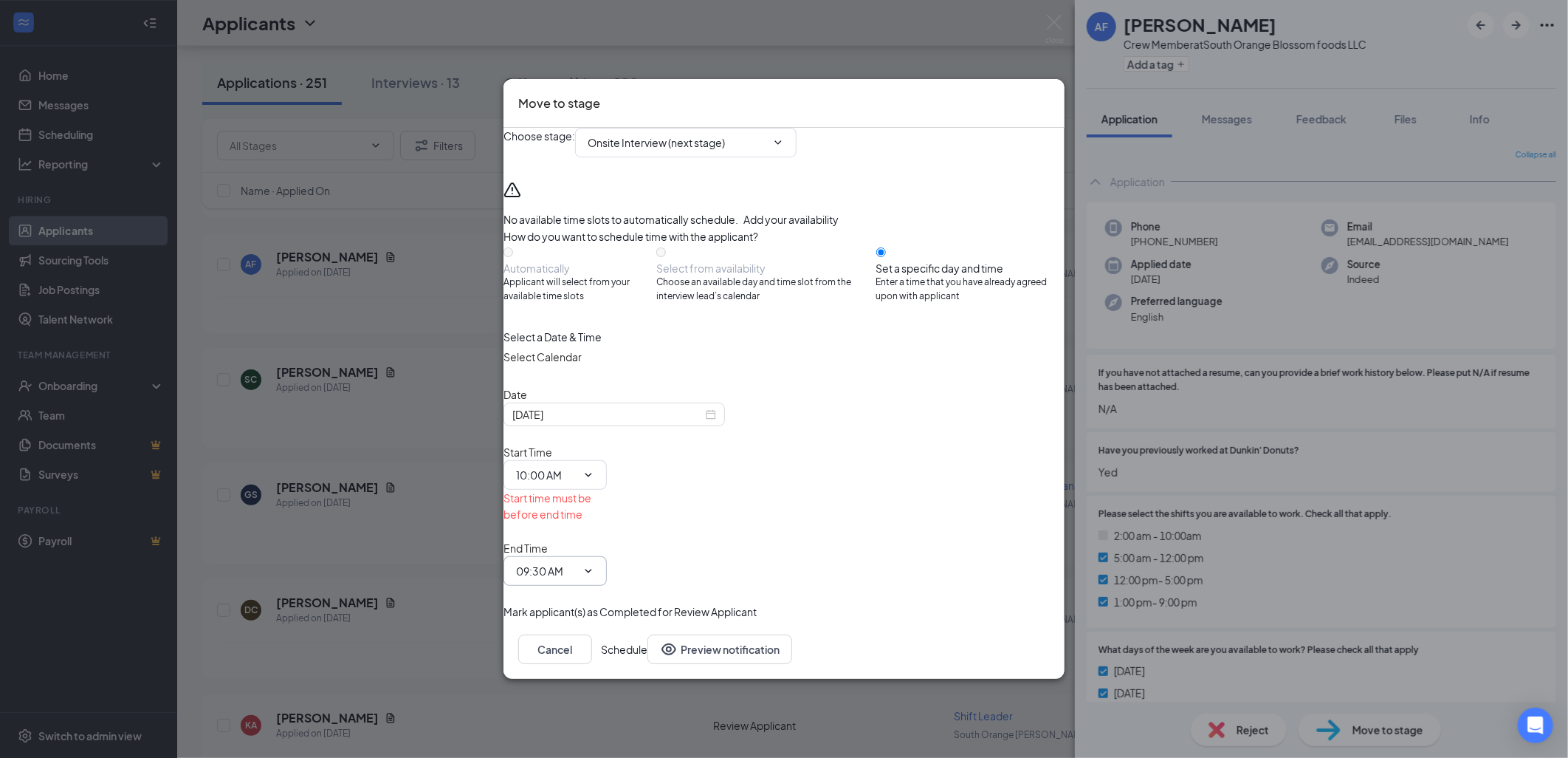
click at [607, 556] on span "09:30 AM" at bounding box center [555, 570] width 103 height 29
click at [577, 563] on input "09:30 AM" at bounding box center [546, 571] width 61 height 17
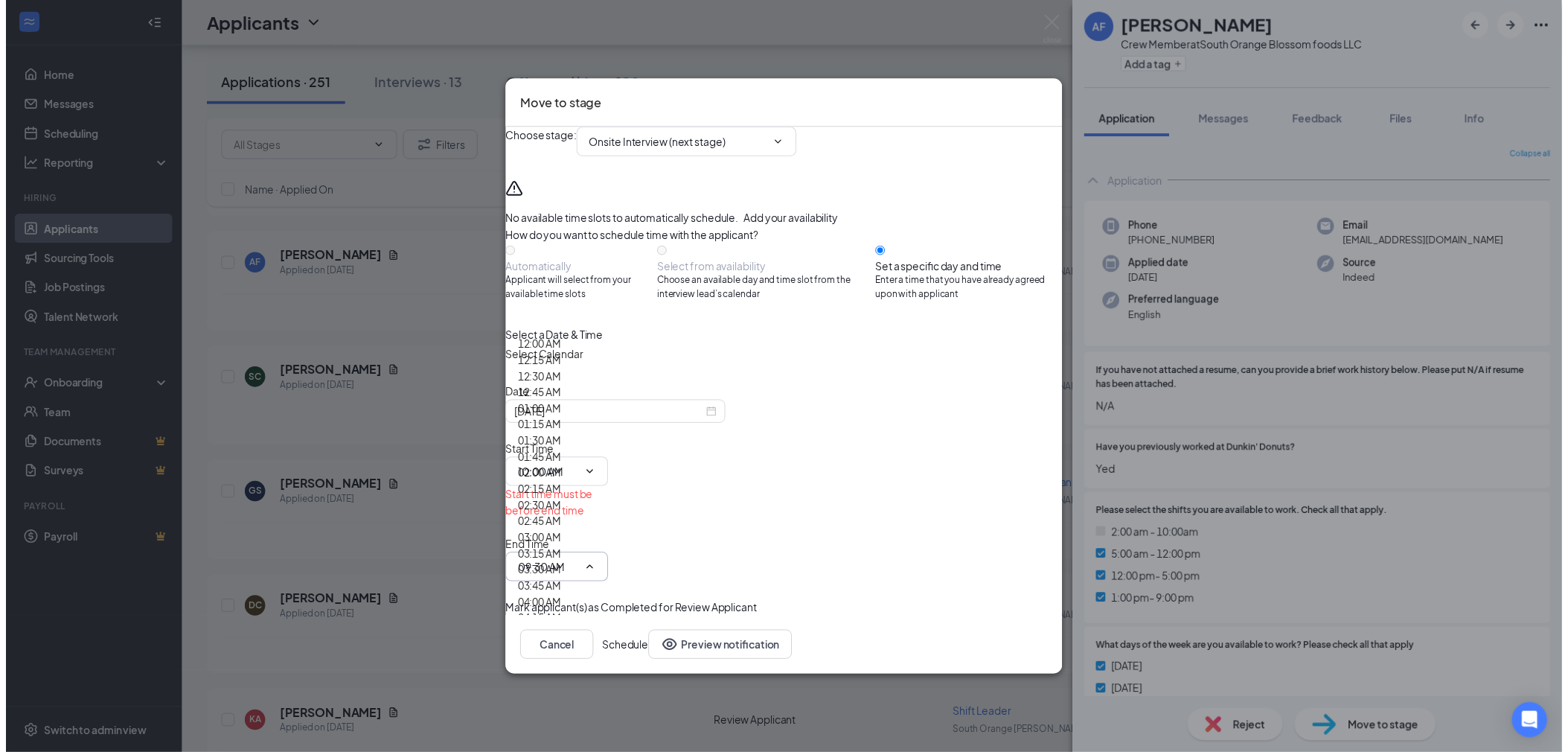
scroll to position [1322, 0]
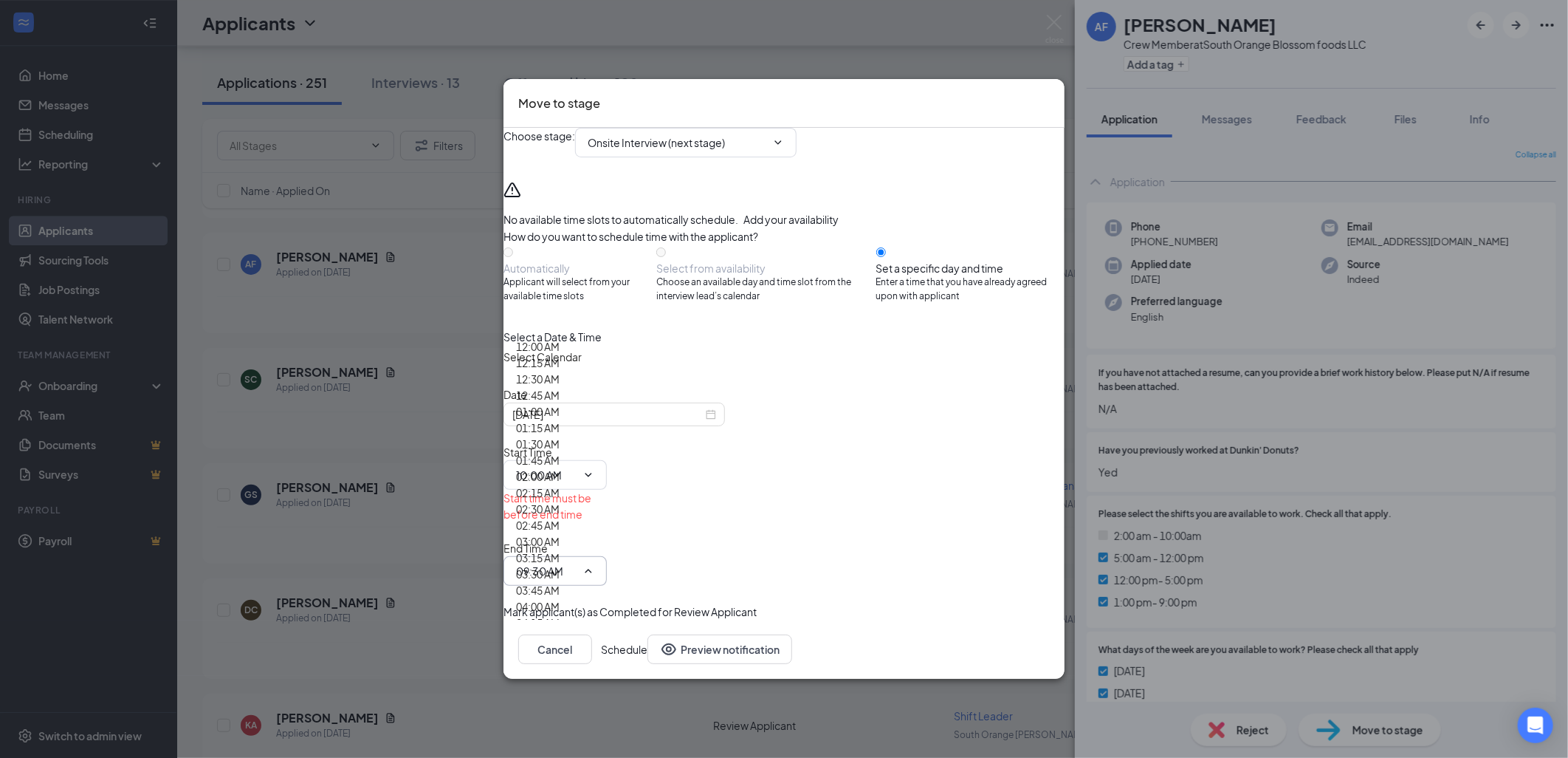
type input "10:30 AM"
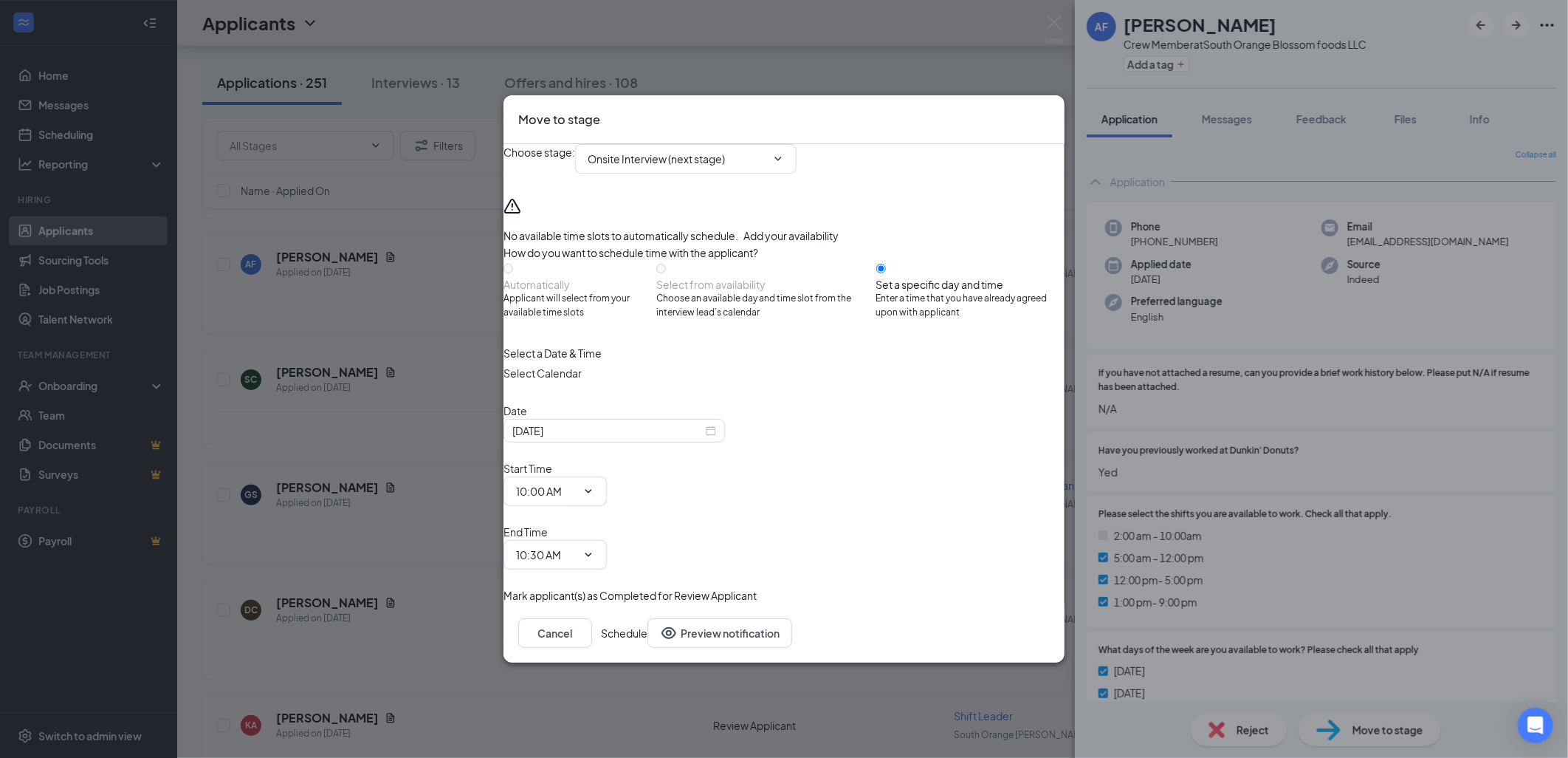
click at [647, 618] on button "Schedule" at bounding box center [624, 633] width 47 height 29
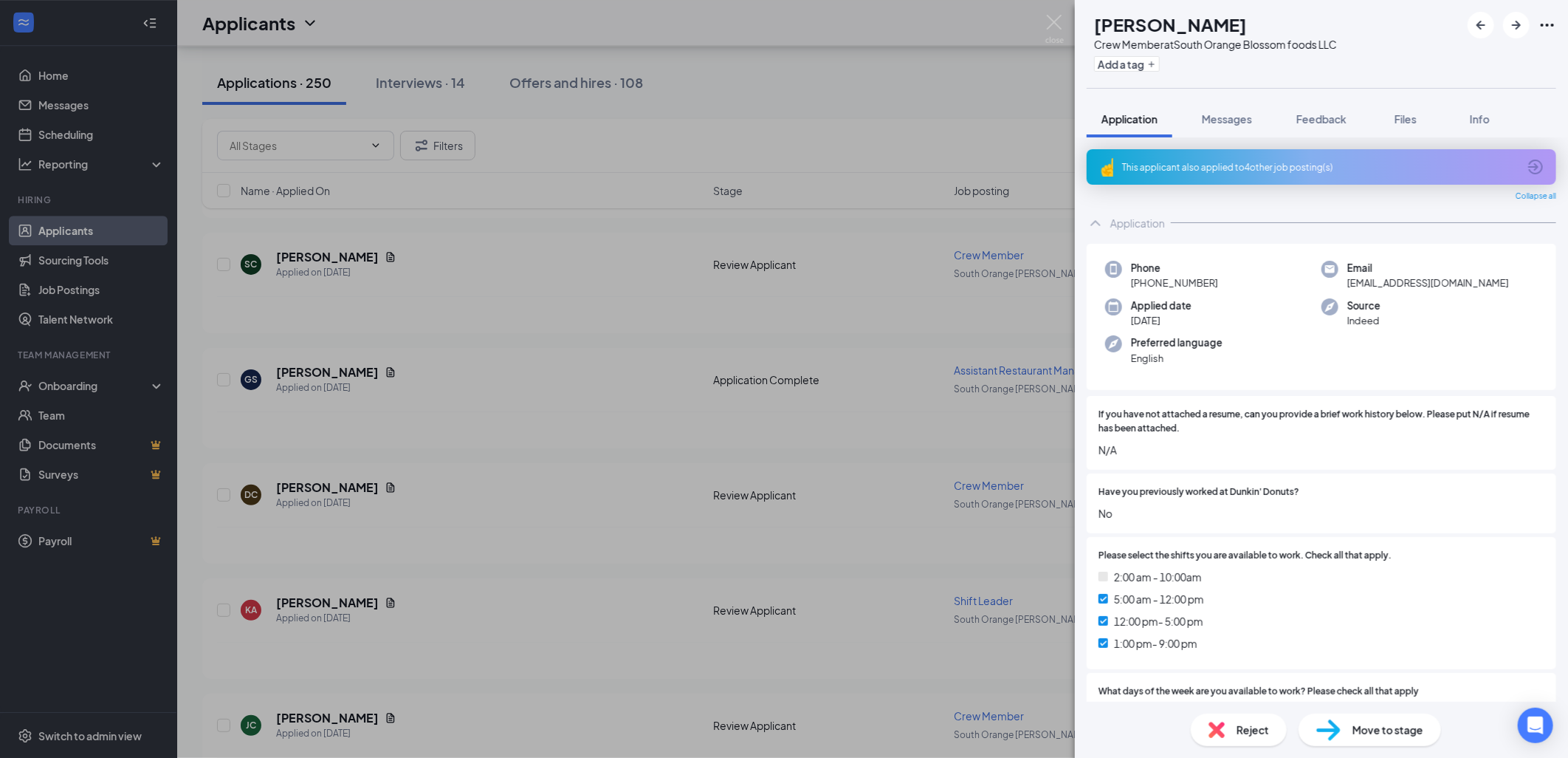
click at [463, 79] on div "SC [PERSON_NAME] Crew Member at South Orange Blossom foods LLC Add a tag Applic…" at bounding box center [784, 379] width 1568 height 758
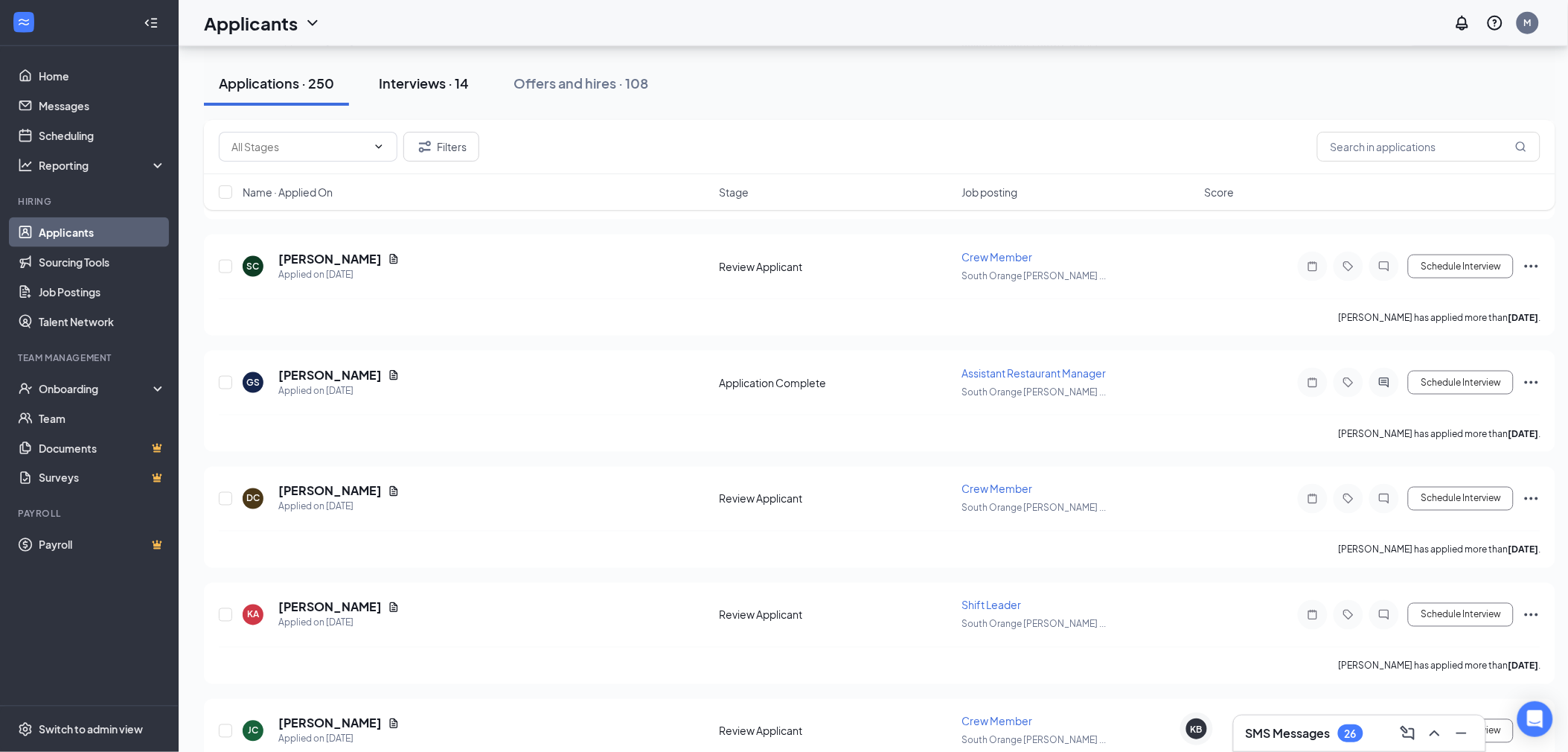
click at [463, 81] on div "Interviews · 14" at bounding box center [424, 83] width 90 height 19
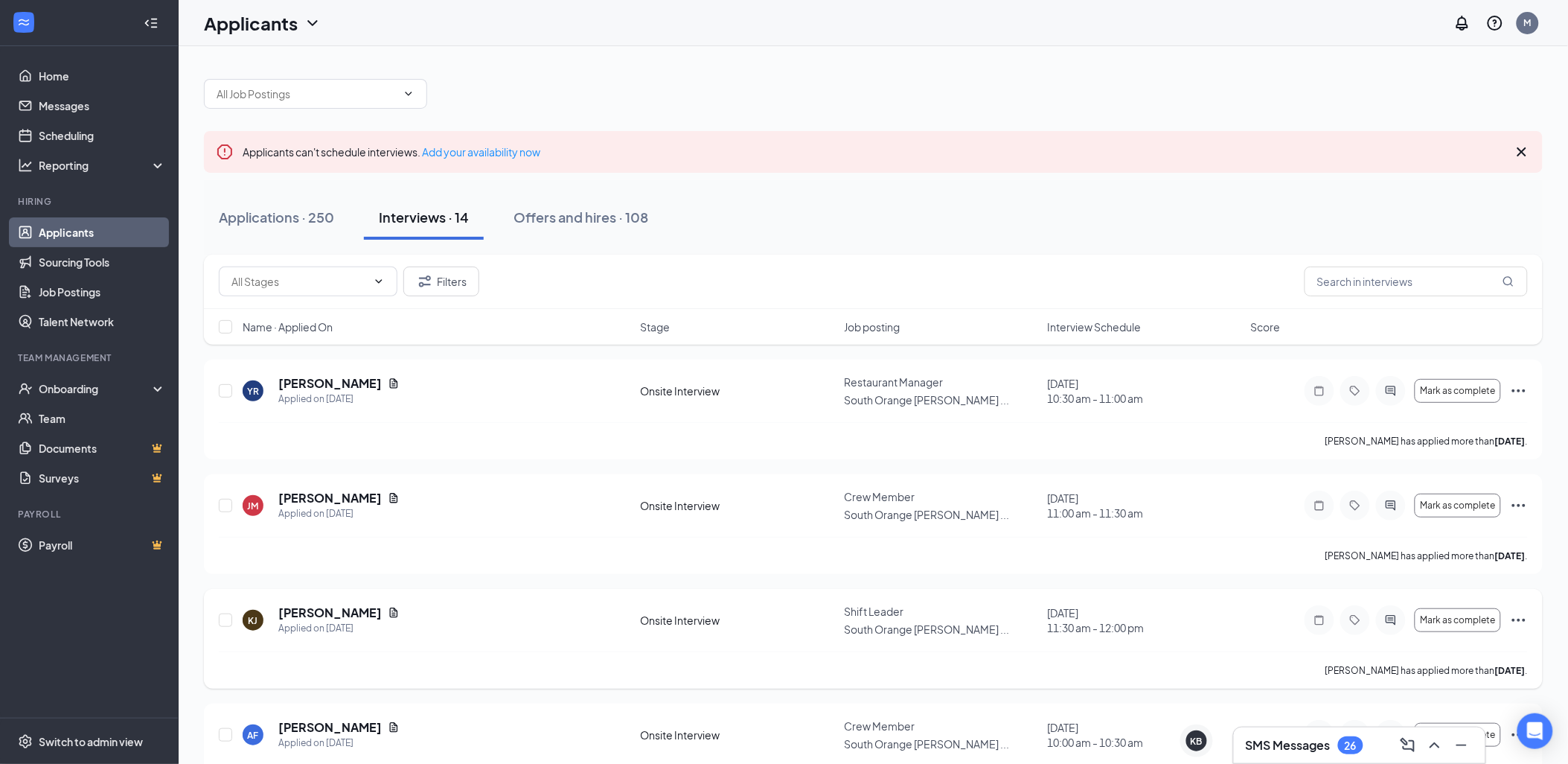
scroll to position [83, 0]
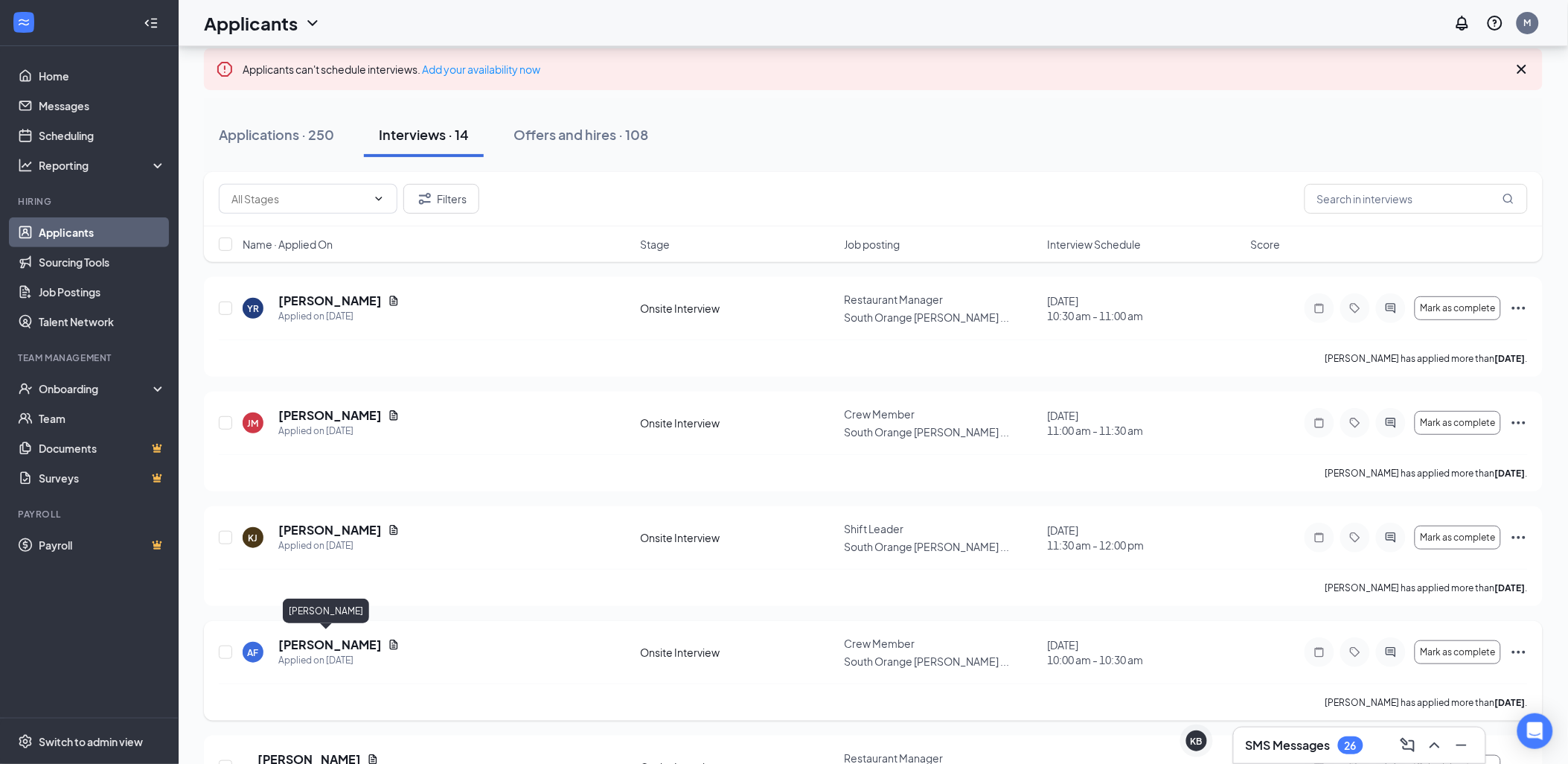
click at [321, 636] on h5 "[PERSON_NAME]" at bounding box center [330, 644] width 104 height 17
